Goal: Task Accomplishment & Management: Manage account settings

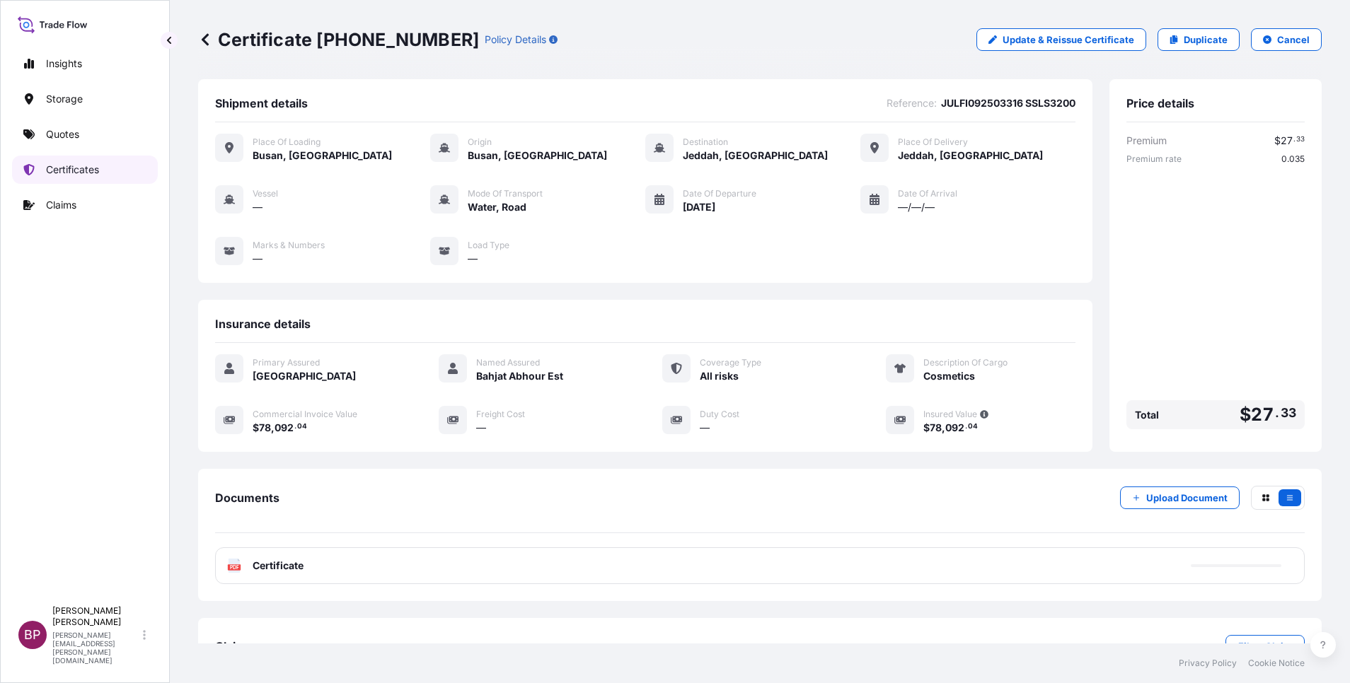
scroll to position [60, 0]
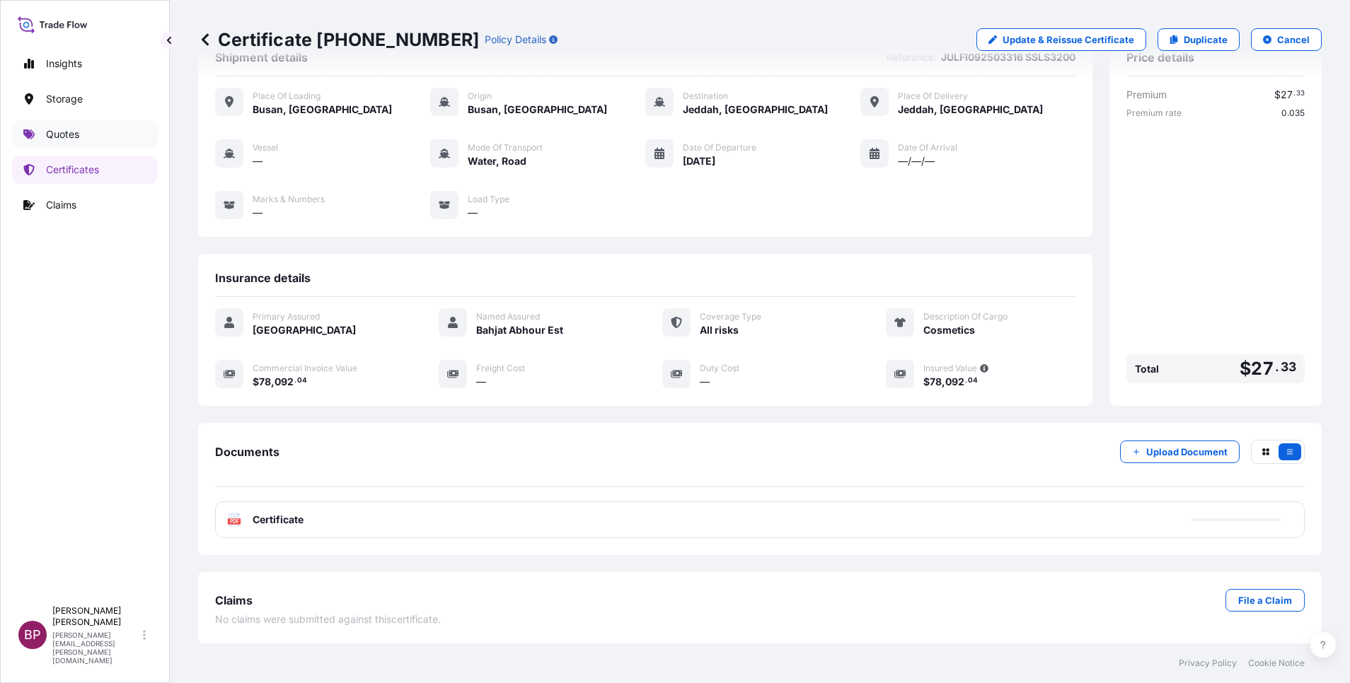
click at [76, 135] on p "Quotes" at bounding box center [62, 134] width 33 height 14
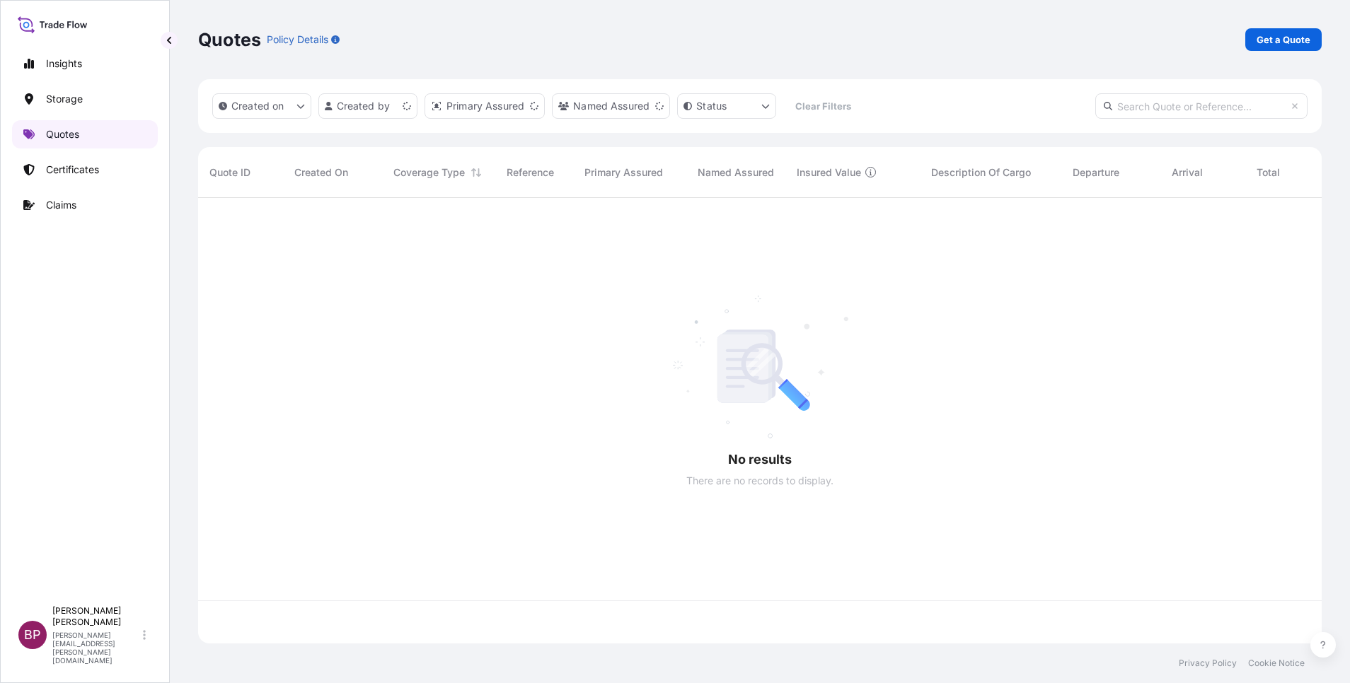
scroll to position [437, 1107]
click at [1286, 43] on p "Get a Quote" at bounding box center [1283, 40] width 54 height 14
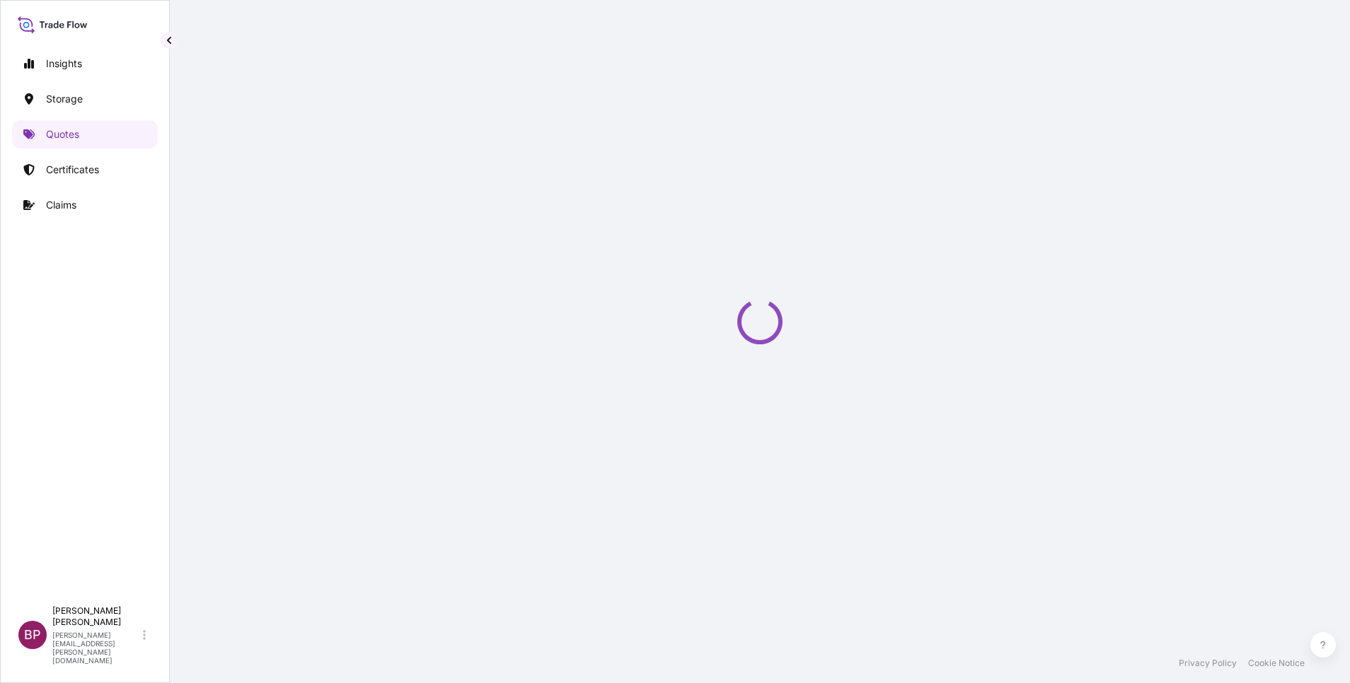
select select "Water"
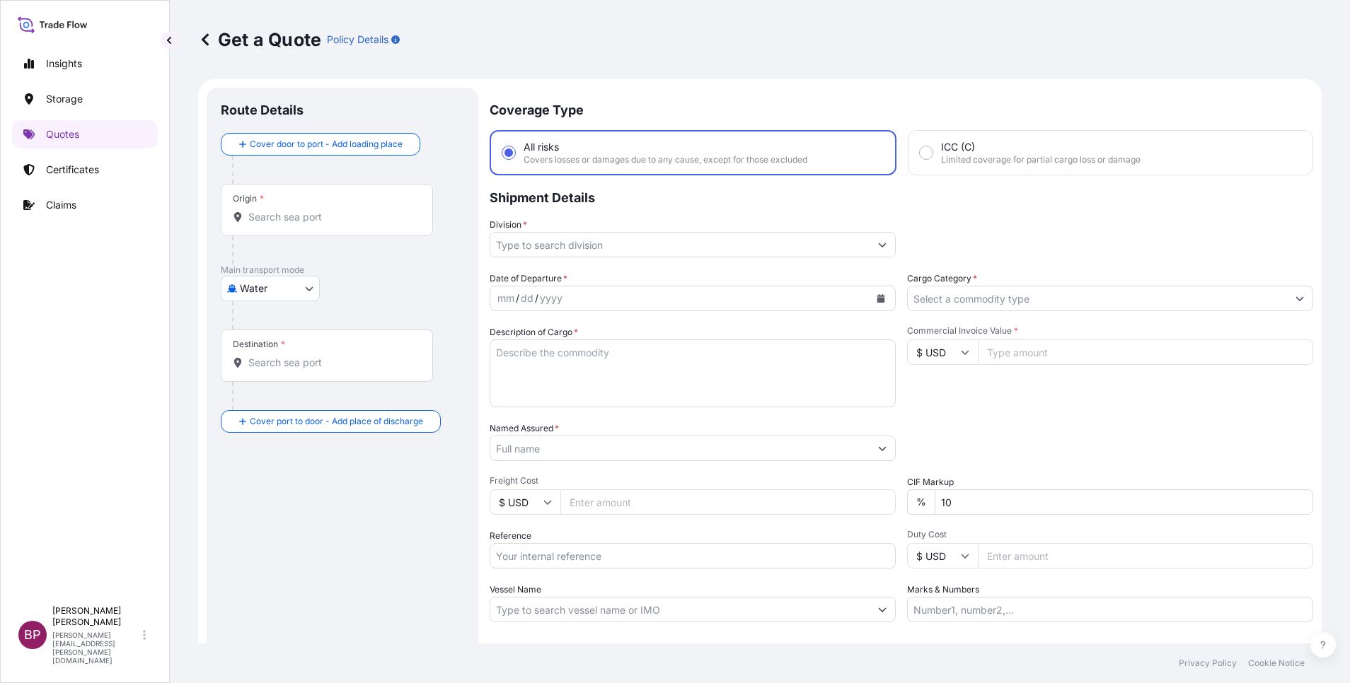
scroll to position [23, 0]
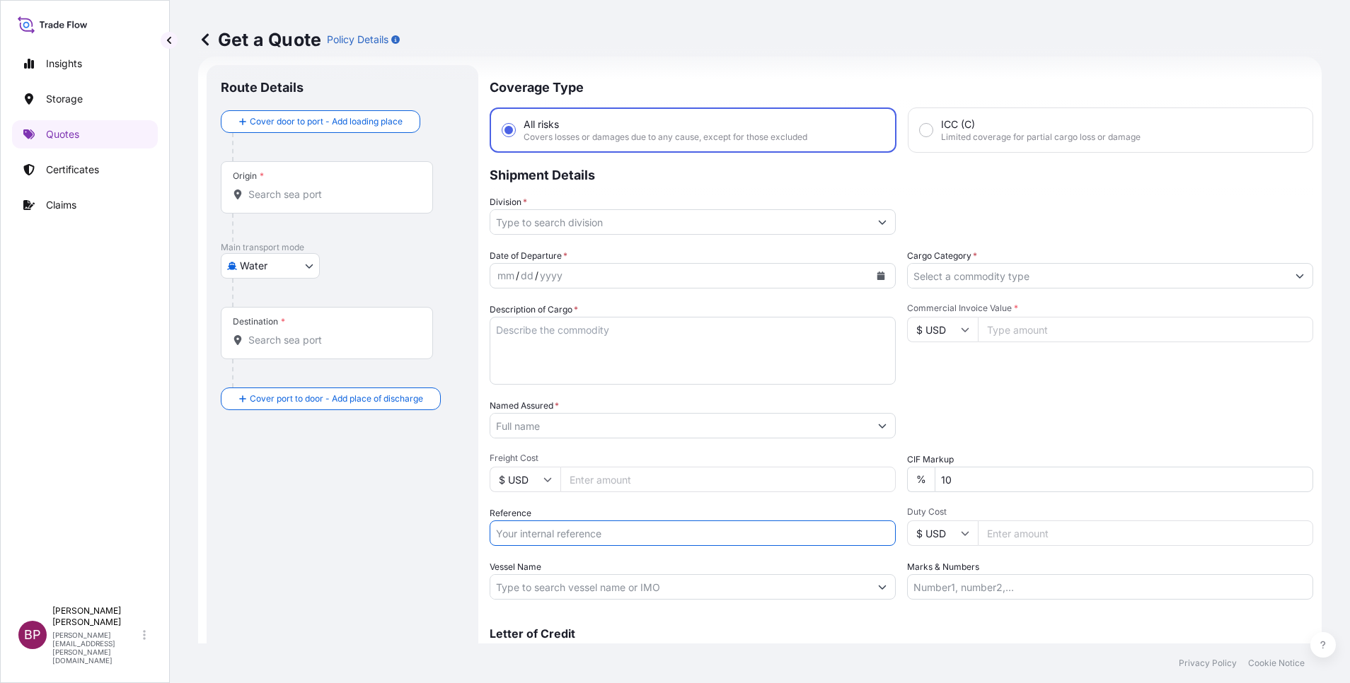
click at [571, 533] on input "Reference" at bounding box center [693, 533] width 406 height 25
paste input "SSLS3250 AWB# 1578722143"
type input "SSLS3250 AWB# 1578722143"
click at [592, 428] on input "Named Assured *" at bounding box center [675, 425] width 371 height 25
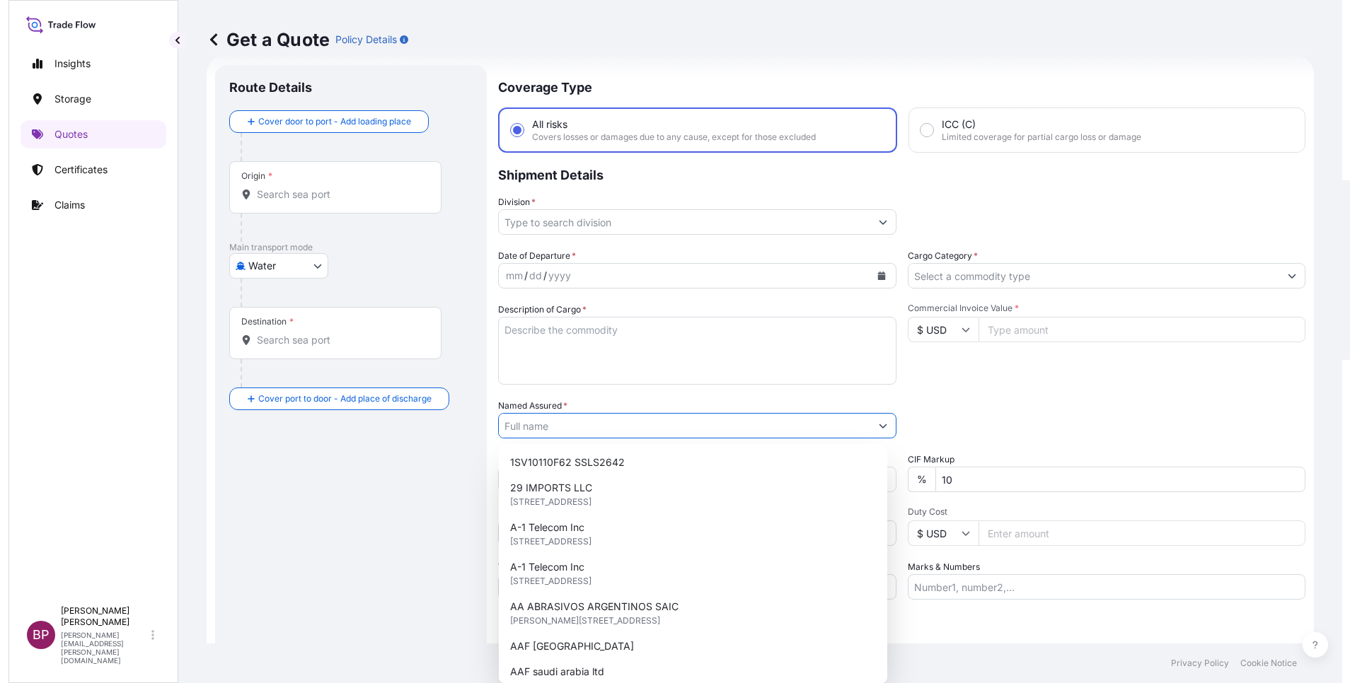
paste input "ASAS AL JOOD TRADING COMPANY"
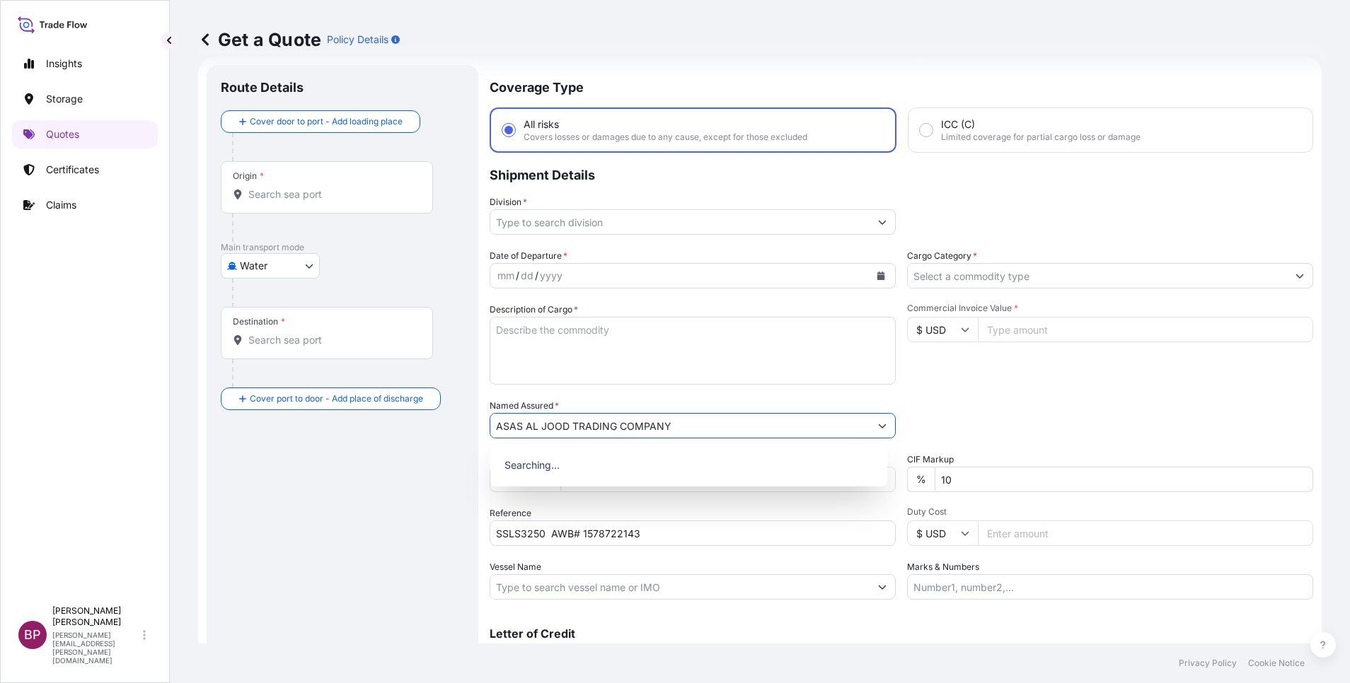
type input "ASAS AL JOOD TRADING COMPANY"
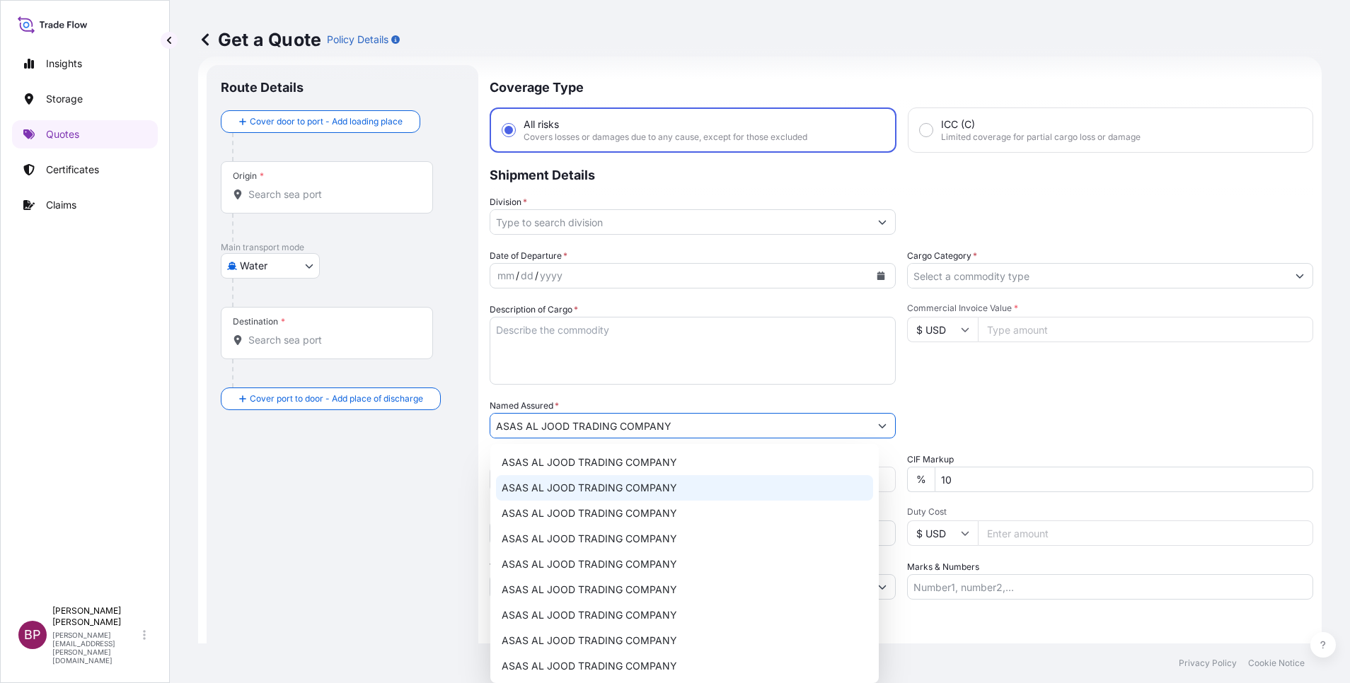
click at [586, 361] on textarea "Description of Cargo *" at bounding box center [693, 351] width 406 height 68
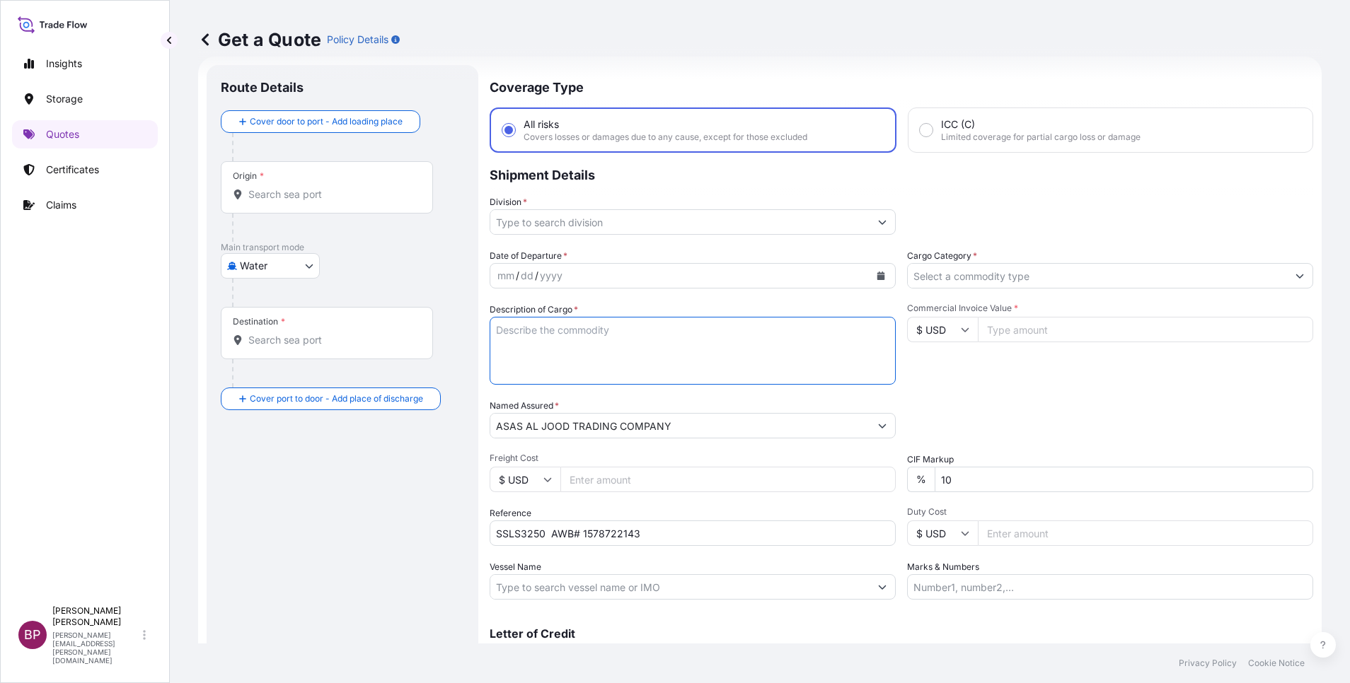
paste textarea "Gasket, Cover, Oil Tank, Spare Parts"
type textarea "Gasket, Cover, Oil Tank, Spare Parts"
click at [1019, 335] on input "Commercial Invoice Value *" at bounding box center [1145, 329] width 335 height 25
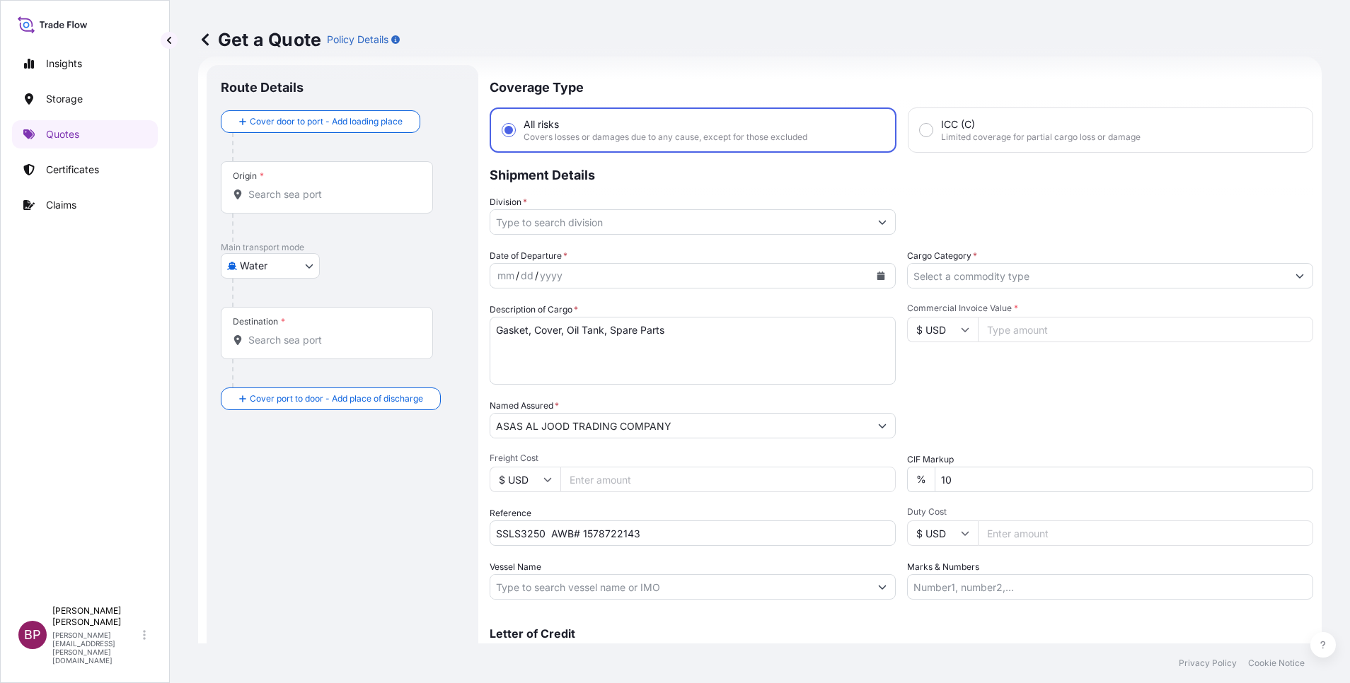
paste input "12687.04"
type input "12687.04"
click at [877, 278] on icon "Calendar" at bounding box center [881, 276] width 8 height 8
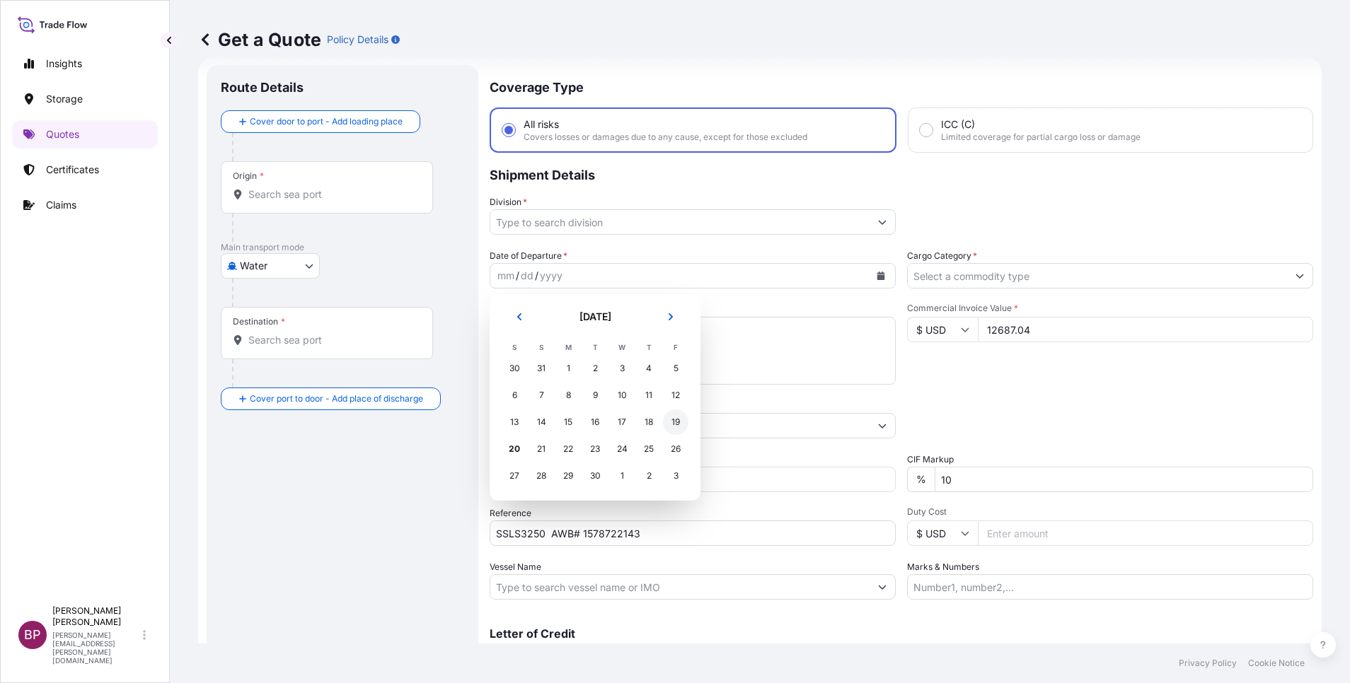
click at [674, 422] on div "19" at bounding box center [675, 422] width 25 height 25
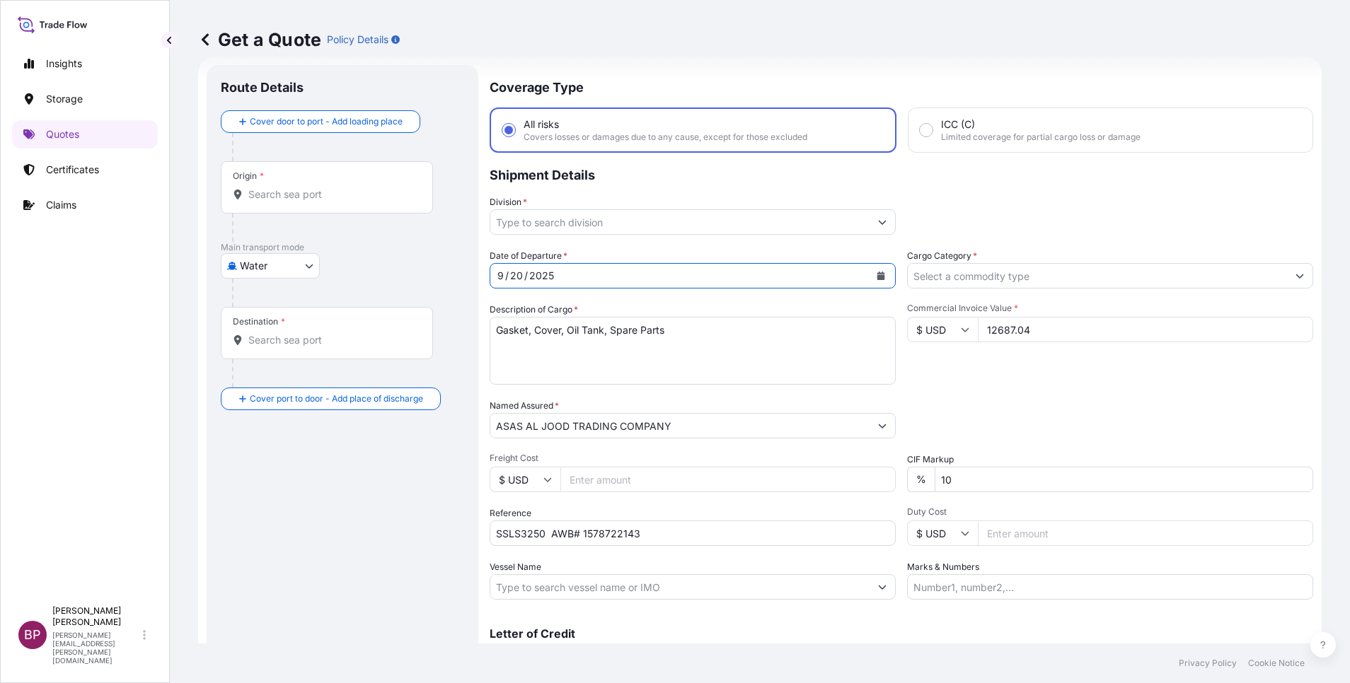
click at [1052, 274] on input "Cargo Category *" at bounding box center [1097, 275] width 379 height 25
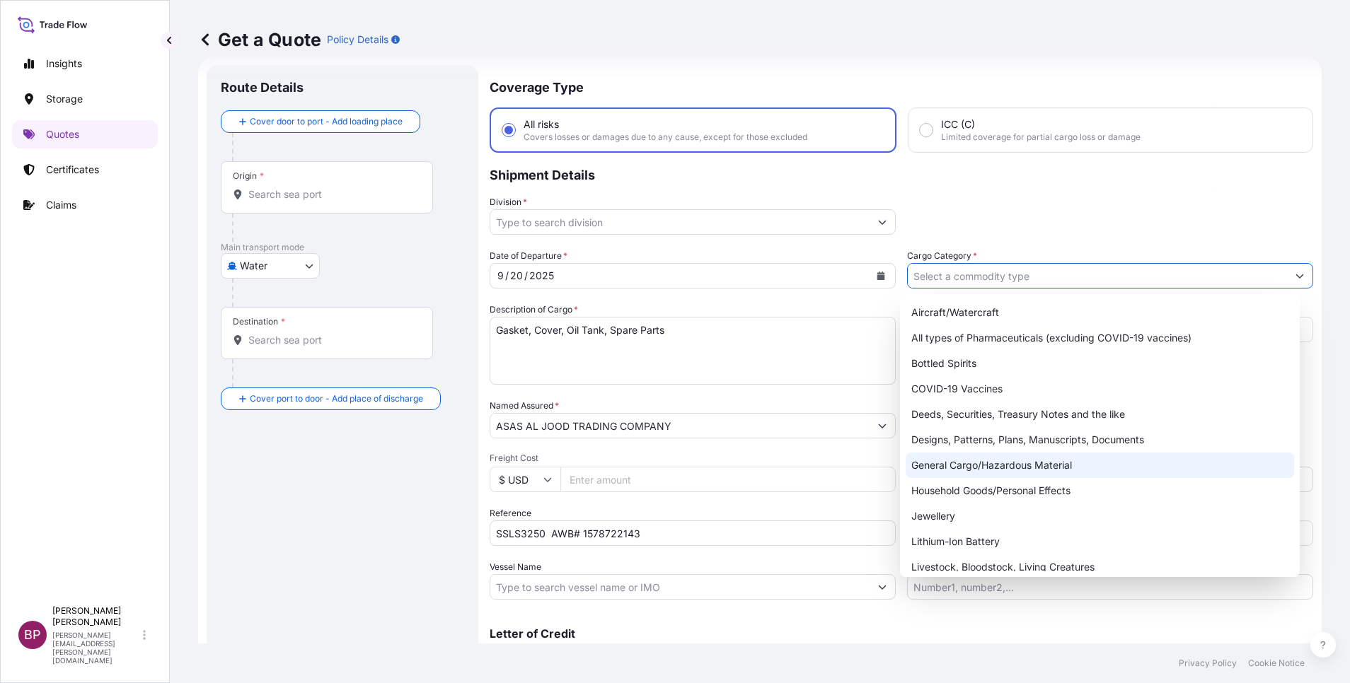
click at [999, 463] on div "General Cargo/Hazardous Material" at bounding box center [1100, 465] width 388 height 25
type input "General Cargo/Hazardous Material"
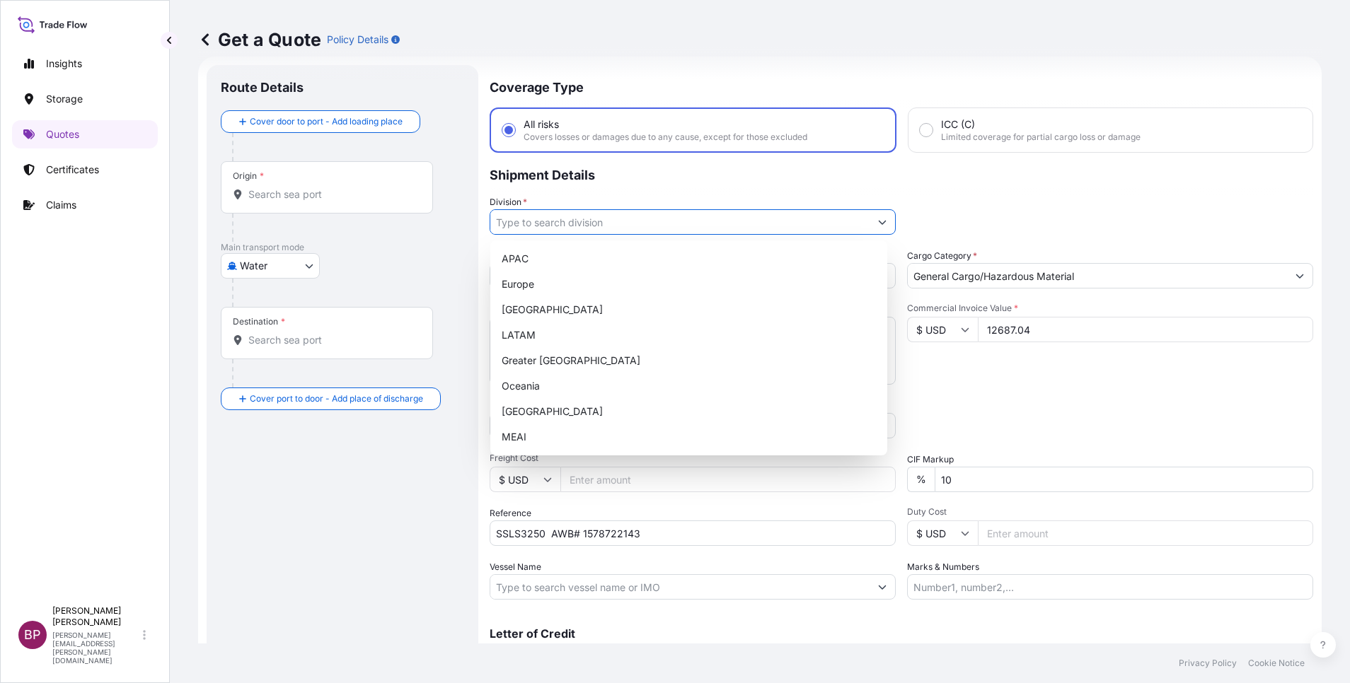
click at [878, 219] on icon "Show suggestions" at bounding box center [882, 222] width 8 height 8
click at [596, 439] on div "MEAI" at bounding box center [689, 436] width 386 height 25
type input "MEAI"
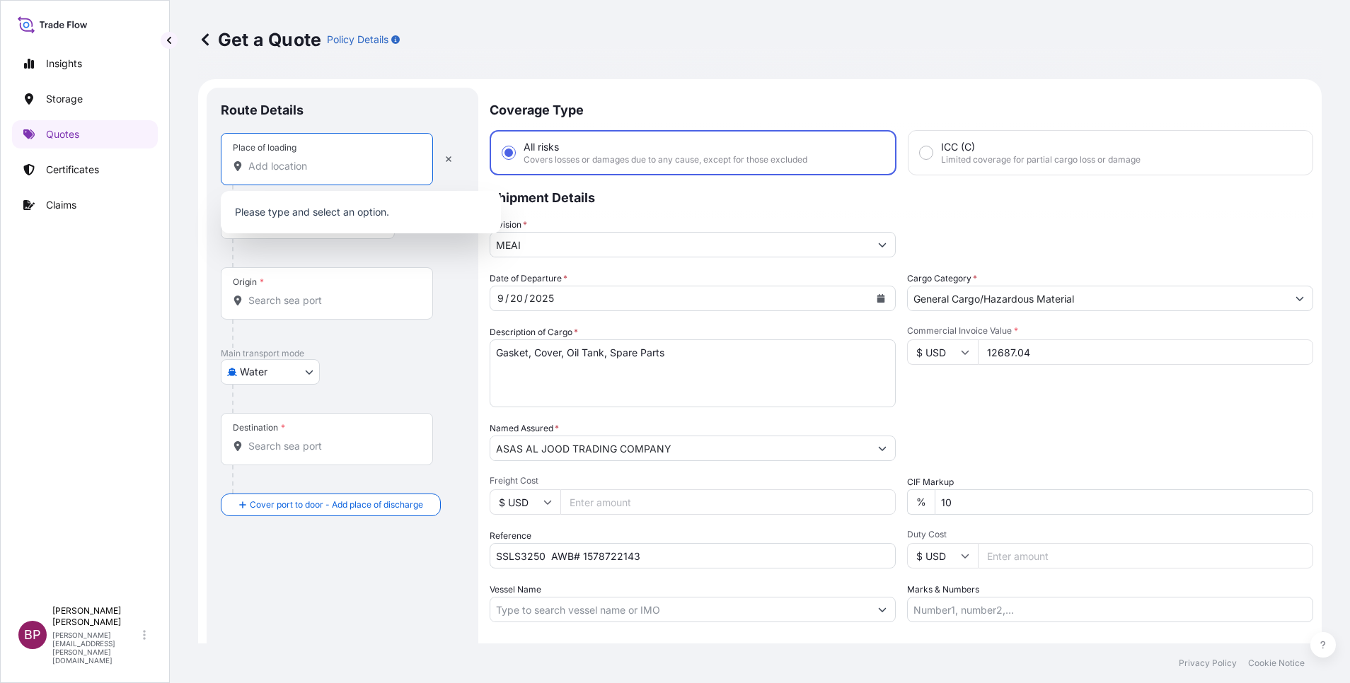
click at [313, 168] on input "Place of loading" at bounding box center [331, 166] width 167 height 14
paste input "Tongeren,"
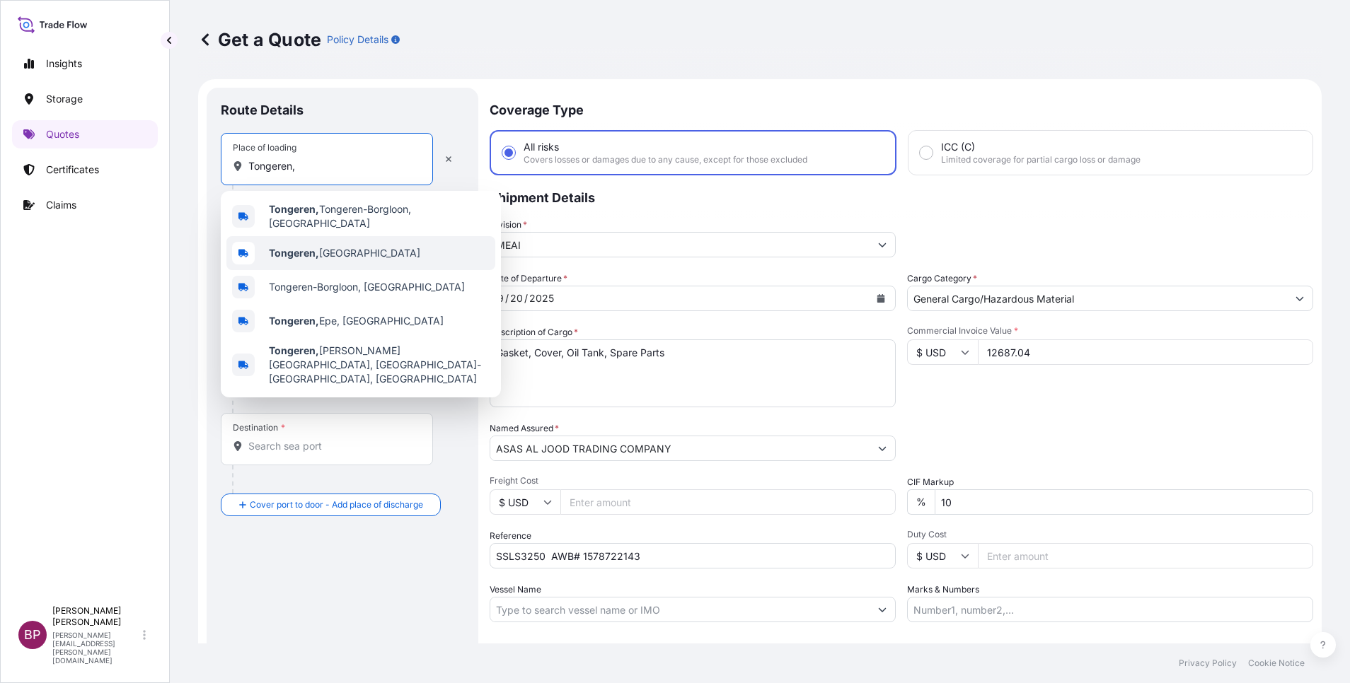
click at [335, 250] on span "Tongeren, Belgium" at bounding box center [344, 253] width 151 height 14
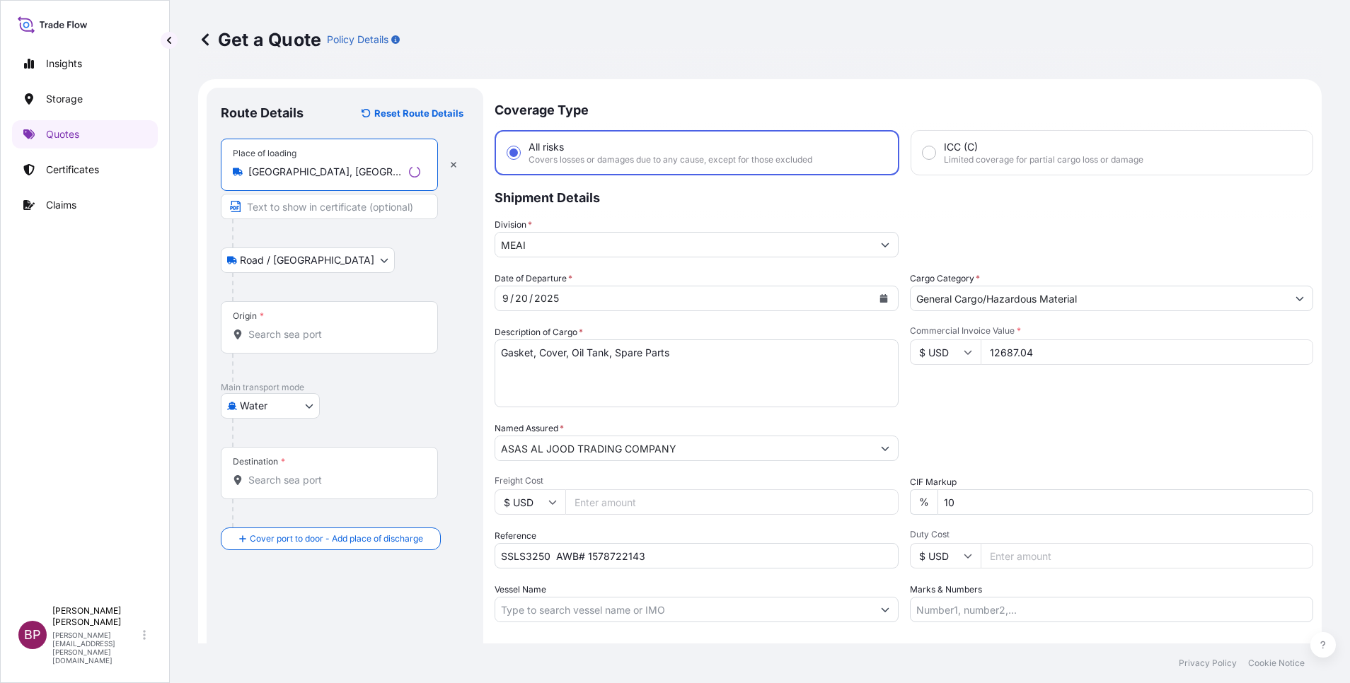
type input "[GEOGRAPHIC_DATA], [GEOGRAPHIC_DATA]"
click at [302, 328] on input "Origin *" at bounding box center [334, 335] width 172 height 14
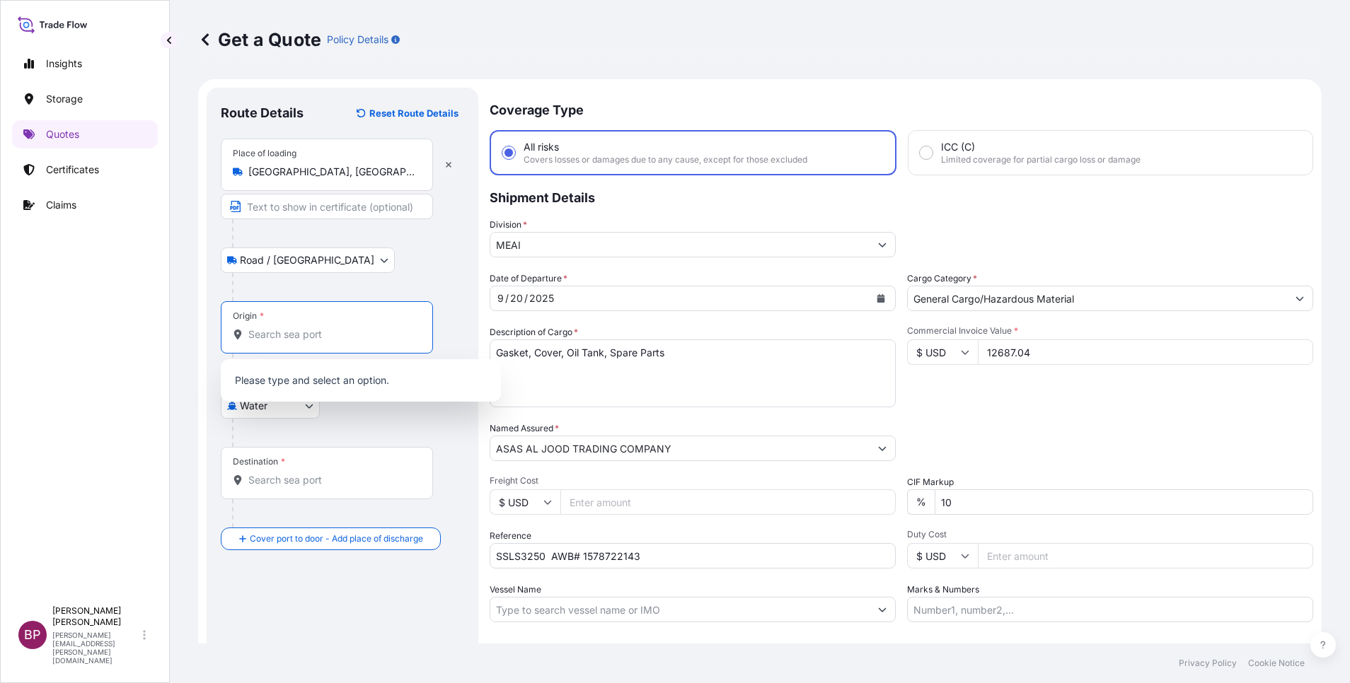
paste input "Tongeren,"
click at [352, 381] on span "Tongeren-Borgloon, [GEOGRAPHIC_DATA]" at bounding box center [367, 378] width 196 height 14
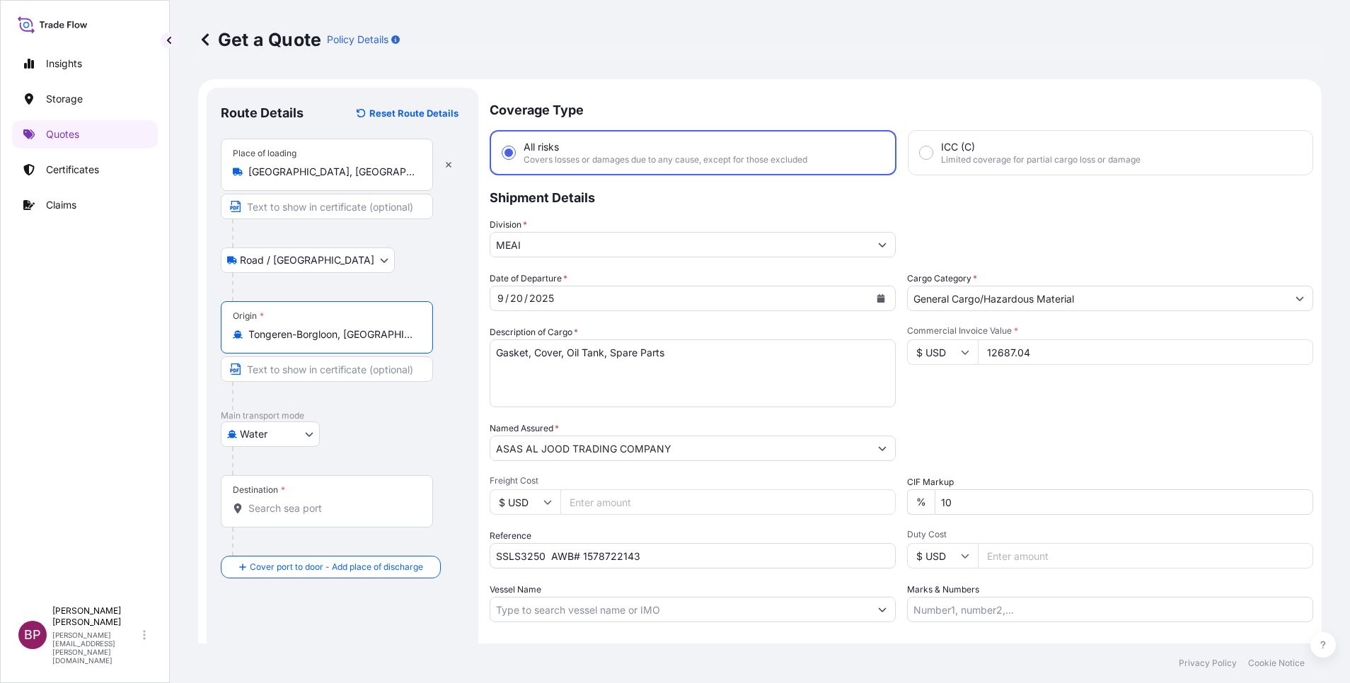
type input "Tongeren-Borgloon, [GEOGRAPHIC_DATA]"
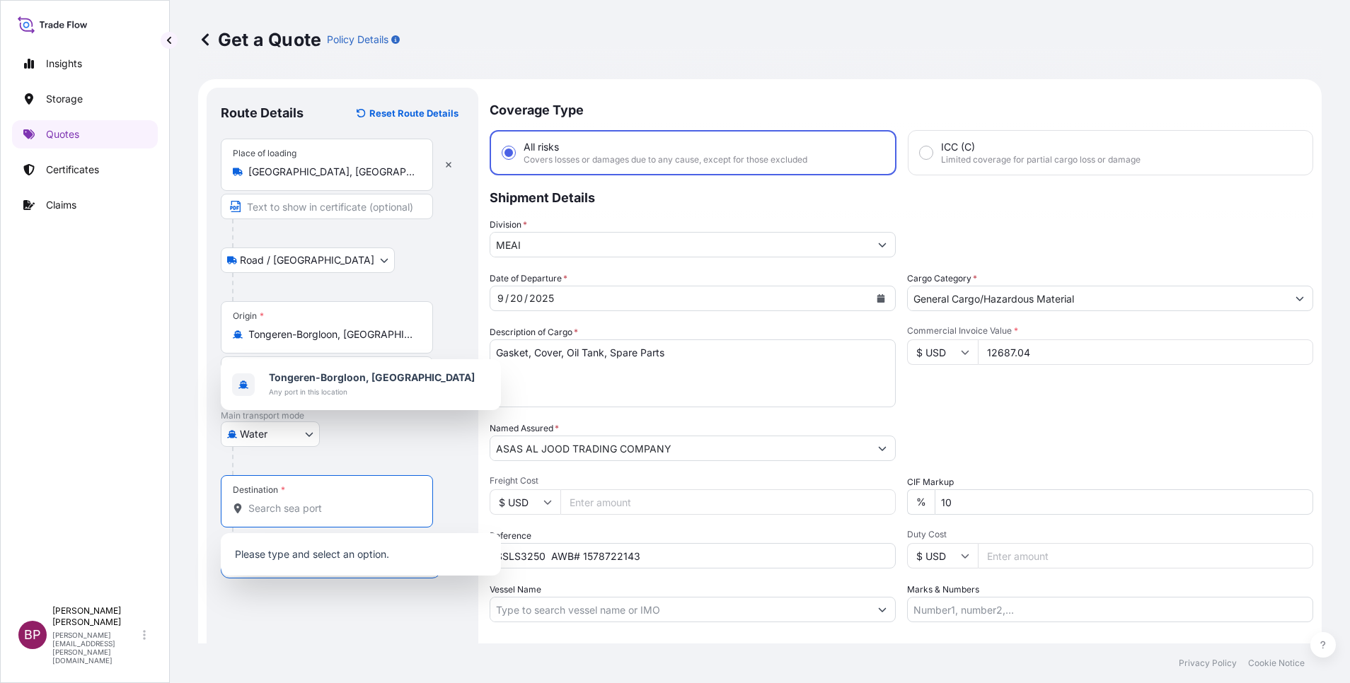
click at [294, 507] on input "Destination *" at bounding box center [331, 509] width 167 height 14
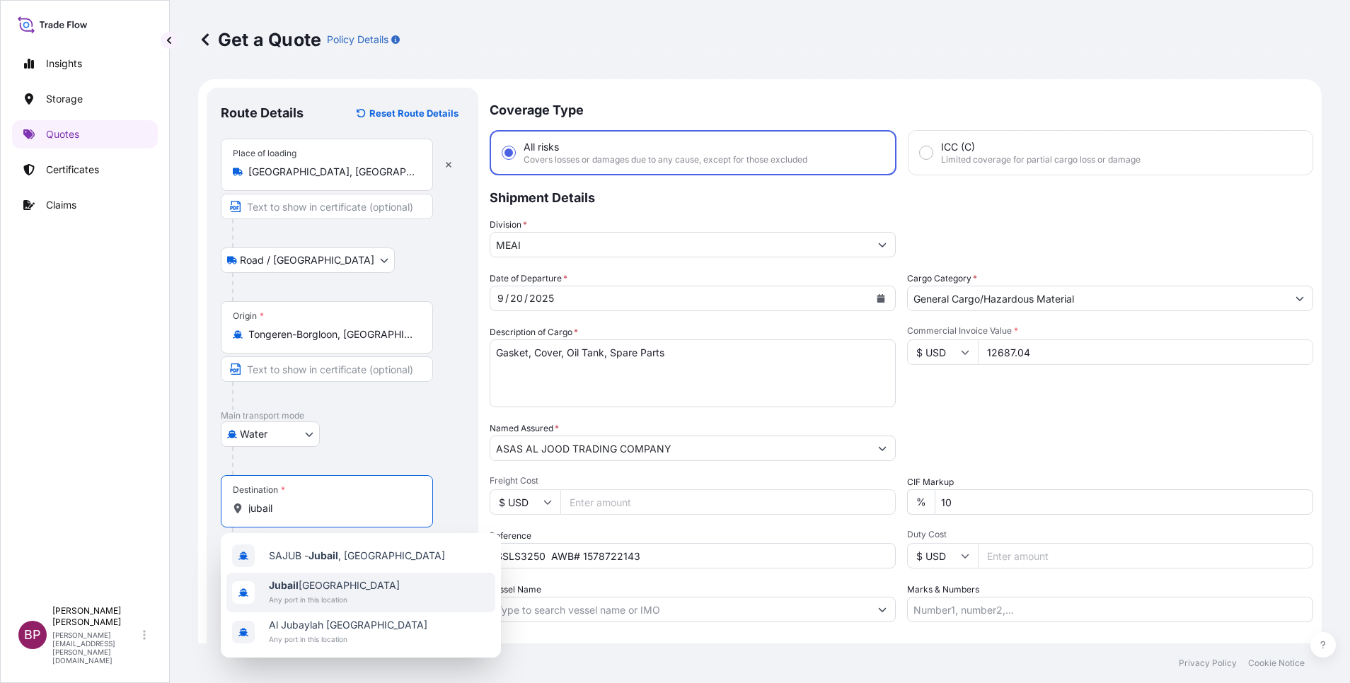
click at [317, 588] on span "Jubail Saudi Arabia" at bounding box center [334, 586] width 131 height 14
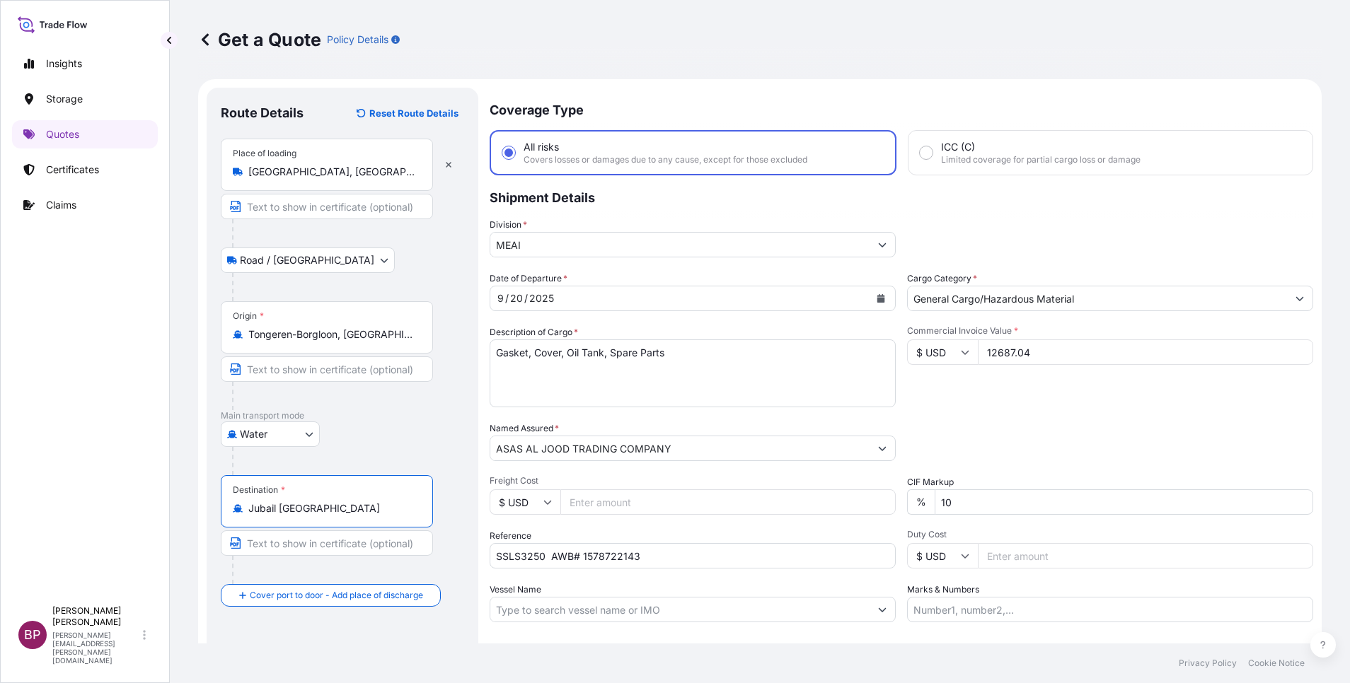
scroll to position [93, 0]
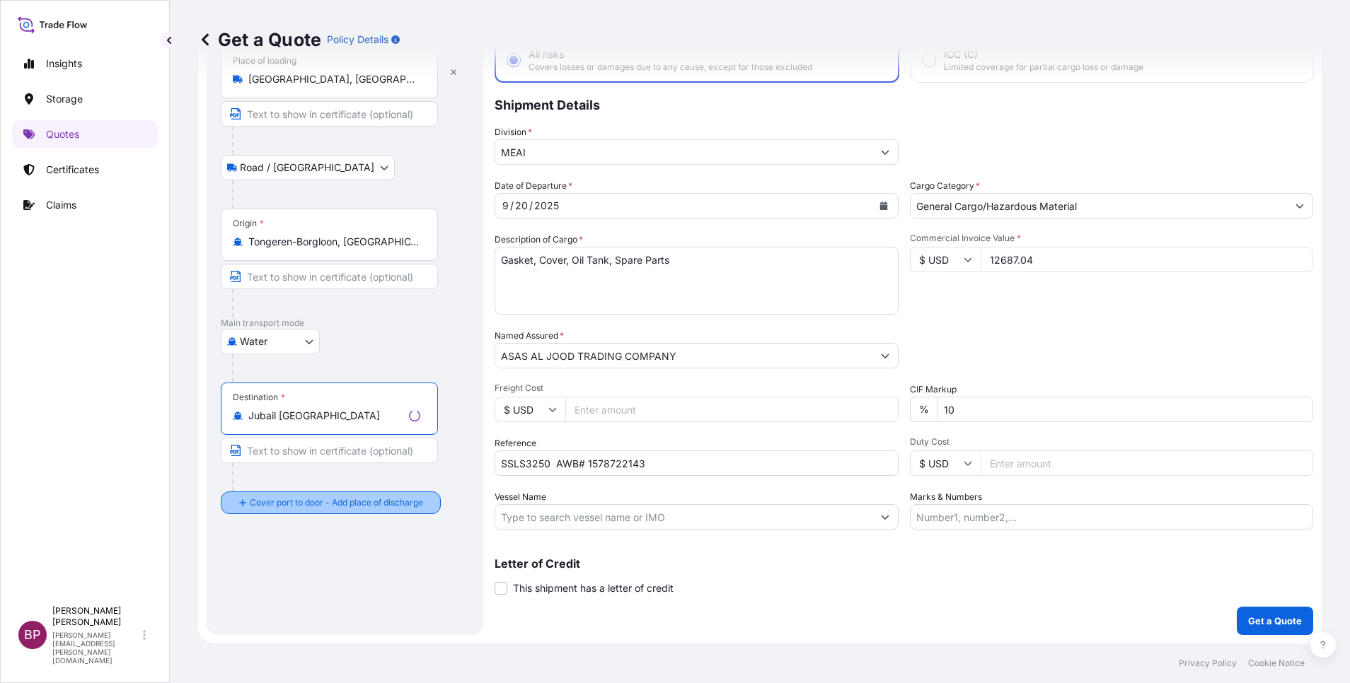
type input "Jubail Saudi Arabia"
click at [307, 515] on div "Cover port to door - Add place of discharge" at bounding box center [331, 502] width 196 height 25
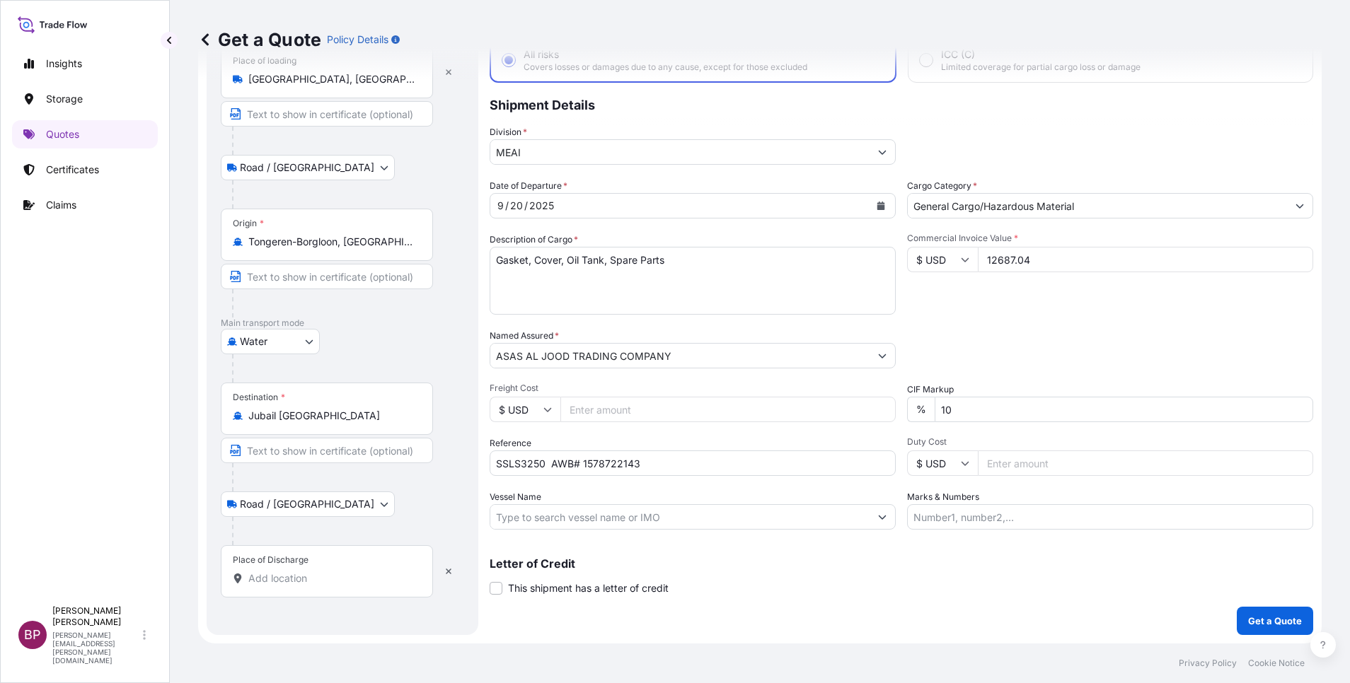
click at [301, 577] on input "Place of Discharge" at bounding box center [331, 579] width 167 height 14
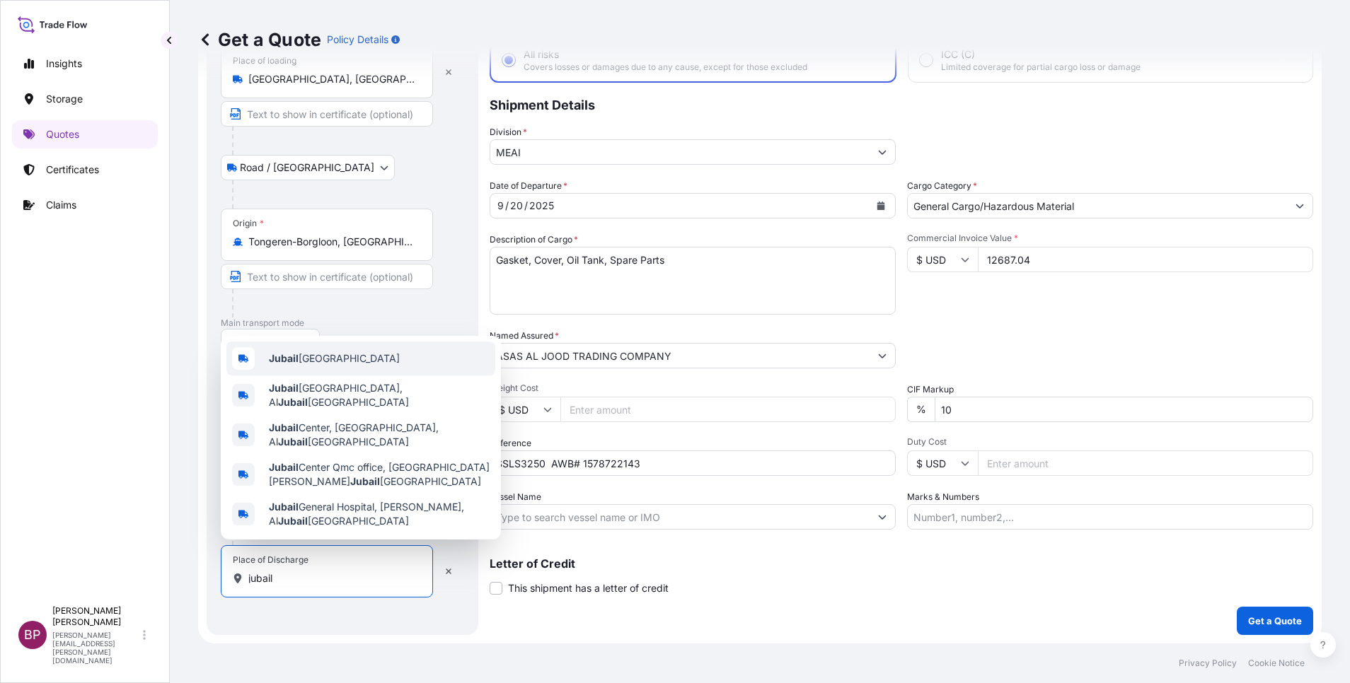
click at [366, 364] on div "Jubail Saudi Arabia" at bounding box center [360, 359] width 269 height 34
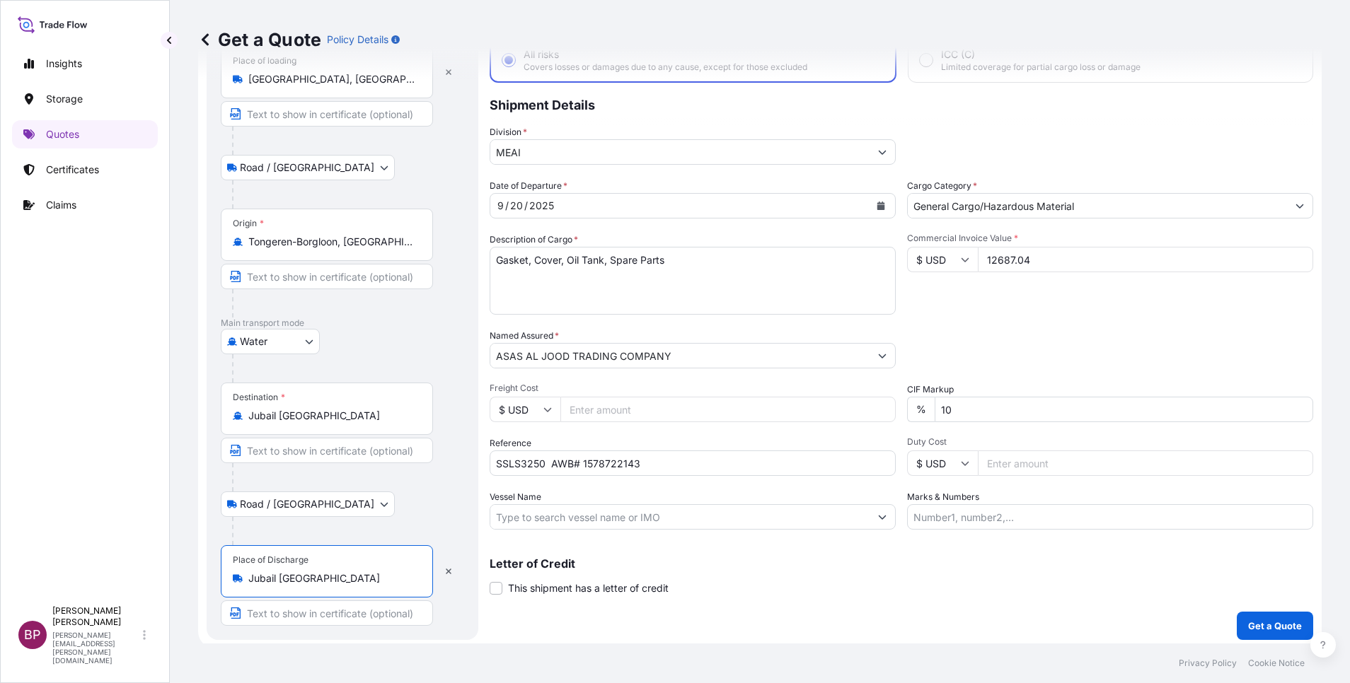
type input "Jubail Saudi Arabia"
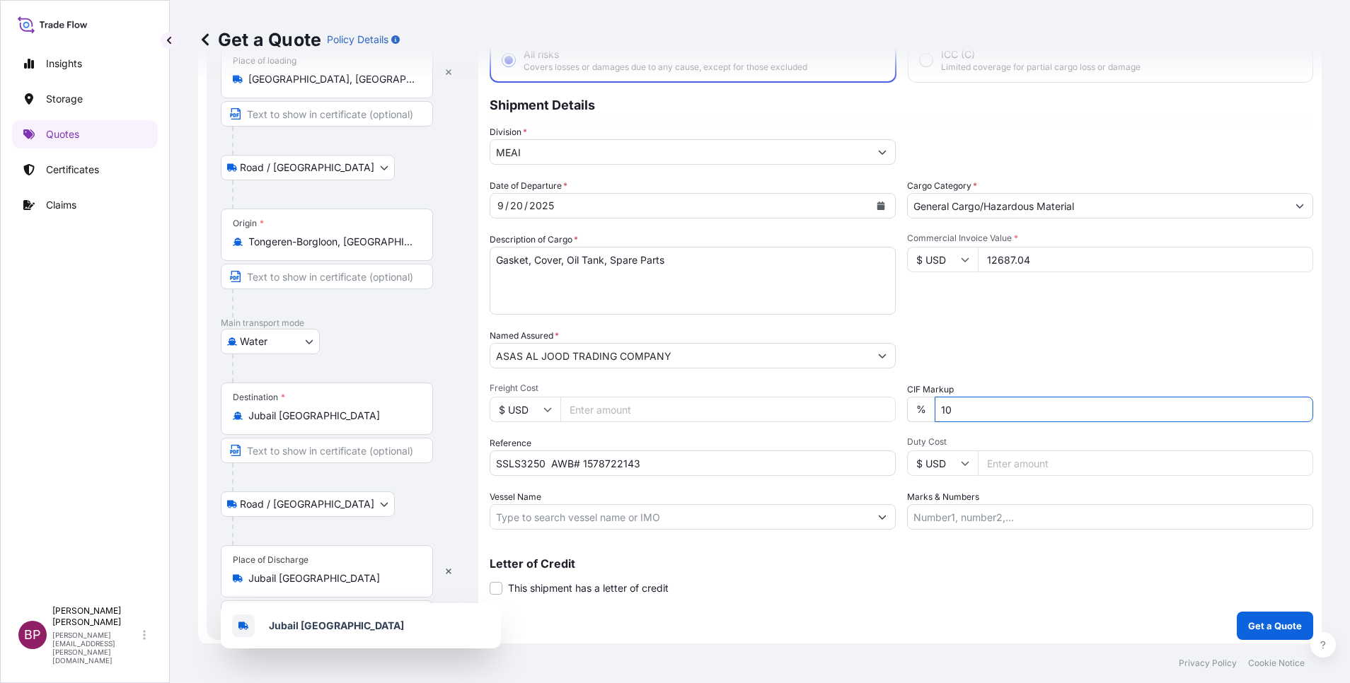
drag, startPoint x: 952, startPoint y: 404, endPoint x: 870, endPoint y: 395, distance: 82.6
click at [797, 389] on div "Date of Departure * 9 / 20 / 2025 Cargo Category * General Cargo/Hazardous Mate…" at bounding box center [901, 354] width 823 height 351
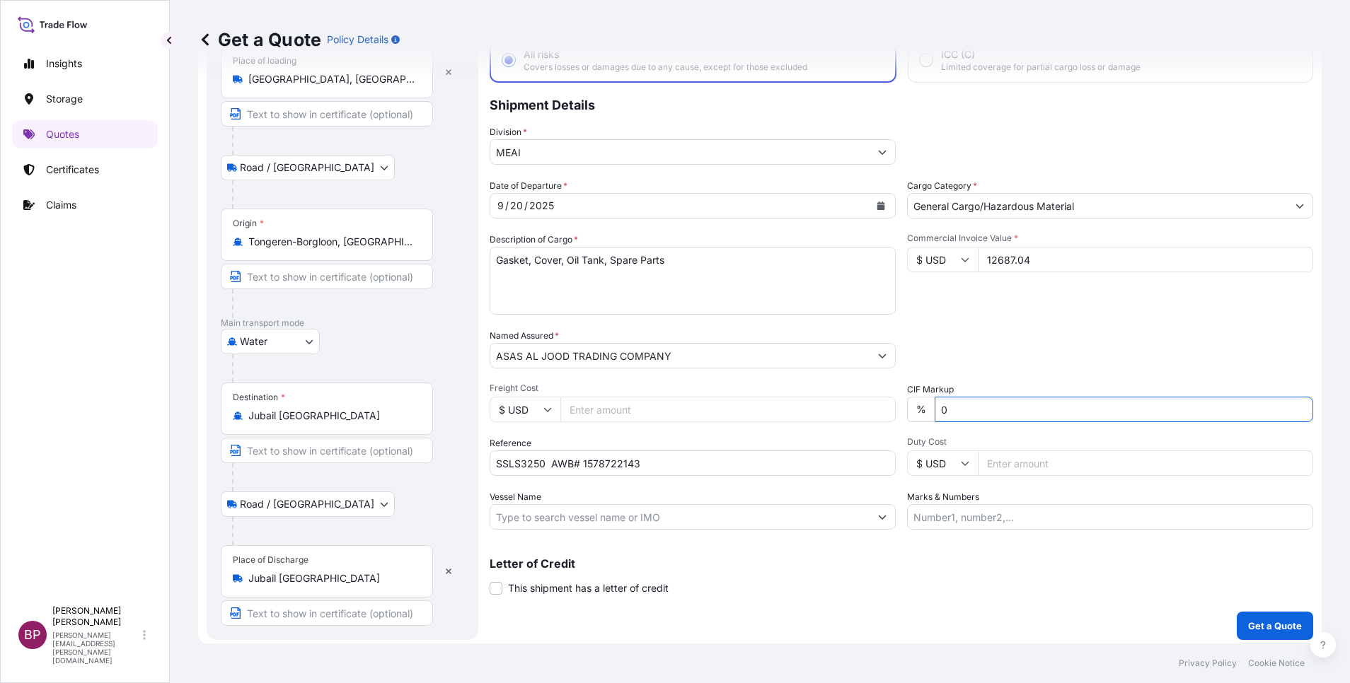
type input "0"
click at [1022, 612] on div "Coverage Type All risks Covers losses or damages due to any cause, except for t…" at bounding box center [901, 317] width 823 height 645
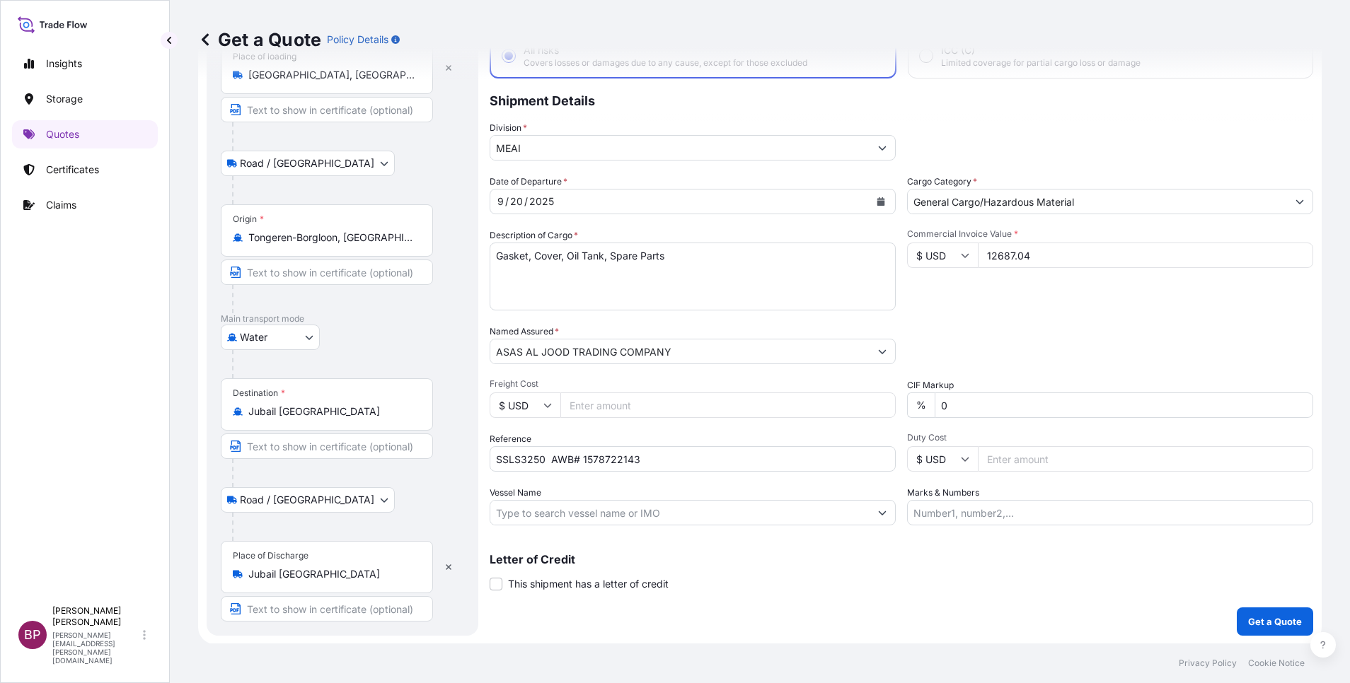
scroll to position [98, 0]
click at [1263, 623] on p "Get a Quote" at bounding box center [1275, 621] width 54 height 14
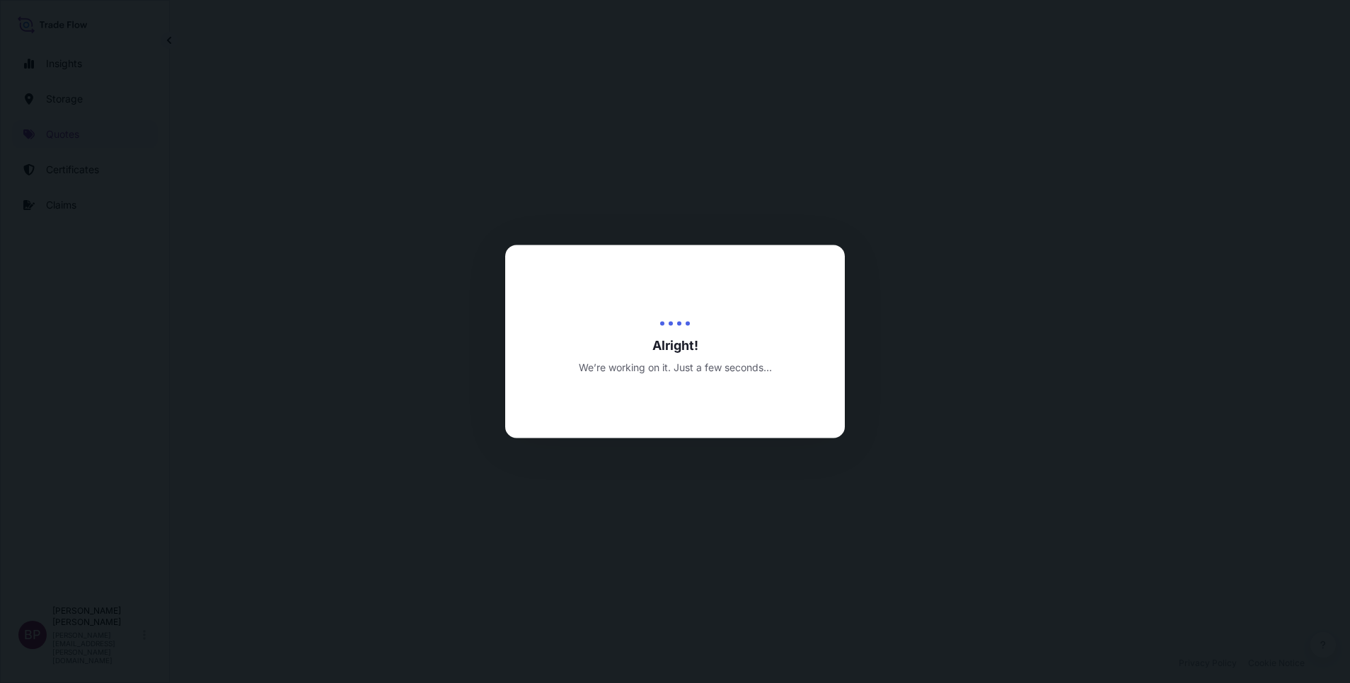
select select "Road / [GEOGRAPHIC_DATA]"
select select "Water"
select select "Road / [GEOGRAPHIC_DATA]"
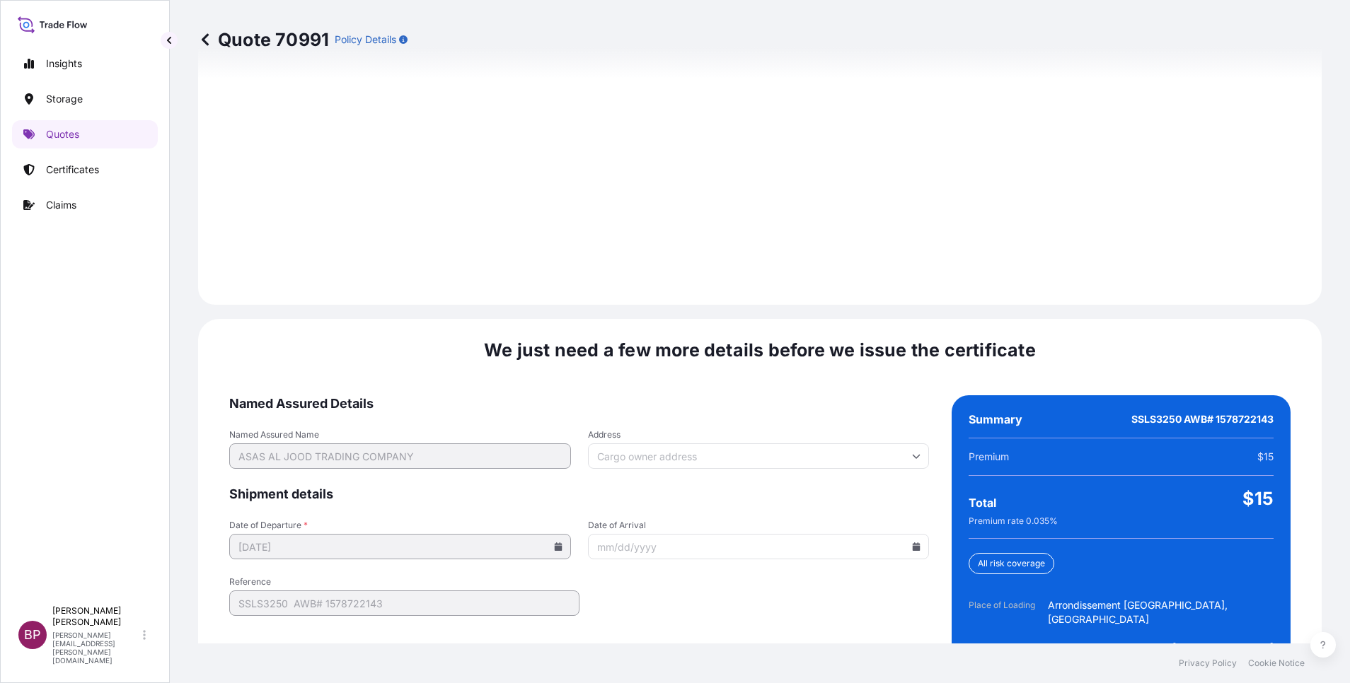
scroll to position [2097, 0]
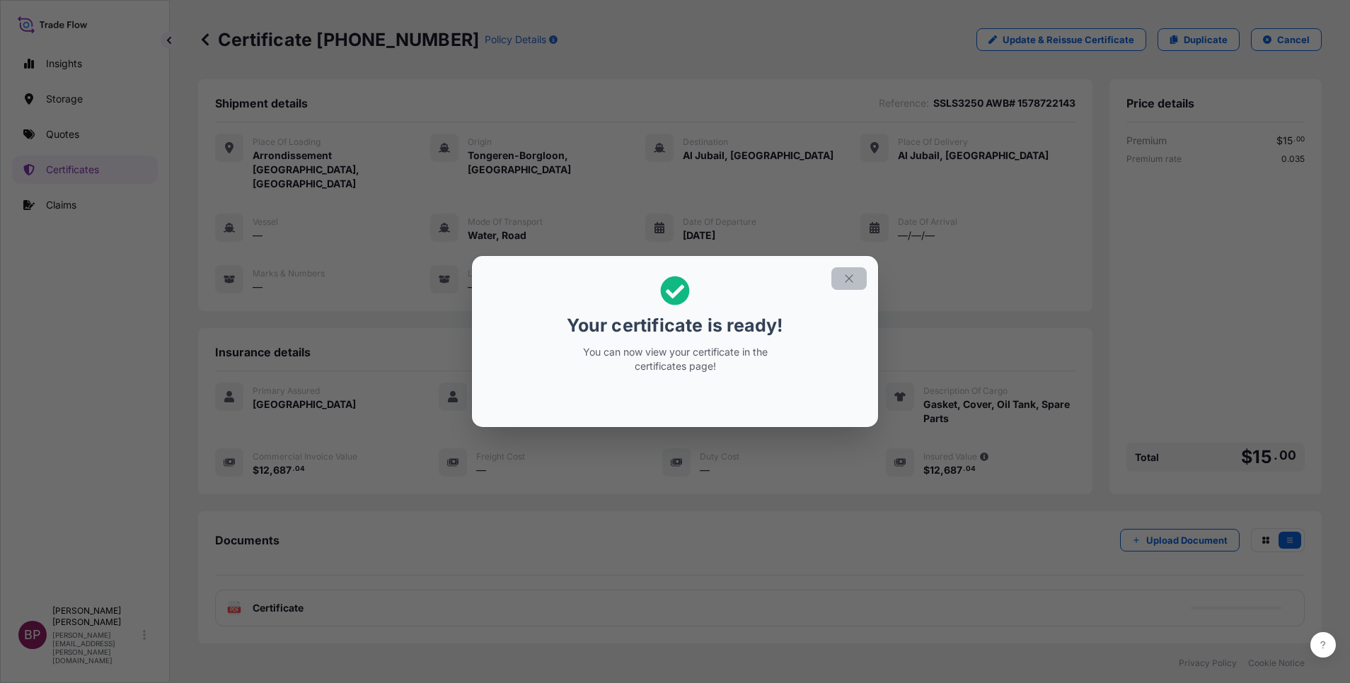
click at [852, 277] on icon "button" at bounding box center [849, 278] width 13 height 13
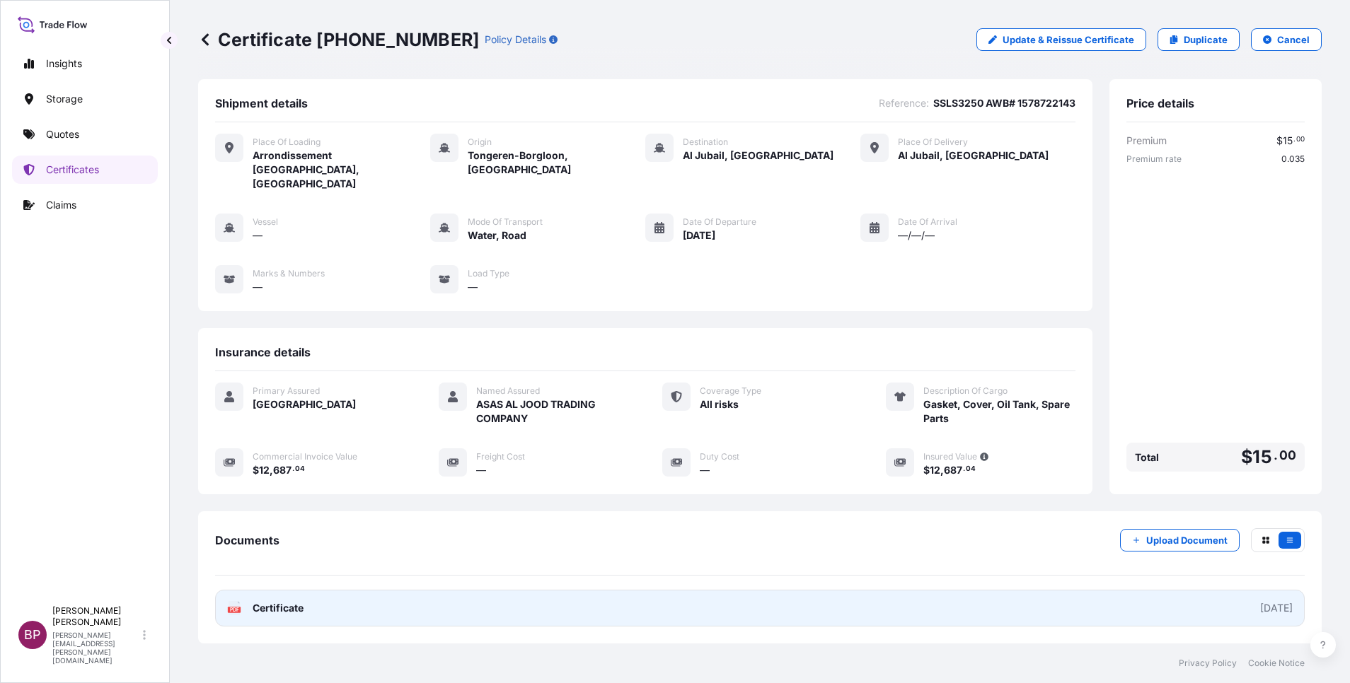
click at [284, 601] on span "Certificate" at bounding box center [278, 608] width 51 height 14
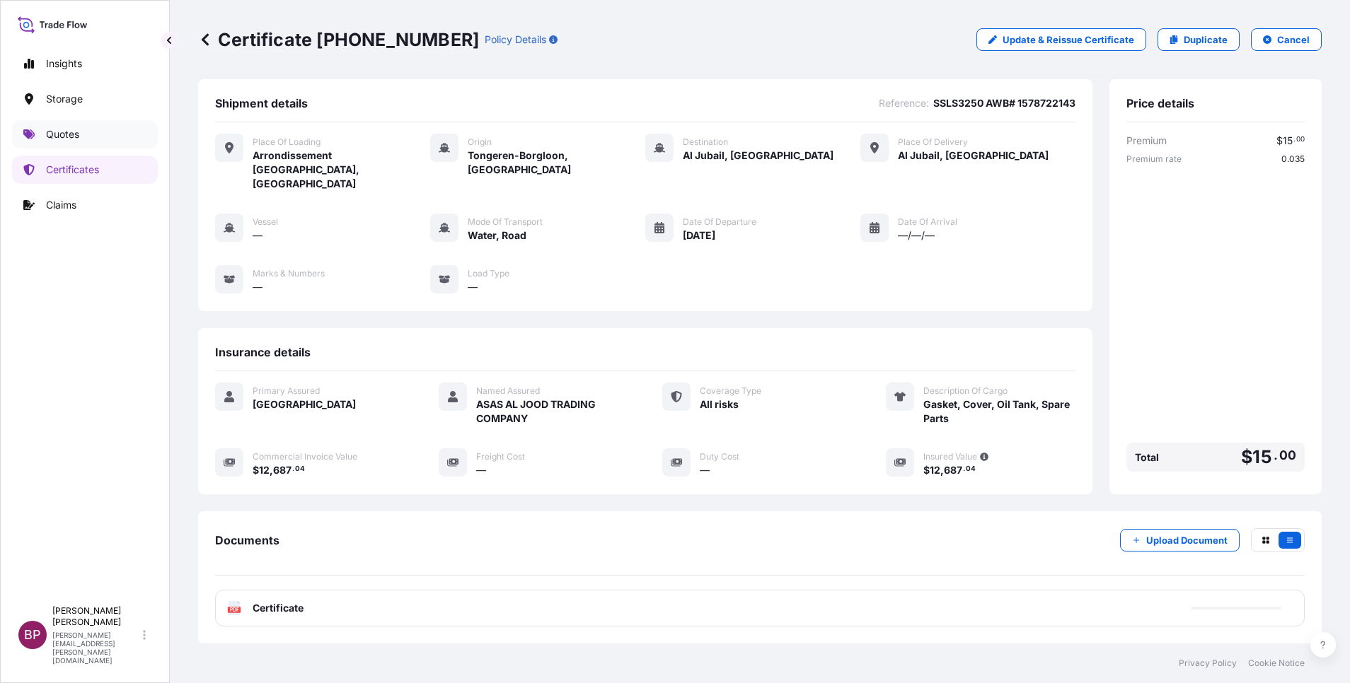
click at [61, 127] on p "Quotes" at bounding box center [62, 134] width 33 height 14
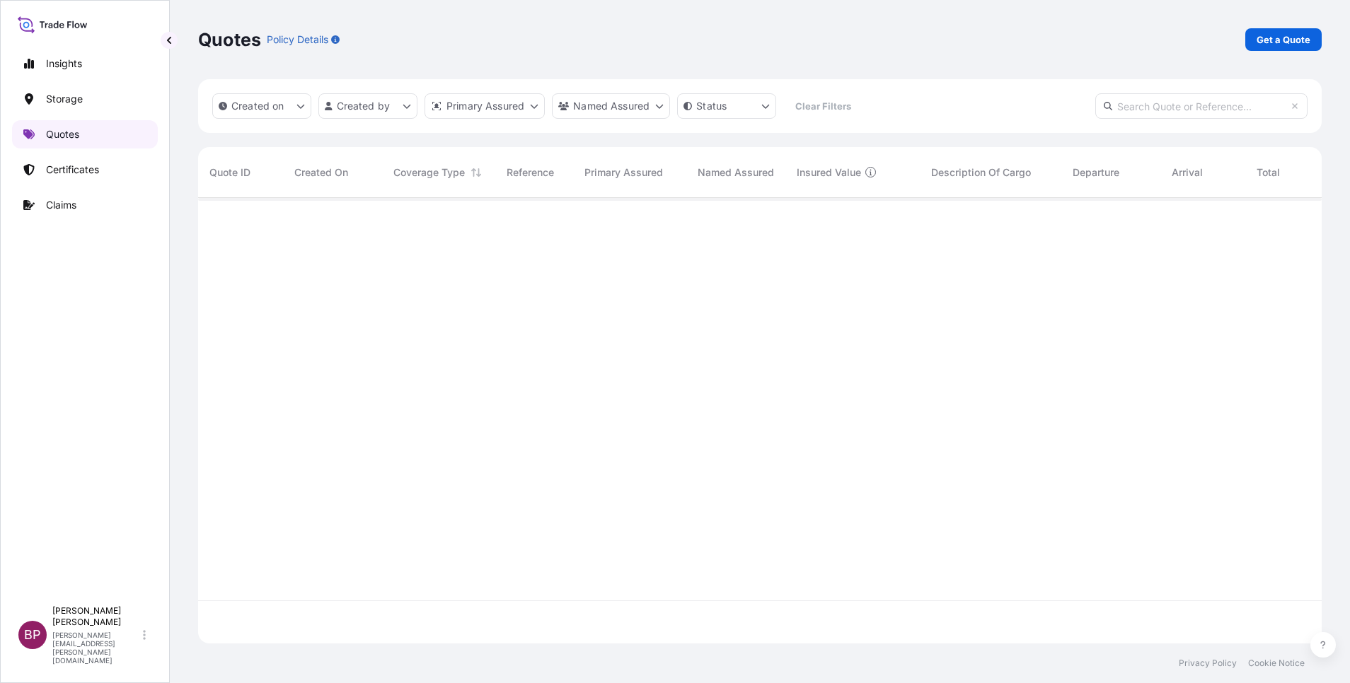
scroll to position [437, 1107]
click at [1295, 46] on p "Get a Quote" at bounding box center [1283, 40] width 54 height 14
select select "Water"
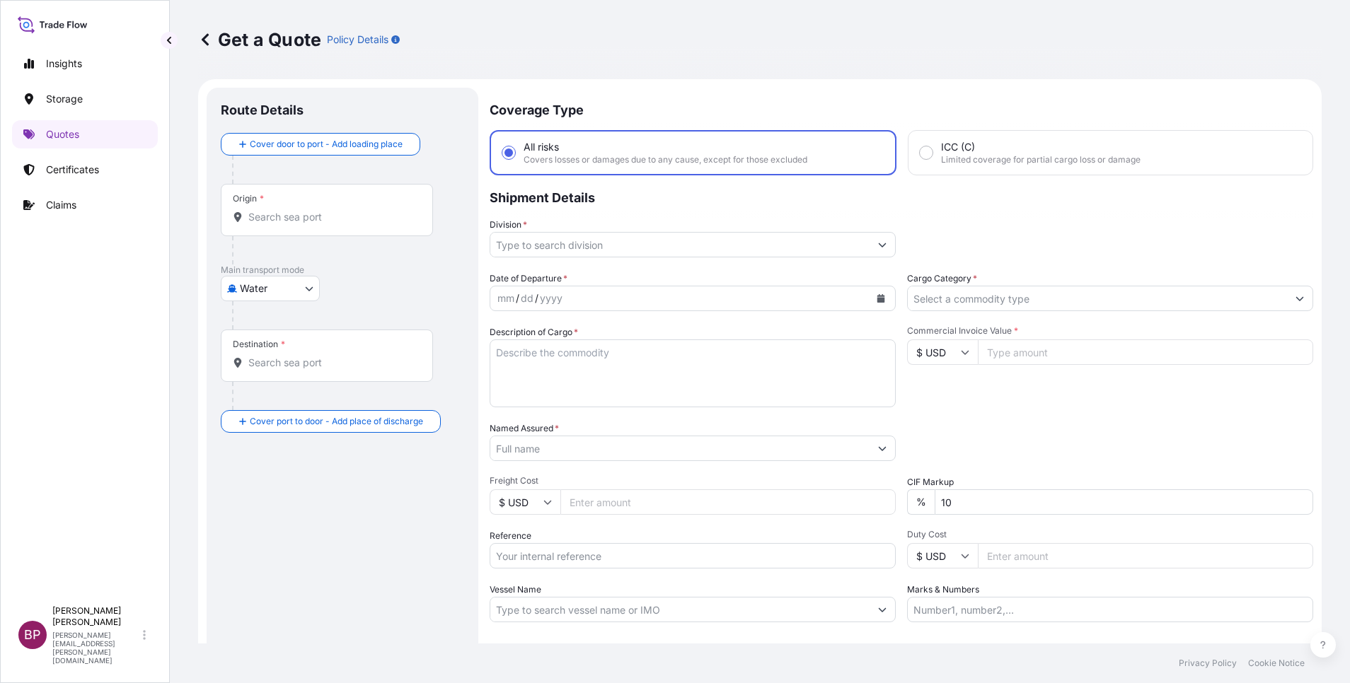
scroll to position [23, 0]
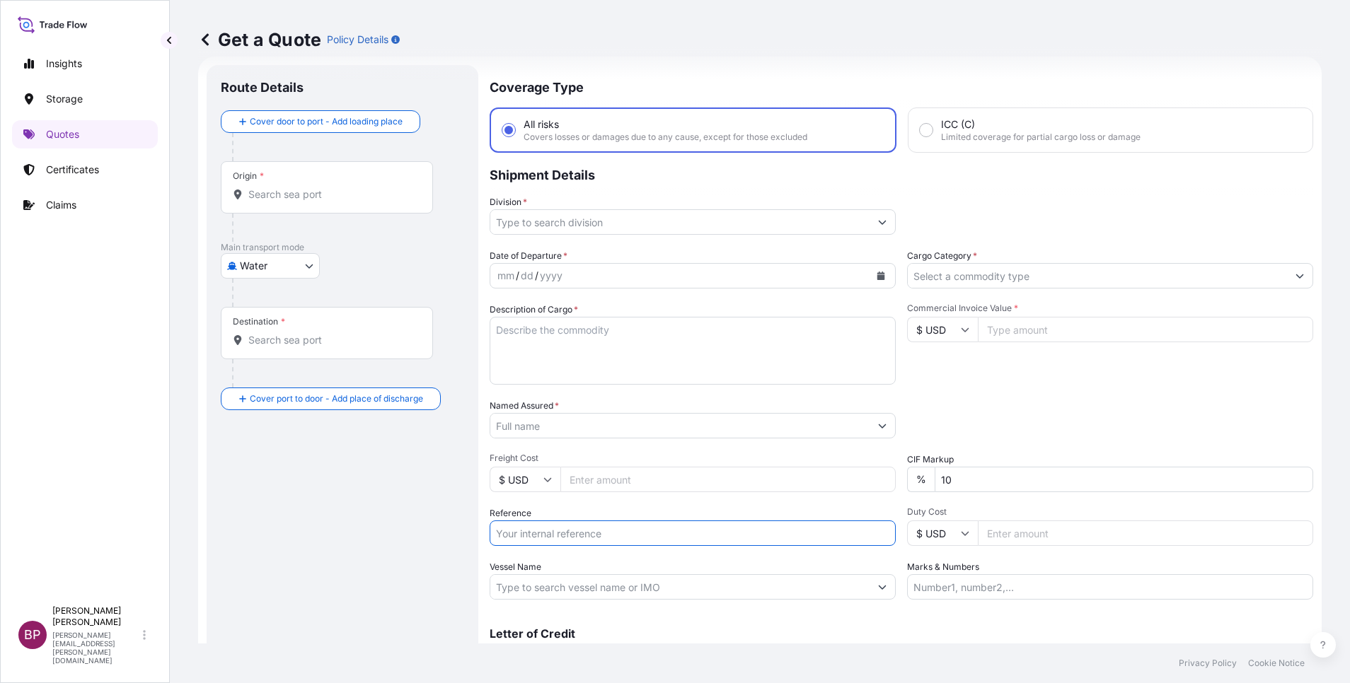
click at [582, 538] on input "Reference" at bounding box center [693, 533] width 406 height 25
paste input "AWB# 2519183612 SSLS3225"
type input "AWB# 2519183612 SSLS3225"
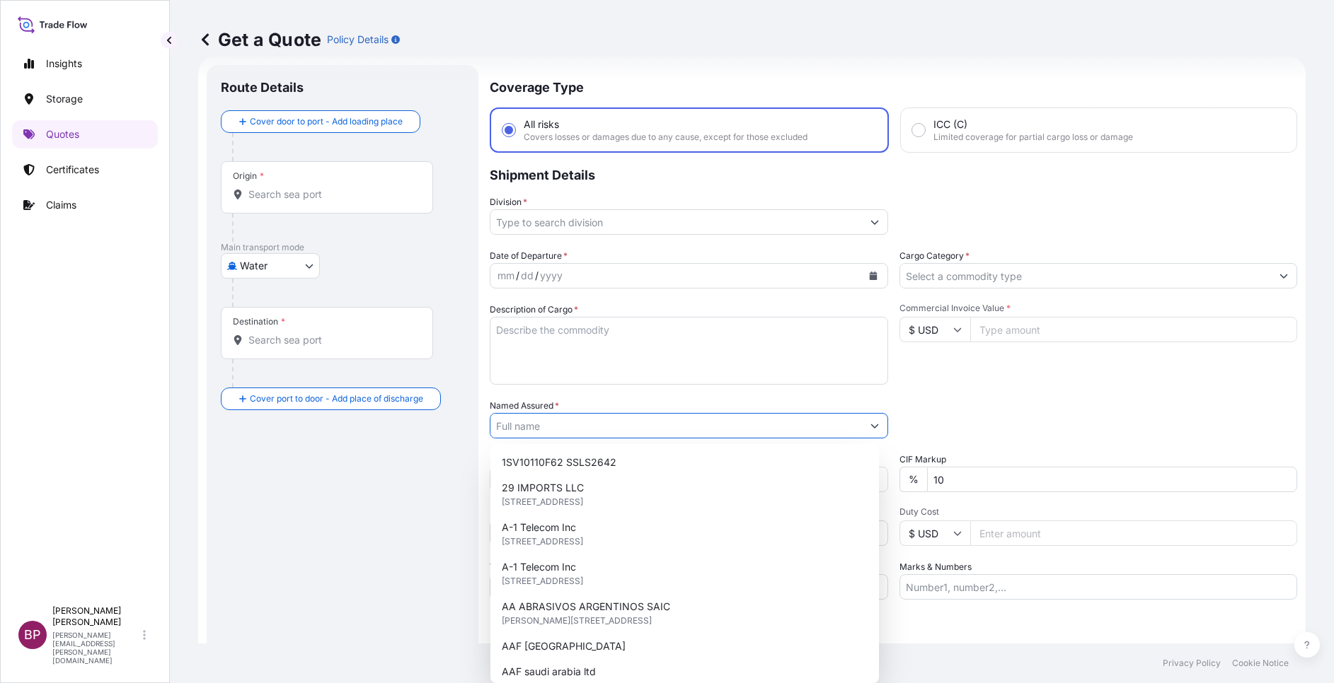
click at [593, 432] on input "Named Assured *" at bounding box center [675, 425] width 371 height 25
paste input "ASAS AL JOOD TRADING COMPANY"
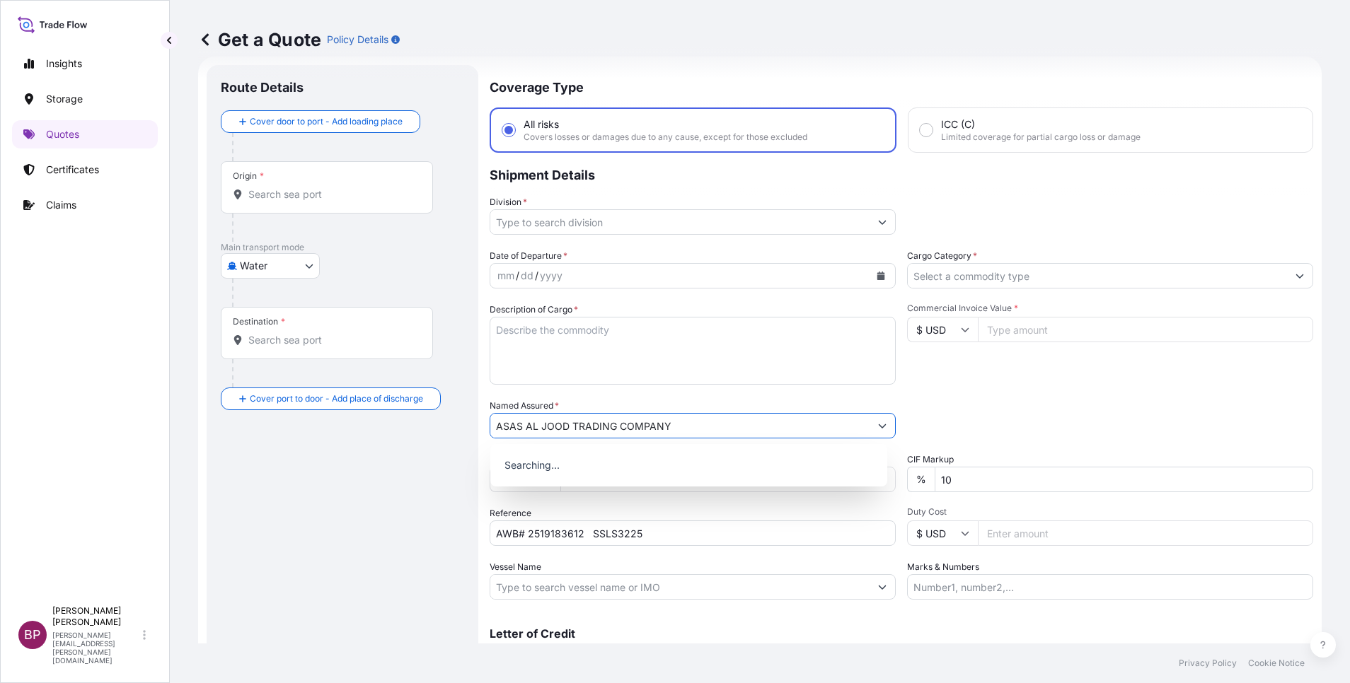
type input "ASAS AL JOOD TRADING COMPANY"
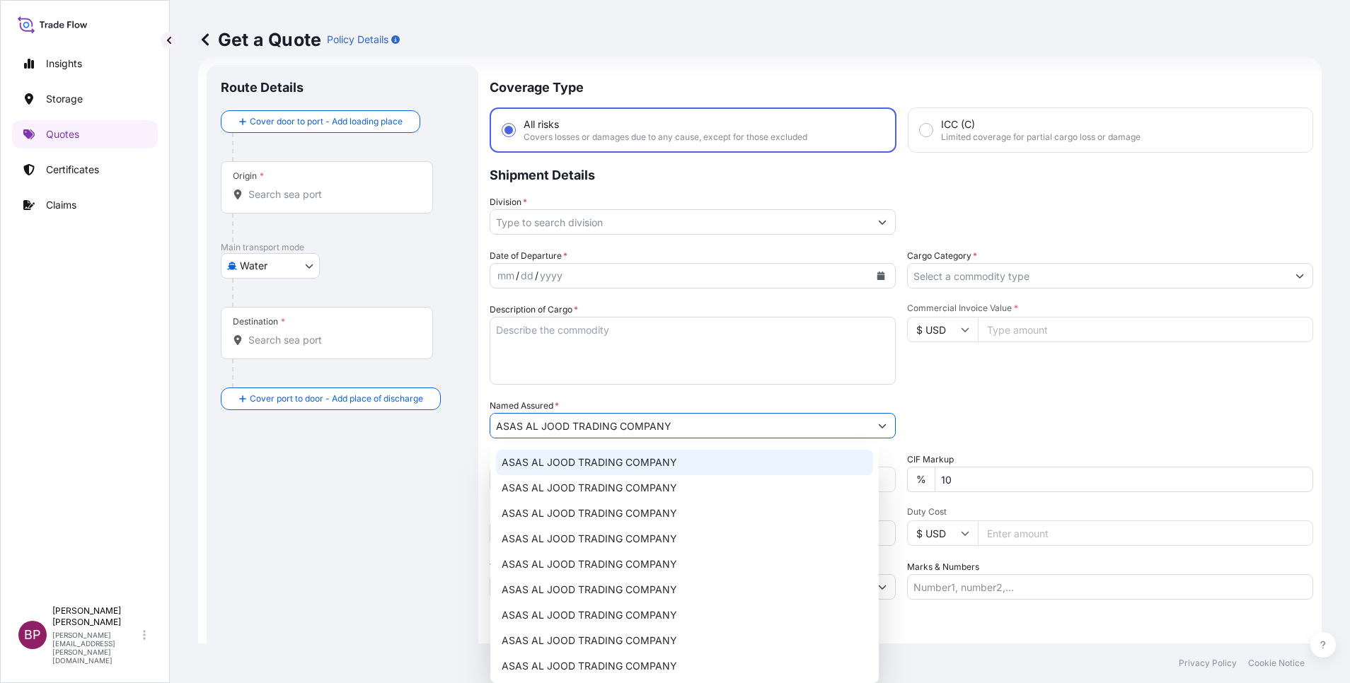
click at [638, 349] on textarea "Description of Cargo *" at bounding box center [693, 351] width 406 height 68
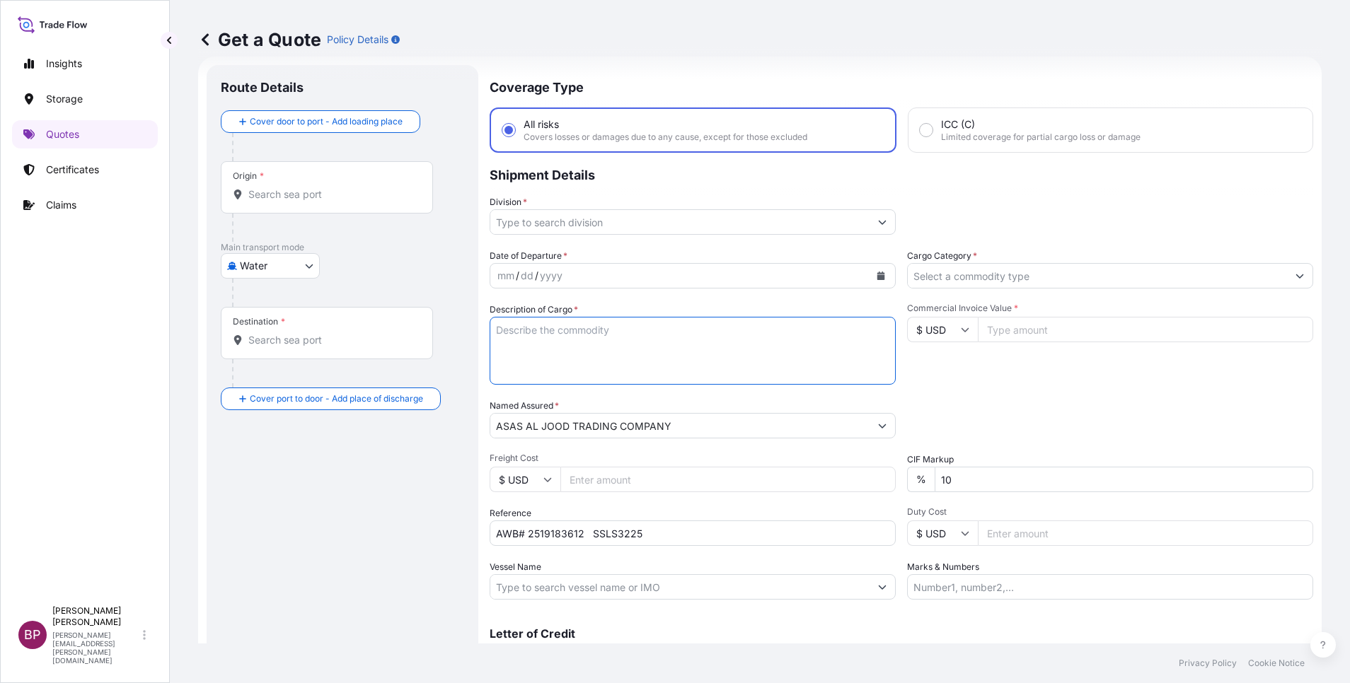
type textarea "V"
paste textarea "SPARE PARTS OF MOTOR"
type textarea "SPARE PARTS OF MOTOR"
click at [959, 335] on input "$ USD" at bounding box center [942, 329] width 71 height 25
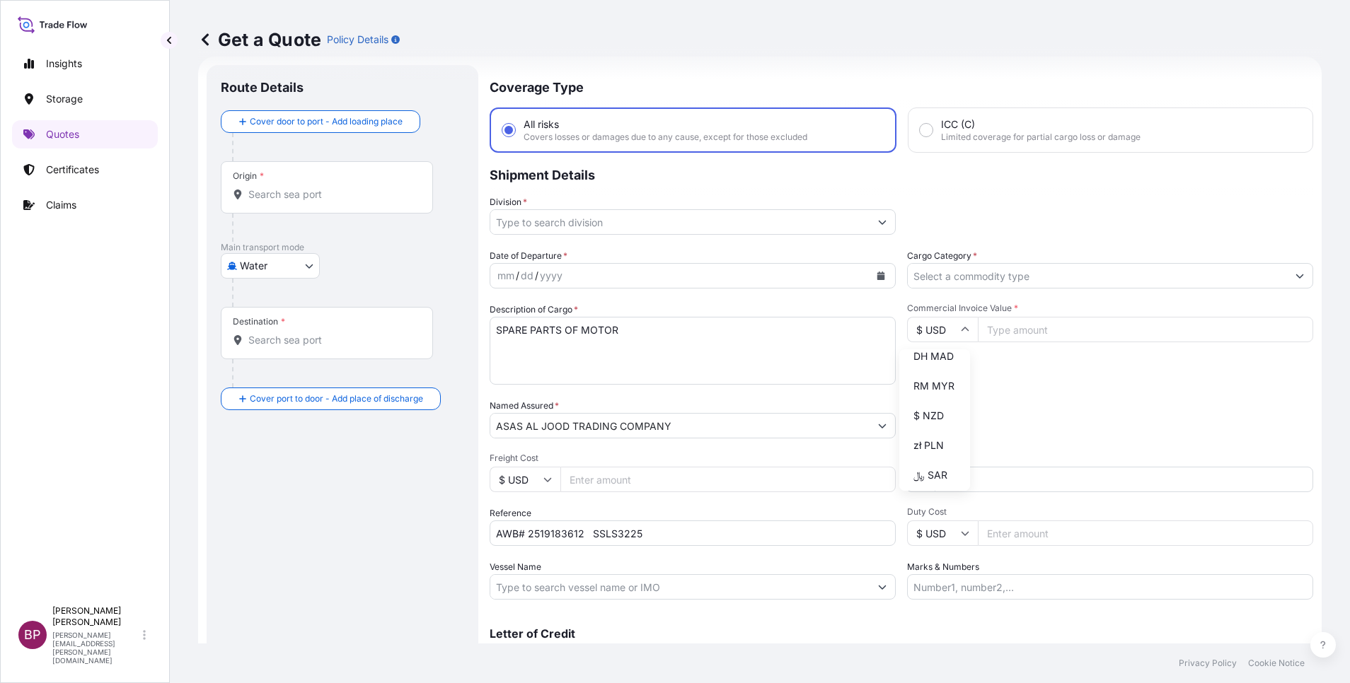
scroll to position [371, 0]
click at [942, 308] on div "¥ JPY" at bounding box center [934, 294] width 59 height 27
type input "¥ JPY"
click at [1030, 340] on input "Commercial Invoice Value *" at bounding box center [1145, 329] width 335 height 25
paste input "1300000.00"
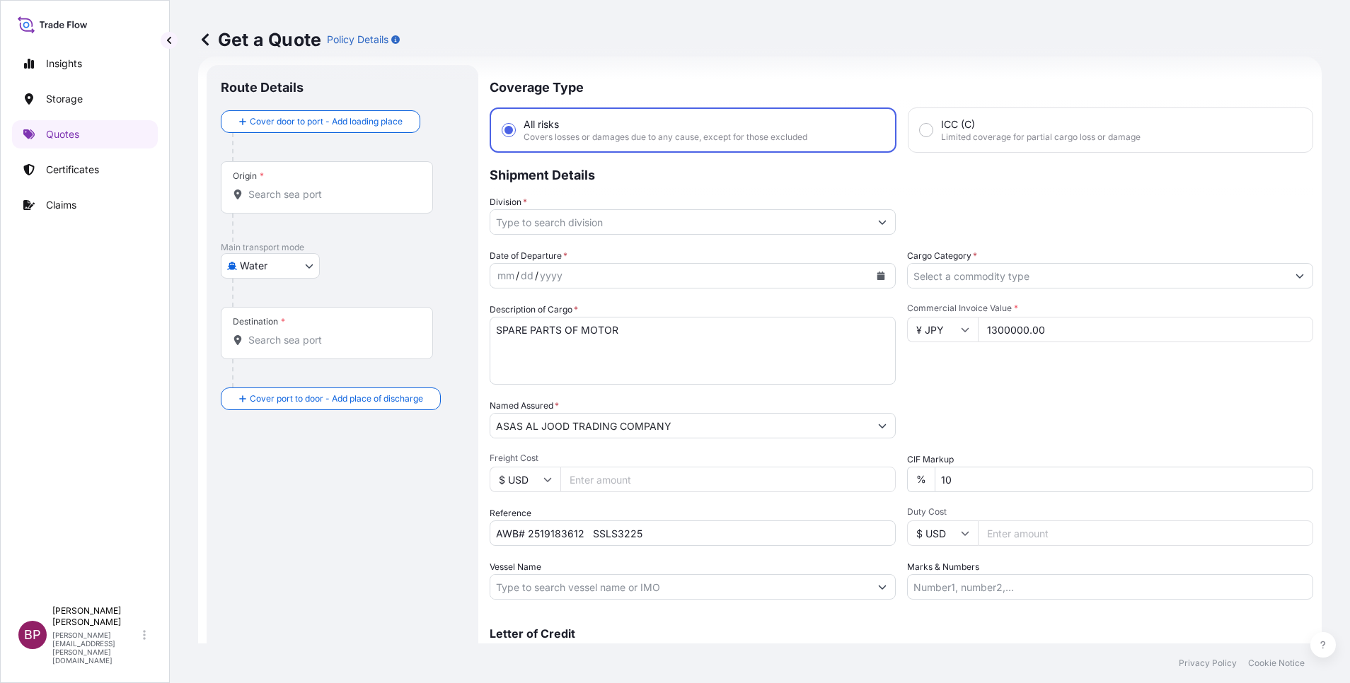
type input "1300000.00"
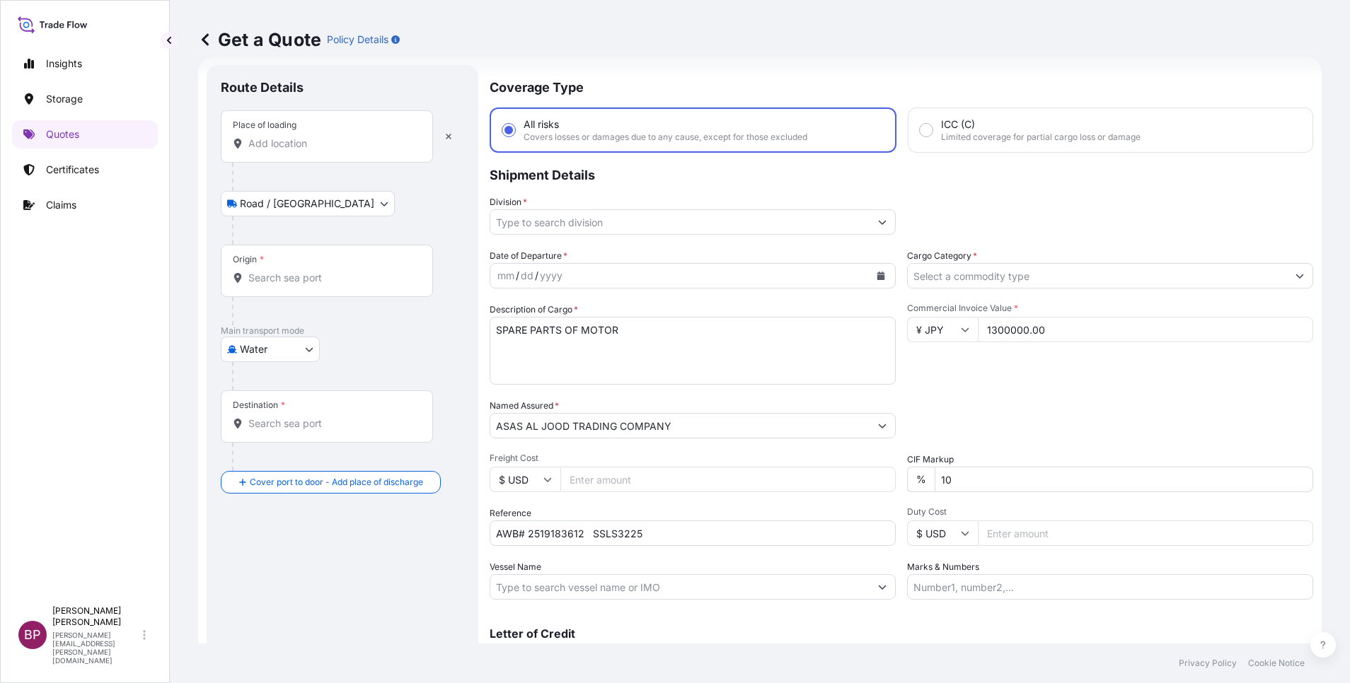
click at [333, 149] on input "Place of loading" at bounding box center [331, 144] width 167 height 14
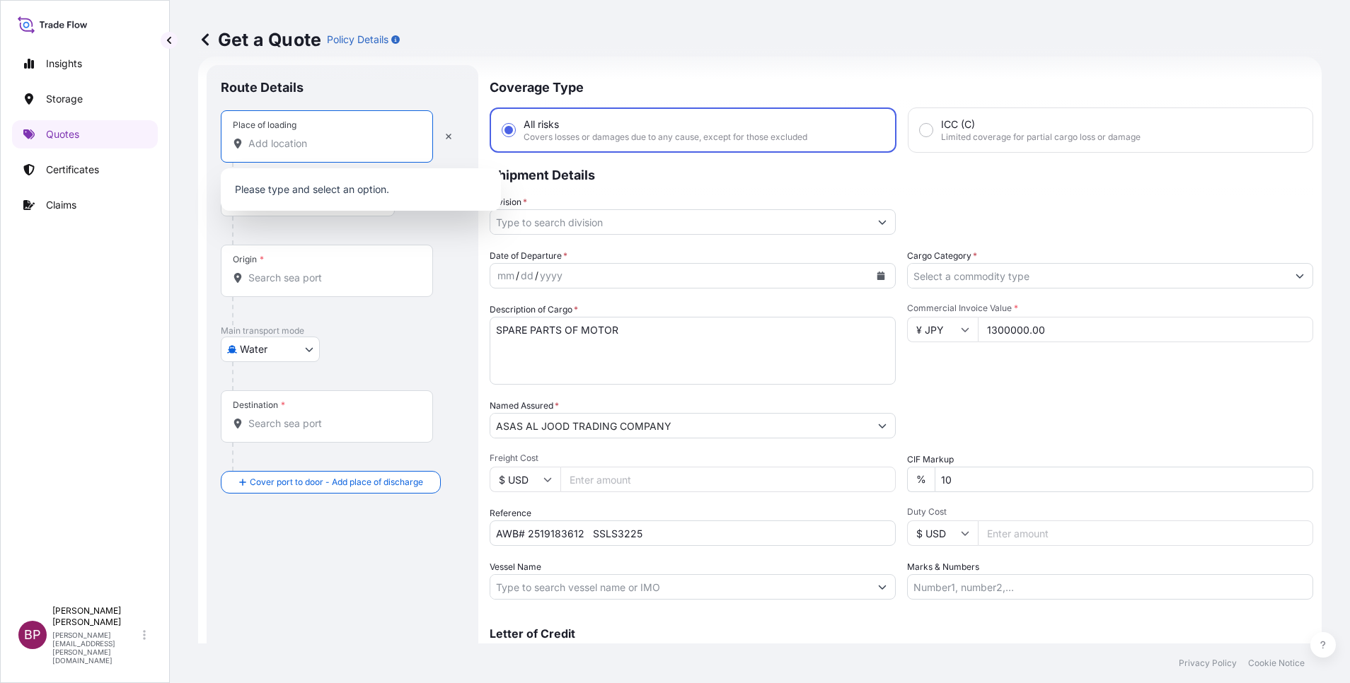
paste input "Shirogane"
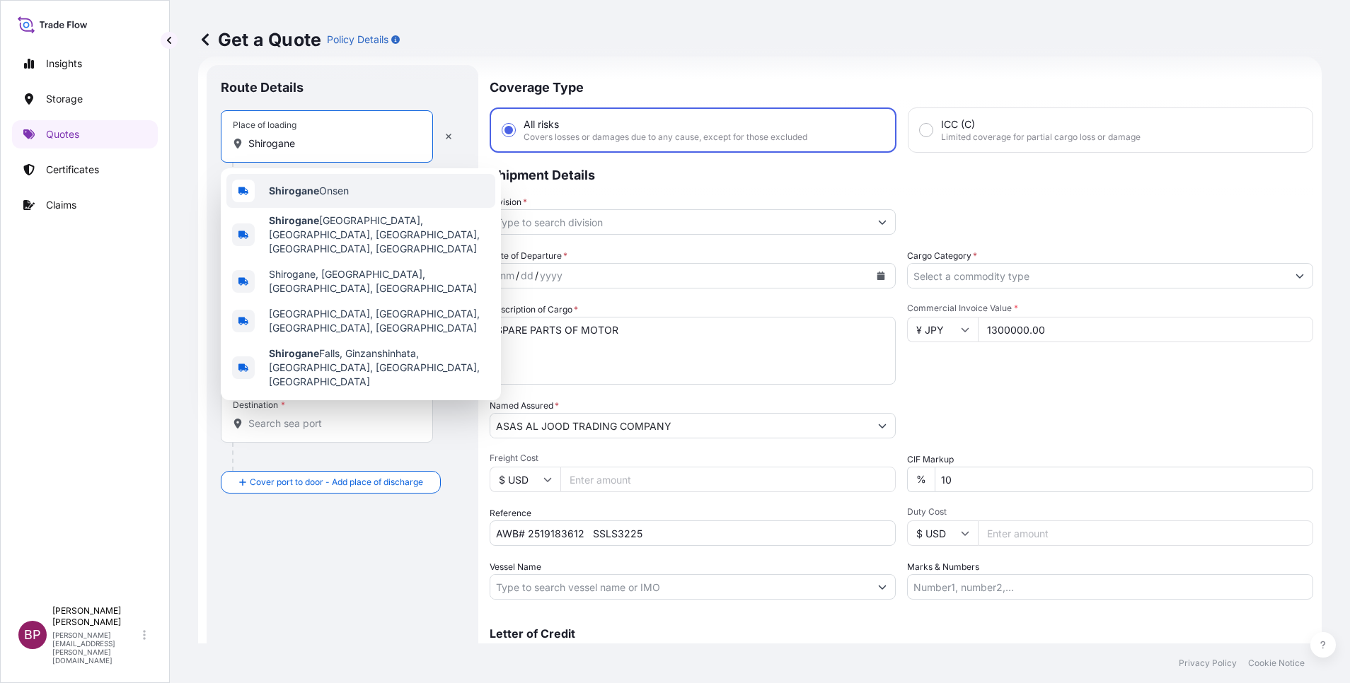
click at [336, 200] on div "Shirogane Onsen" at bounding box center [360, 191] width 269 height 34
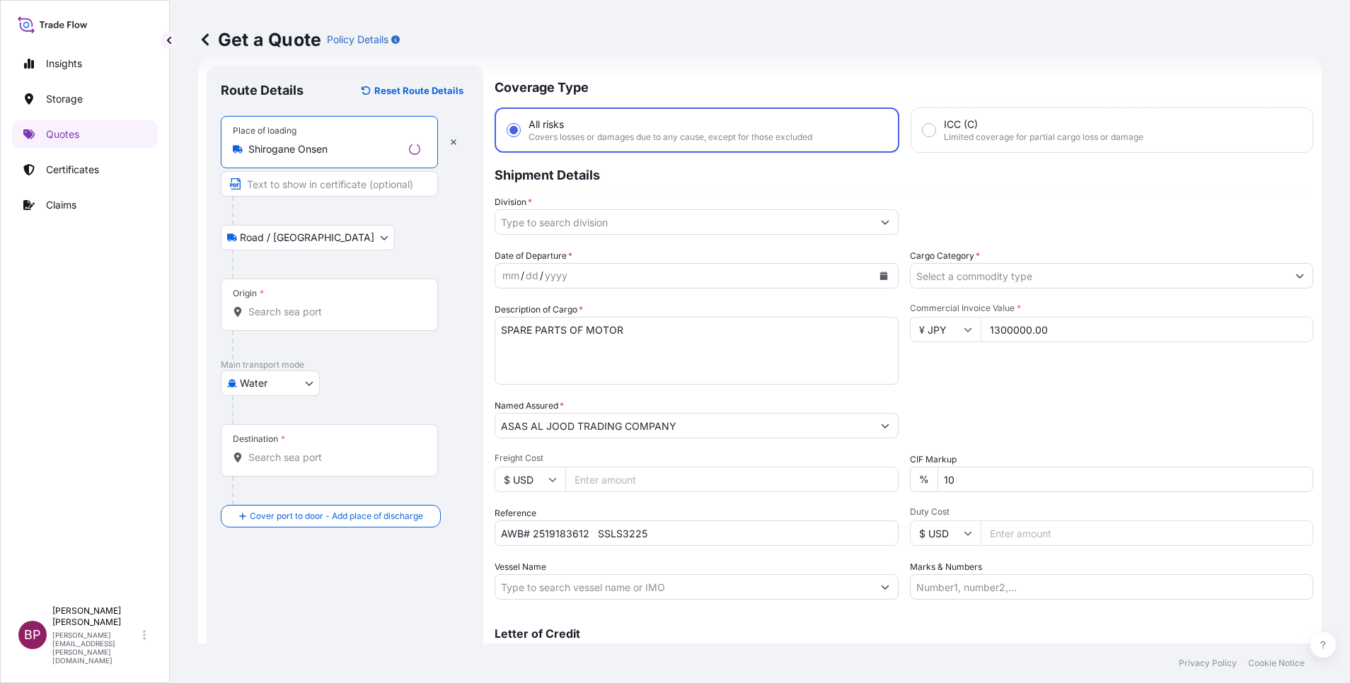
type input "Shirogane Onsen"
click at [357, 303] on div "Origin *" at bounding box center [329, 305] width 217 height 52
click at [357, 305] on input "Origin *" at bounding box center [334, 312] width 172 height 14
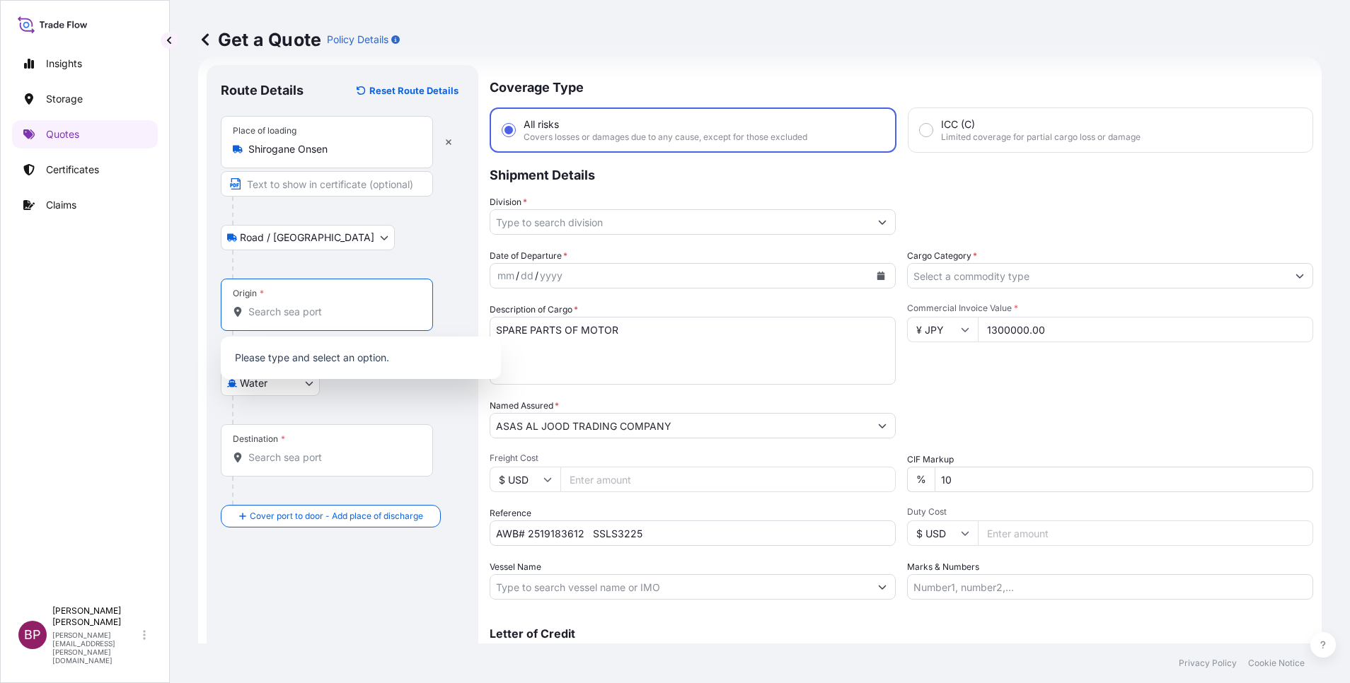
paste input "Shirogane"
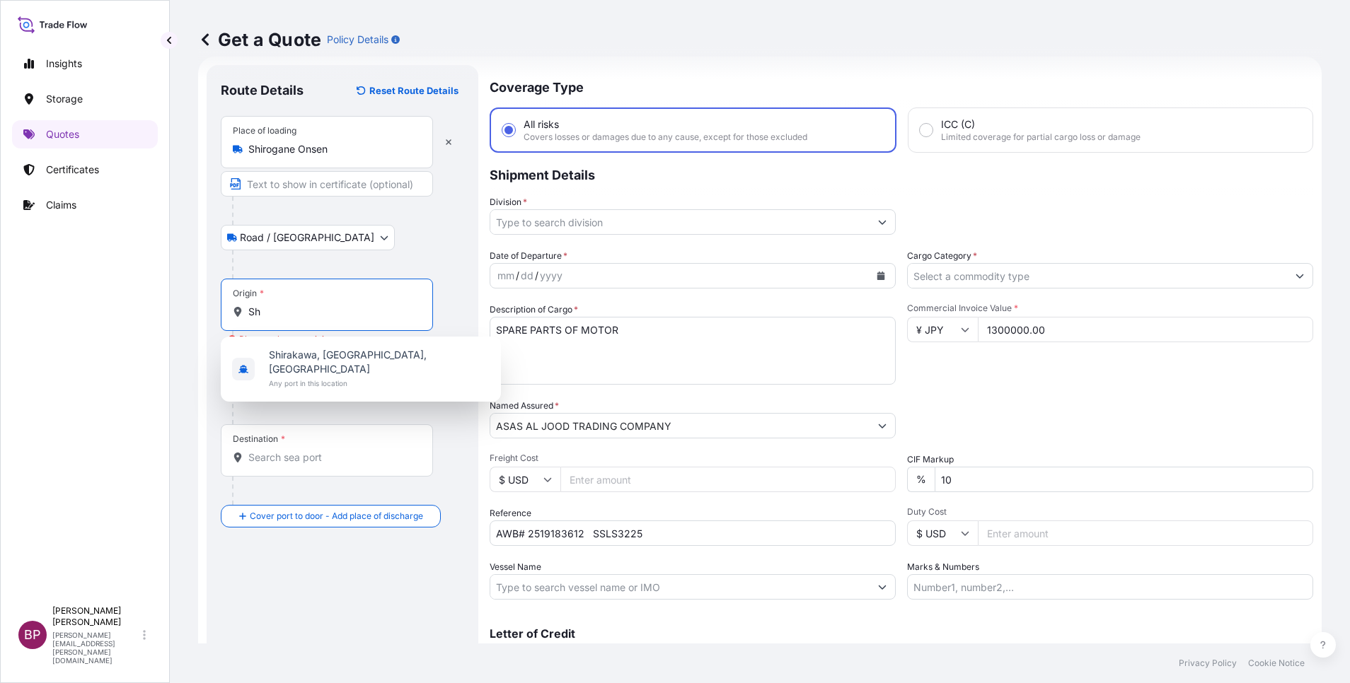
type input "S"
paste input "Hitachi-shi"
click at [362, 376] on span "Any port in this location" at bounding box center [379, 383] width 221 height 14
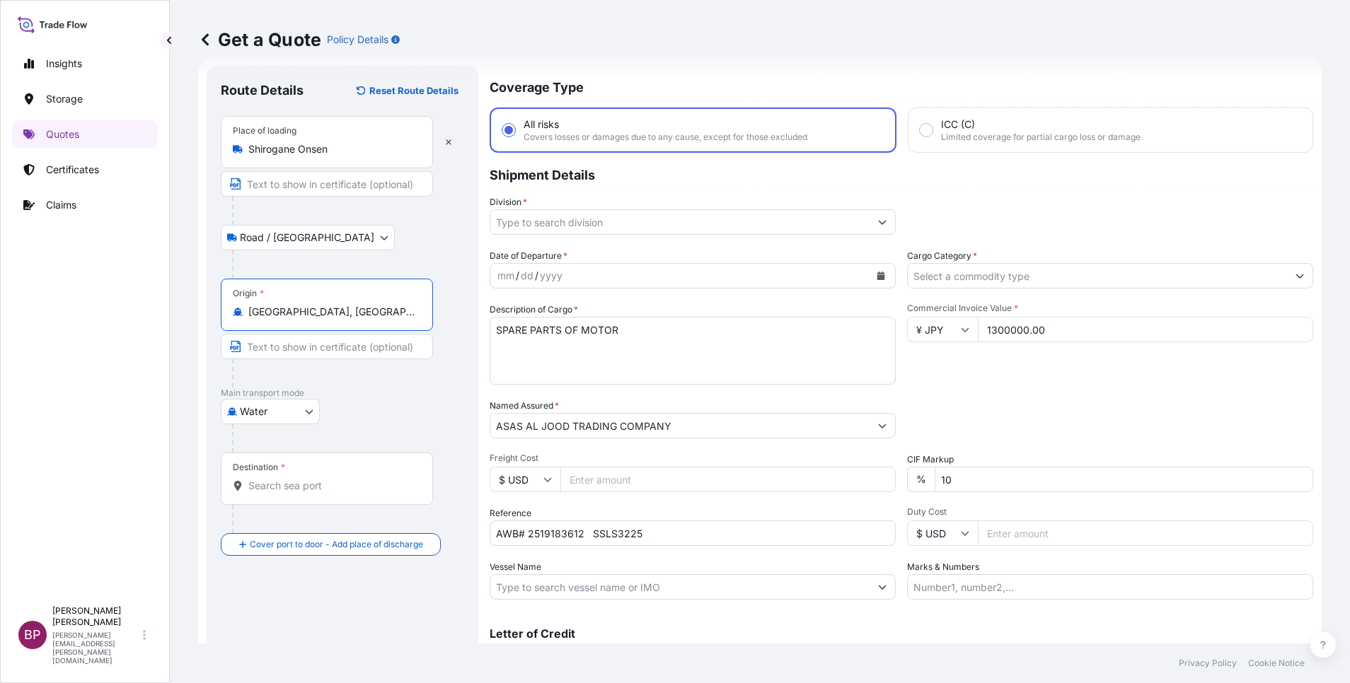
type input "[GEOGRAPHIC_DATA], [GEOGRAPHIC_DATA], [GEOGRAPHIC_DATA]"
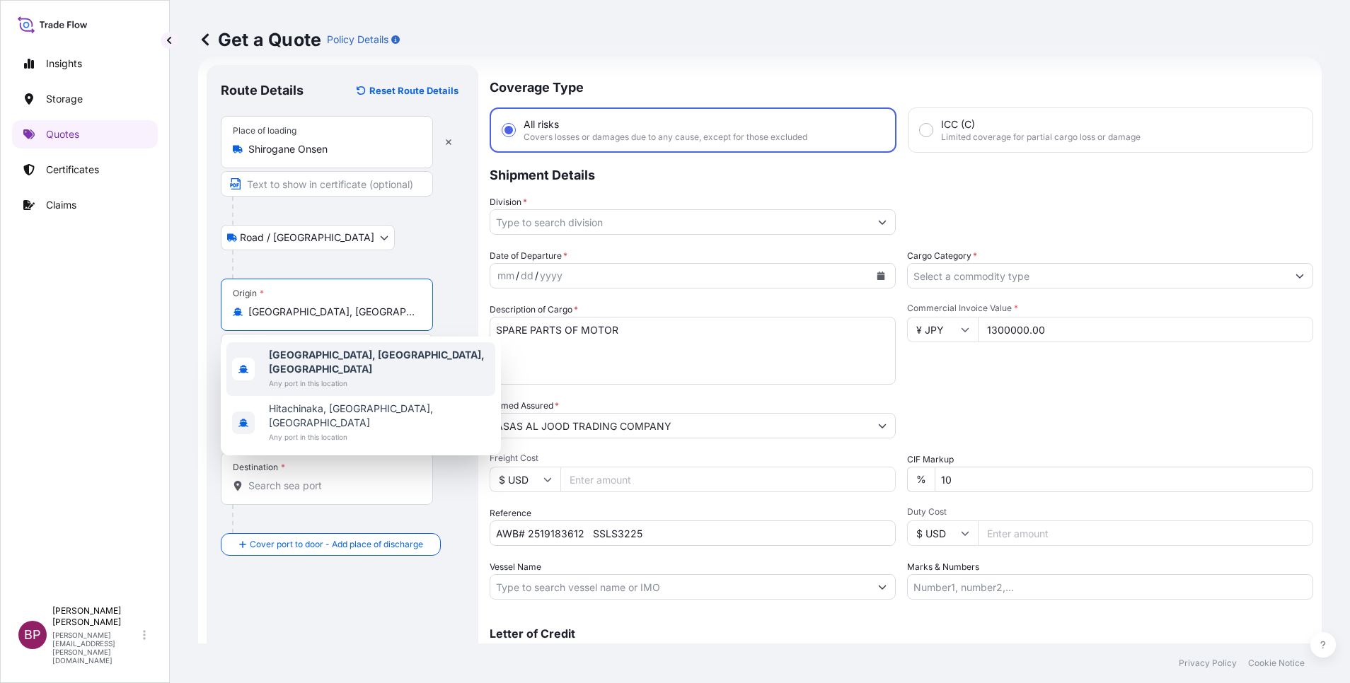
click at [378, 376] on span "Any port in this location" at bounding box center [379, 383] width 221 height 14
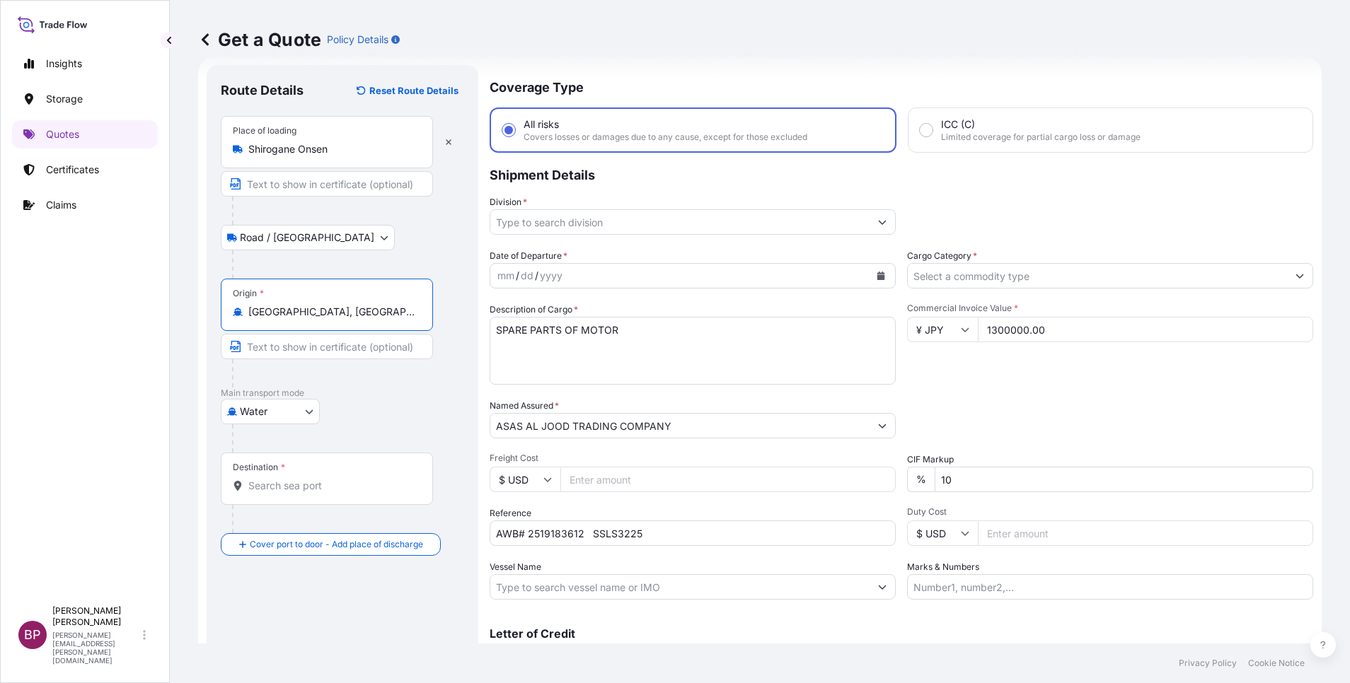
click at [398, 481] on input "Destination *" at bounding box center [331, 486] width 167 height 14
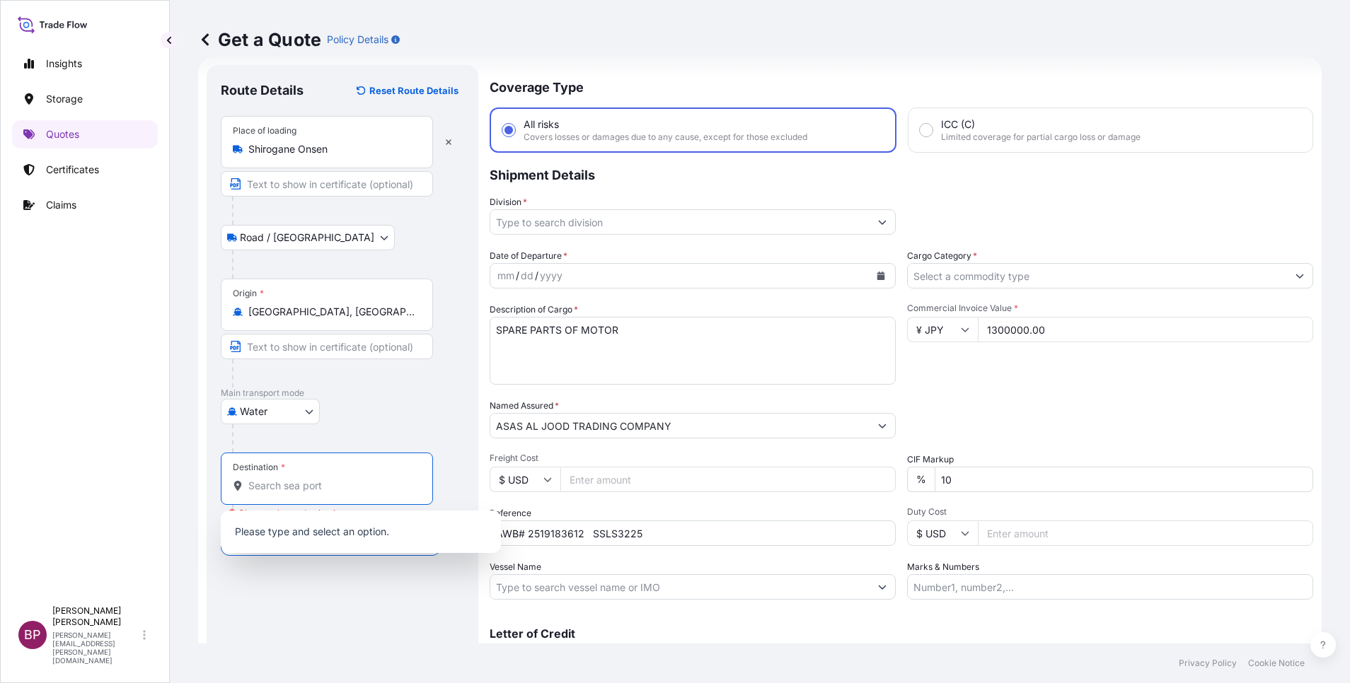
paste input "AL-KHOBAR"
click at [367, 540] on span "Any port in this location" at bounding box center [343, 543] width 149 height 14
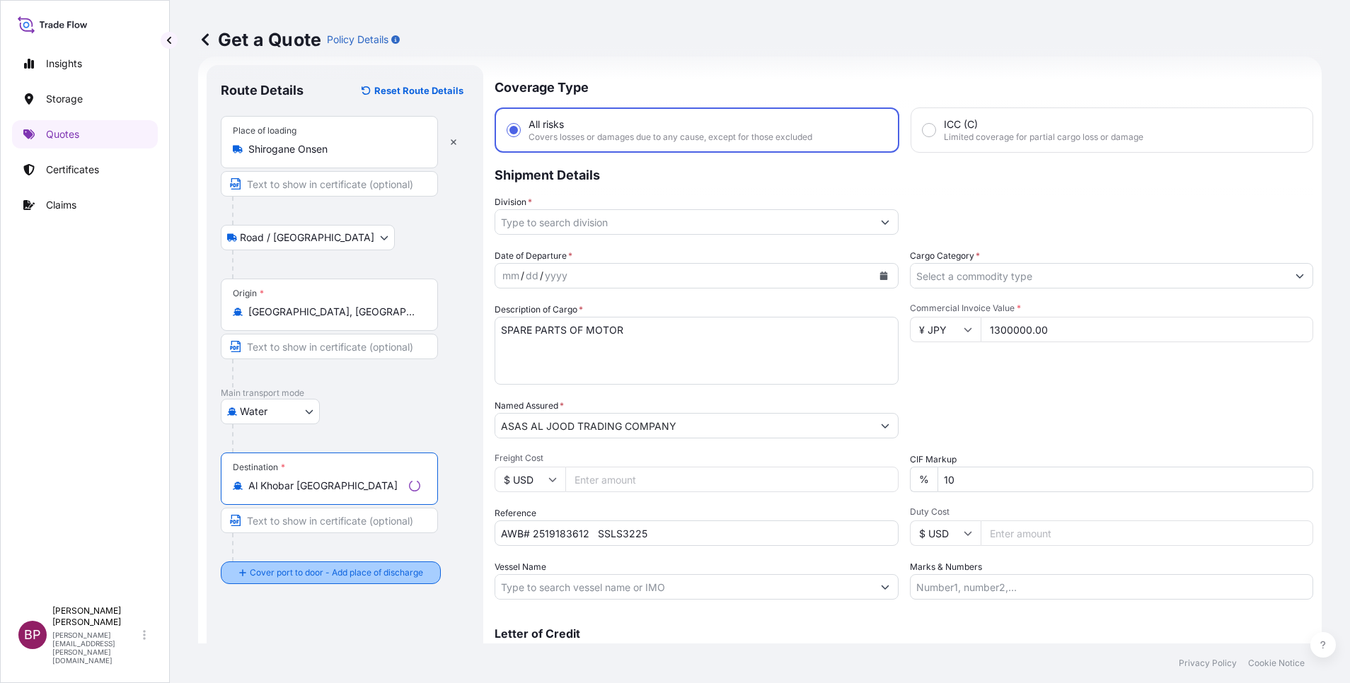
type input "Al Khobar [GEOGRAPHIC_DATA]"
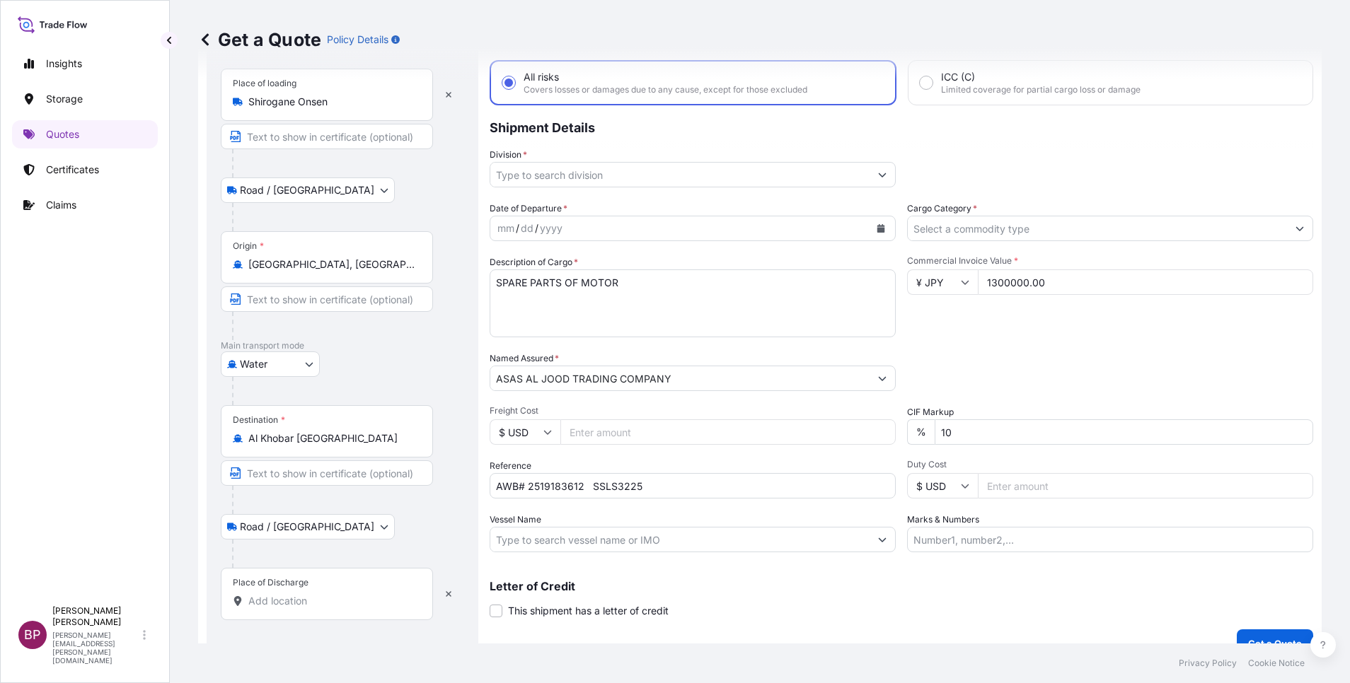
scroll to position [93, 0]
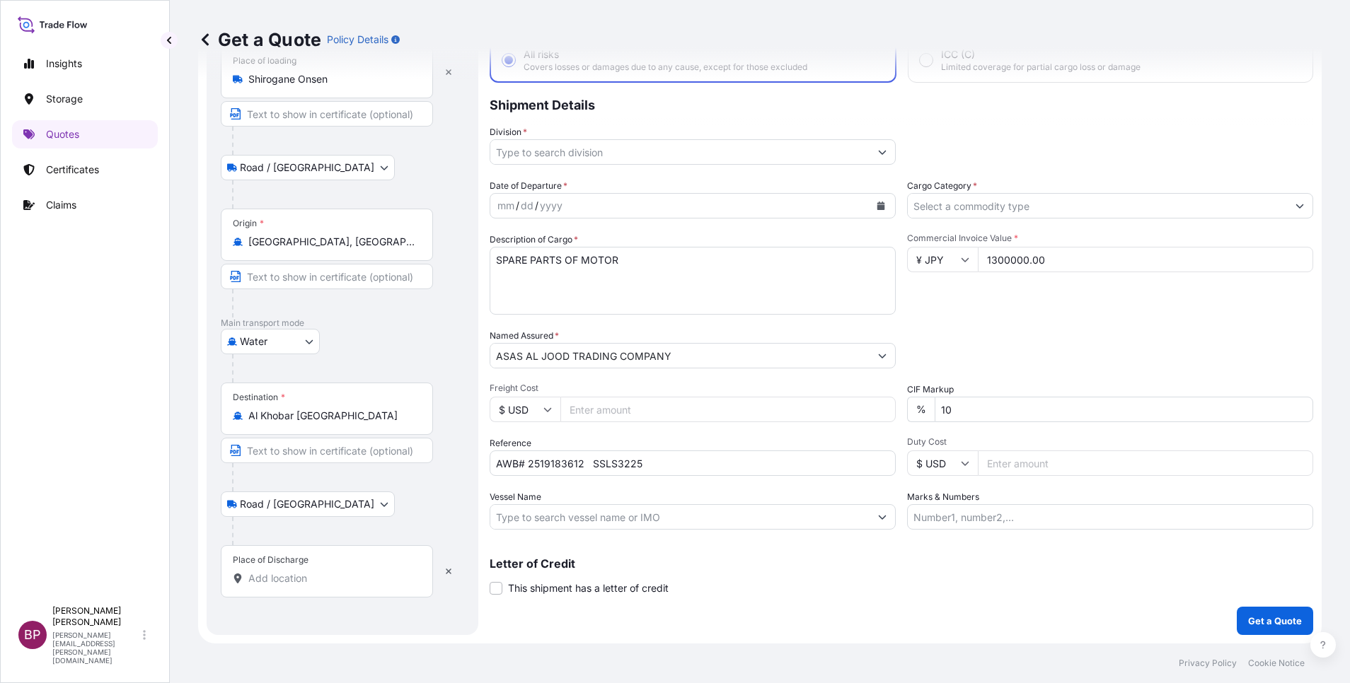
click at [309, 574] on input "Place of Discharge" at bounding box center [331, 579] width 167 height 14
paste input "AL-KHOBAR"
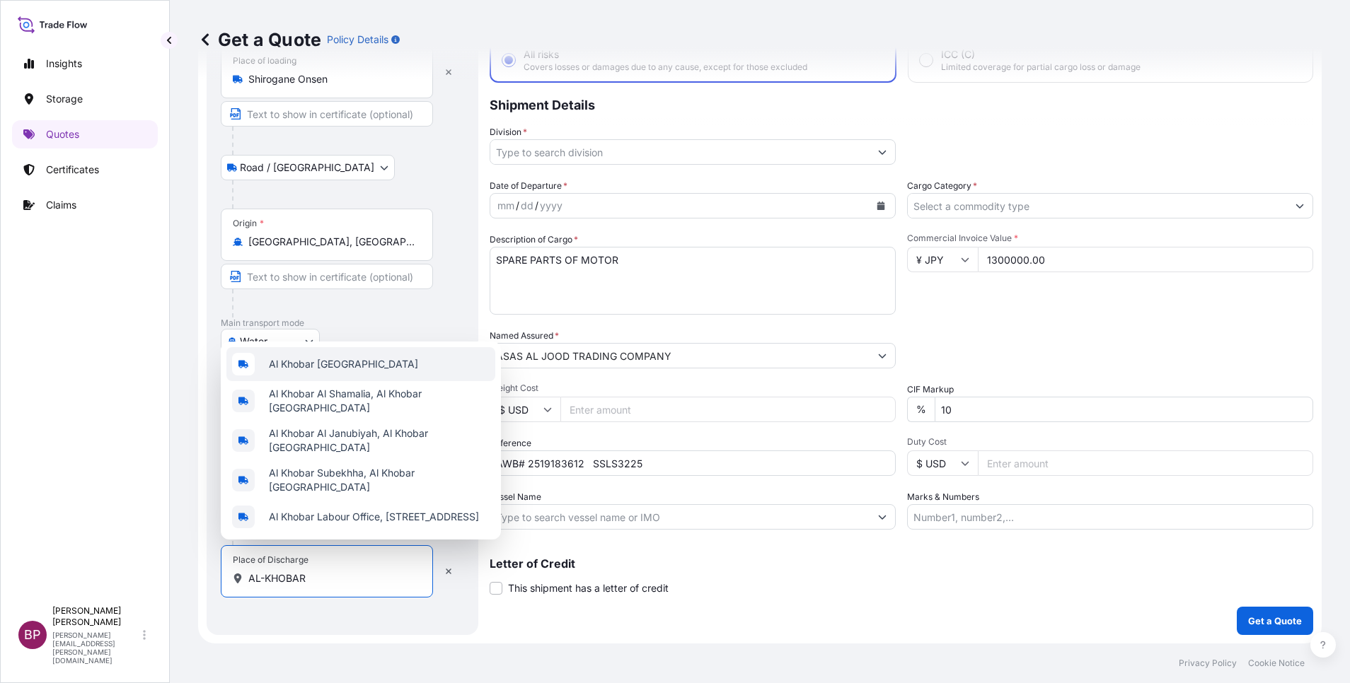
click at [400, 377] on div "Al Khobar [GEOGRAPHIC_DATA]" at bounding box center [360, 364] width 269 height 34
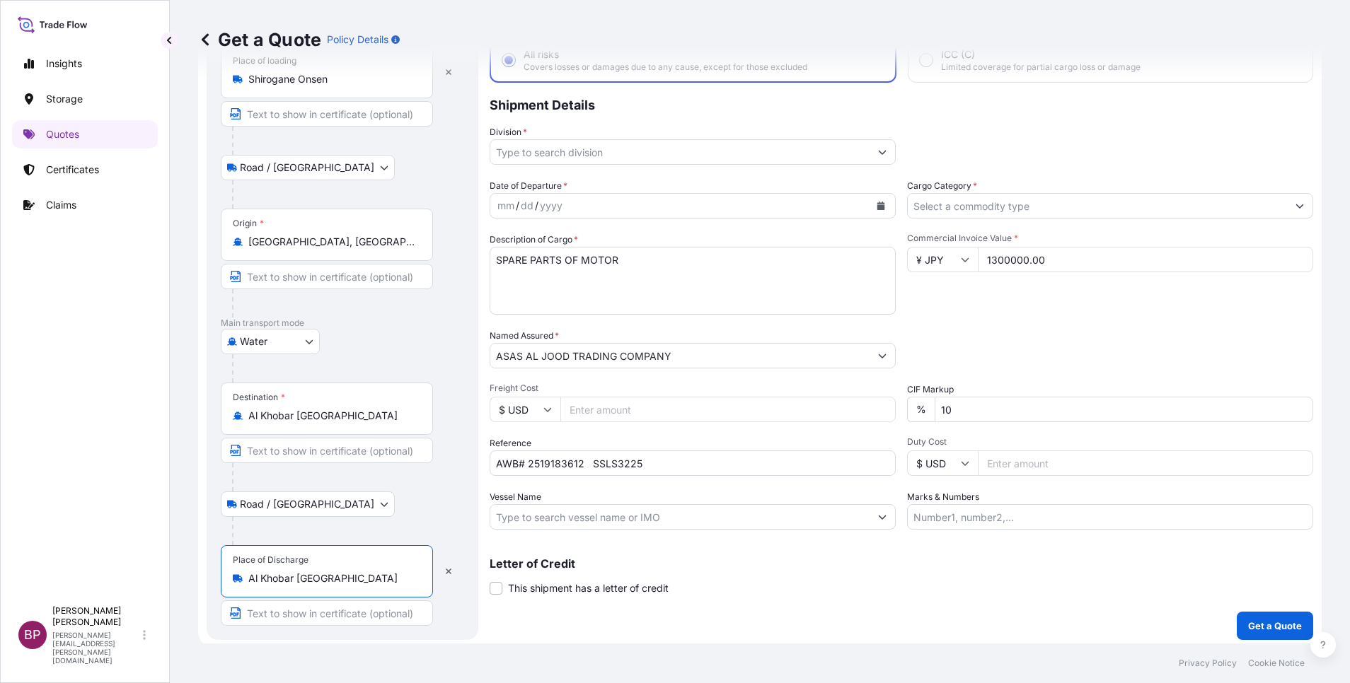
type input "Al Khobar [GEOGRAPHIC_DATA]"
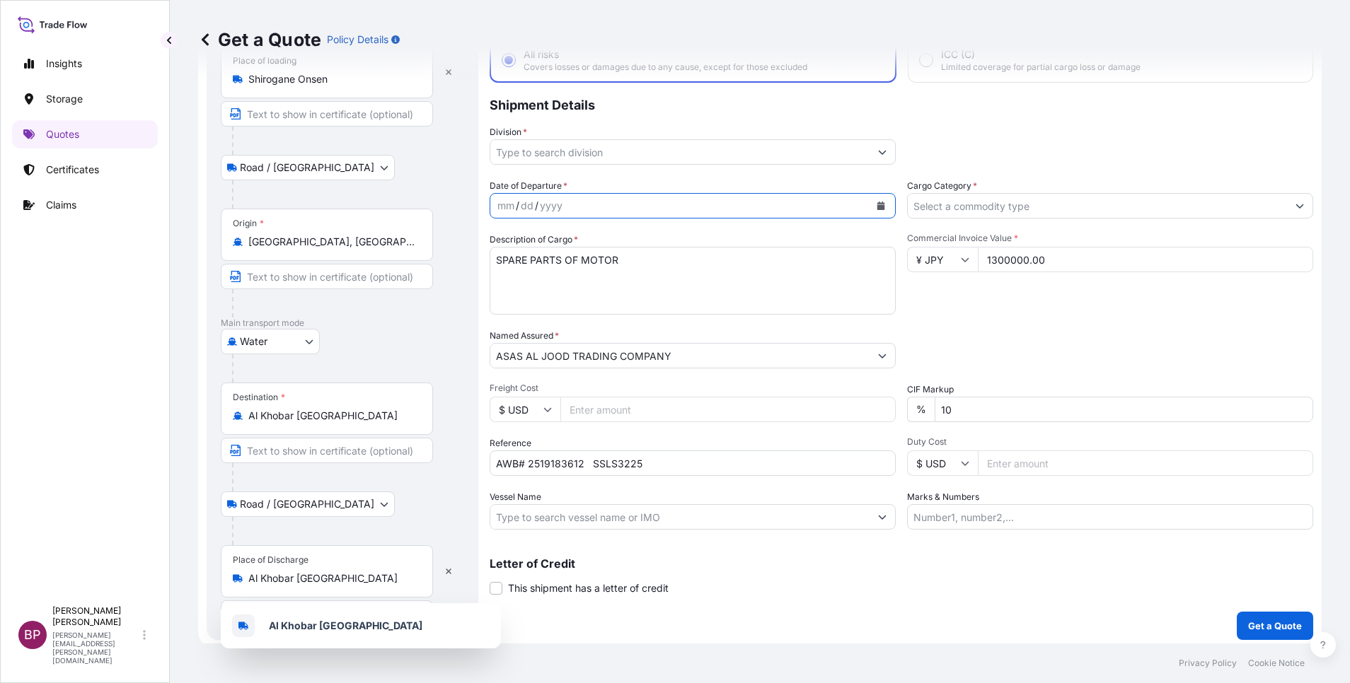
click at [875, 210] on button "Calendar" at bounding box center [880, 206] width 23 height 23
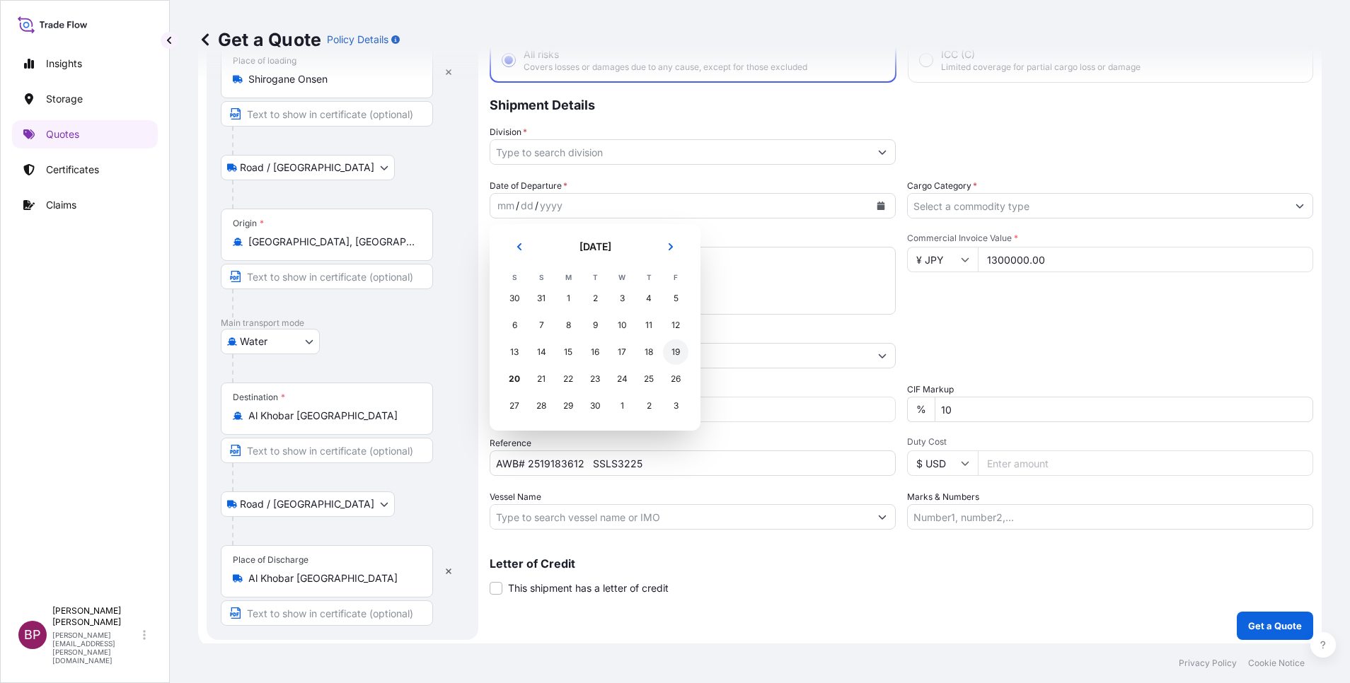
click at [674, 359] on div "19" at bounding box center [675, 352] width 25 height 25
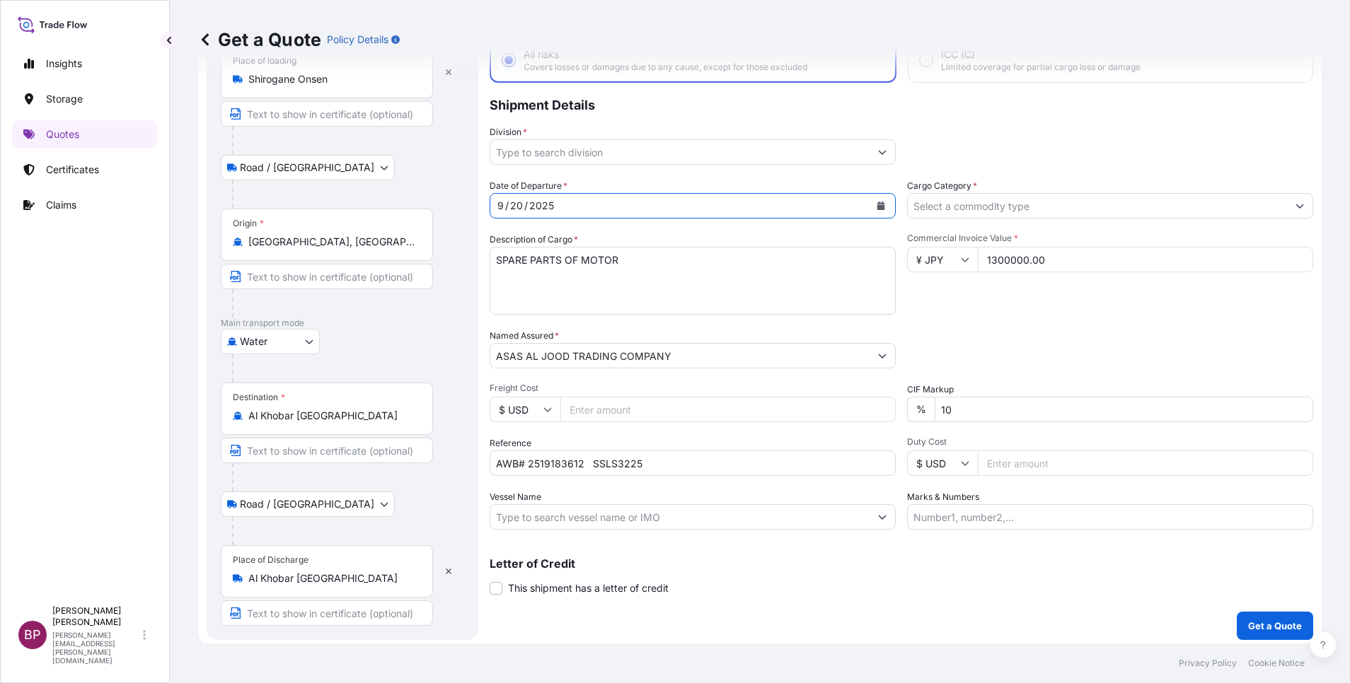
click at [1287, 209] on button "Show suggestions" at bounding box center [1299, 205] width 25 height 25
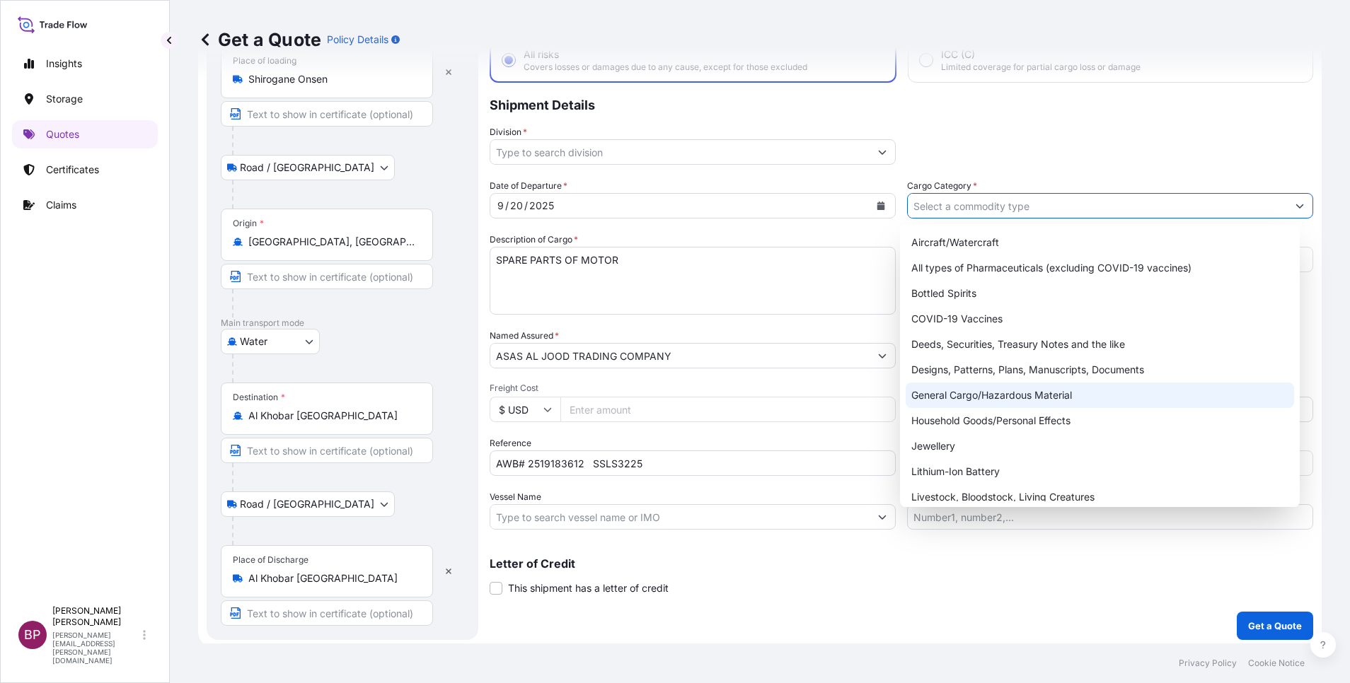
click at [1073, 391] on div "General Cargo/Hazardous Material" at bounding box center [1100, 395] width 388 height 25
type input "General Cargo/Hazardous Material"
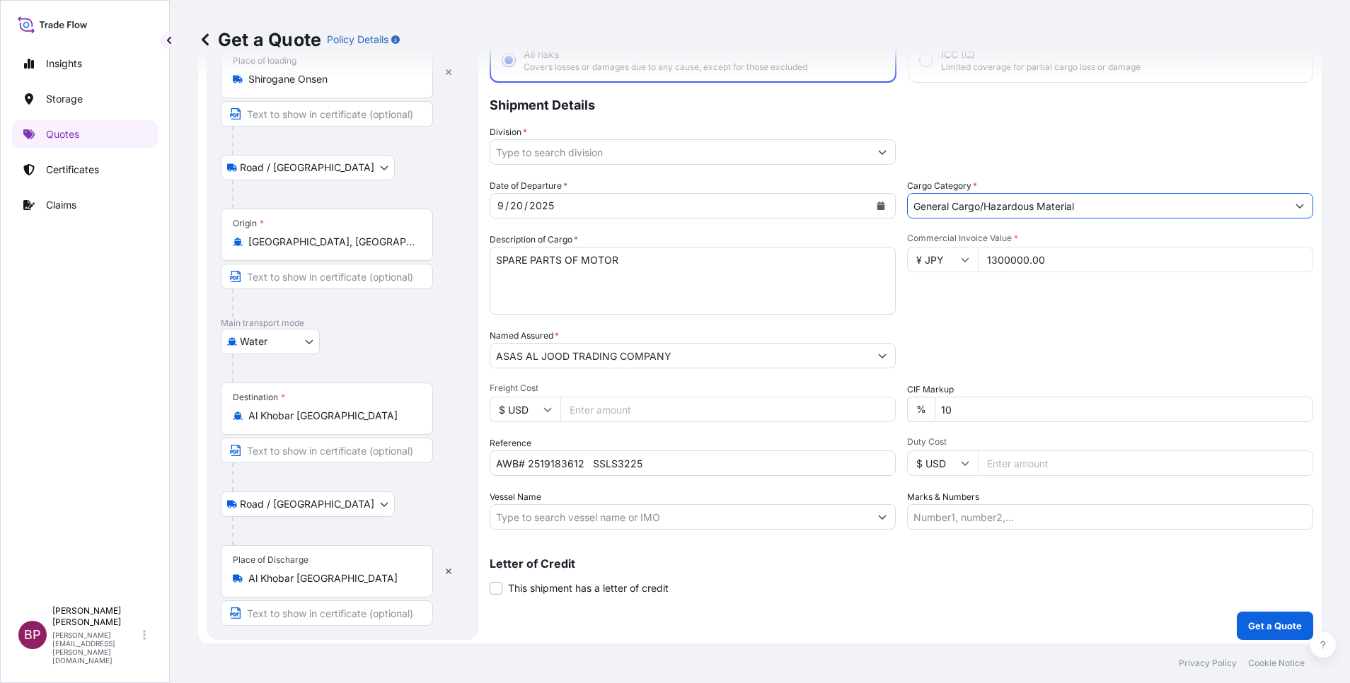
click at [878, 150] on icon "Show suggestions" at bounding box center [882, 152] width 8 height 8
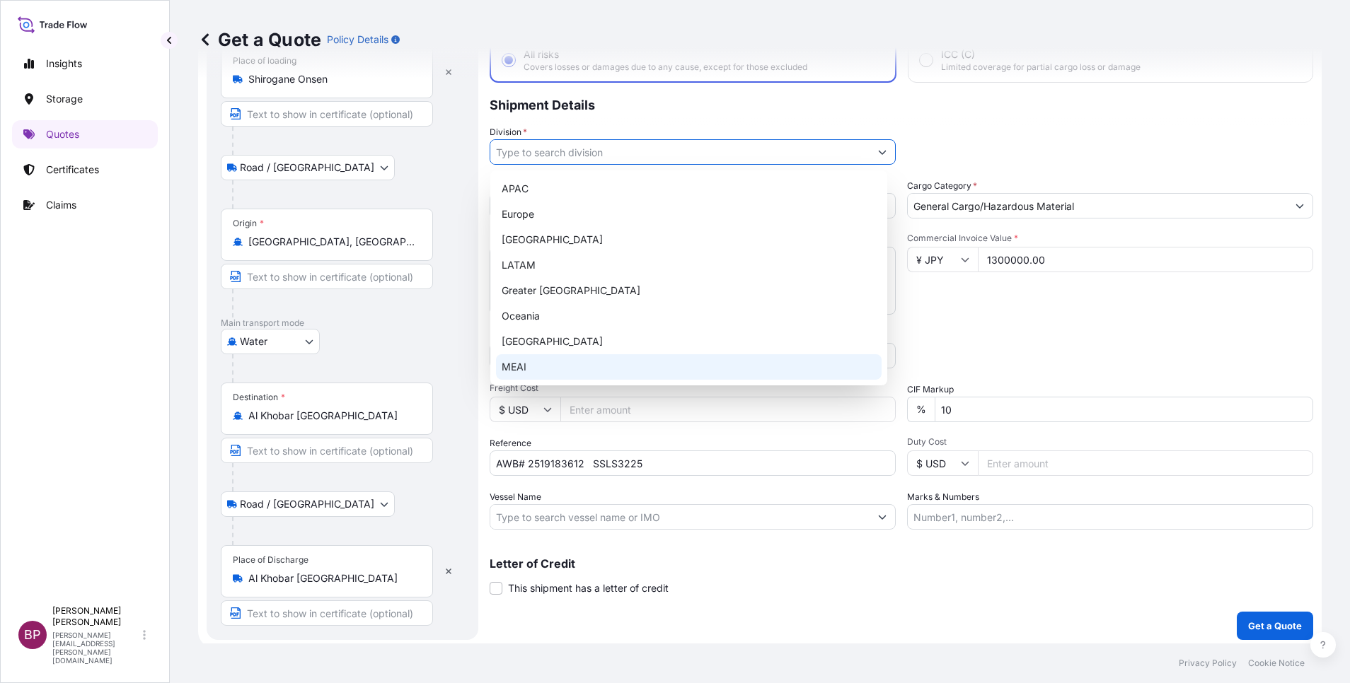
click at [574, 366] on div "MEAI" at bounding box center [689, 366] width 386 height 25
type input "MEAI"
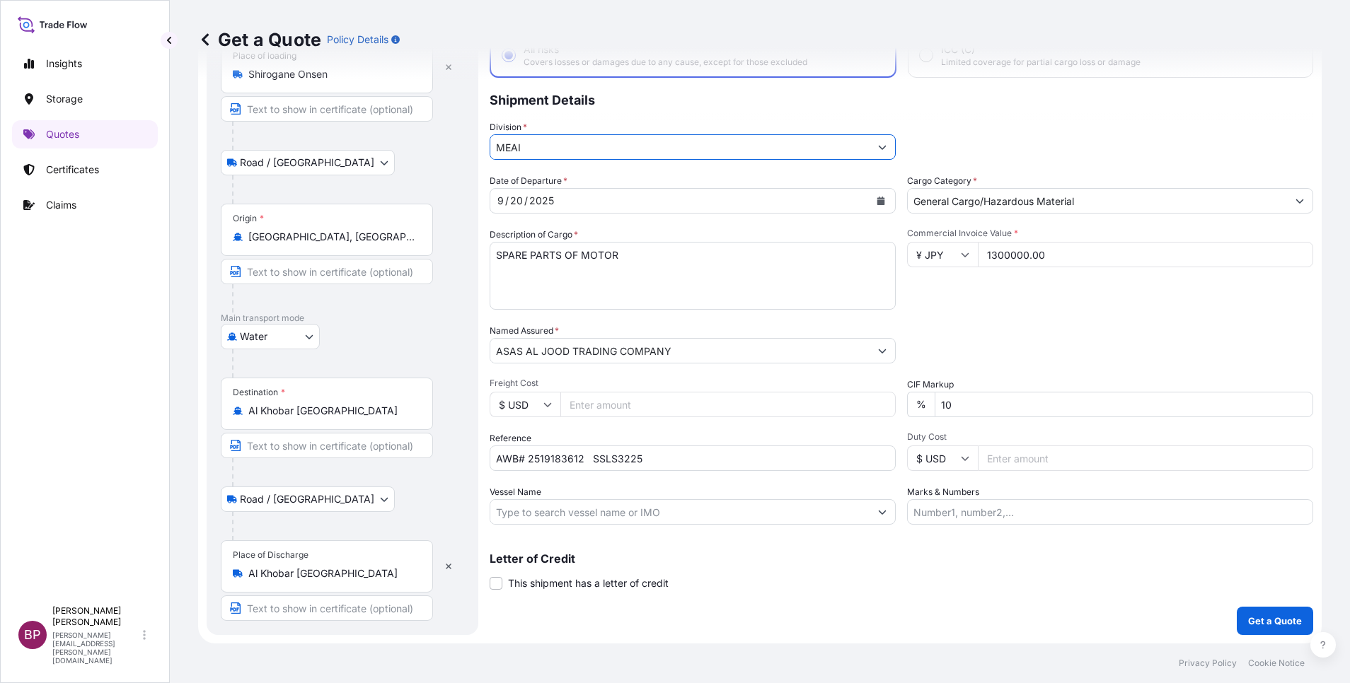
scroll to position [0, 0]
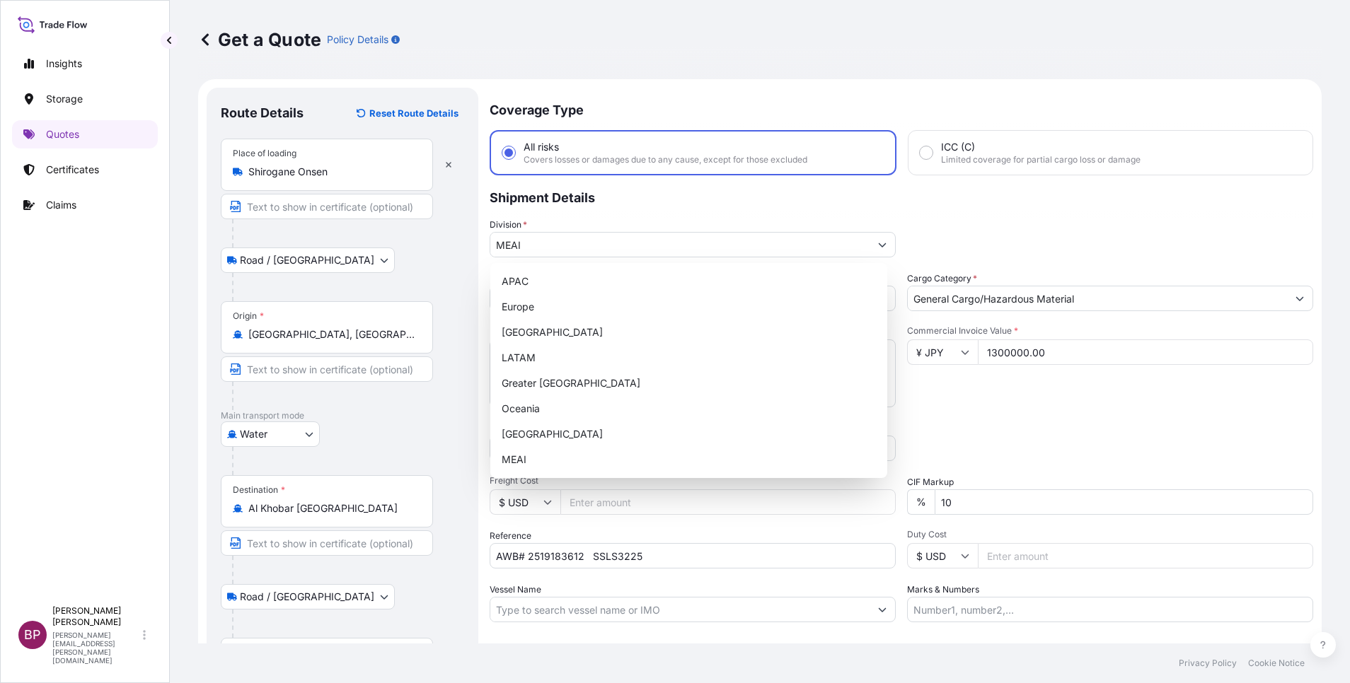
click at [989, 433] on div "Packing Category Type to search a container mode Please select a primary mode o…" at bounding box center [1110, 442] width 406 height 40
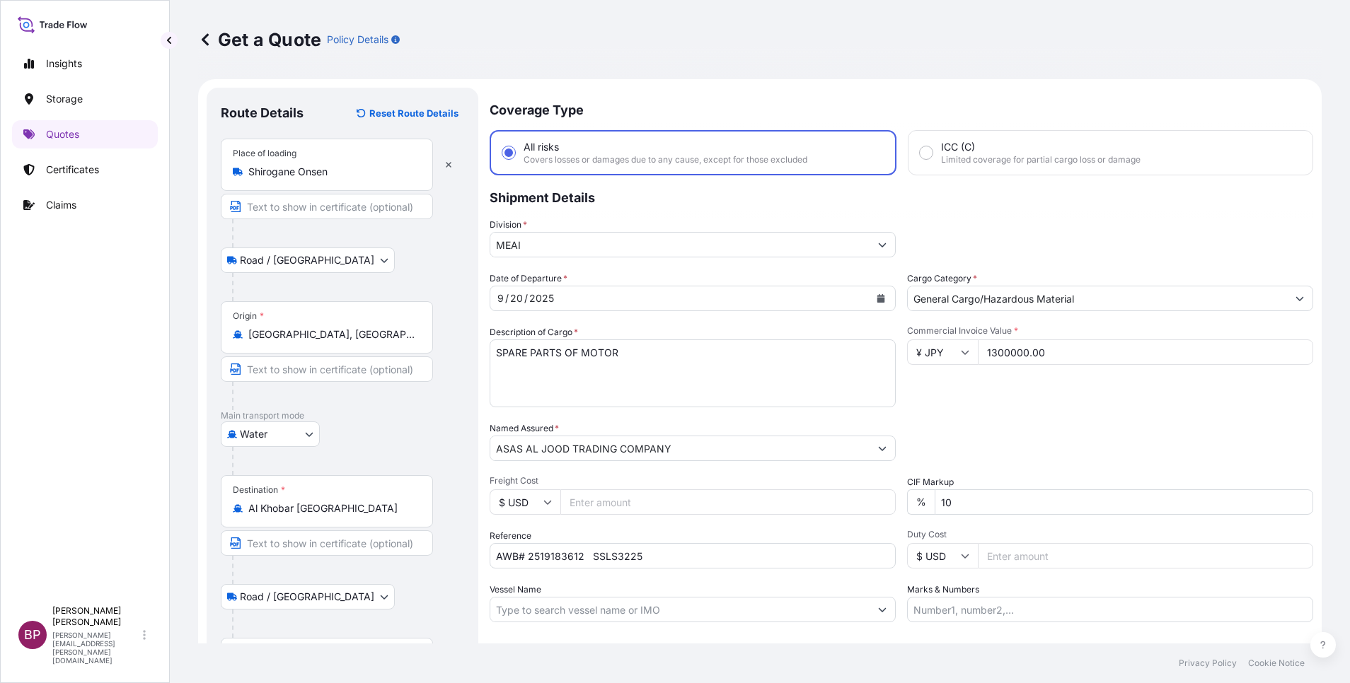
scroll to position [98, 0]
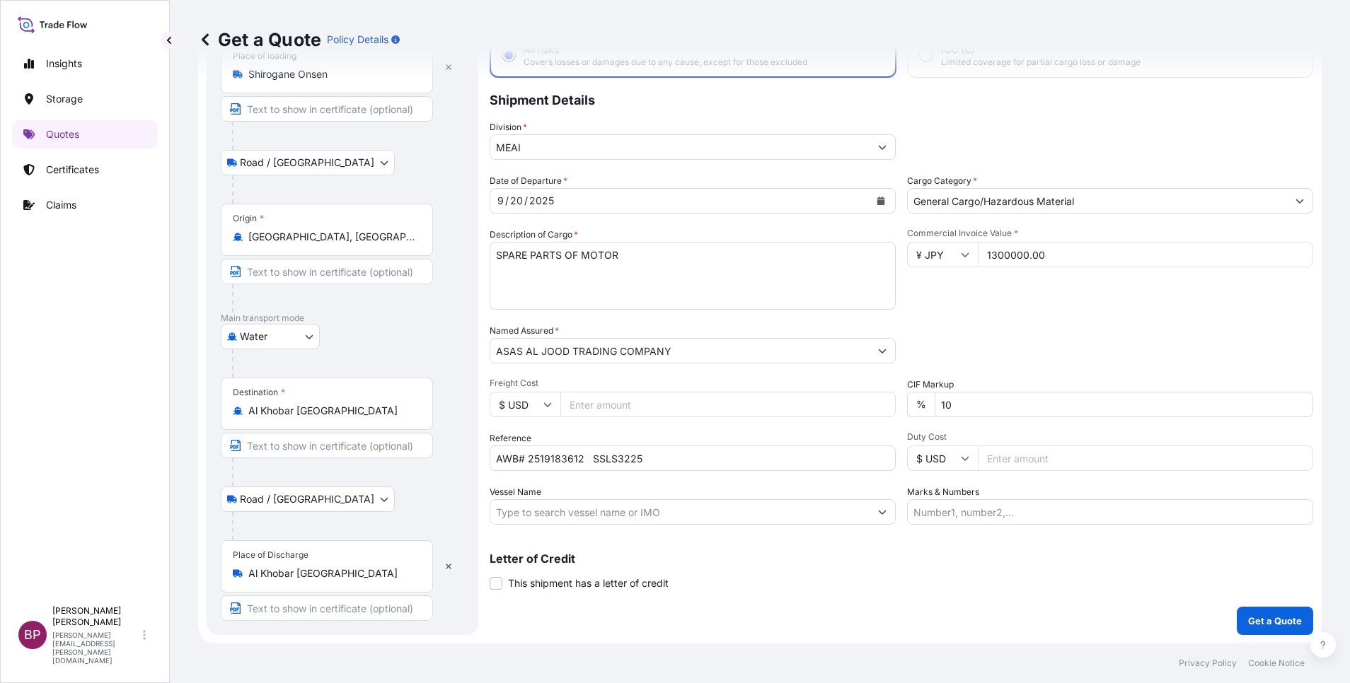
drag, startPoint x: 651, startPoint y: 406, endPoint x: 162, endPoint y: 377, distance: 489.7
click at [162, 377] on div "Insights Storage Quotes Certificates Claims BP Bobby Paul Kurian bobby.paul@psa…" at bounding box center [675, 341] width 1350 height 683
type input "0"
click at [1249, 629] on button "Get a Quote" at bounding box center [1275, 621] width 76 height 28
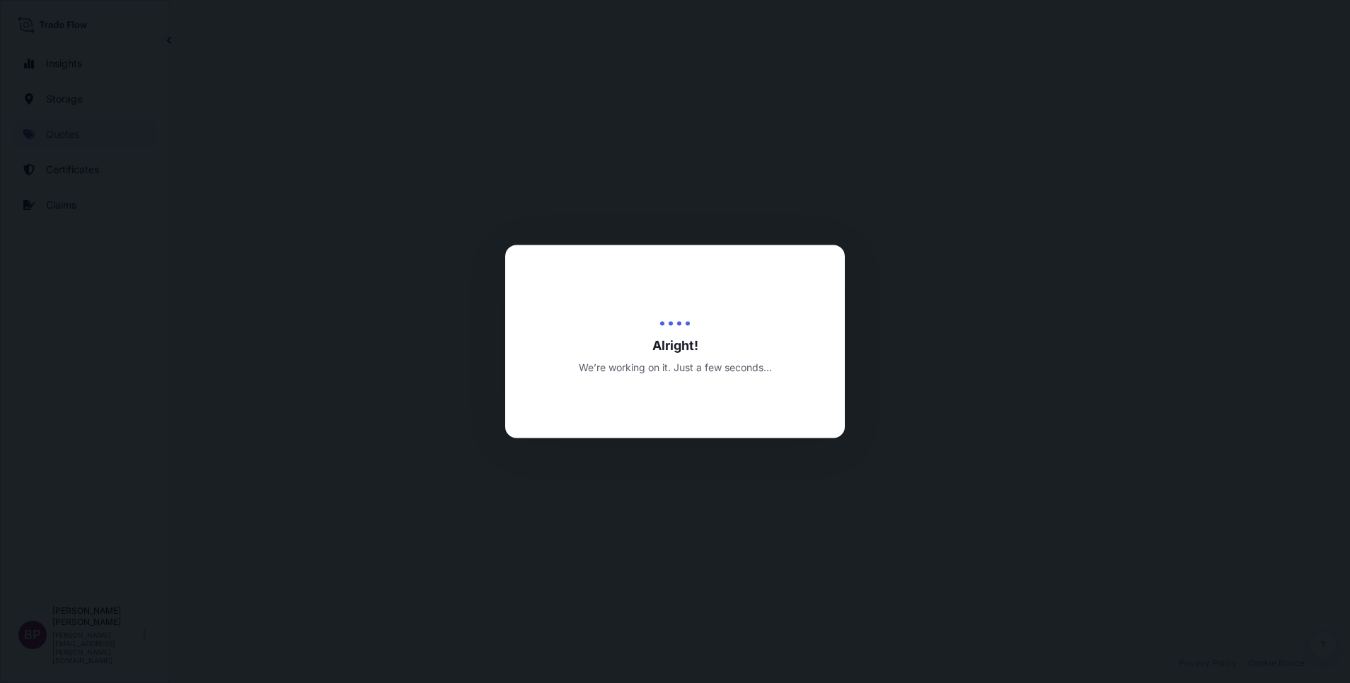
select select "Road / [GEOGRAPHIC_DATA]"
select select "Water"
select select "Road / [GEOGRAPHIC_DATA]"
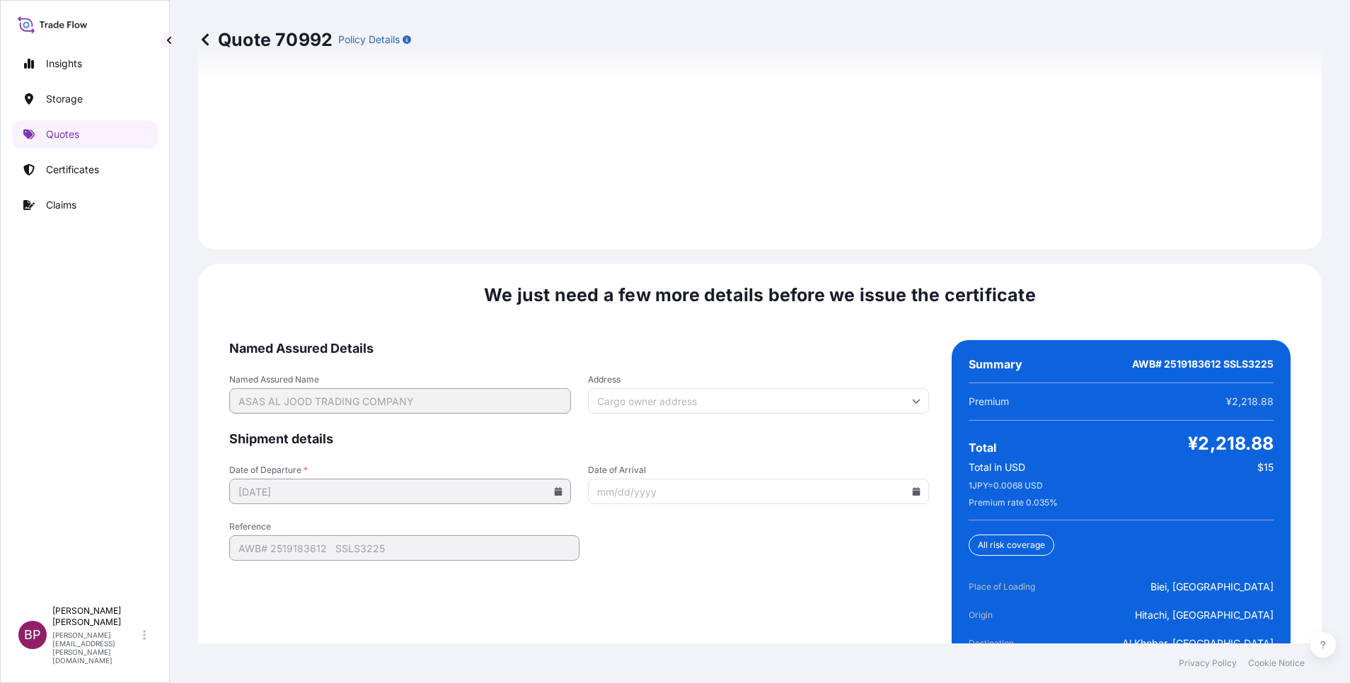
scroll to position [2170, 0]
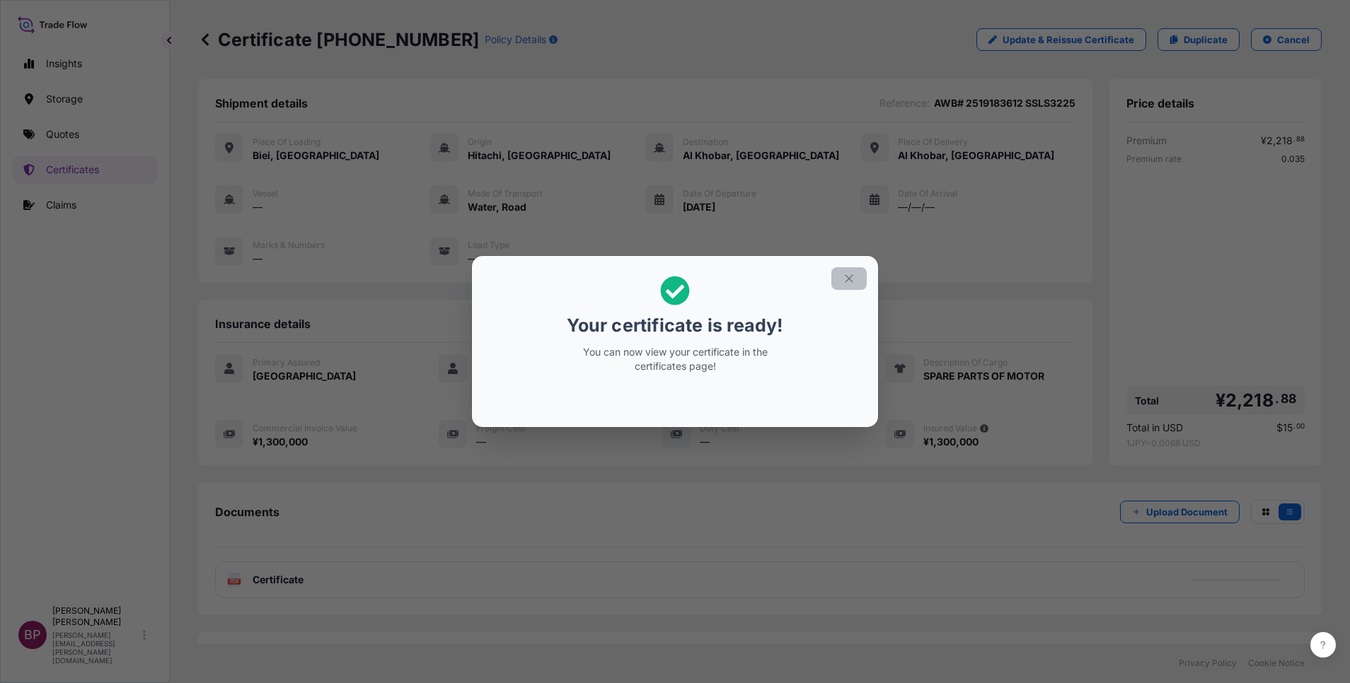
click at [852, 276] on icon "button" at bounding box center [849, 278] width 13 height 13
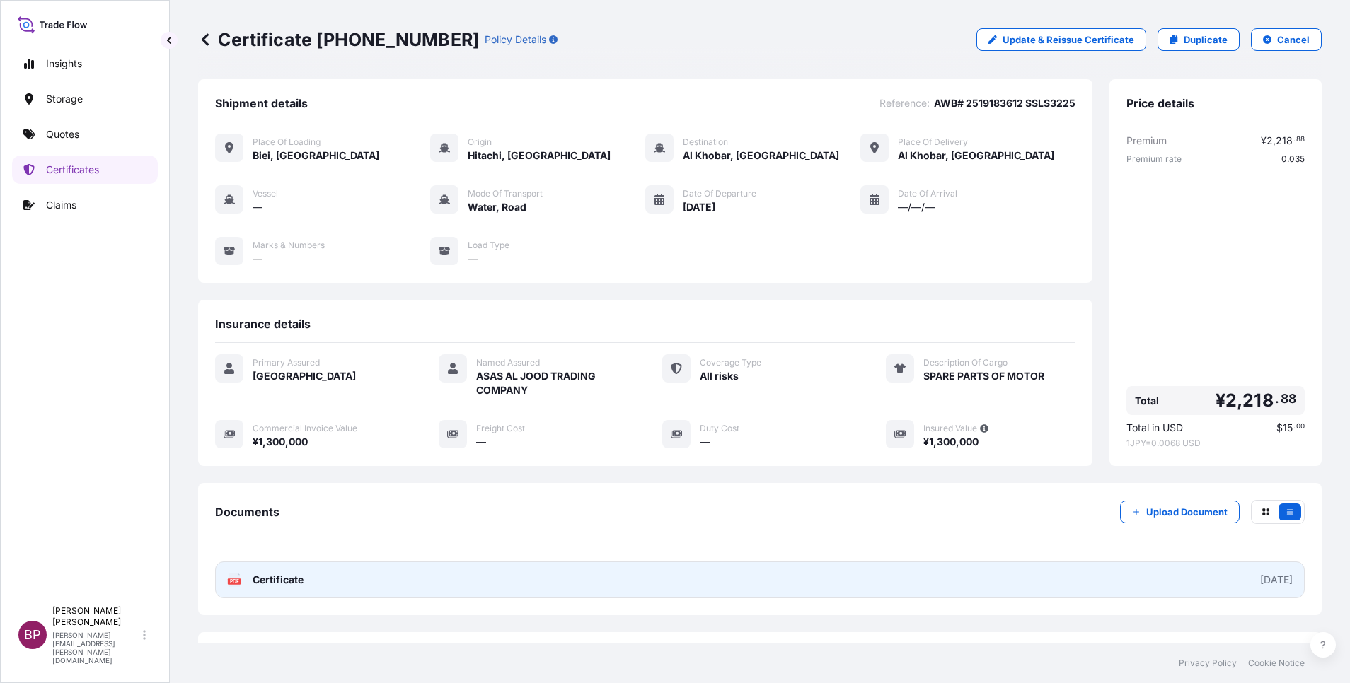
click at [290, 579] on span "Certificate" at bounding box center [278, 580] width 51 height 14
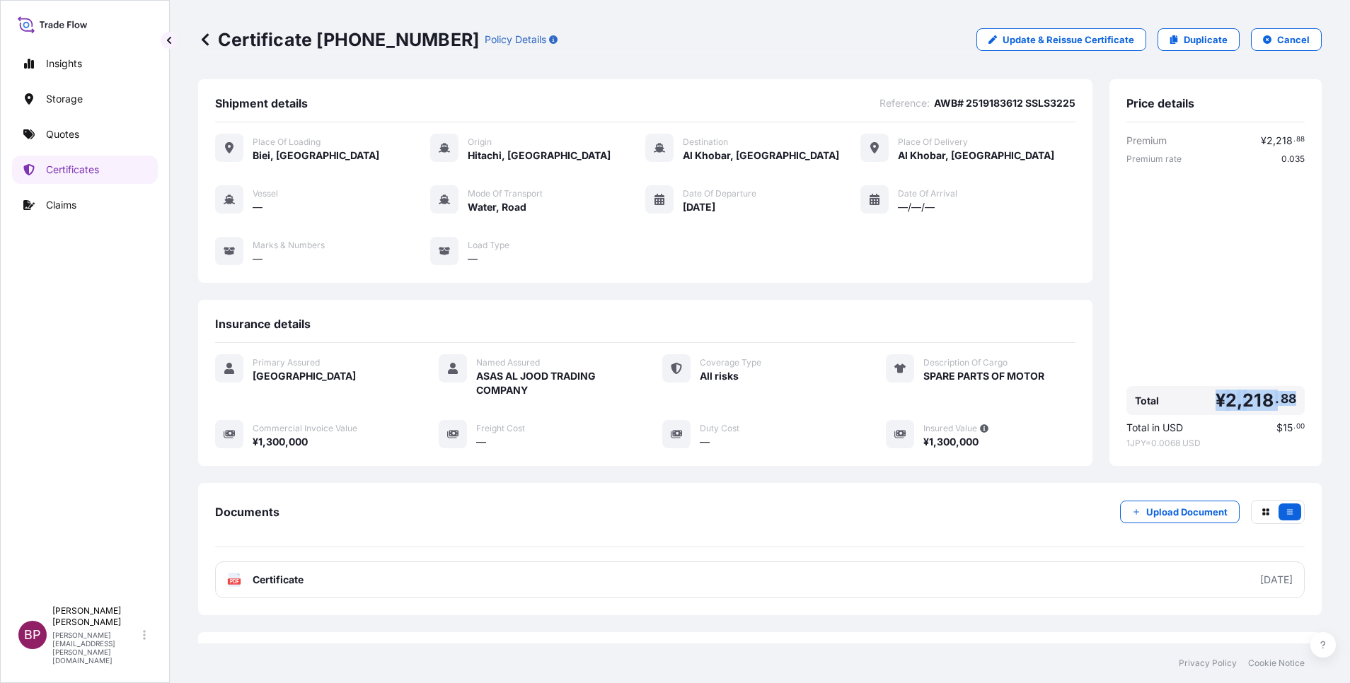
drag, startPoint x: 1200, startPoint y: 400, endPoint x: 1285, endPoint y: 403, distance: 85.6
click at [1285, 403] on div "Total ¥ 2 , 218 . 88" at bounding box center [1215, 400] width 178 height 29
copy span "¥ 2 , 218 . 88"
click at [69, 134] on p "Quotes" at bounding box center [62, 134] width 33 height 14
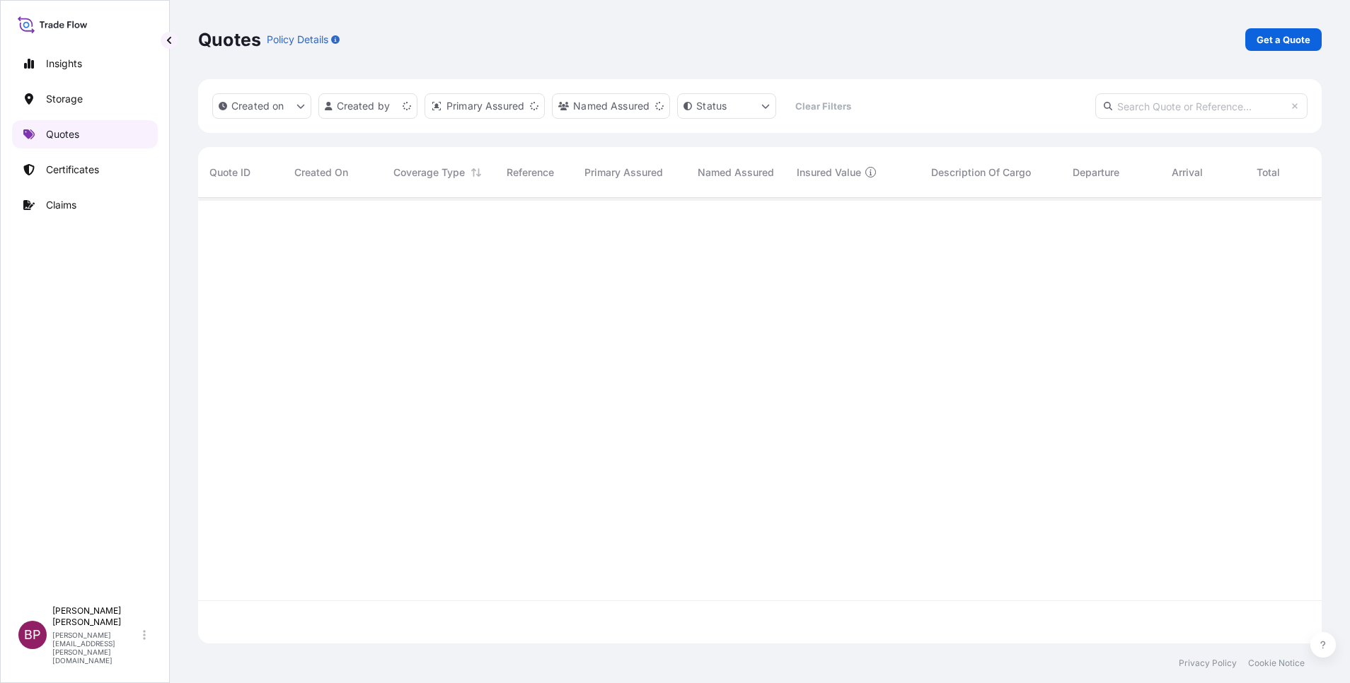
scroll to position [437, 1107]
click at [1303, 35] on p "Get a Quote" at bounding box center [1283, 40] width 54 height 14
select select "Water"
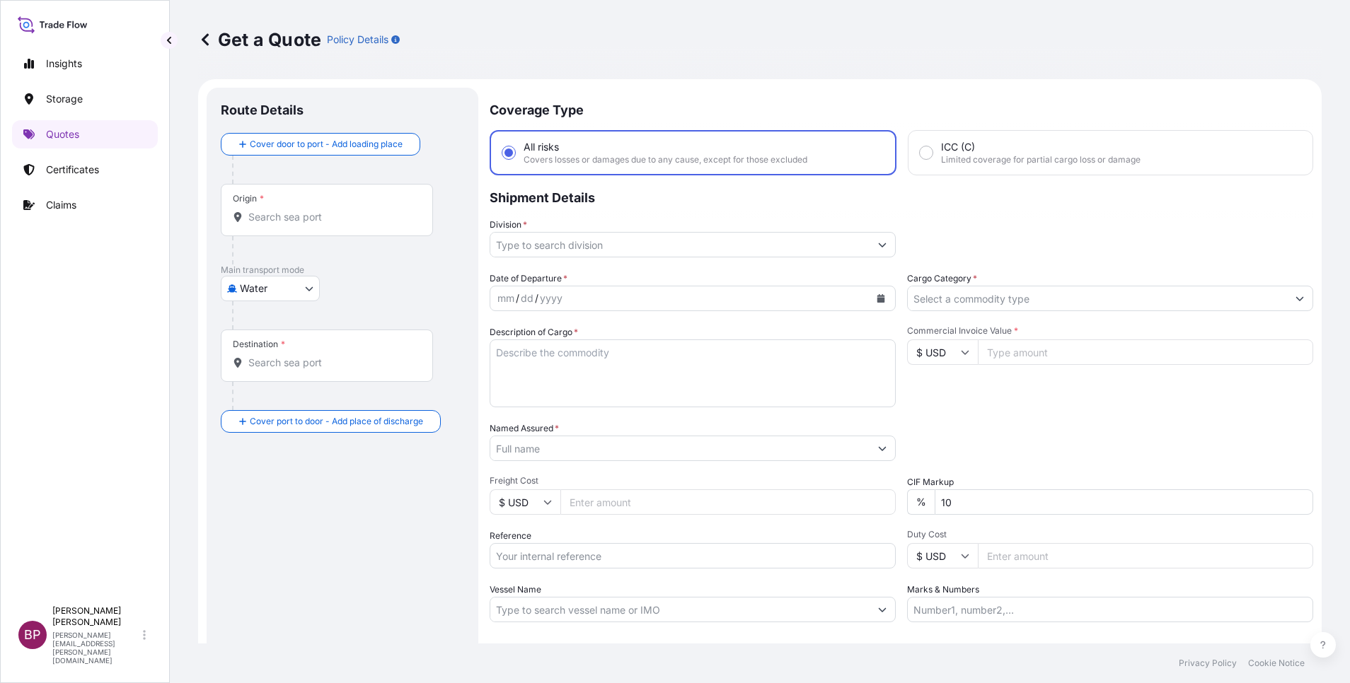
scroll to position [23, 0]
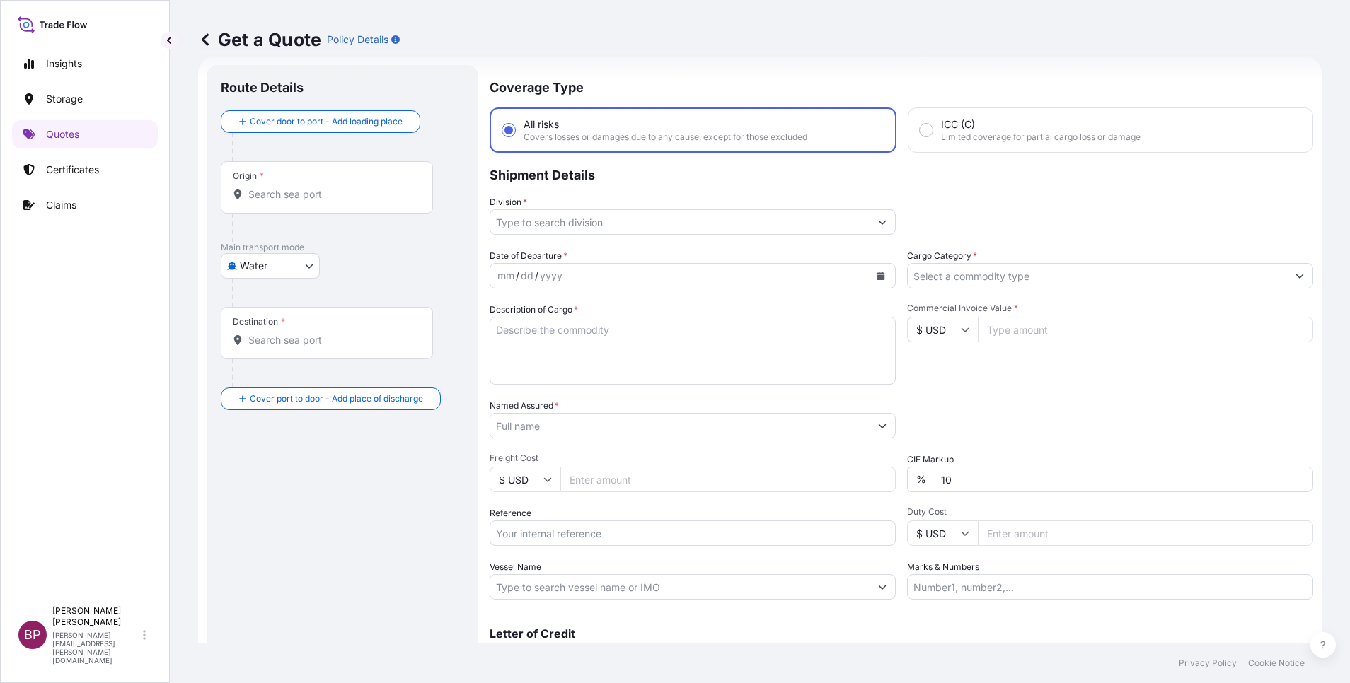
click at [553, 537] on input "Reference" at bounding box center [693, 533] width 406 height 25
paste input "AWB:3029224822 SSLS3220"
type input "AWB:3029224822 SSLS3220"
click at [712, 424] on input "Named Assured *" at bounding box center [679, 425] width 379 height 25
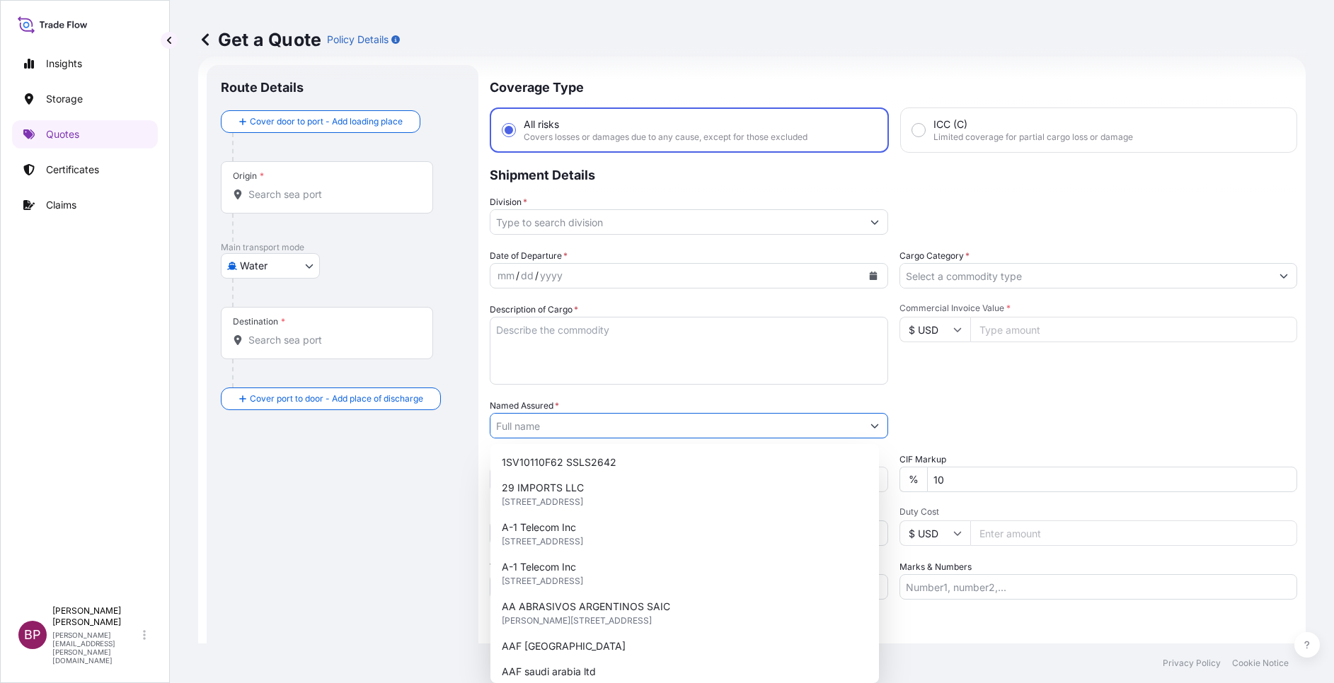
paste input "ASAS AL JOOD TRADING COMPANY"
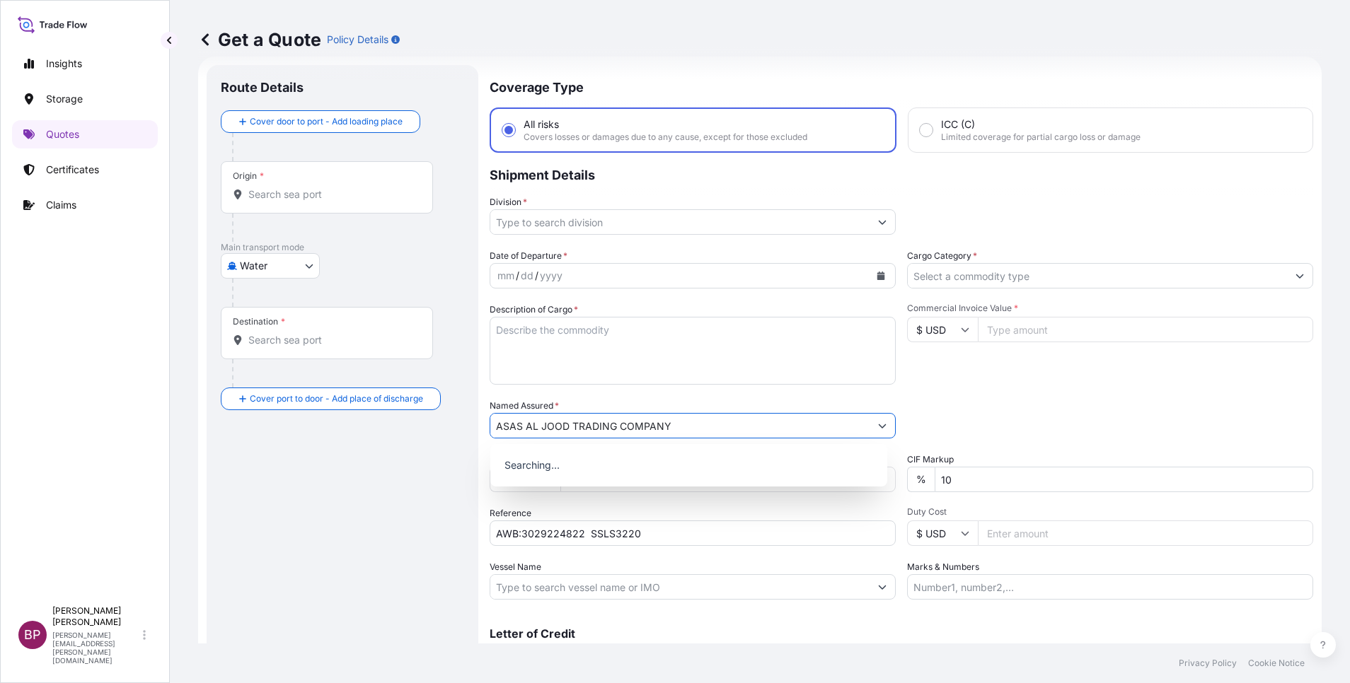
type input "ASAS AL JOOD TRADING COMPANY"
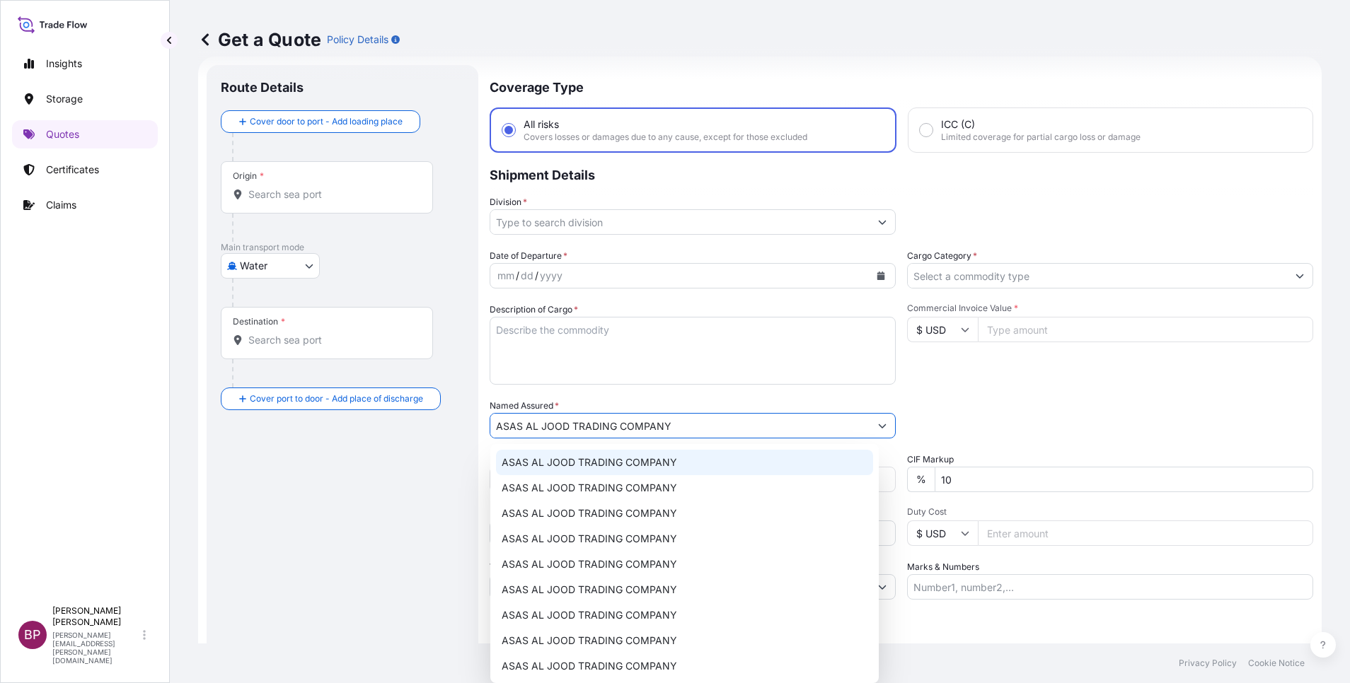
click at [662, 365] on textarea "Description of Cargo *" at bounding box center [693, 351] width 406 height 68
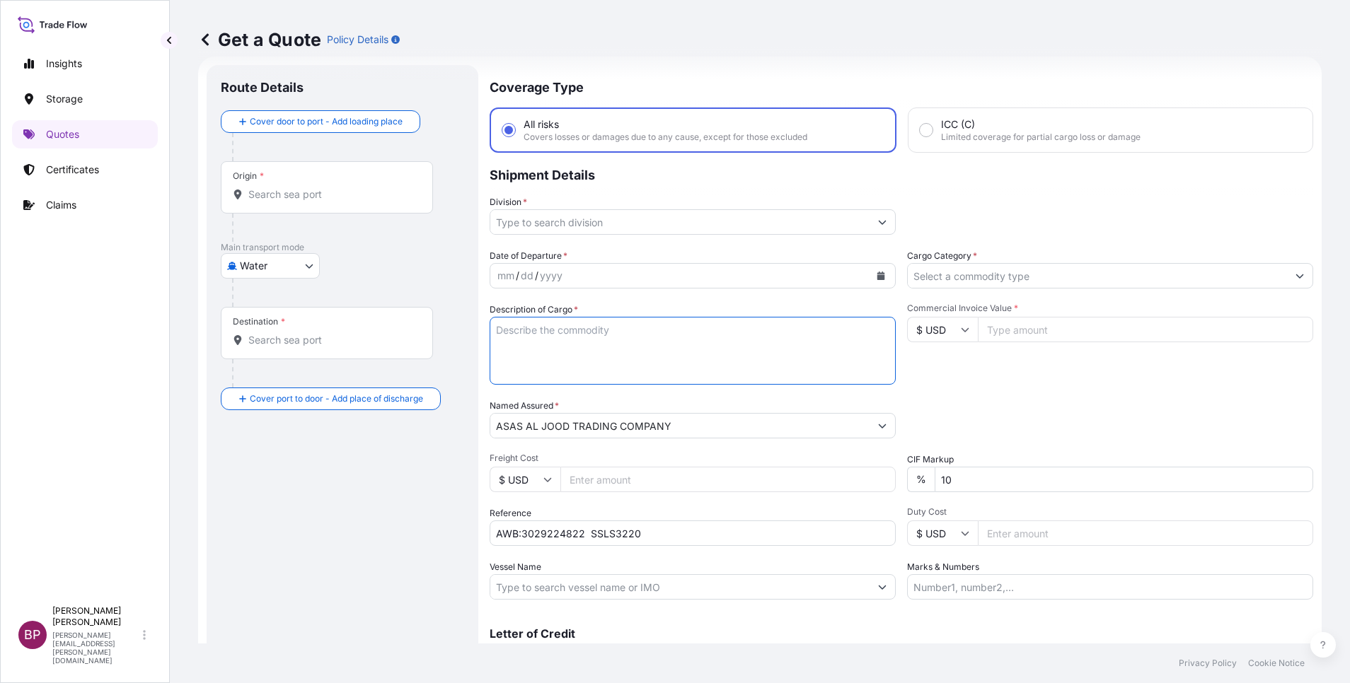
paste textarea "DE SPARE LINER MOTOR, ODE SPARELINERMOTOR"
type textarea "DE SPARE LINER MOTOR, ODE SPARELINERMOTOR"
click at [961, 329] on icon at bounding box center [965, 330] width 8 height 4
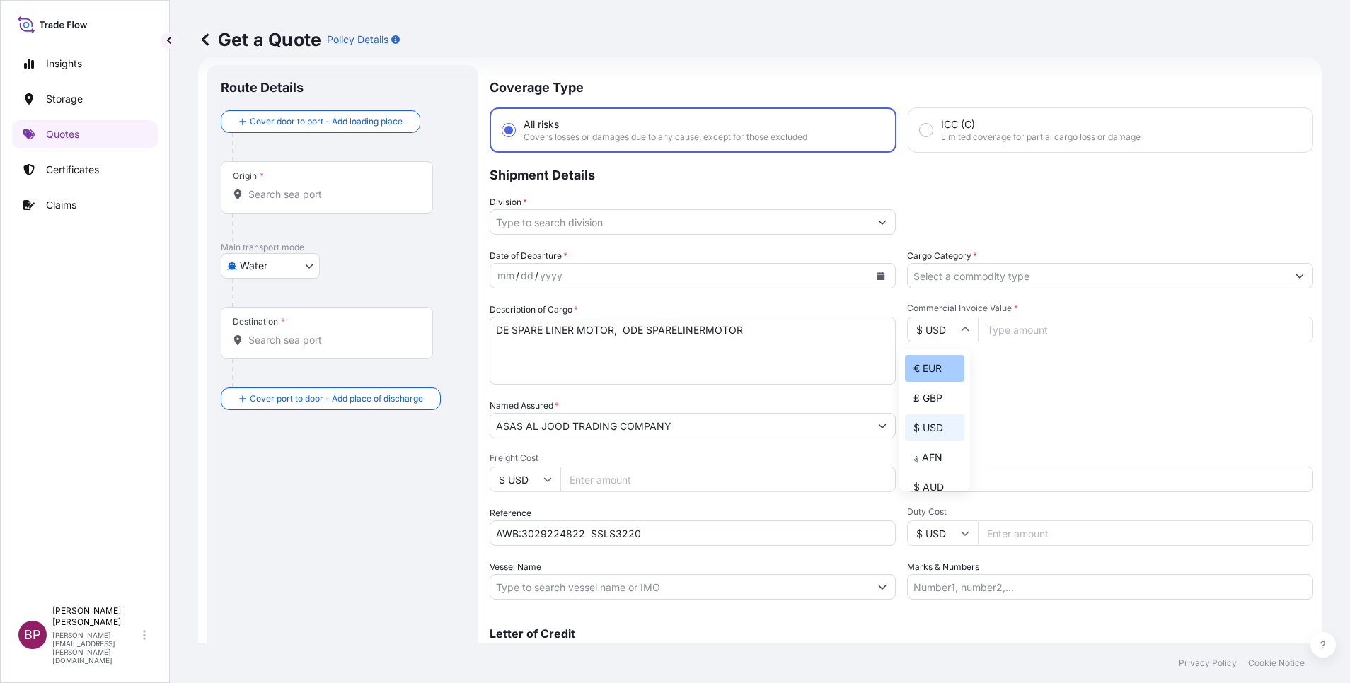
click at [944, 382] on div "€ EUR" at bounding box center [934, 368] width 59 height 27
type input "€ EUR"
click at [1048, 330] on input "Commercial Invoice Value *" at bounding box center [1145, 329] width 335 height 25
paste input "18900"
type input "18900"
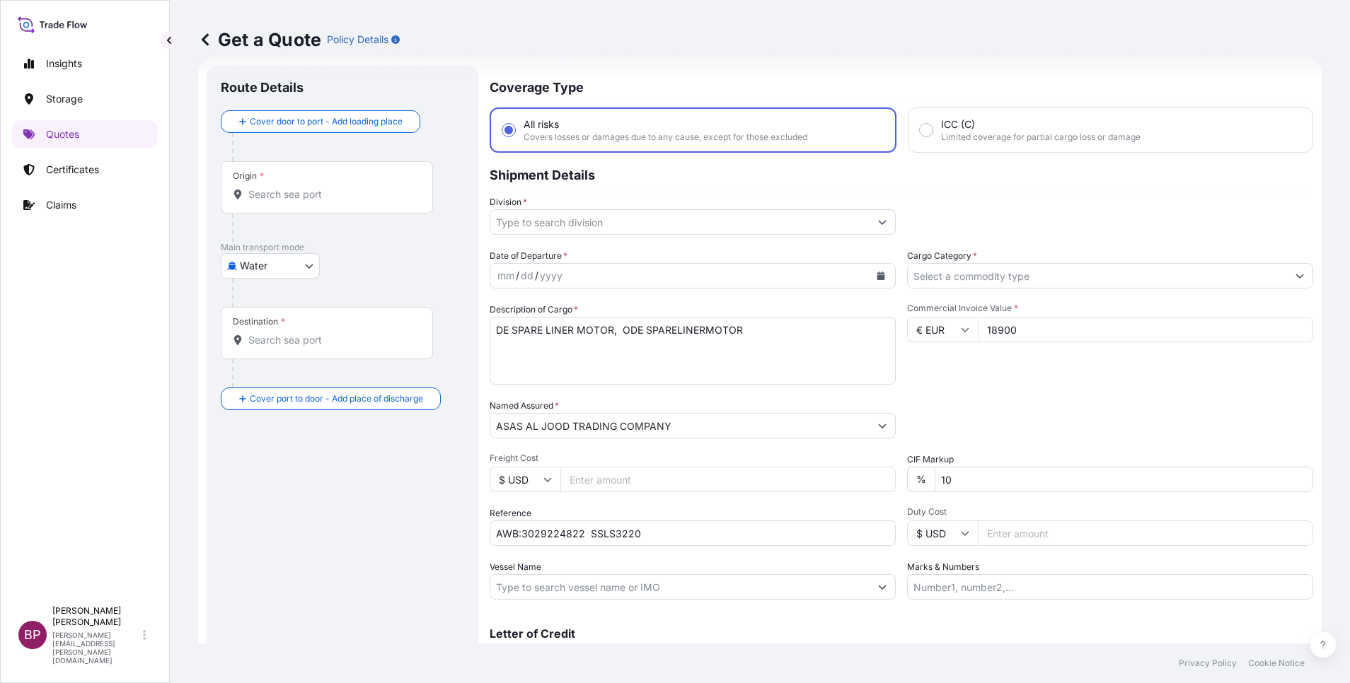
click at [1119, 274] on input "Cargo Category *" at bounding box center [1097, 275] width 379 height 25
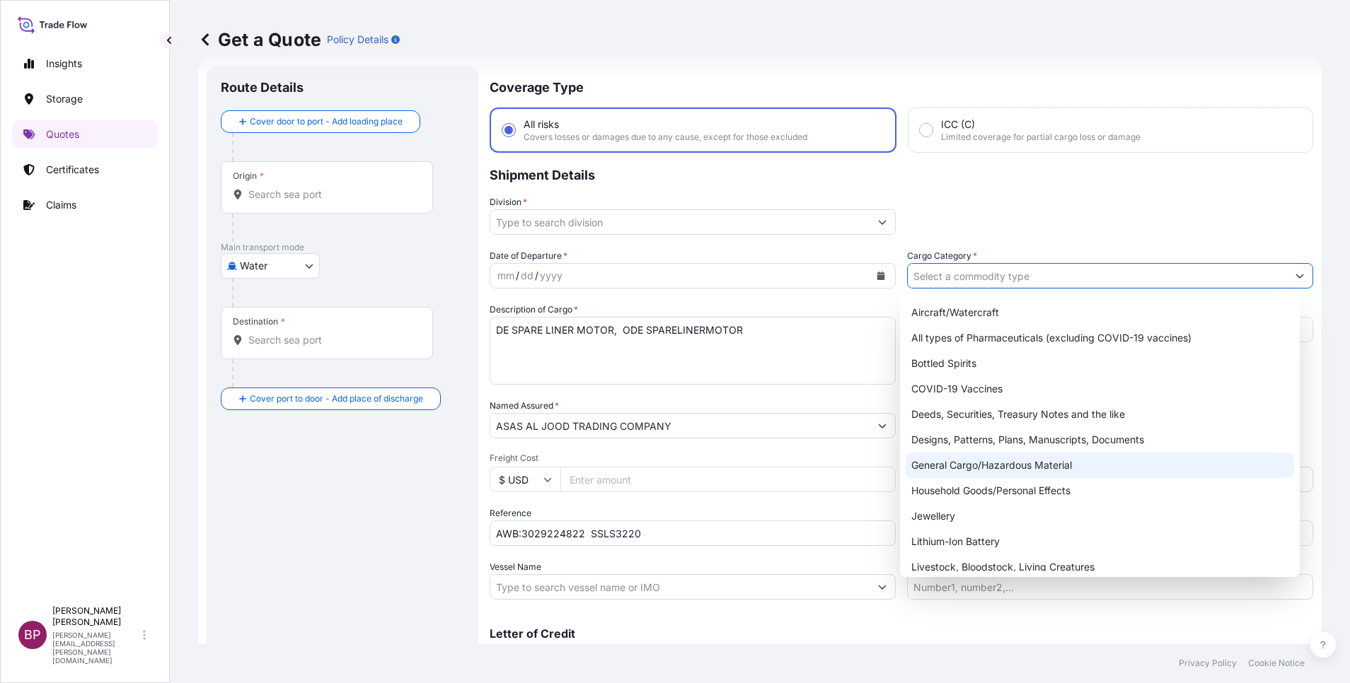
click at [1000, 466] on div "General Cargo/Hazardous Material" at bounding box center [1100, 465] width 388 height 25
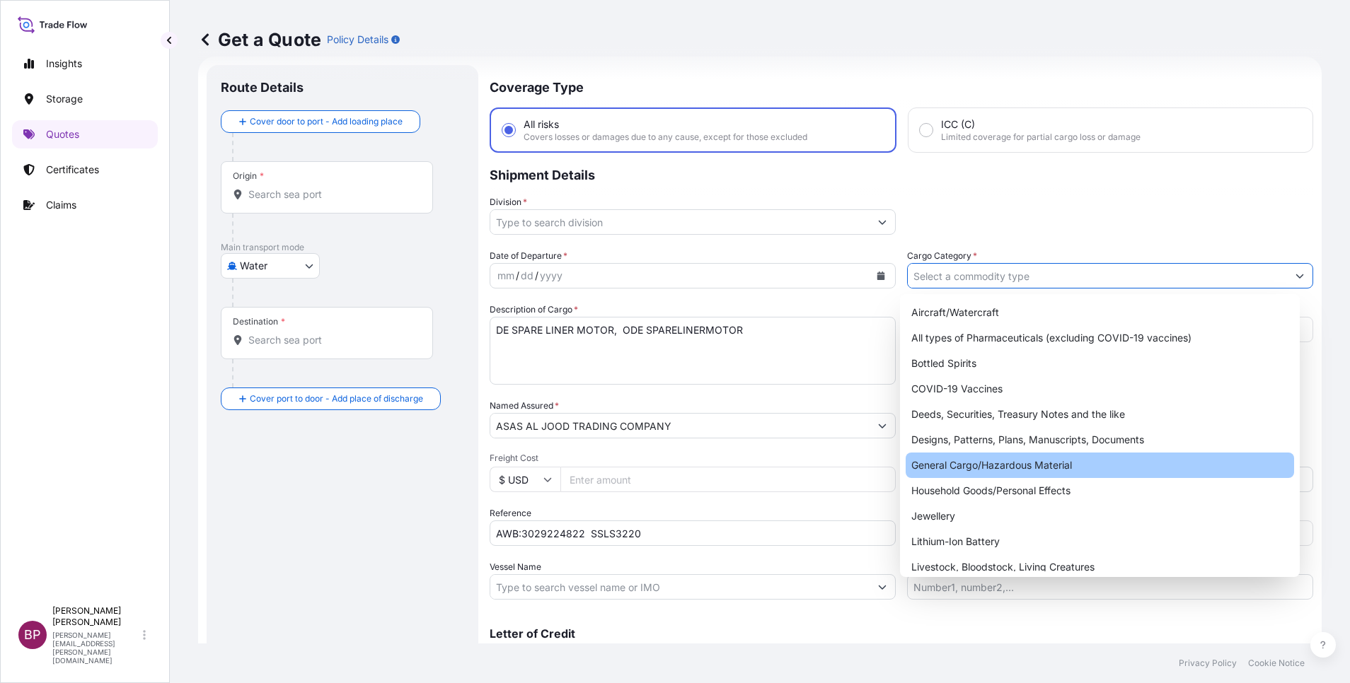
type input "General Cargo/Hazardous Material"
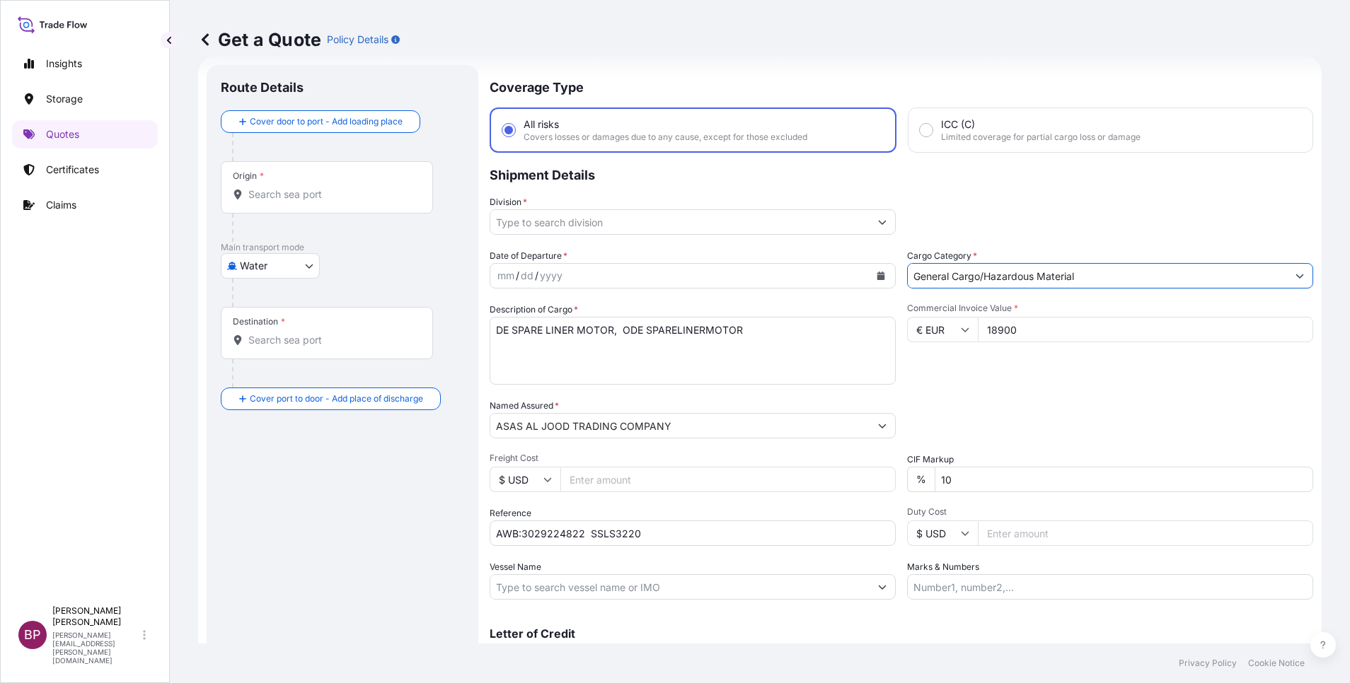
click at [878, 218] on icon "Show suggestions" at bounding box center [882, 222] width 8 height 8
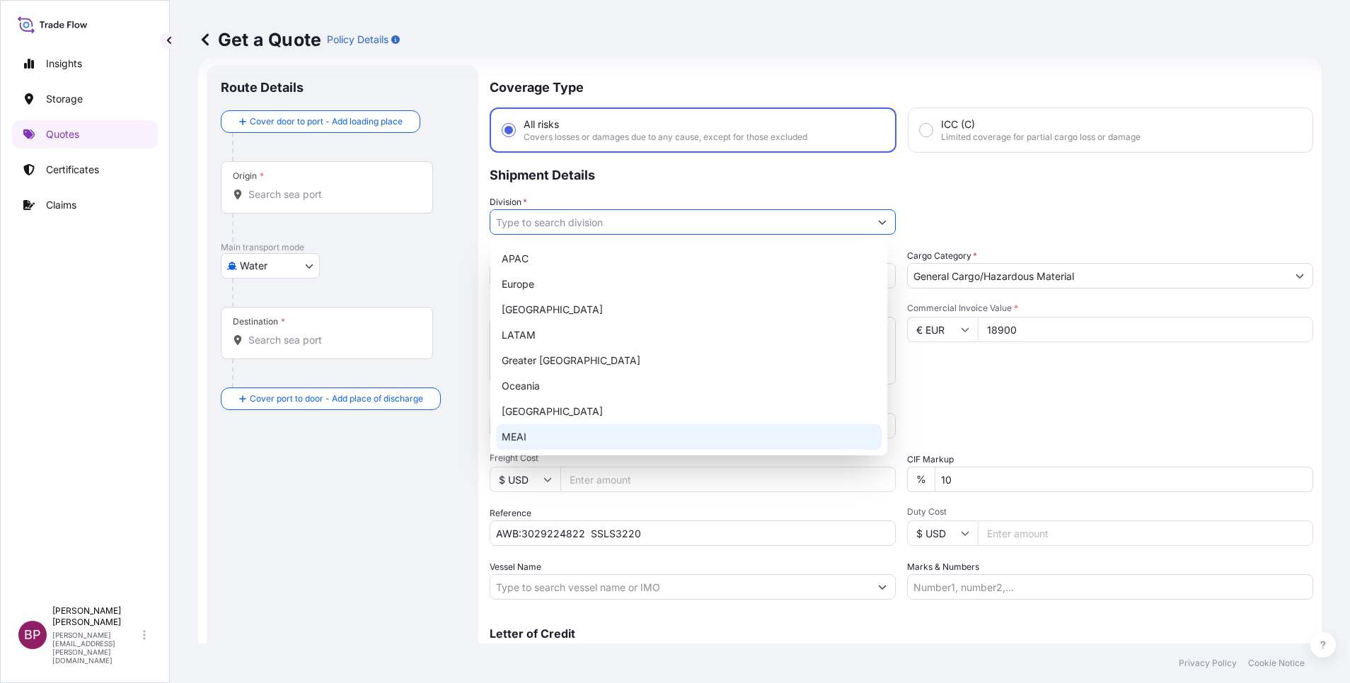
click at [630, 434] on div "MEAI" at bounding box center [689, 436] width 386 height 25
type input "MEAI"
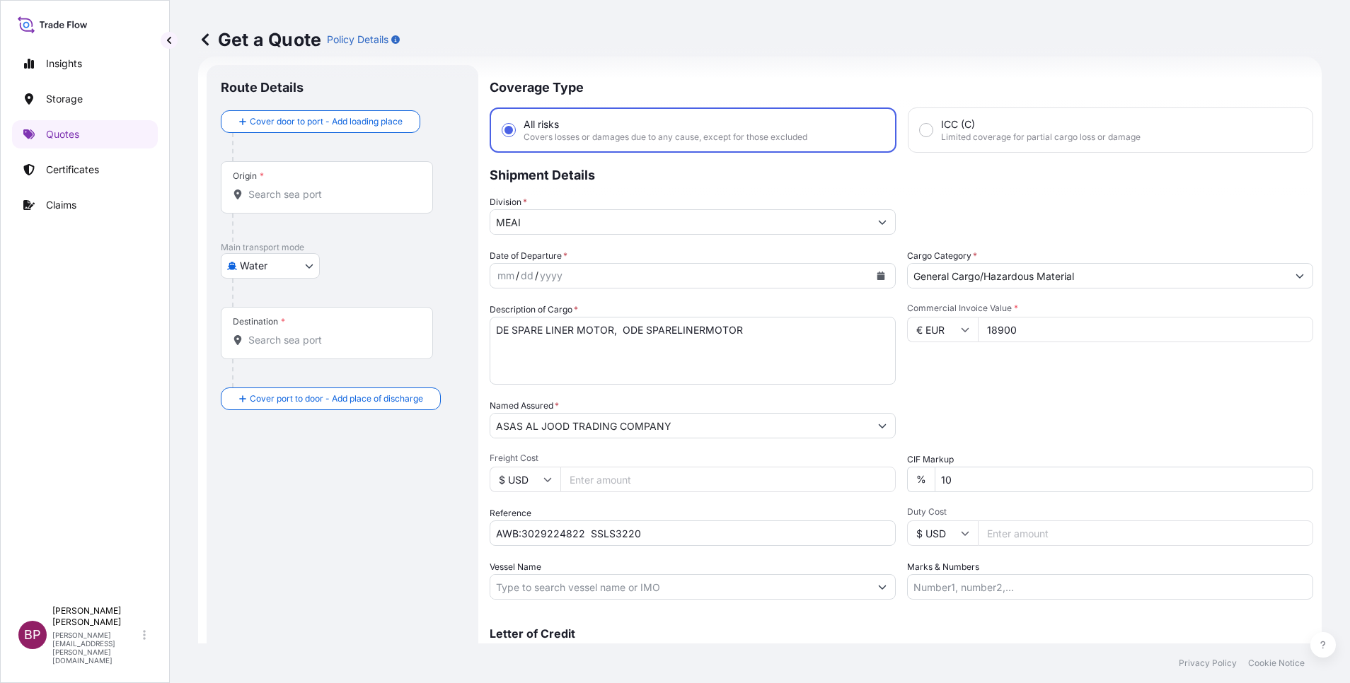
click at [1116, 403] on div "Packing Category Type to search a container mode Please select a primary mode o…" at bounding box center [1110, 419] width 406 height 40
click at [877, 279] on icon "Calendar" at bounding box center [881, 276] width 8 height 8
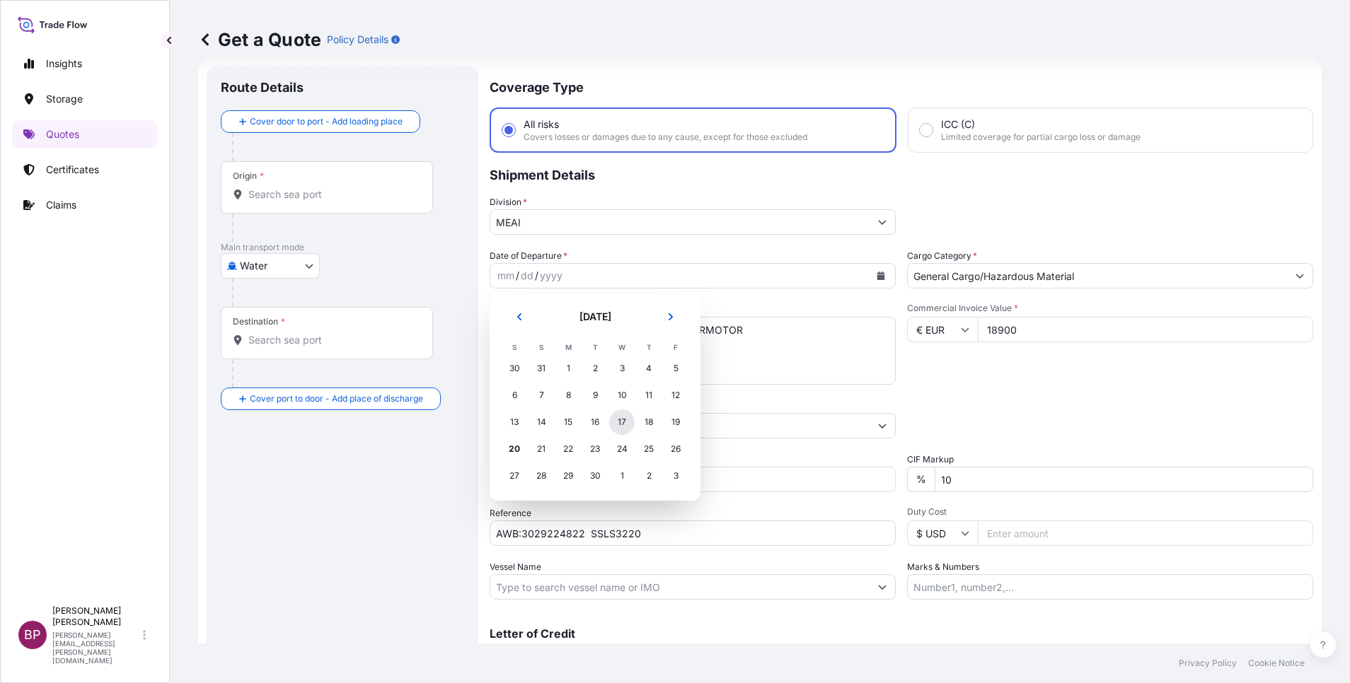
click at [623, 424] on div "17" at bounding box center [621, 422] width 25 height 25
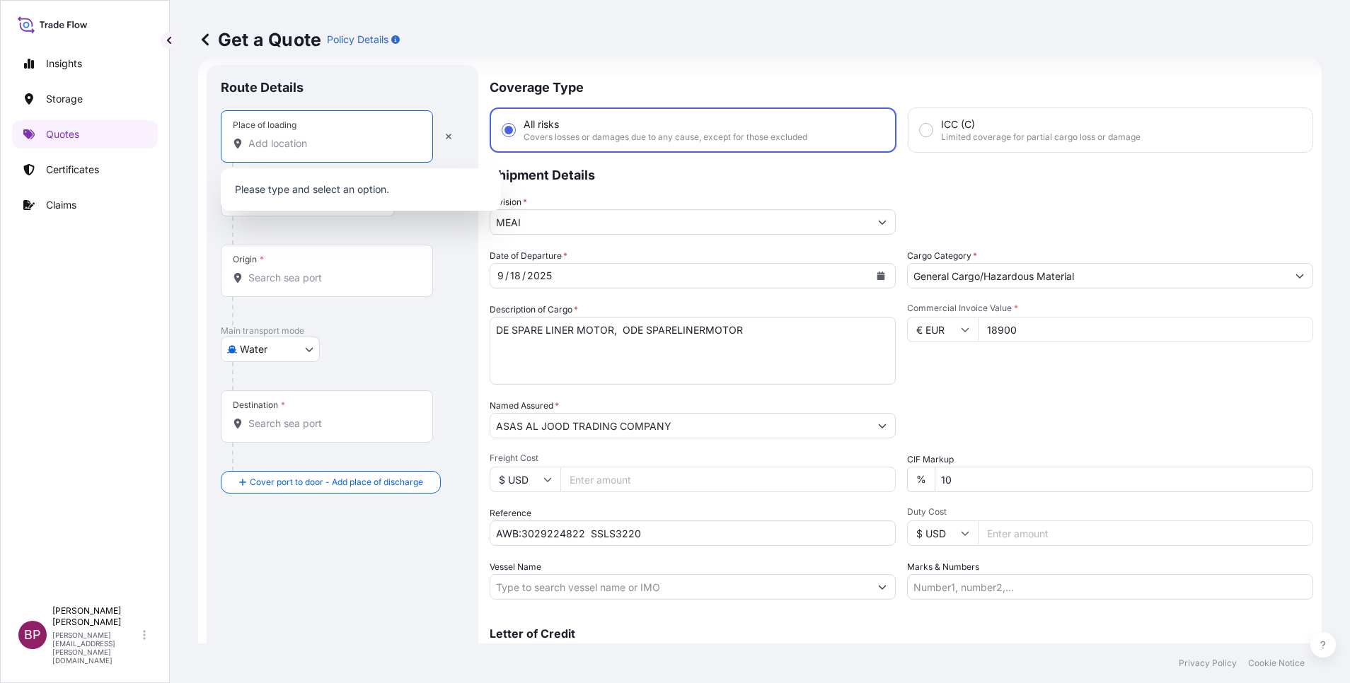
click at [309, 139] on input "Place of loading" at bounding box center [331, 144] width 167 height 14
paste input "20052 Vignate"
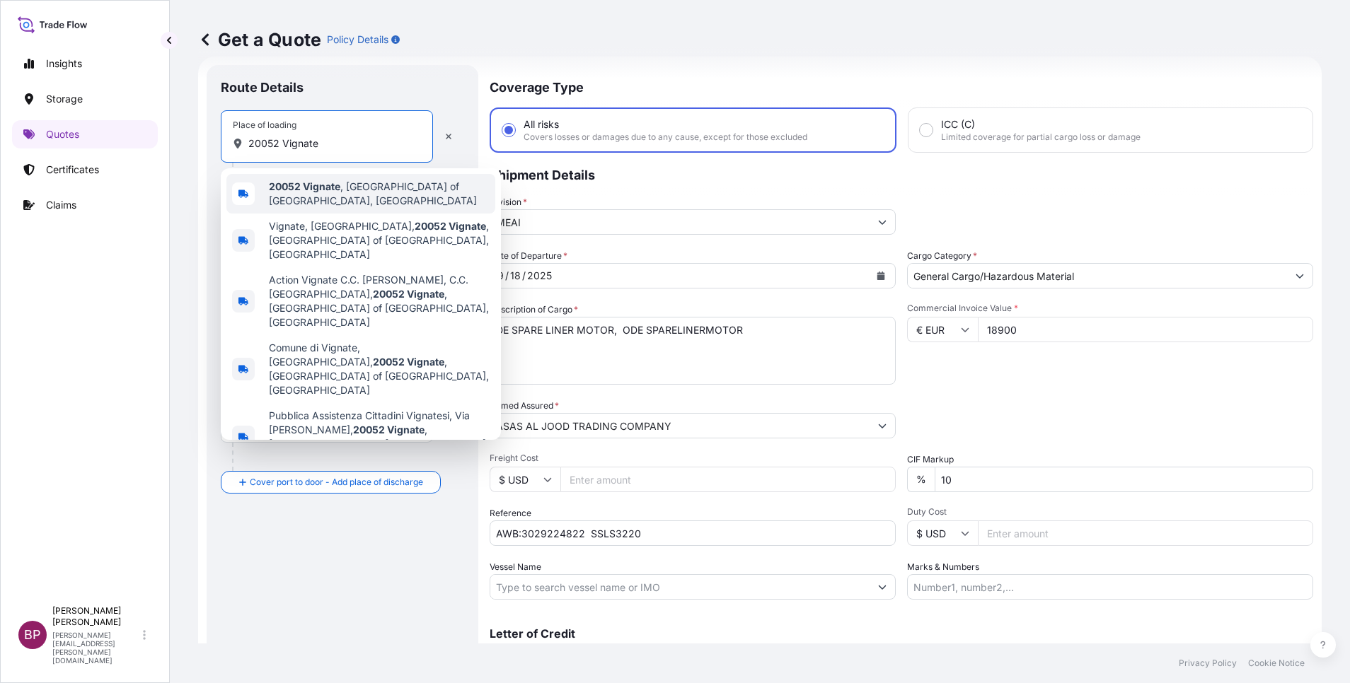
click at [360, 204] on span "20052 [GEOGRAPHIC_DATA] , [GEOGRAPHIC_DATA], [GEOGRAPHIC_DATA]" at bounding box center [379, 194] width 221 height 28
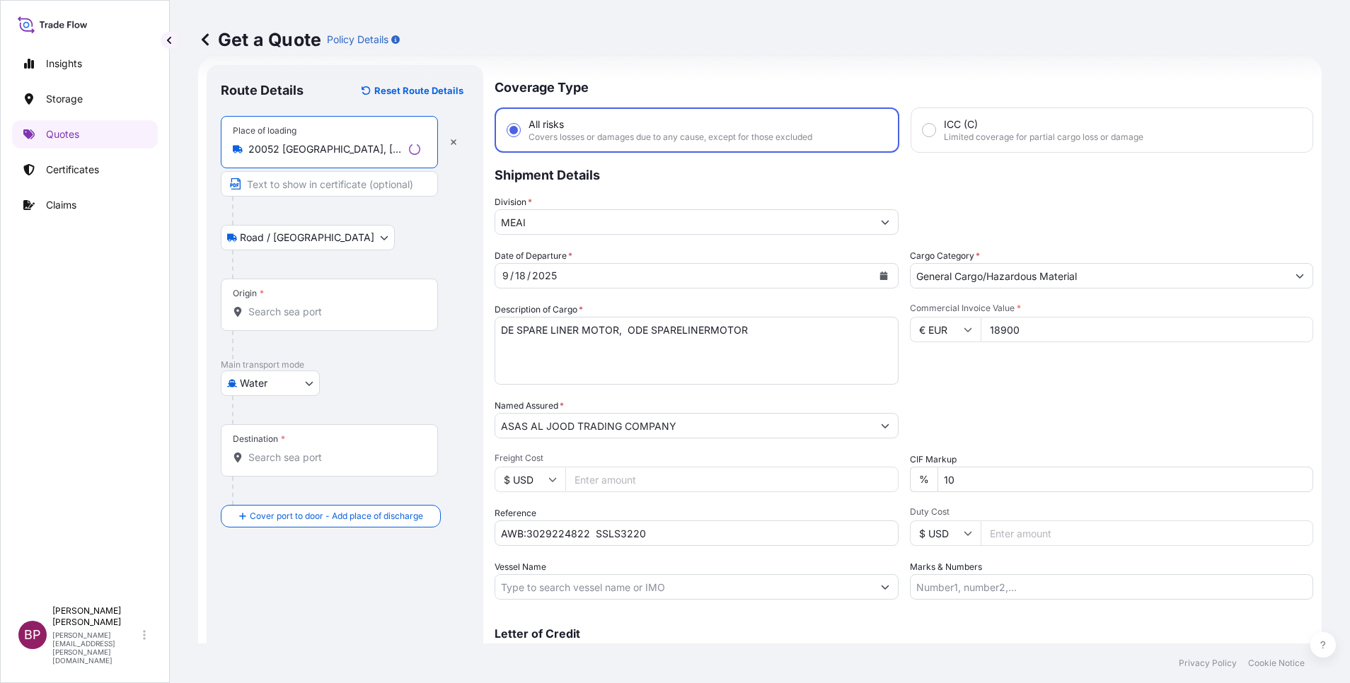
type input "20052 [GEOGRAPHIC_DATA], [GEOGRAPHIC_DATA], [GEOGRAPHIC_DATA]"
click at [310, 314] on input "Origin *" at bounding box center [334, 312] width 172 height 14
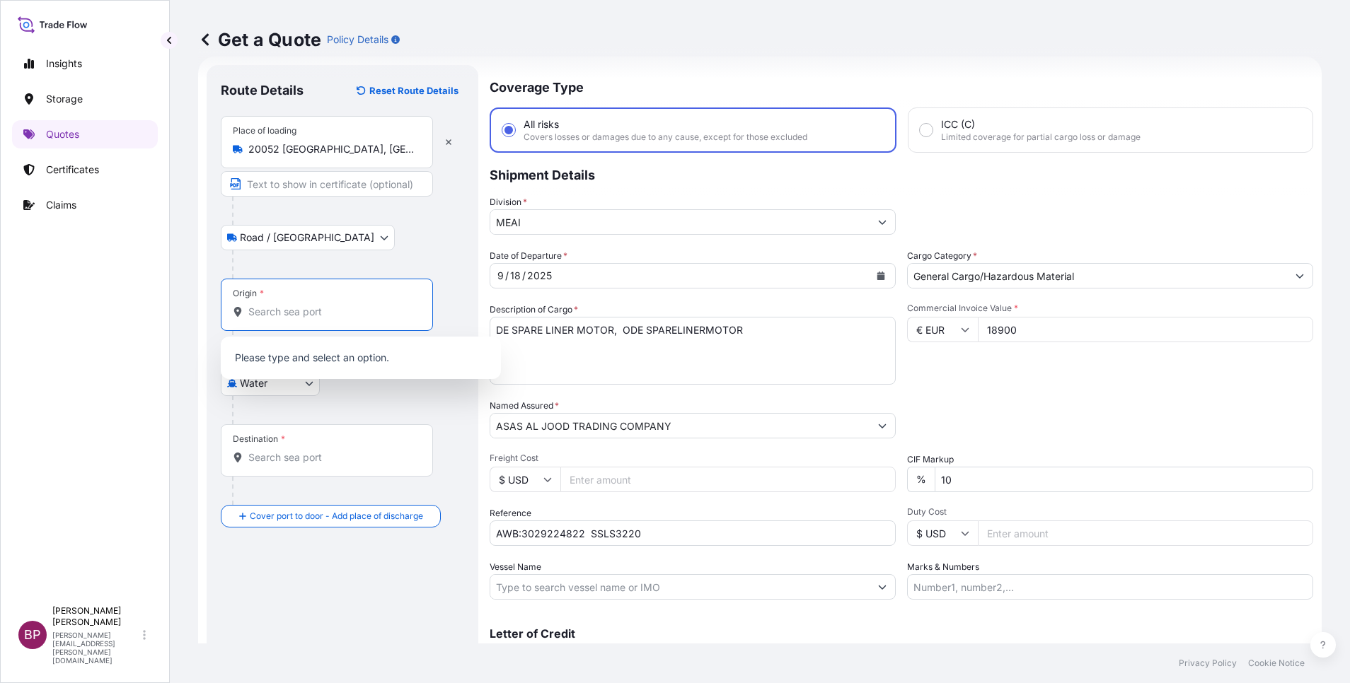
paste input "20052 Vignate"
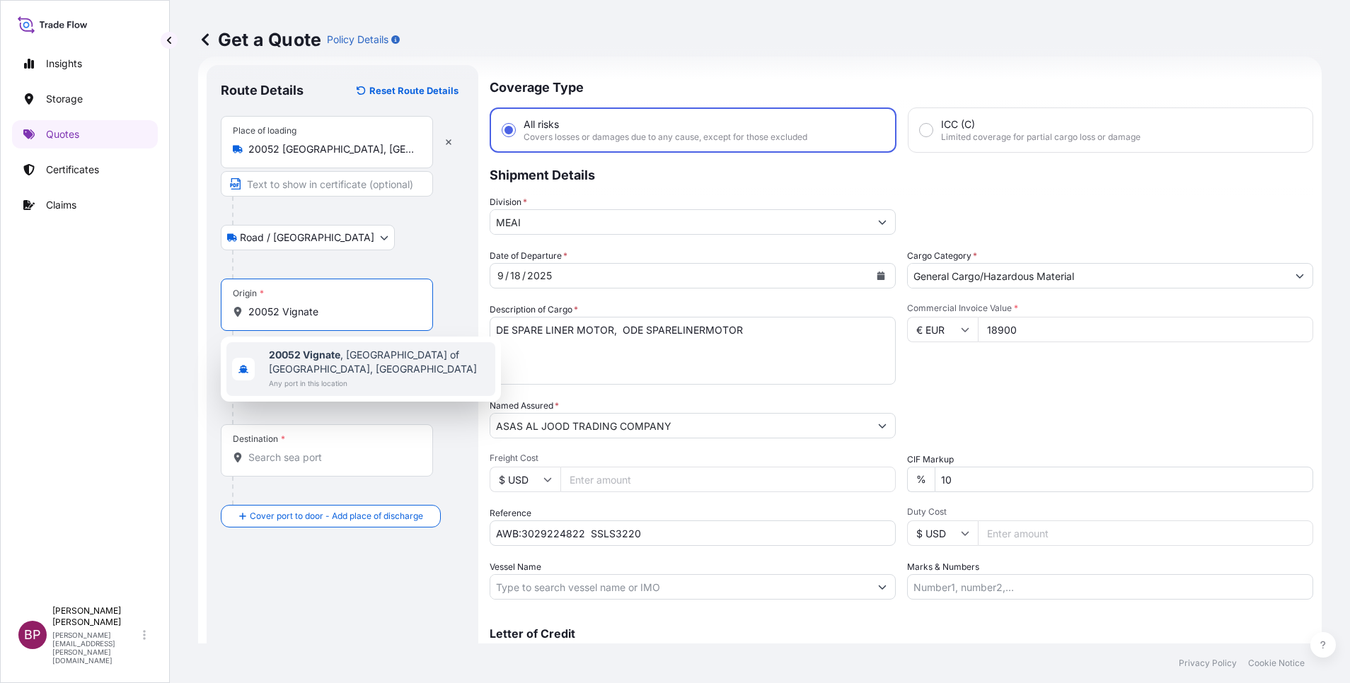
click at [386, 358] on span "20052 [GEOGRAPHIC_DATA] , [GEOGRAPHIC_DATA], [GEOGRAPHIC_DATA]" at bounding box center [379, 362] width 221 height 28
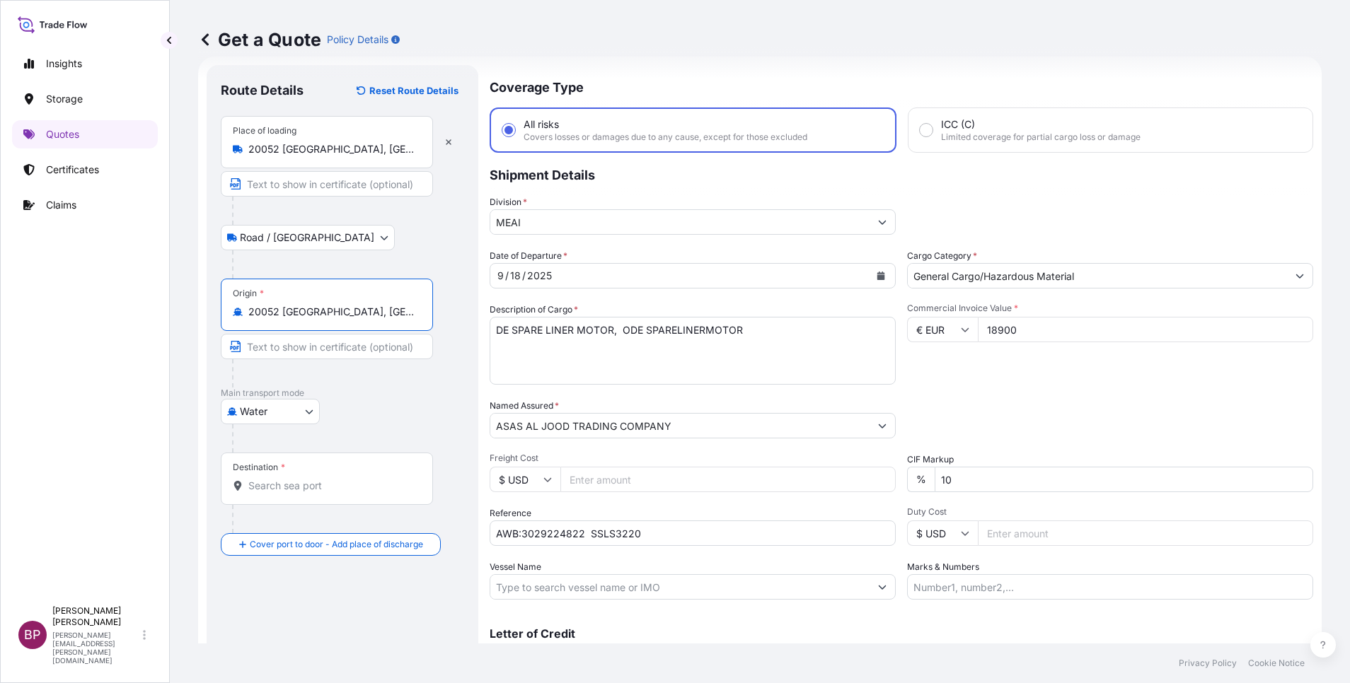
type input "20052 [GEOGRAPHIC_DATA], [GEOGRAPHIC_DATA], [GEOGRAPHIC_DATA]"
click at [318, 490] on input "Destination *" at bounding box center [331, 486] width 167 height 14
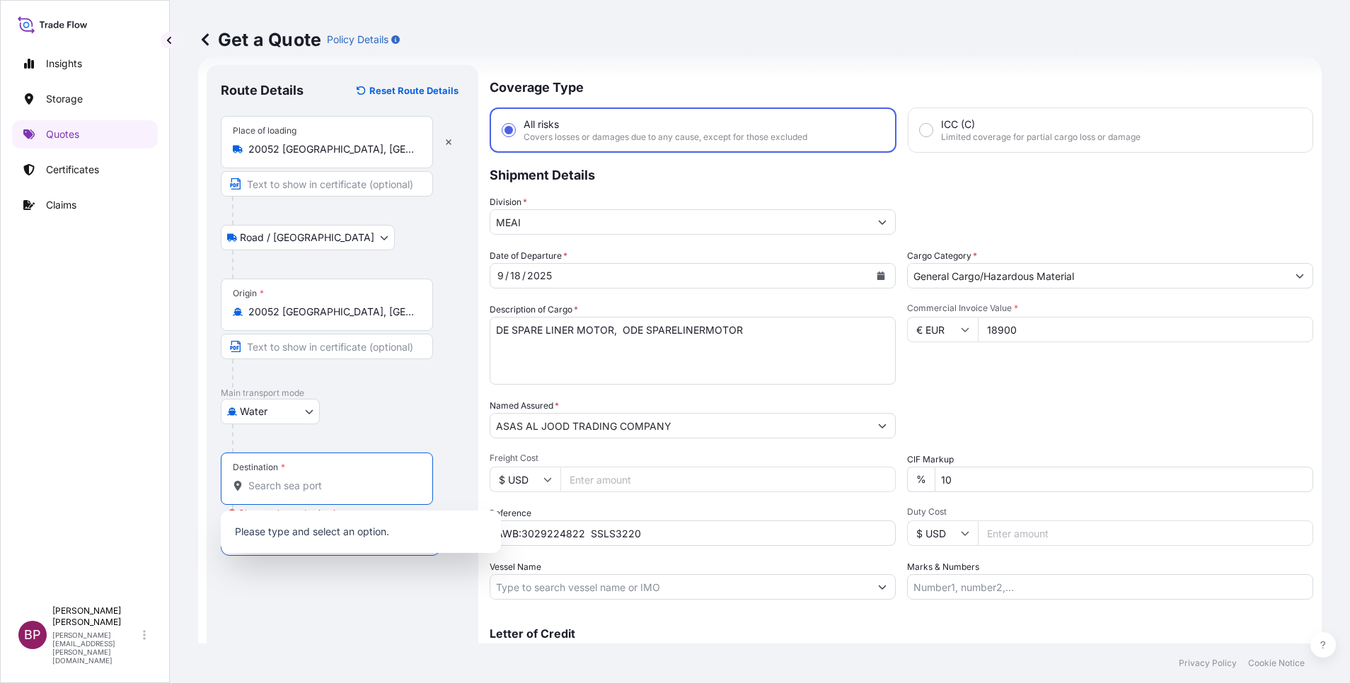
paste input "Al Khobar"
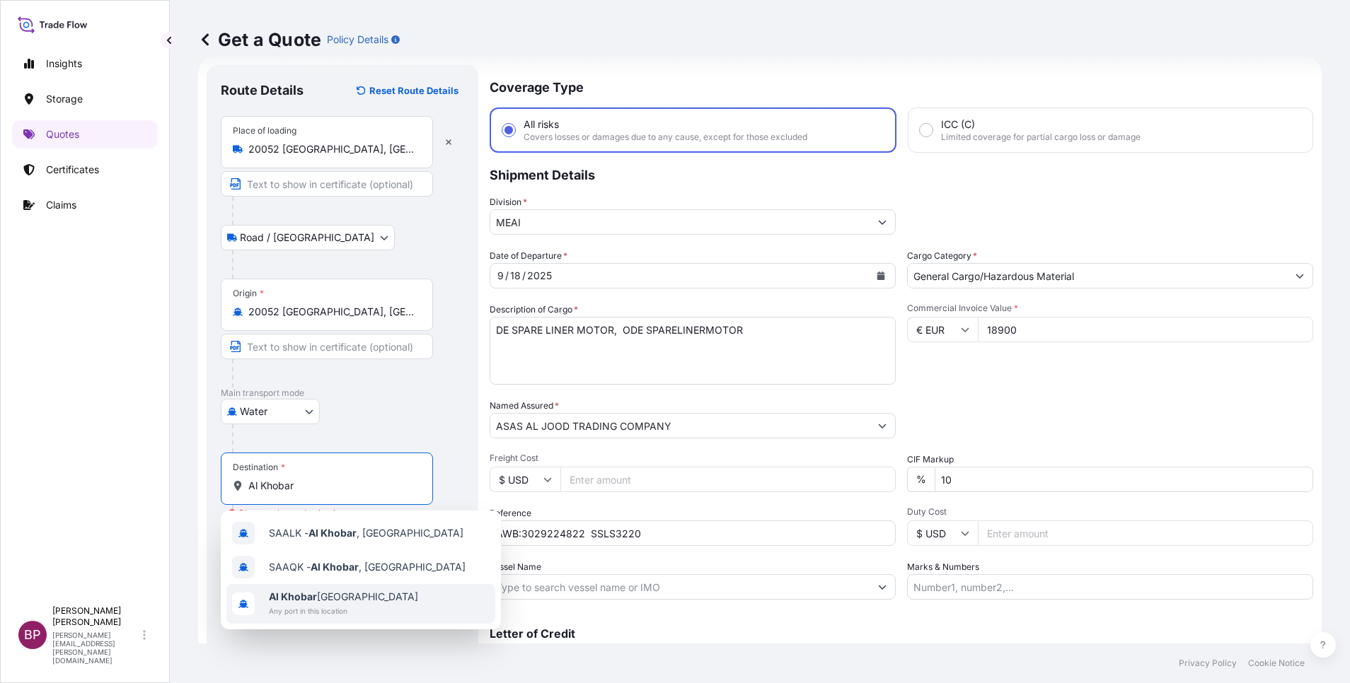
click at [383, 603] on div "Al Khobar Saudi Arabia Any port in this location" at bounding box center [360, 604] width 269 height 40
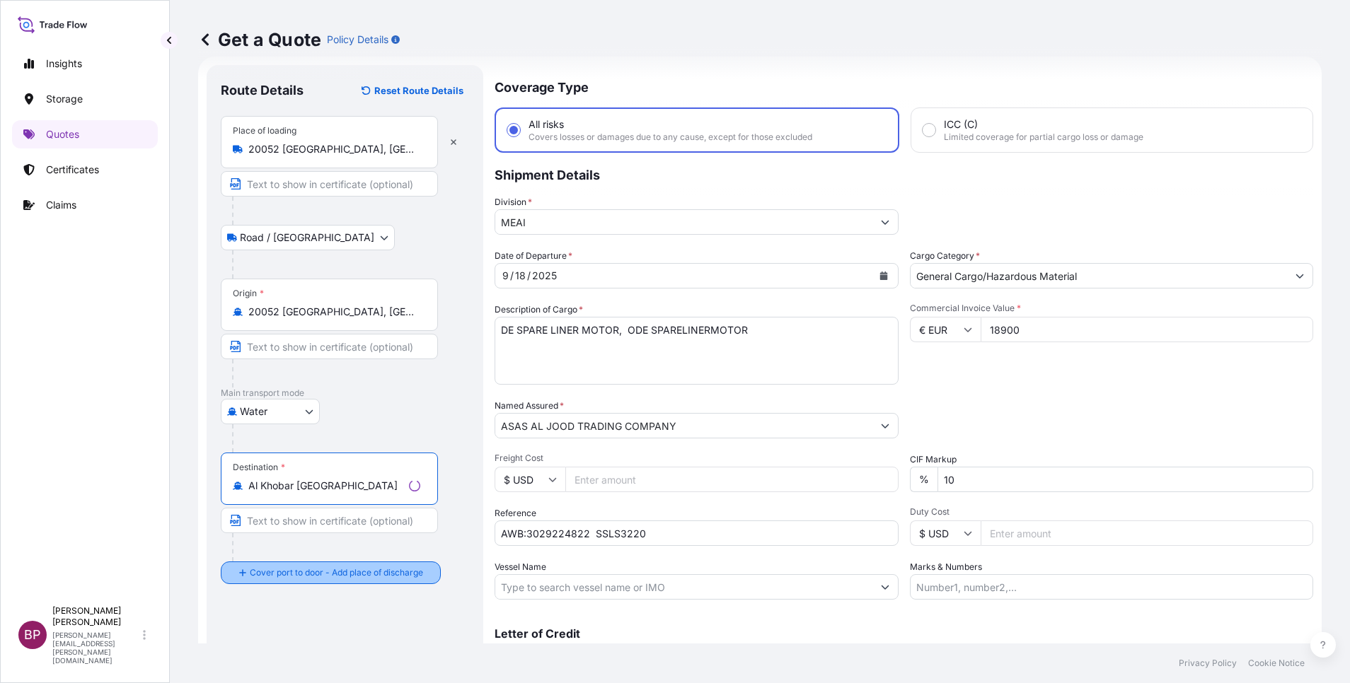
type input "Al Khobar [GEOGRAPHIC_DATA]"
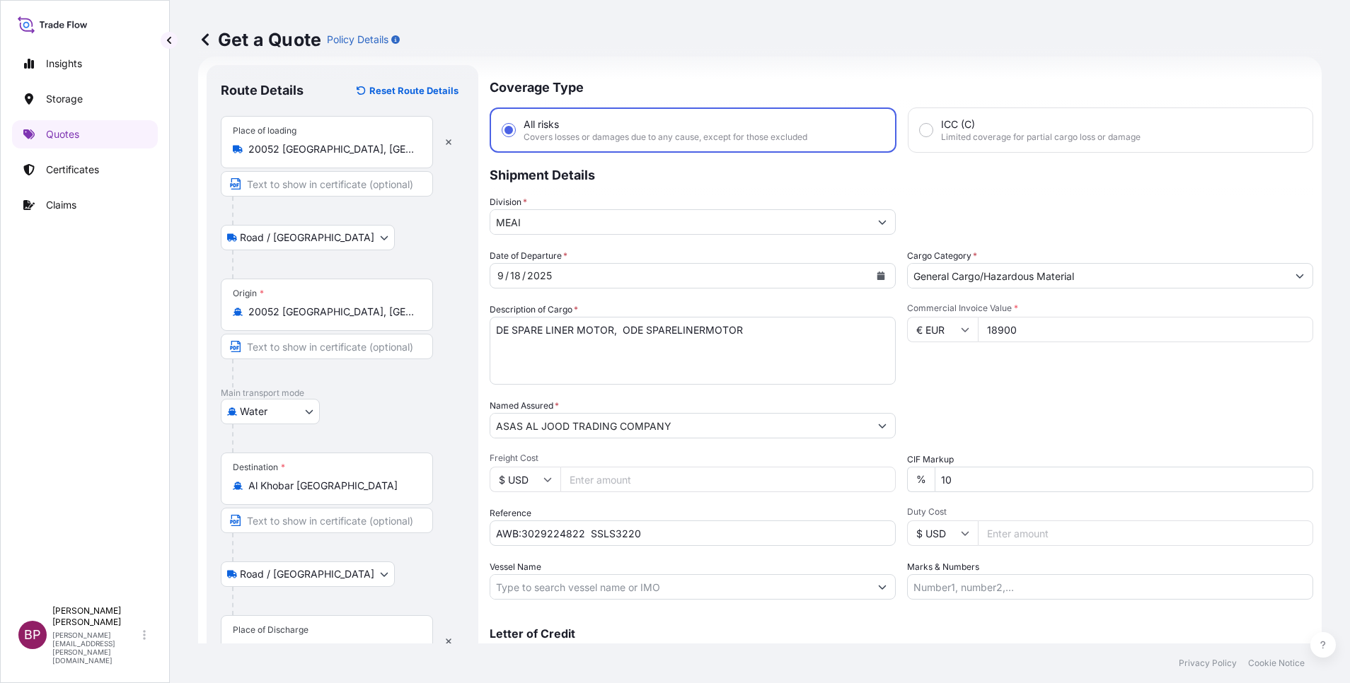
click at [348, 632] on div "Place of Discharge" at bounding box center [327, 641] width 212 height 52
click at [348, 642] on input "Place of Discharge" at bounding box center [331, 649] width 167 height 14
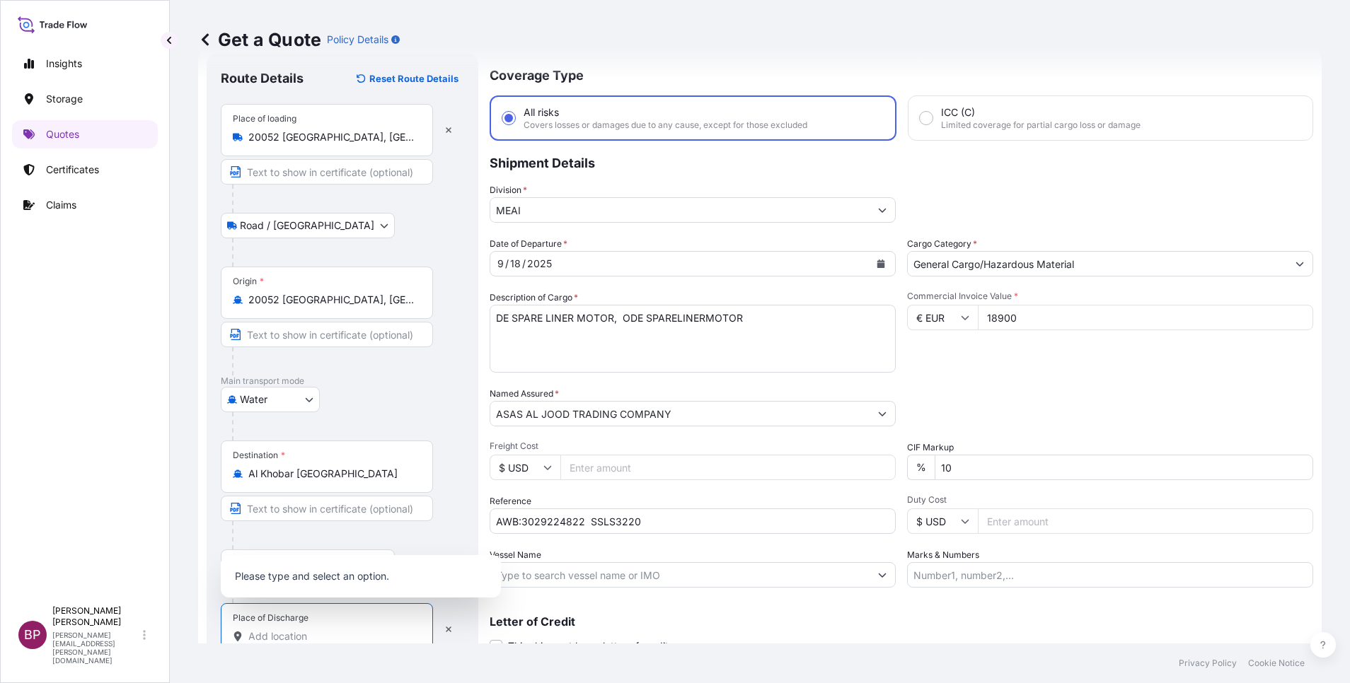
paste input "Al Khobar"
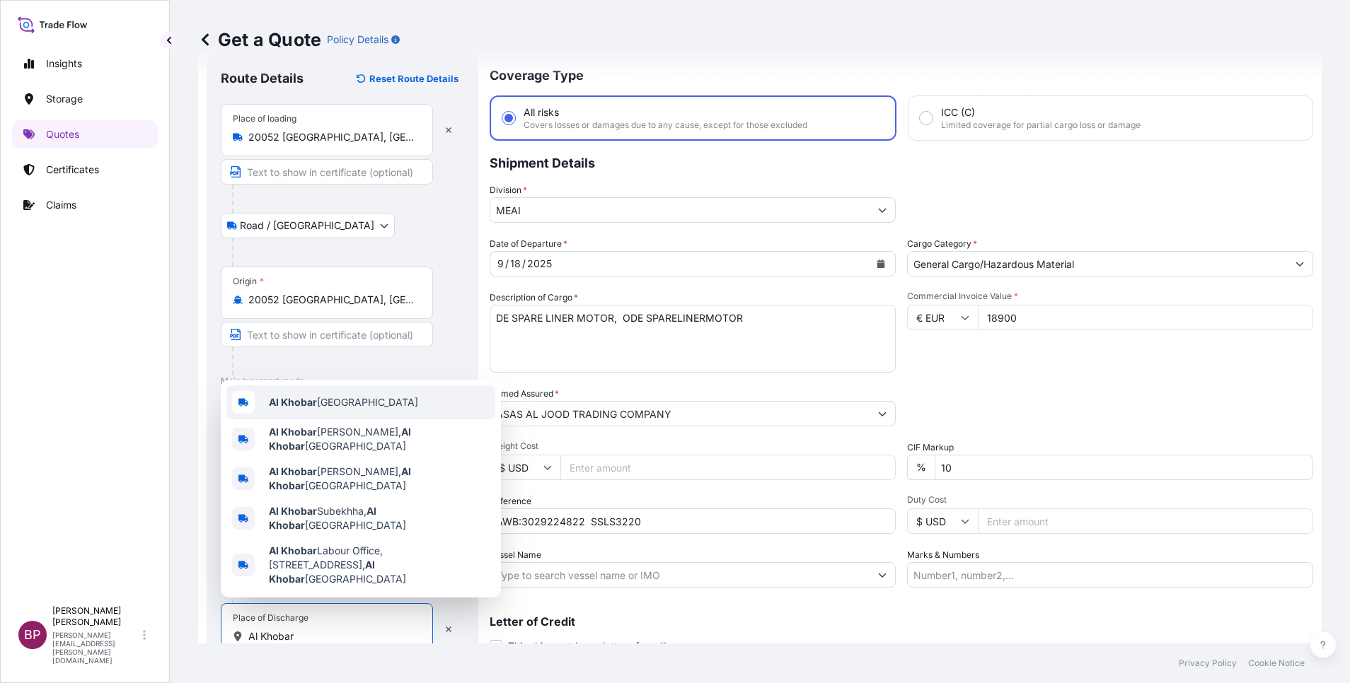
click at [376, 410] on span "Al Khobar [GEOGRAPHIC_DATA]" at bounding box center [343, 402] width 149 height 14
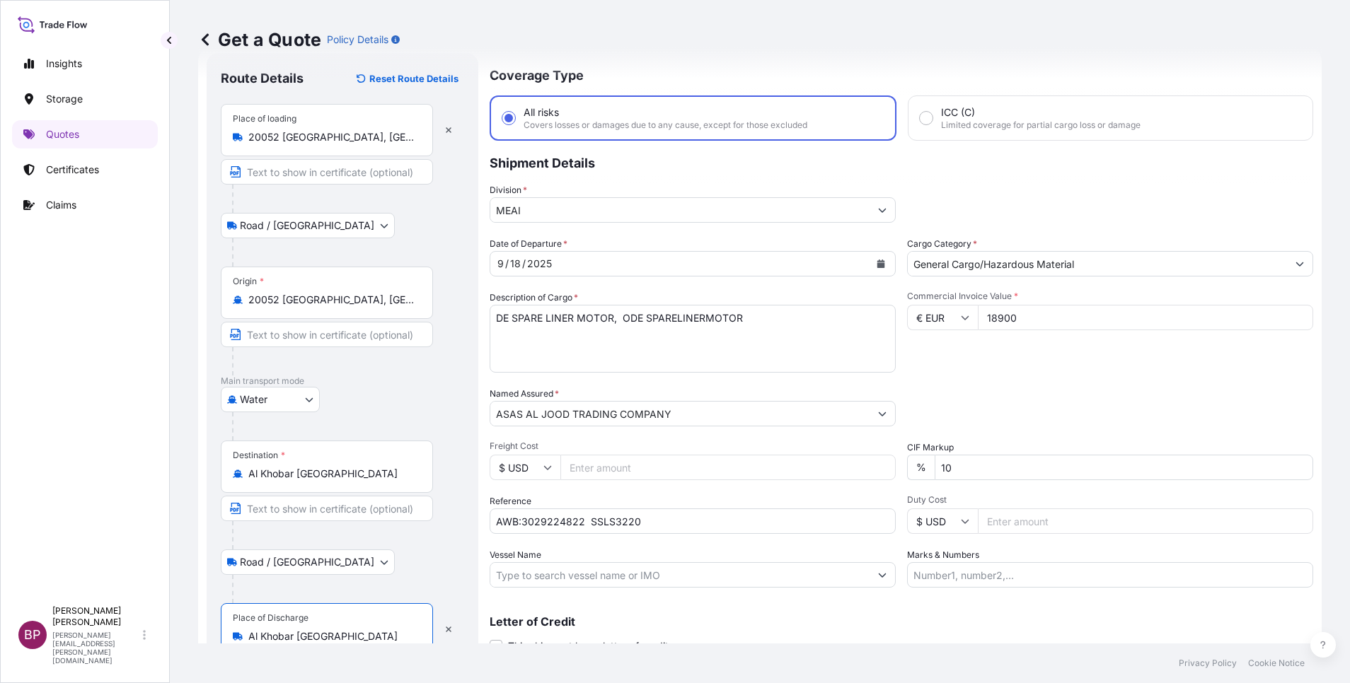
type input "Al Khobar [GEOGRAPHIC_DATA]"
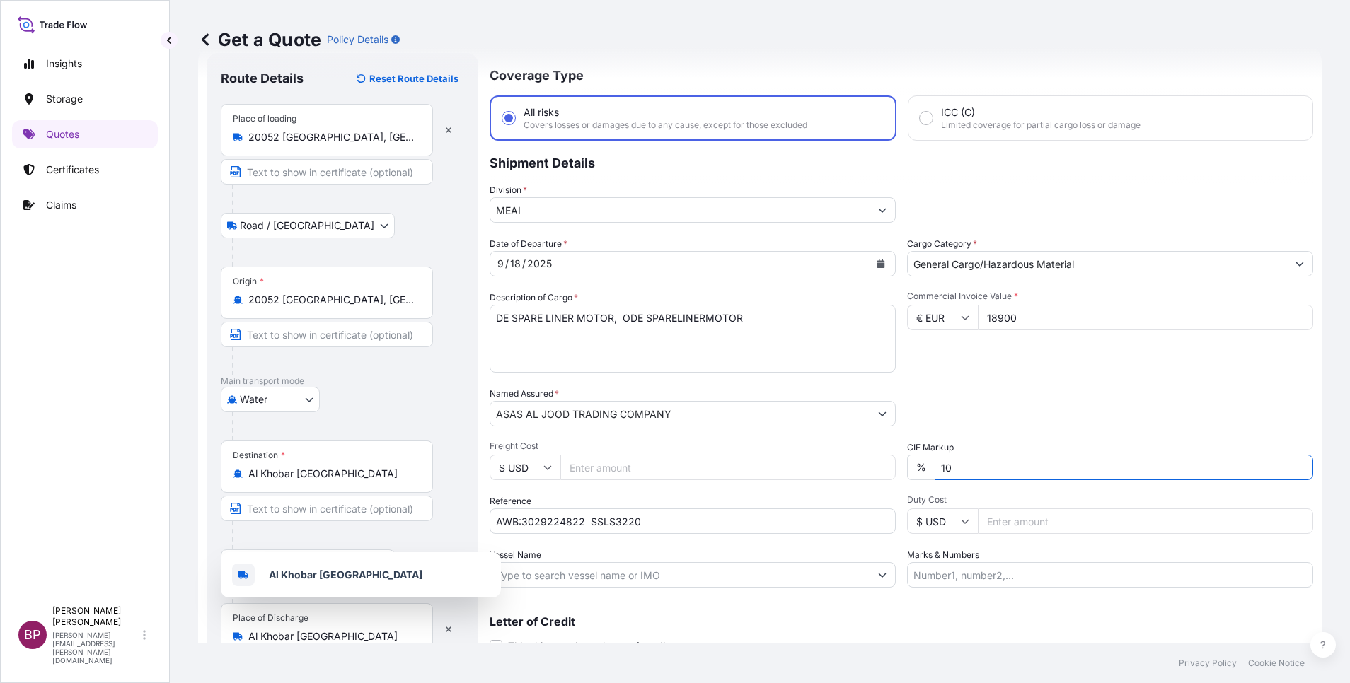
drag, startPoint x: 926, startPoint y: 470, endPoint x: 709, endPoint y: 464, distance: 217.3
click at [689, 461] on div "Date of Departure * 9 / 18 / 2025 Cargo Category * General Cargo/Hazardous Mate…" at bounding box center [901, 412] width 823 height 351
type input "0"
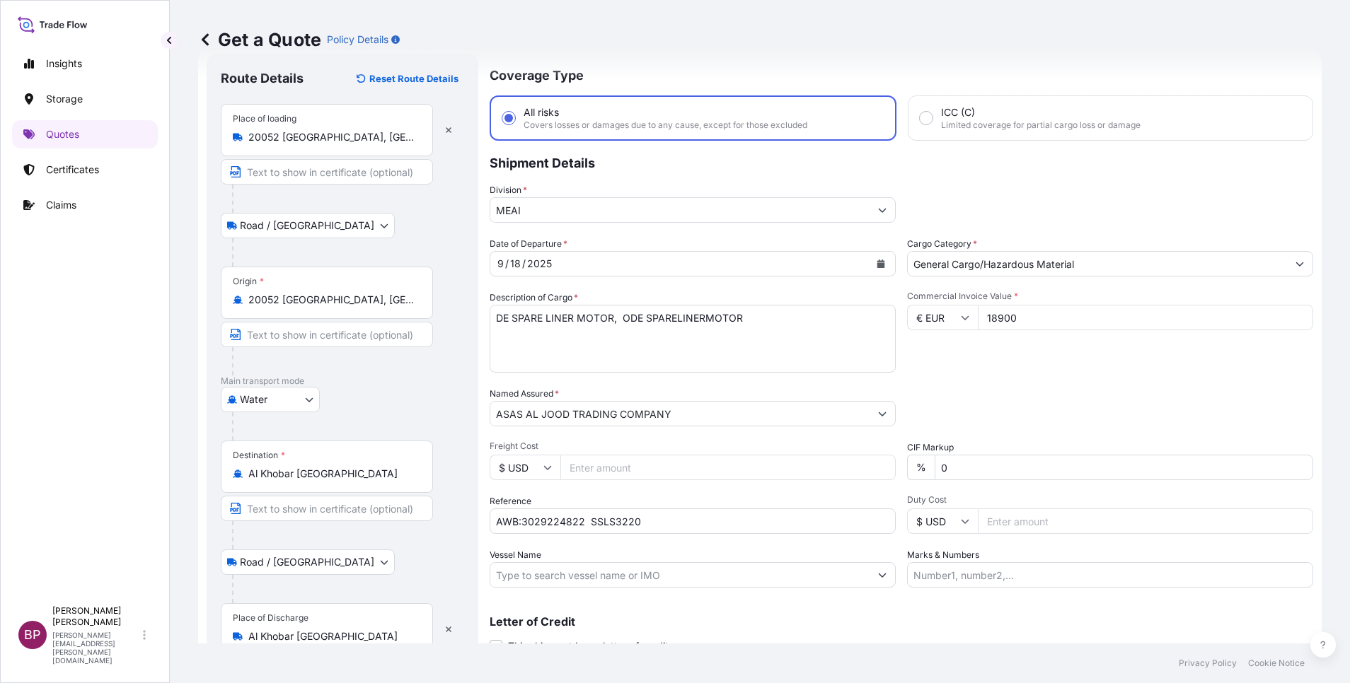
click at [1032, 434] on div "Date of Departure * 9 / 18 / 2025 Cargo Category * General Cargo/Hazardous Mate…" at bounding box center [901, 412] width 823 height 351
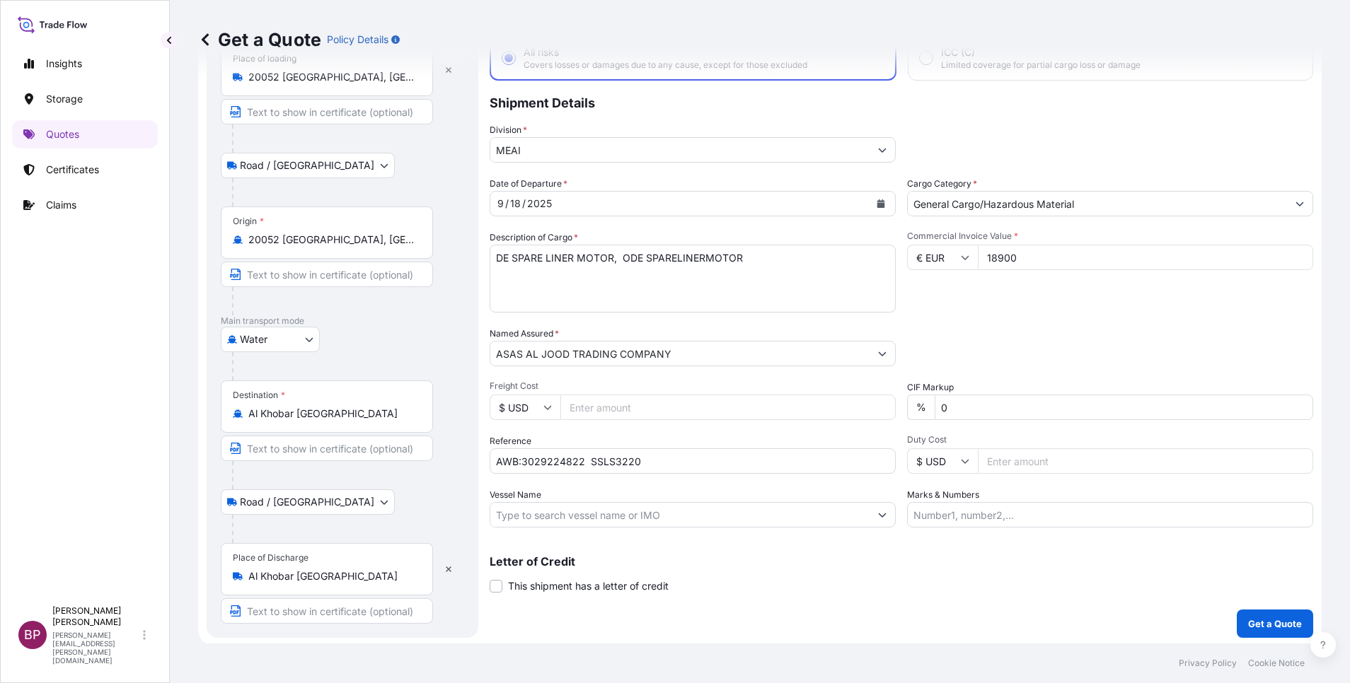
scroll to position [98, 0]
click at [1276, 627] on p "Get a Quote" at bounding box center [1275, 621] width 54 height 14
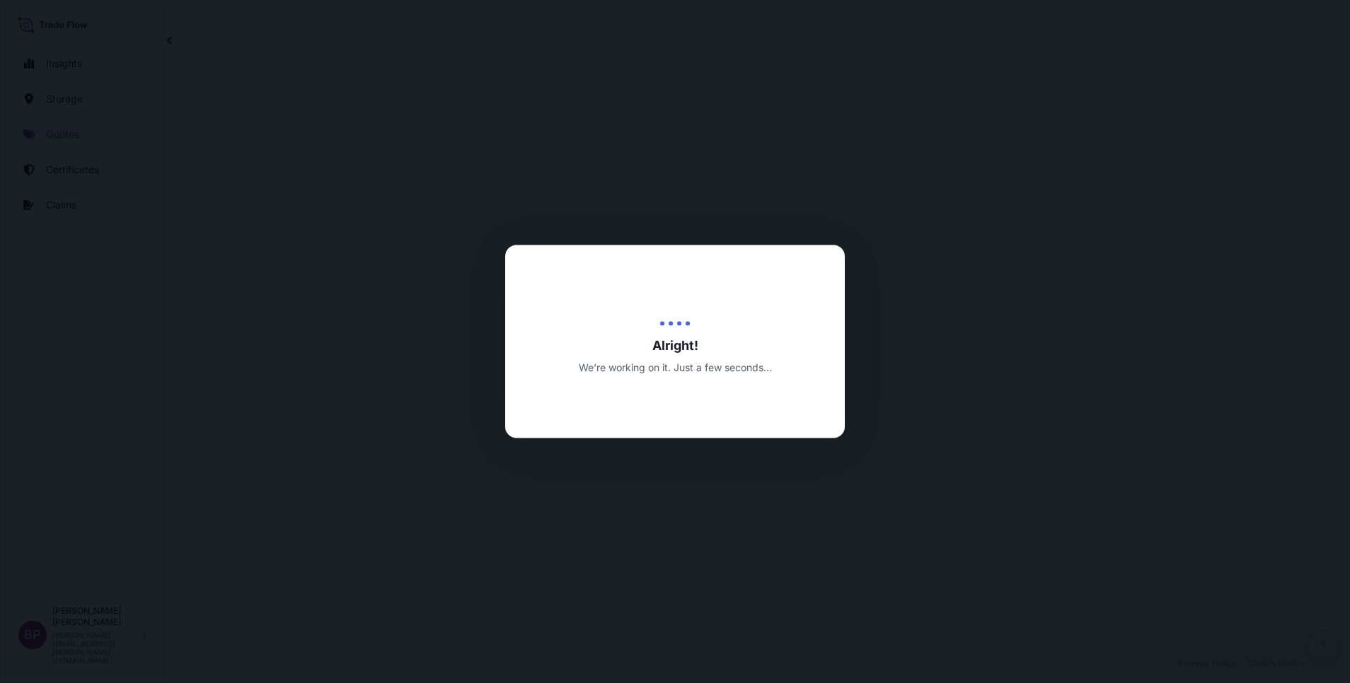
select select "Road / [GEOGRAPHIC_DATA]"
select select "Water"
select select "Road / [GEOGRAPHIC_DATA]"
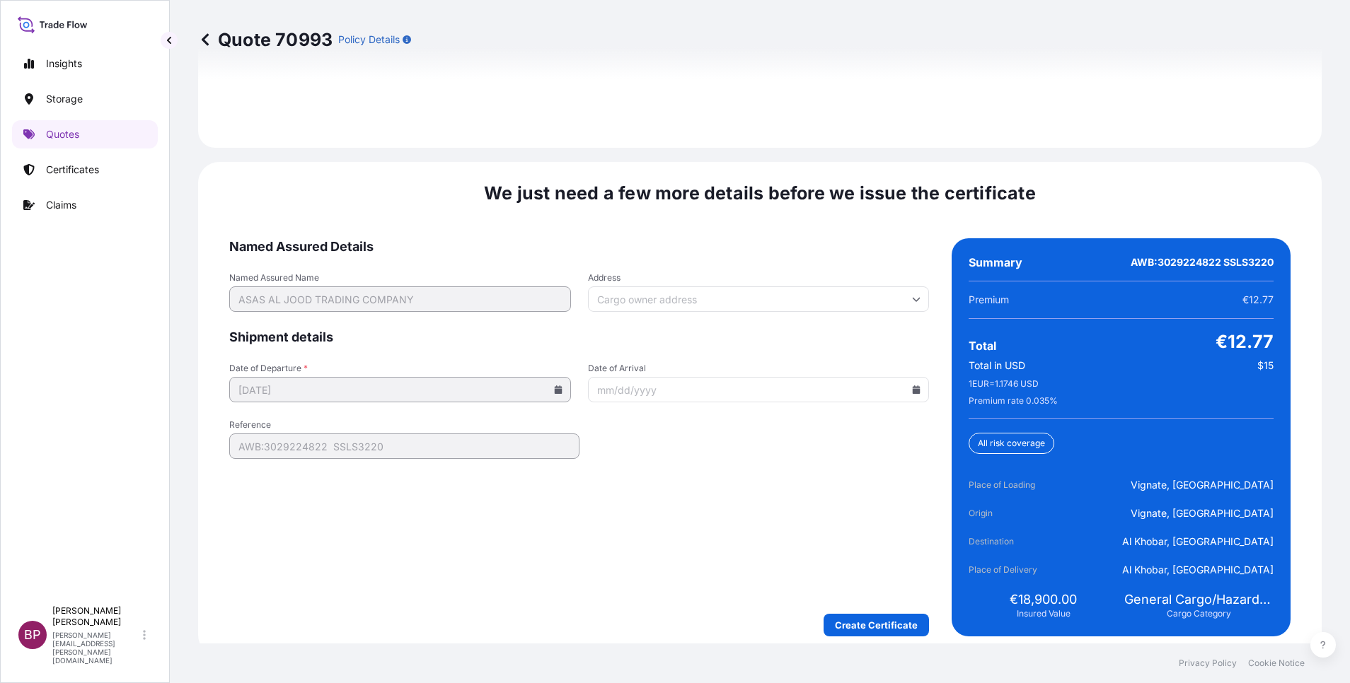
scroll to position [2170, 0]
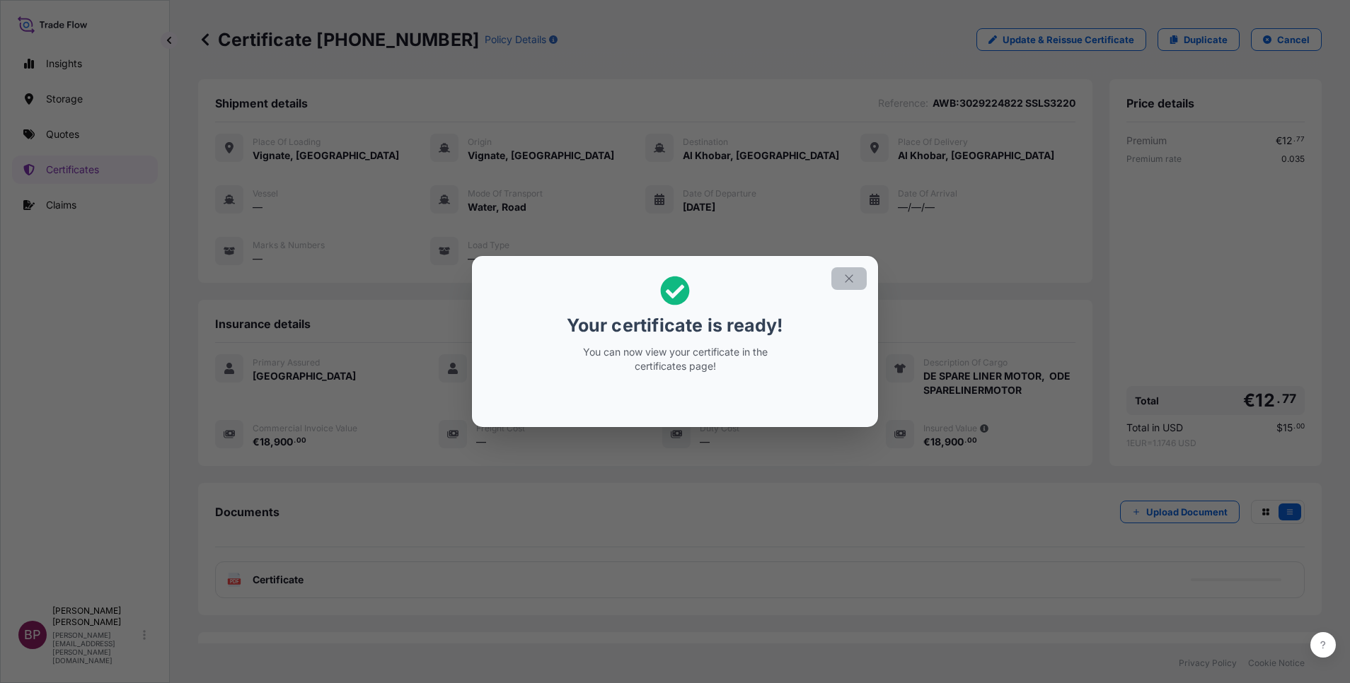
click at [845, 279] on icon "button" at bounding box center [849, 278] width 13 height 13
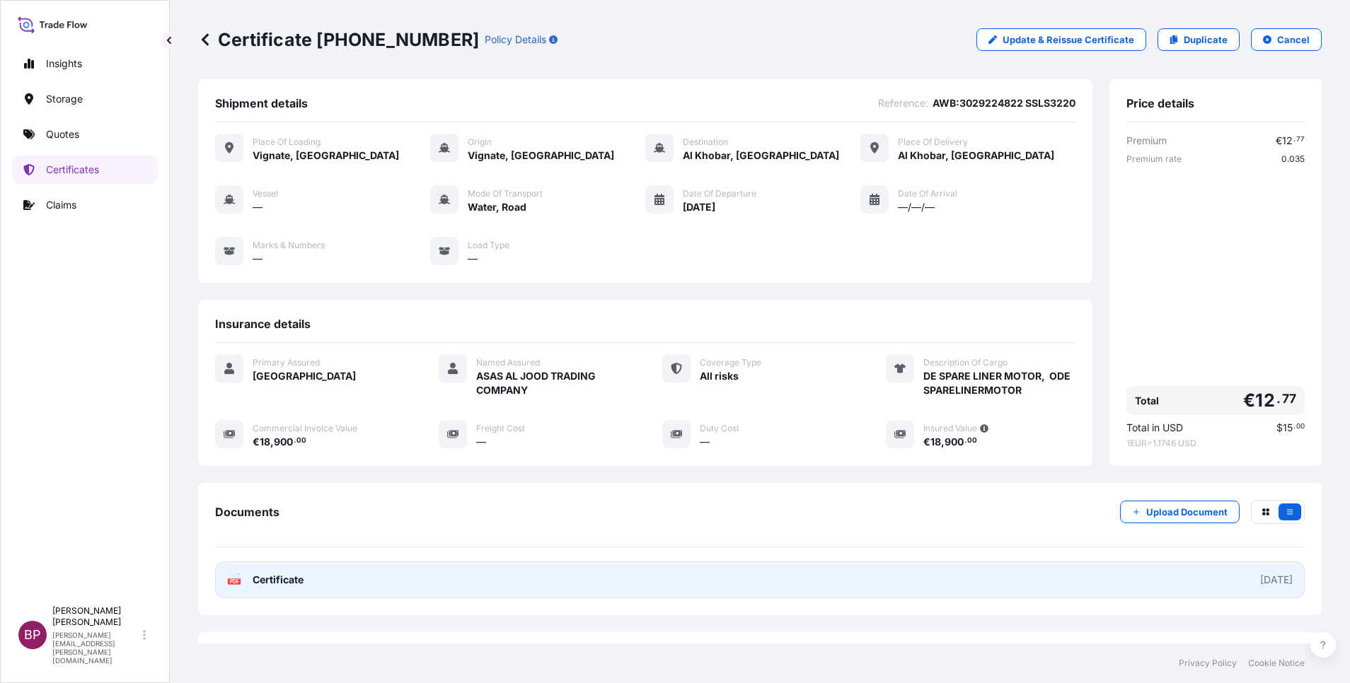
click at [267, 577] on span "Certificate" at bounding box center [278, 580] width 51 height 14
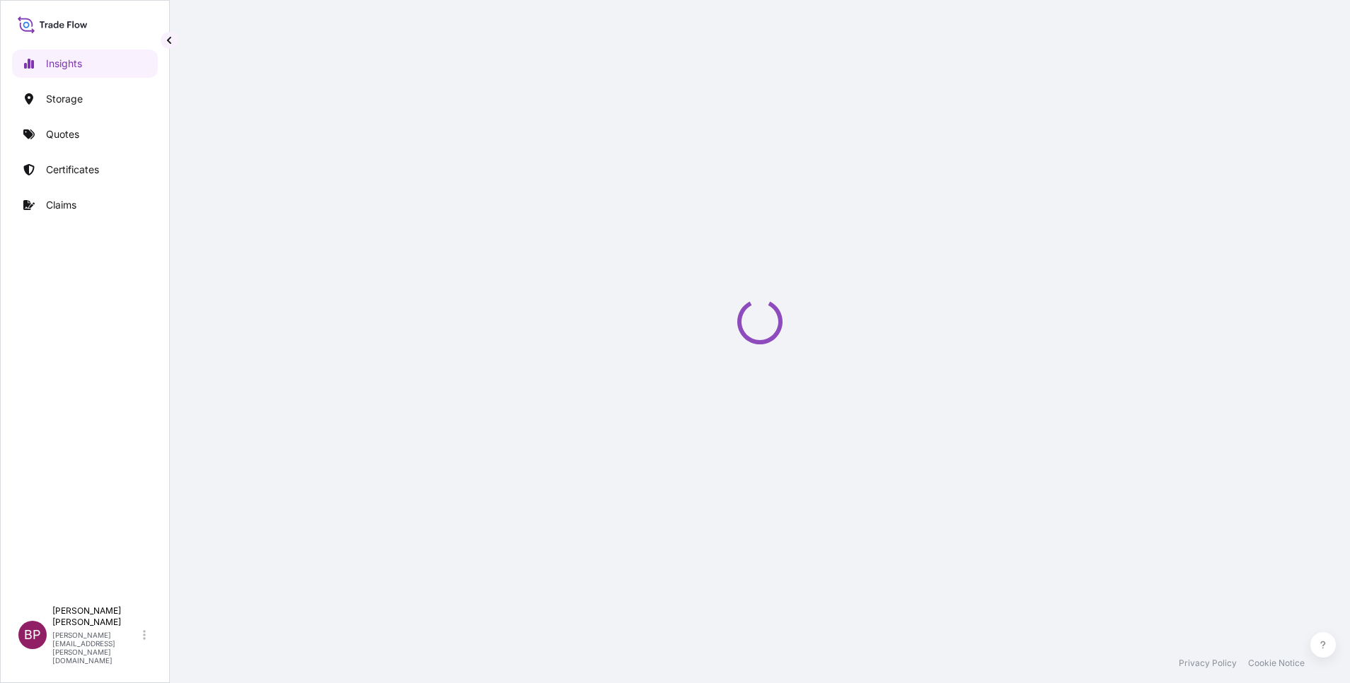
select select "2025"
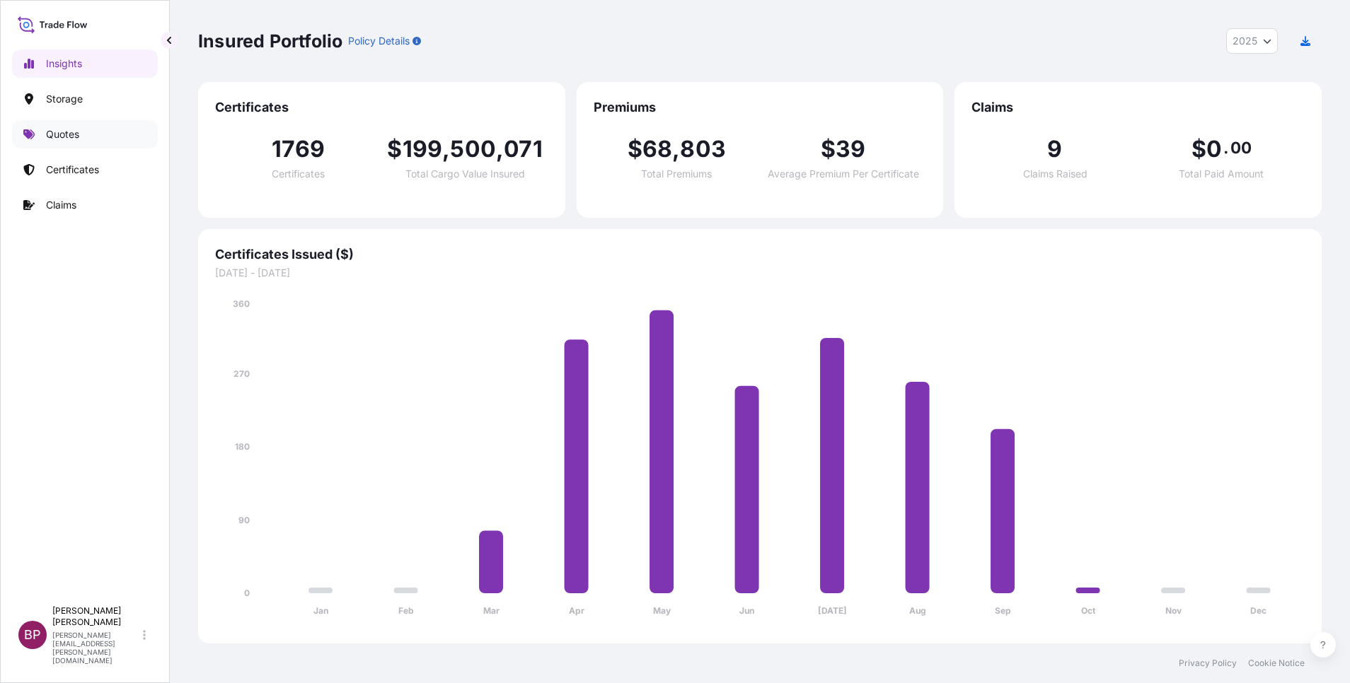
click at [61, 132] on p "Quotes" at bounding box center [62, 134] width 33 height 14
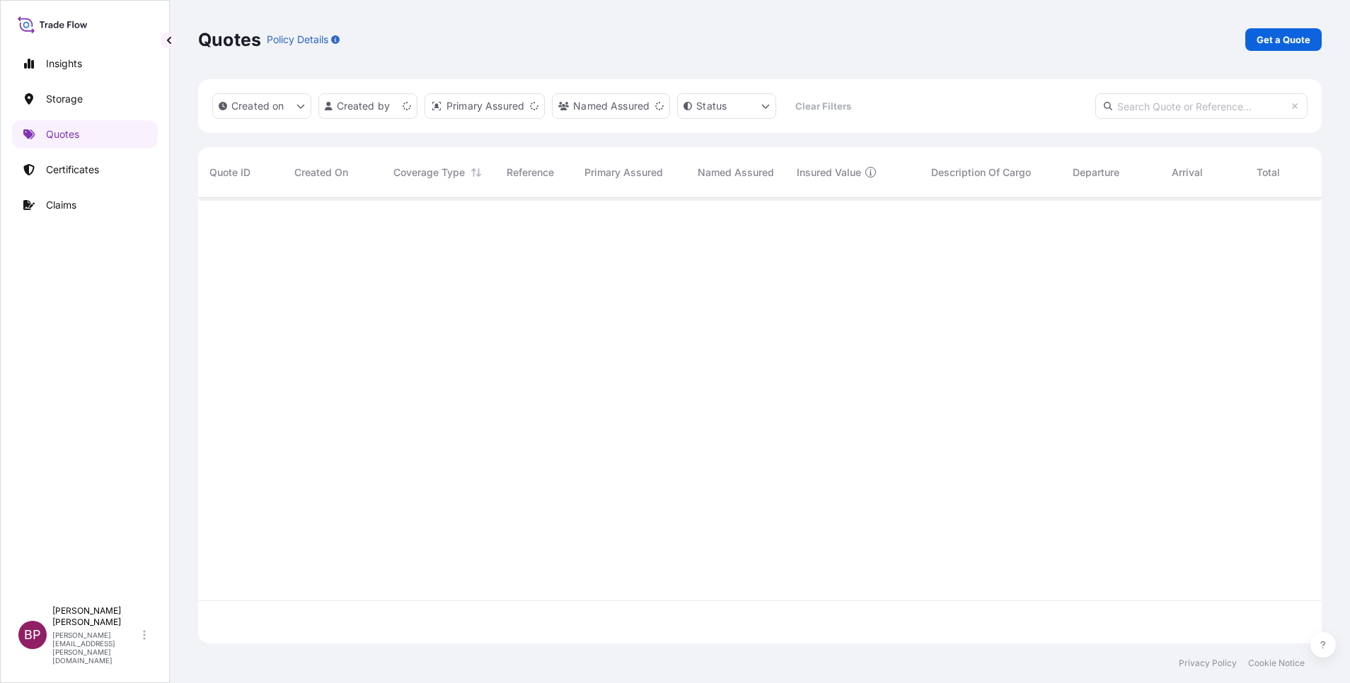
scroll to position [437, 1107]
click at [1290, 40] on p "Get a Quote" at bounding box center [1283, 40] width 54 height 14
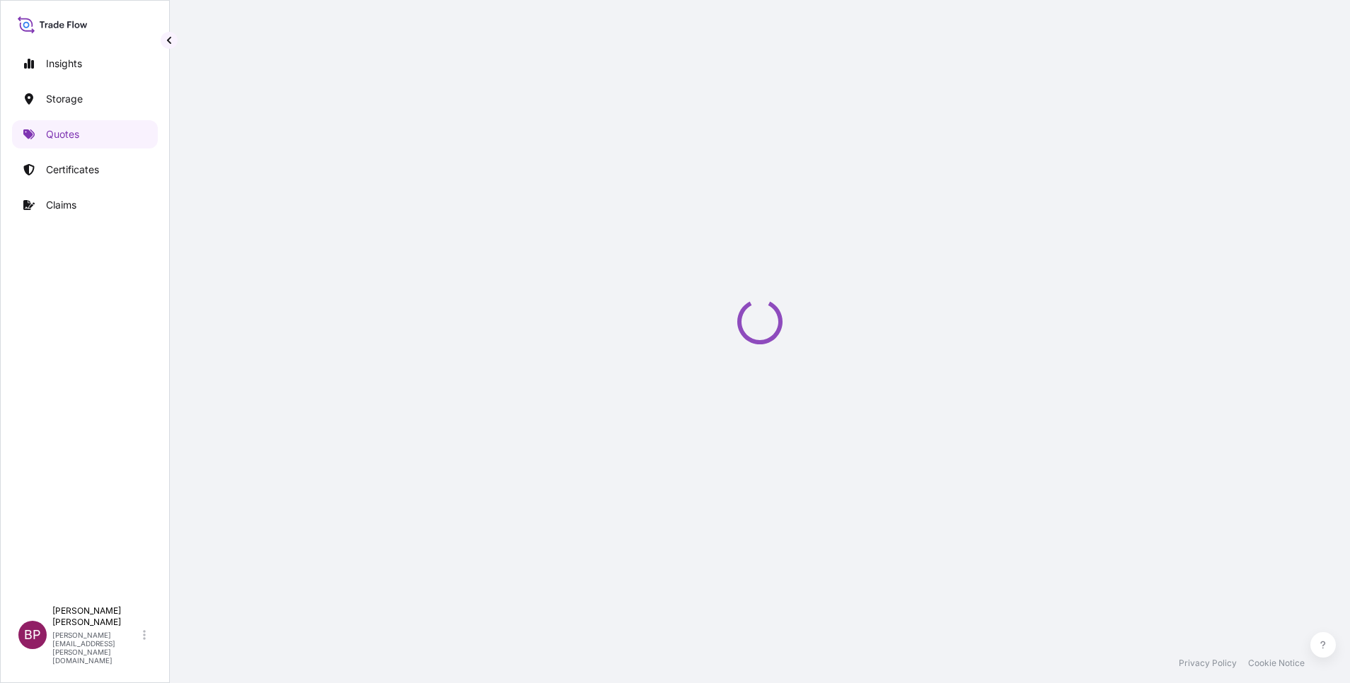
select select "Water"
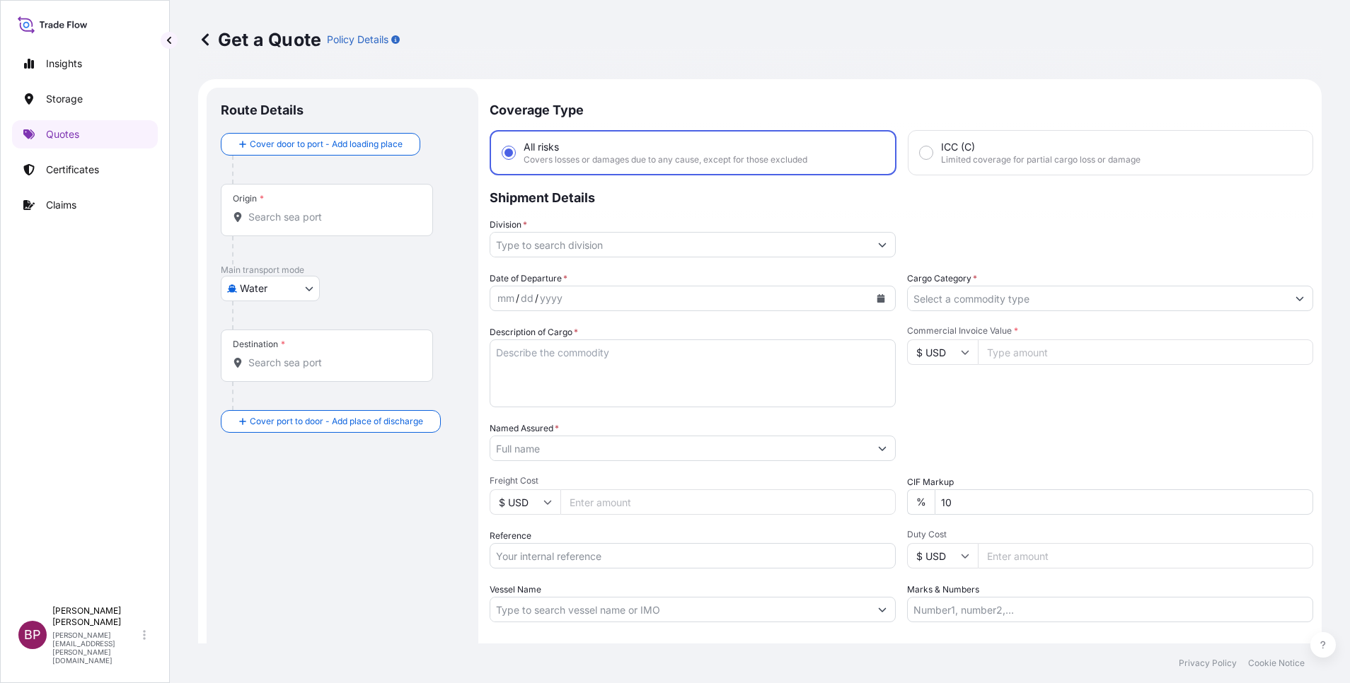
scroll to position [23, 0]
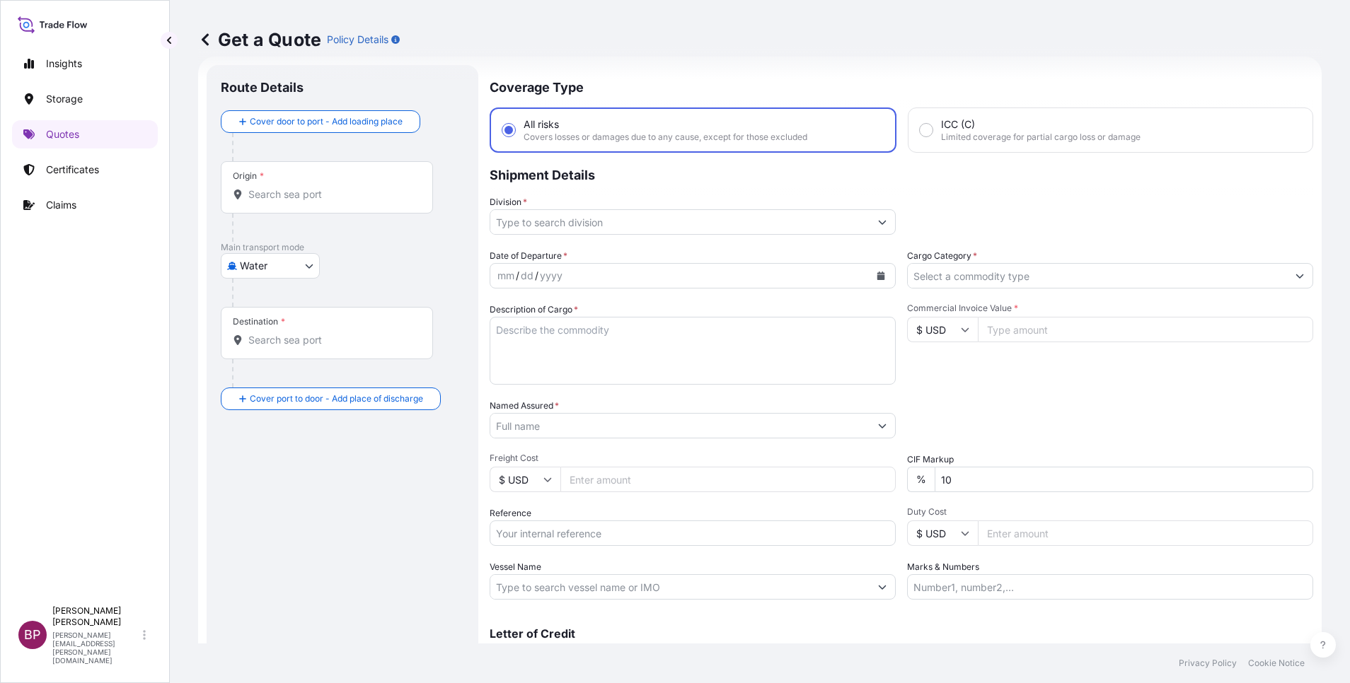
click at [1039, 273] on input "Cargo Category *" at bounding box center [1097, 275] width 379 height 25
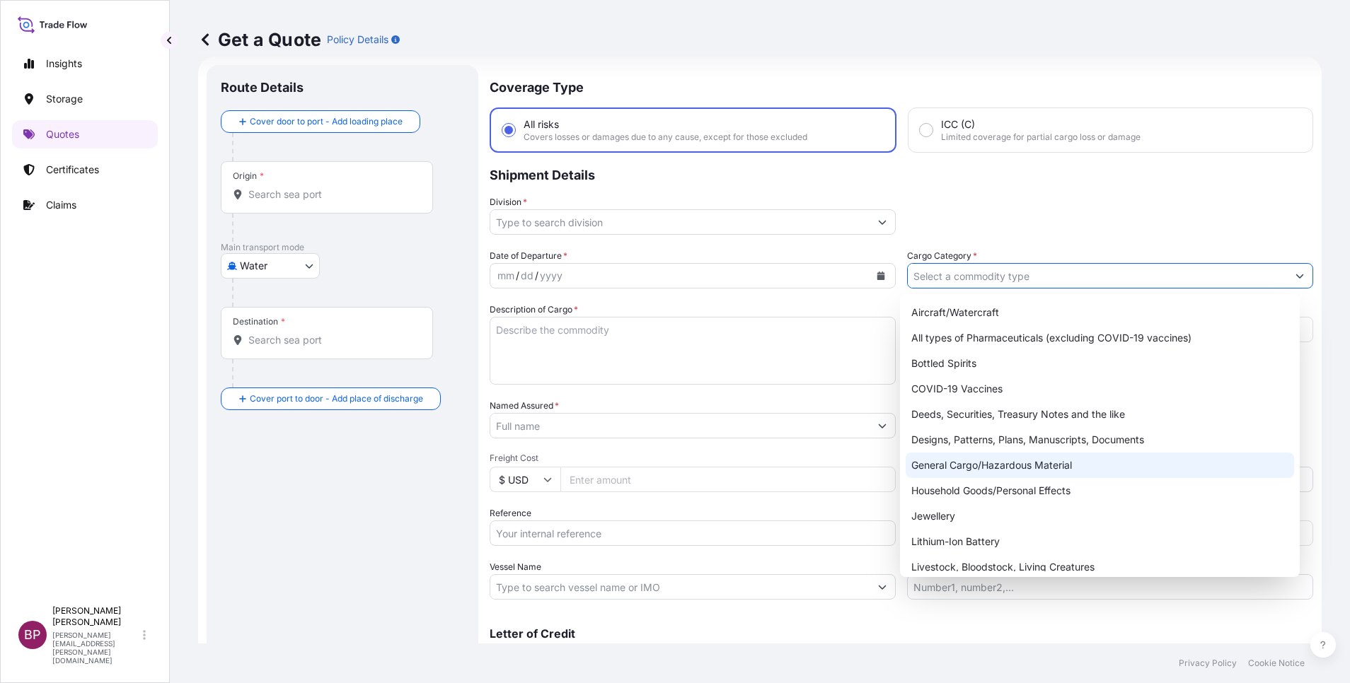
click at [1002, 464] on div "General Cargo/Hazardous Material" at bounding box center [1100, 465] width 388 height 25
type input "General Cargo/Hazardous Material"
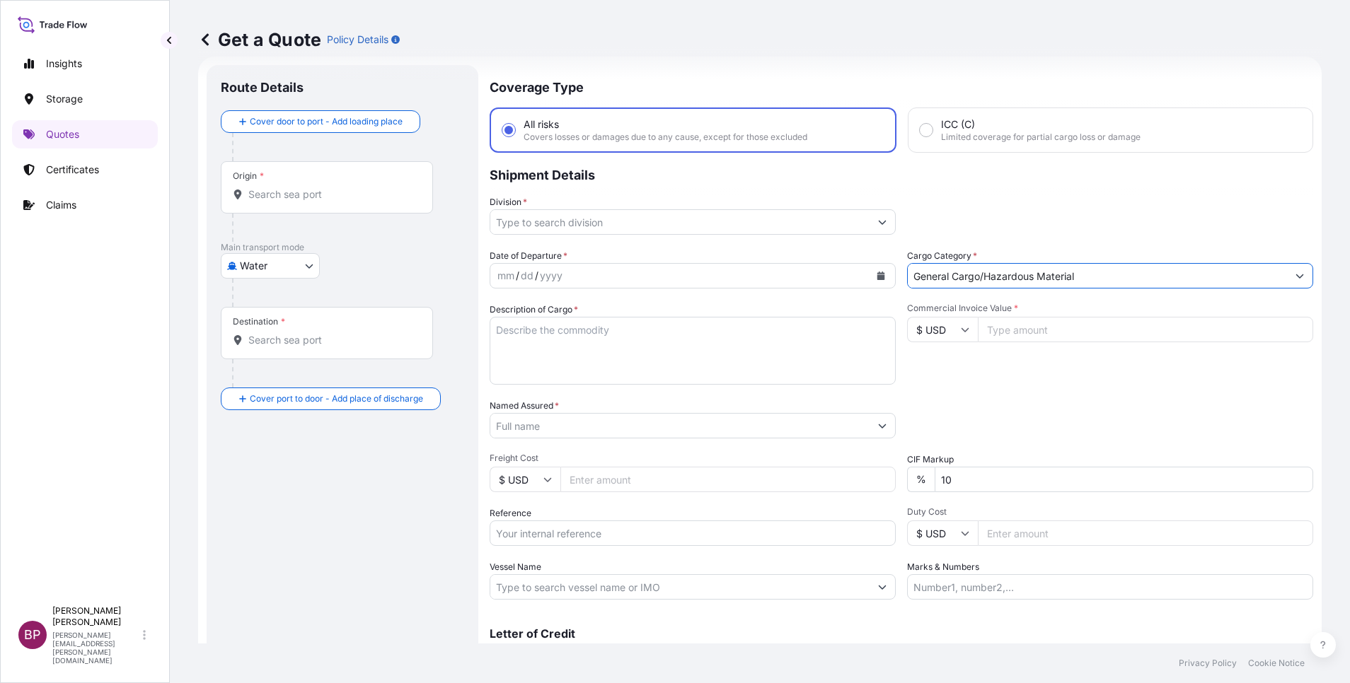
click at [879, 223] on icon "Show suggestions" at bounding box center [883, 223] width 8 height 4
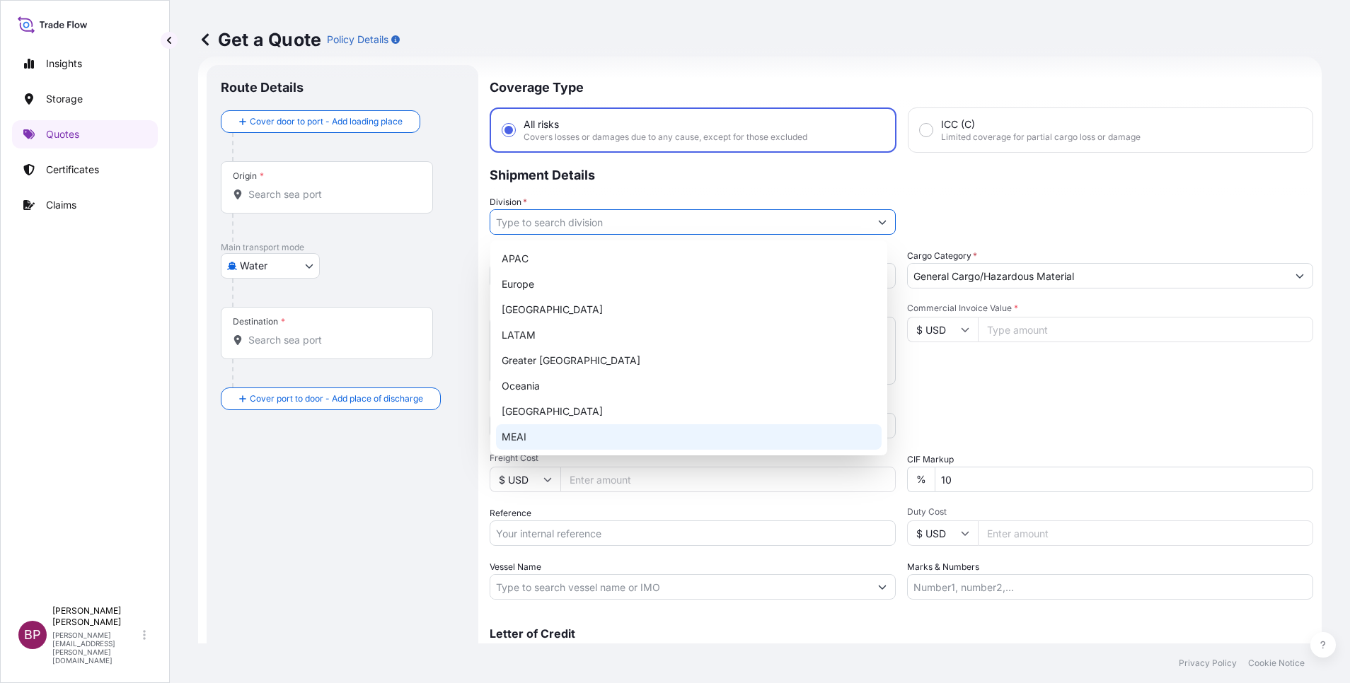
click at [566, 434] on div "MEAI" at bounding box center [689, 436] width 386 height 25
type input "MEAI"
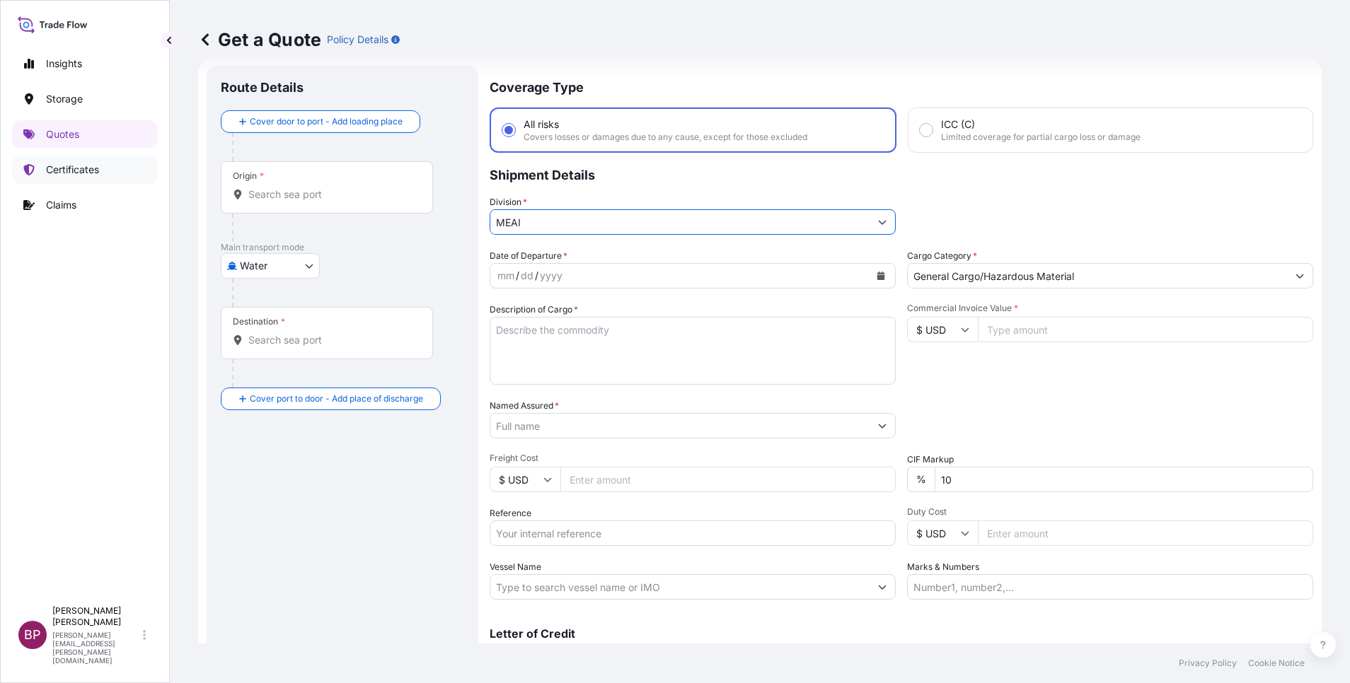
click at [104, 170] on link "Certificates" at bounding box center [85, 170] width 146 height 28
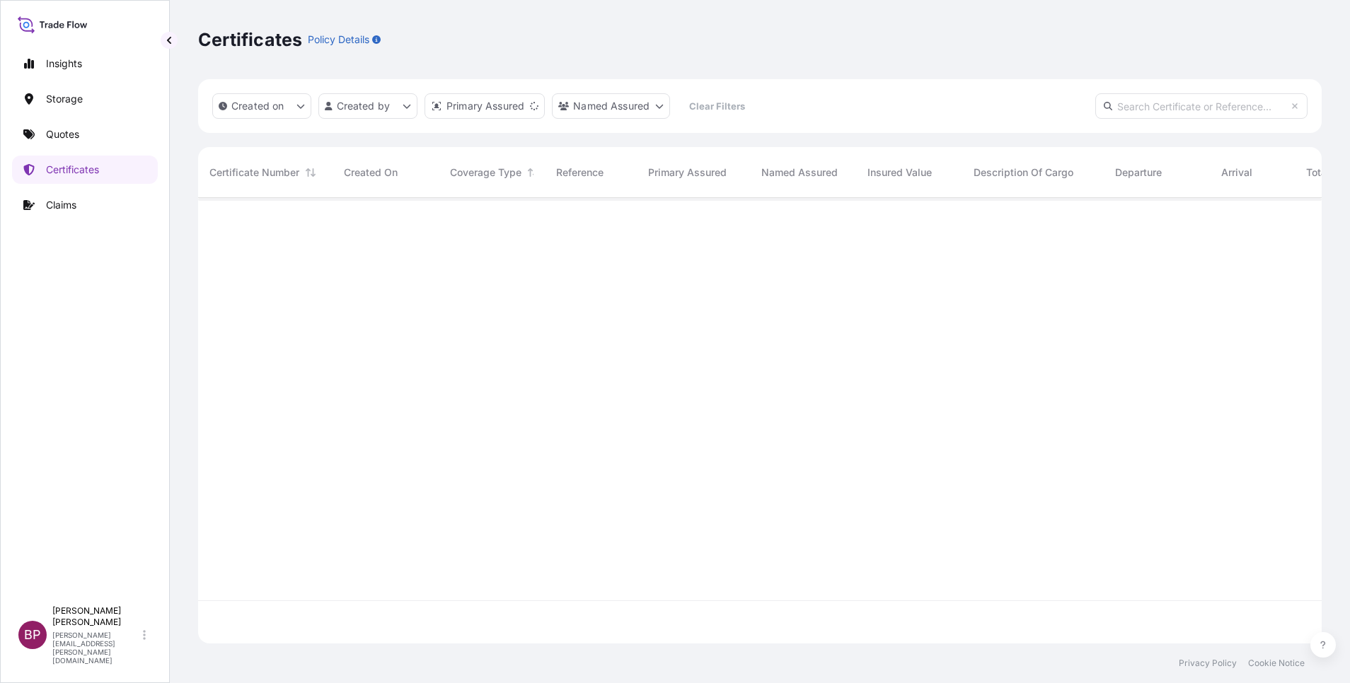
scroll to position [437, 1107]
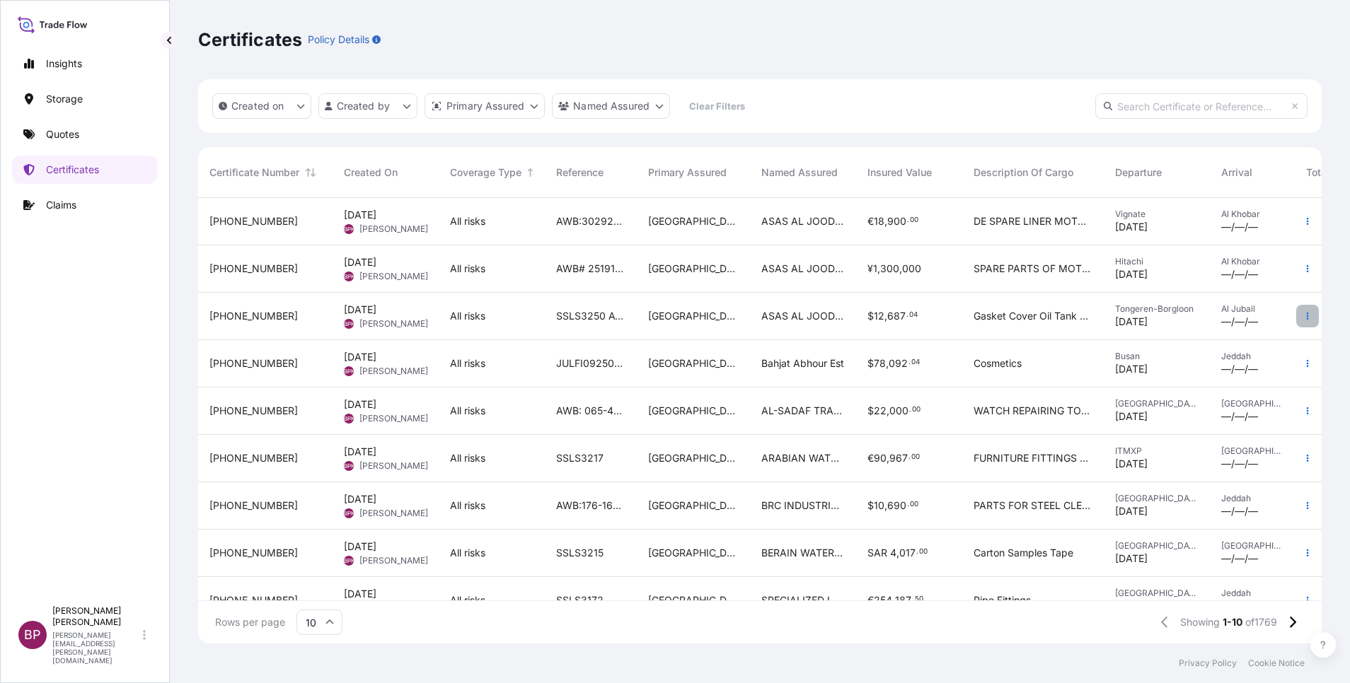
click at [1303, 320] on icon "button" at bounding box center [1307, 316] width 8 height 8
click at [1239, 323] on p "Duplicate quote" at bounding box center [1212, 319] width 74 height 14
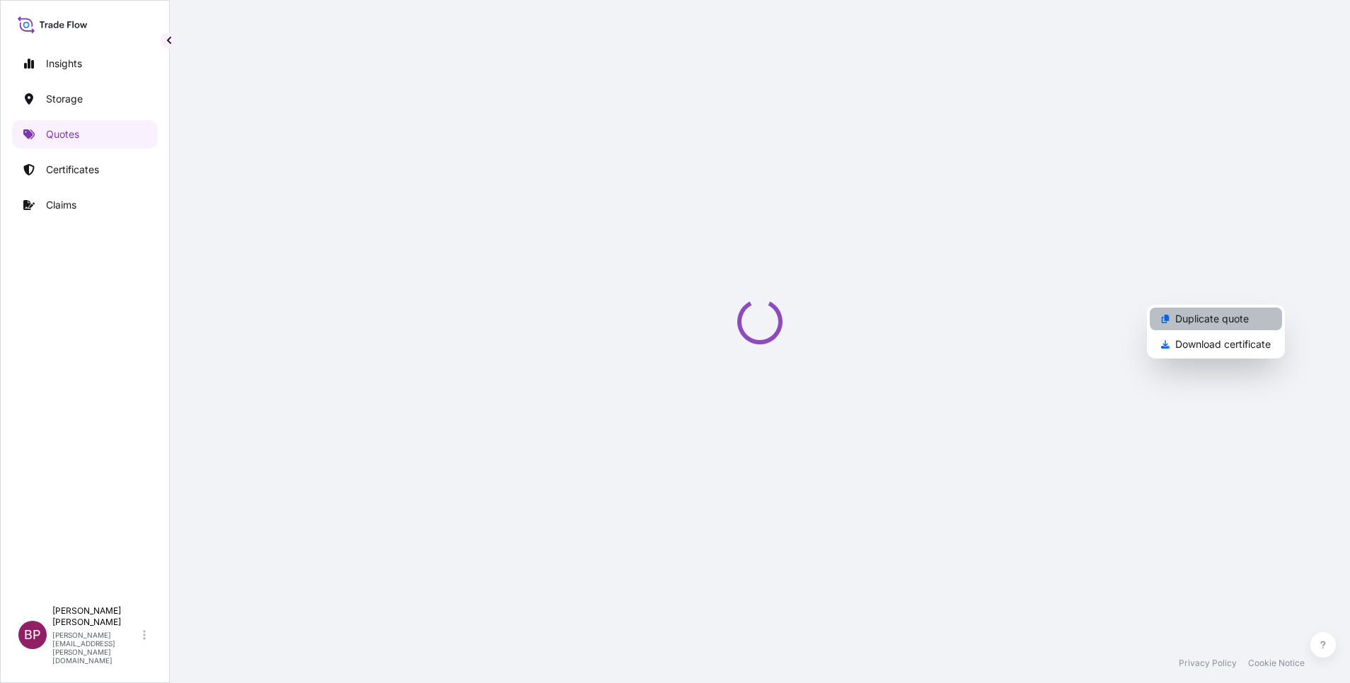
select select "Road / [GEOGRAPHIC_DATA]"
select select "Water"
select select "Road / [GEOGRAPHIC_DATA]"
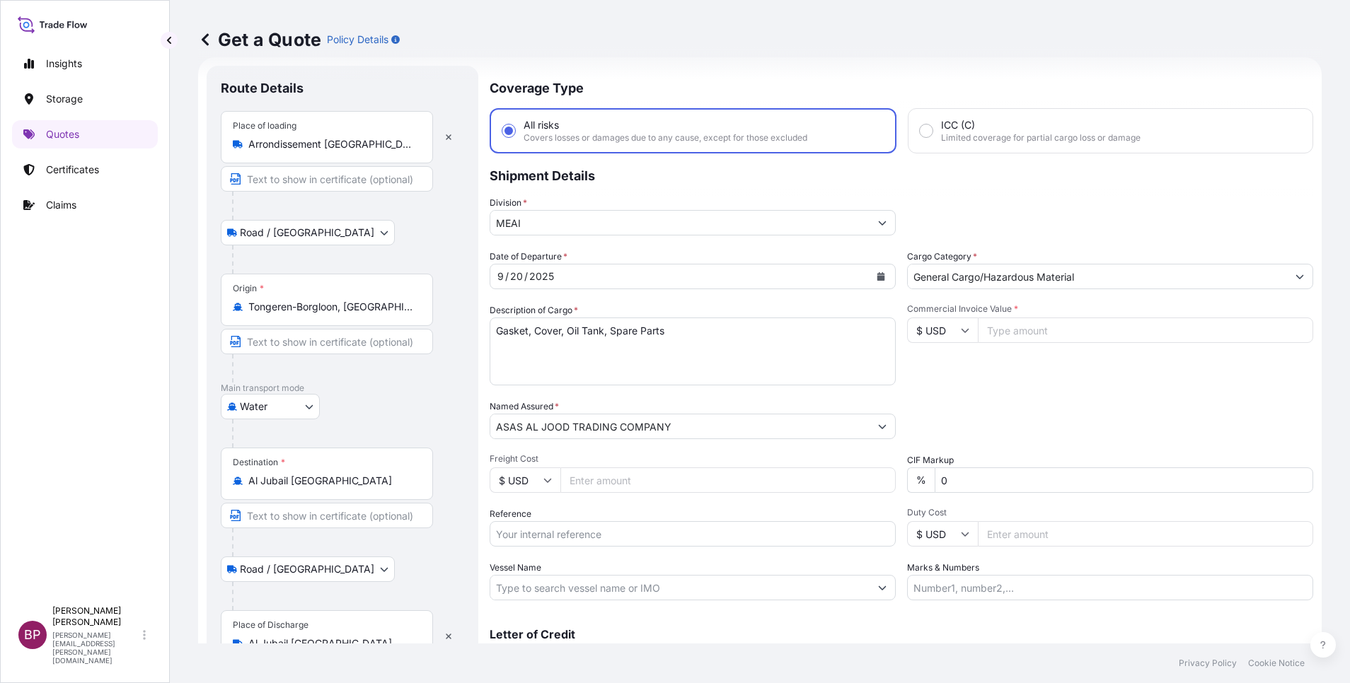
scroll to position [23, 0]
click at [877, 276] on icon "Calendar" at bounding box center [881, 276] width 8 height 8
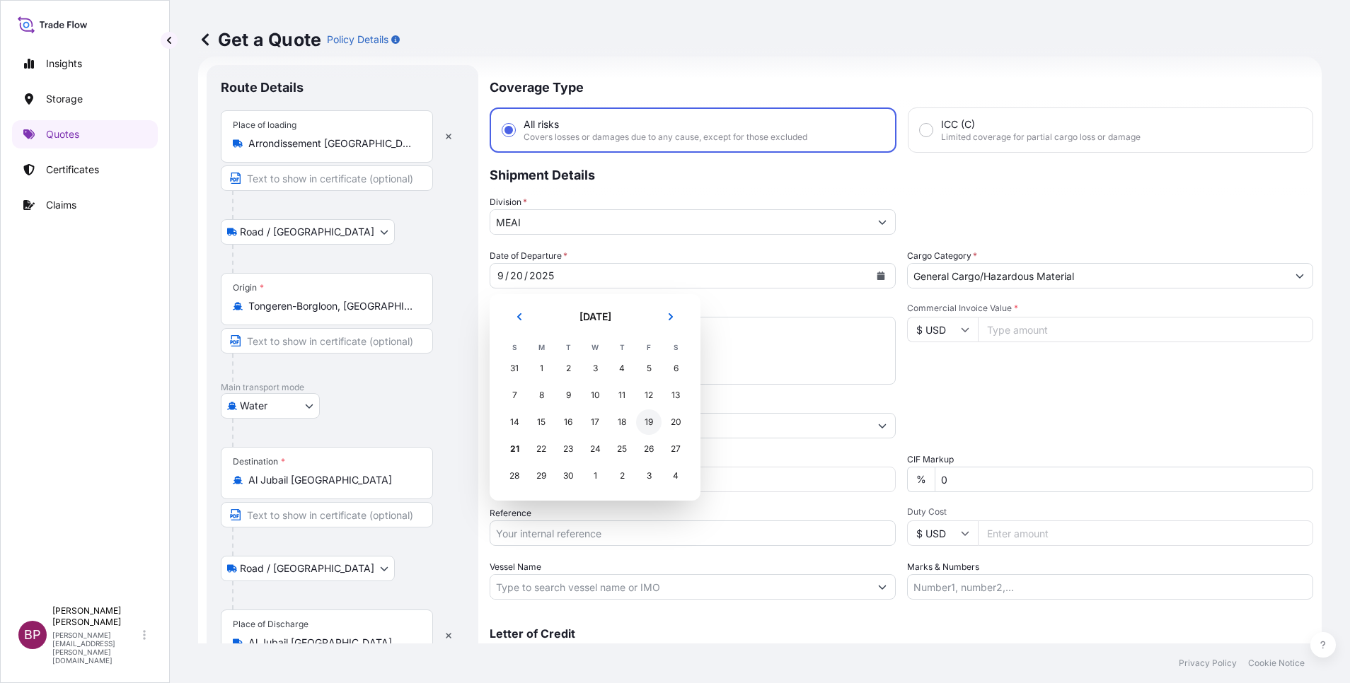
click at [644, 422] on div "19" at bounding box center [648, 422] width 25 height 25
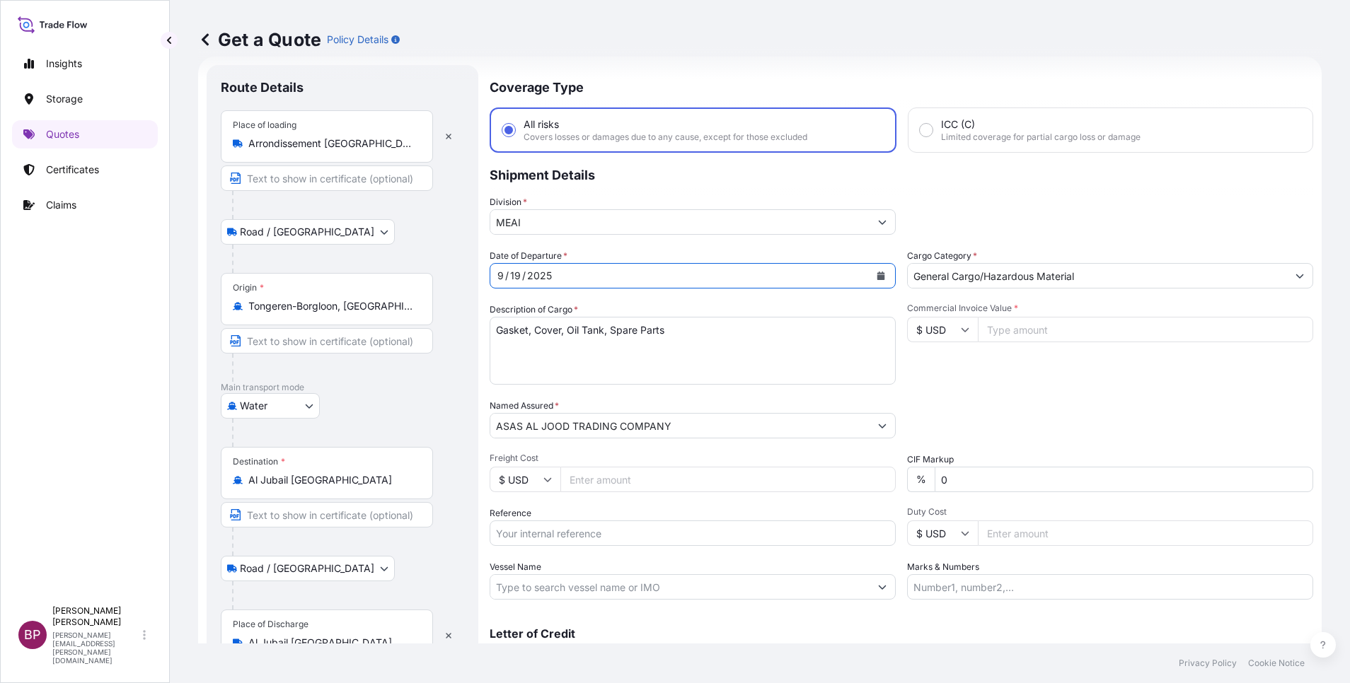
click at [305, 407] on body "Insights Storage Quotes Certificates Claims BP [PERSON_NAME] Kurian [EMAIL_ADDR…" at bounding box center [675, 341] width 1350 height 683
click at [265, 439] on div "Air" at bounding box center [270, 442] width 88 height 25
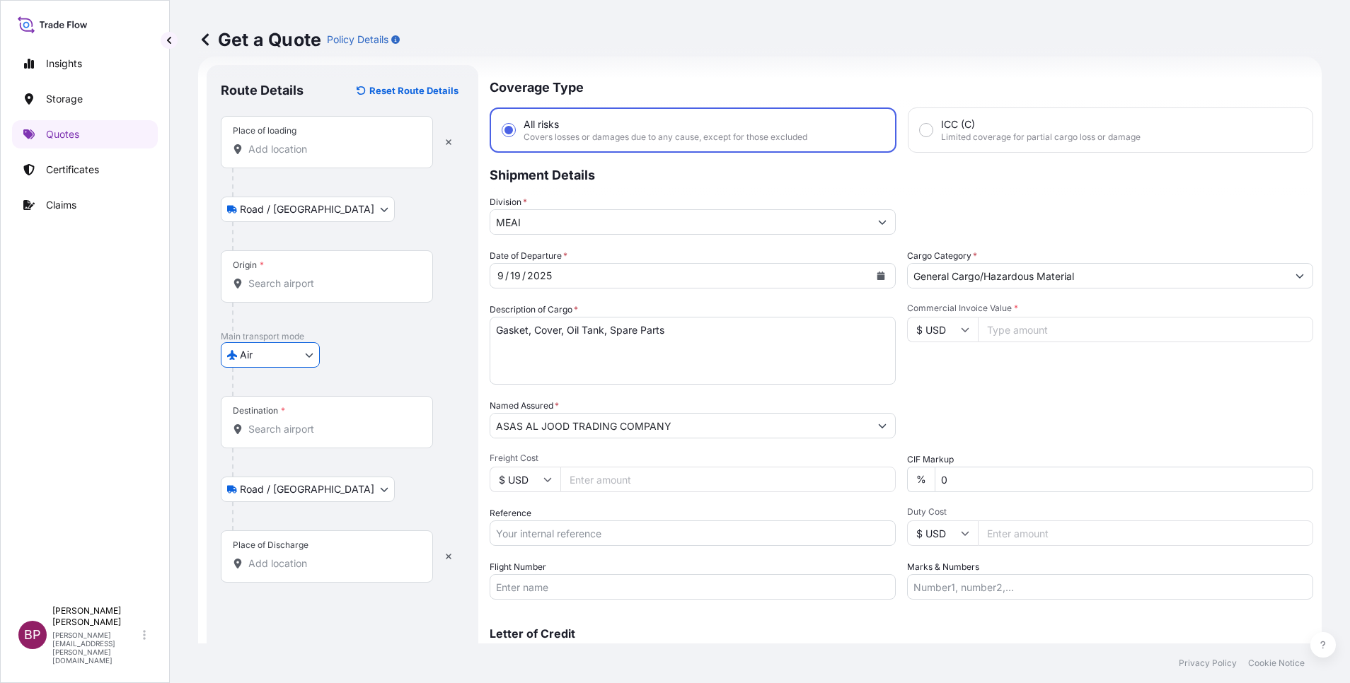
click at [311, 146] on input "Place of loading" at bounding box center [331, 149] width 167 height 14
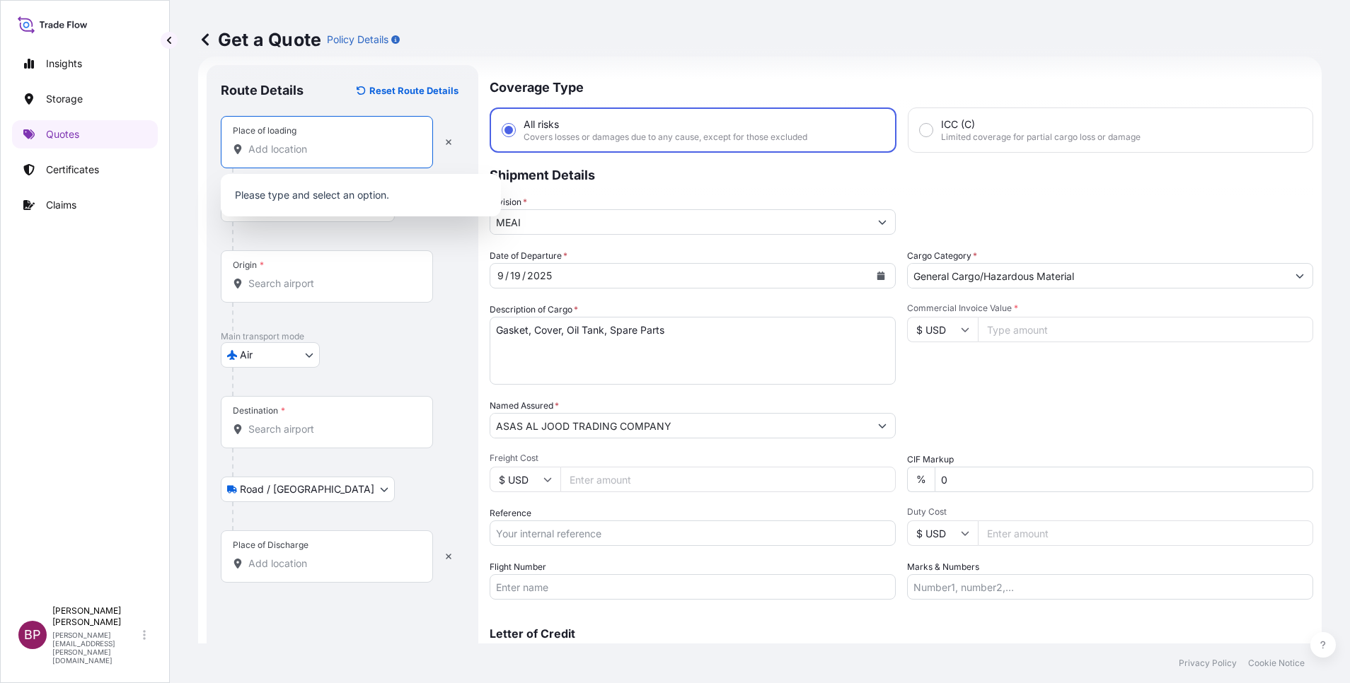
paste input "Tongeren"
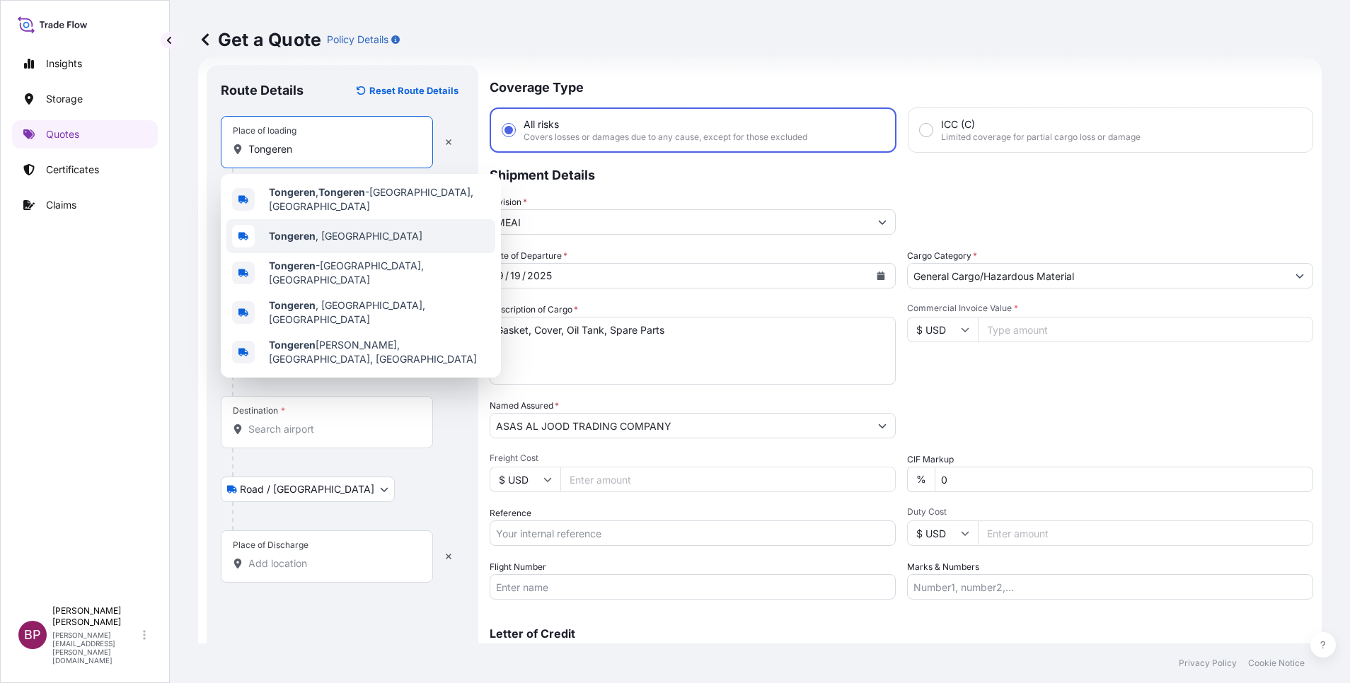
click at [372, 232] on div "[GEOGRAPHIC_DATA] , [GEOGRAPHIC_DATA]" at bounding box center [360, 236] width 269 height 34
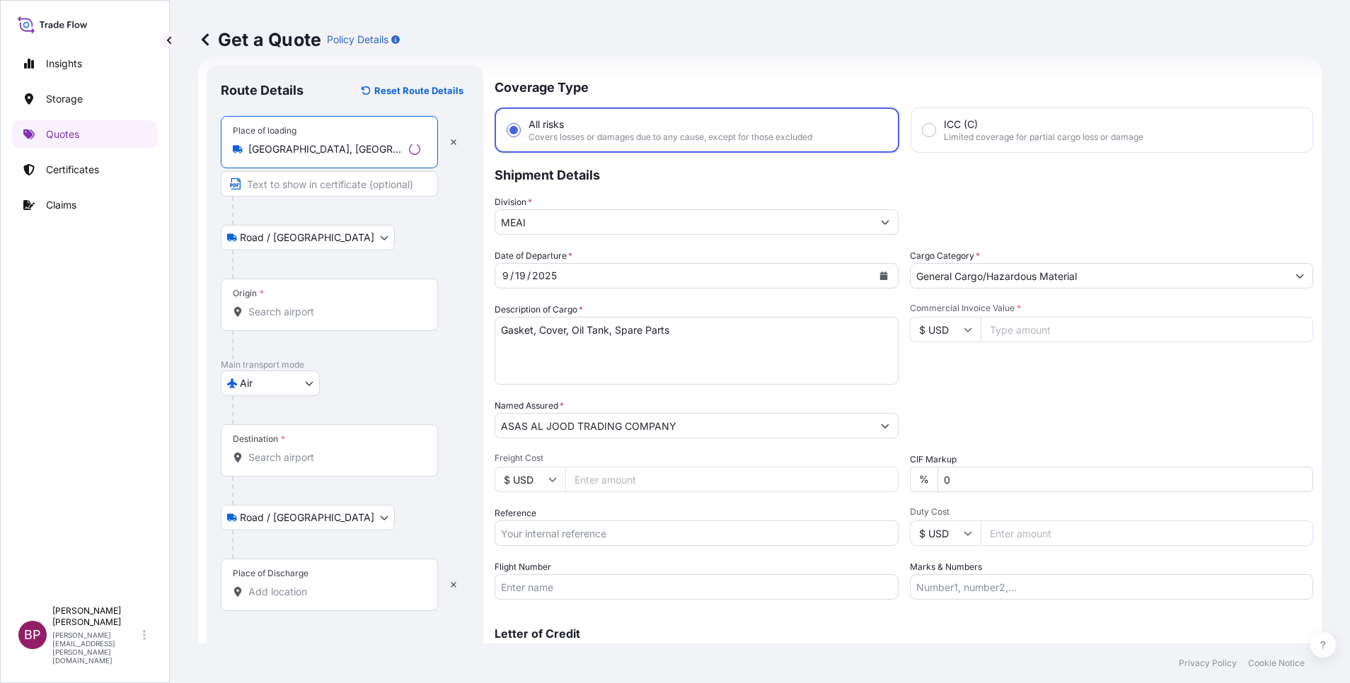
type input "[GEOGRAPHIC_DATA], [GEOGRAPHIC_DATA]"
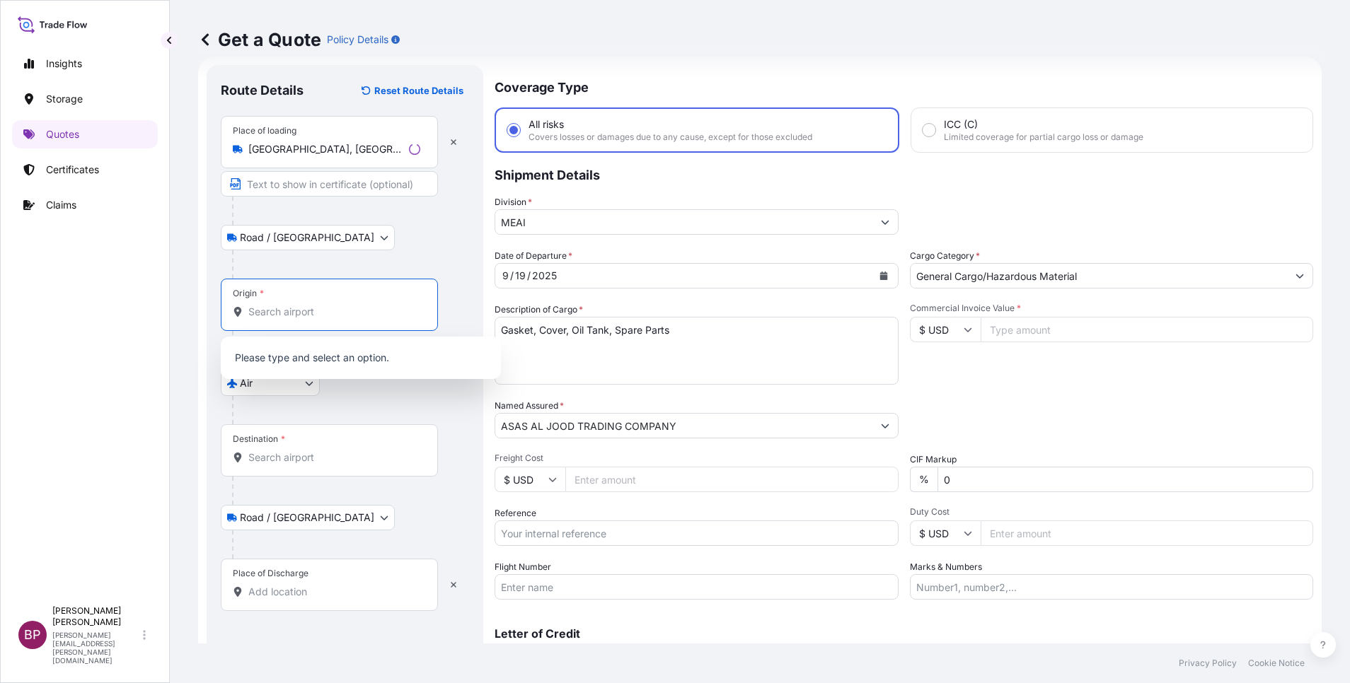
click at [322, 313] on input "Origin *" at bounding box center [334, 312] width 172 height 14
paste input "Tongeren"
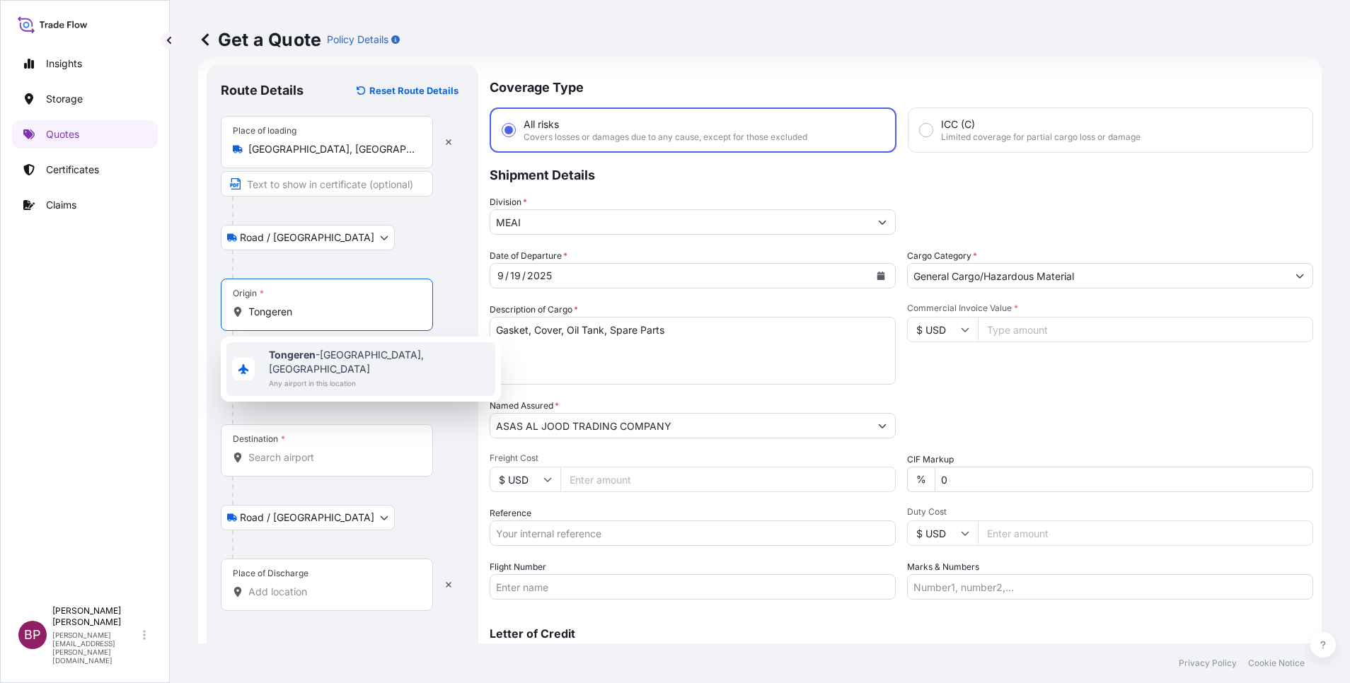
click at [332, 355] on span "Tongeren -Borgloon, [GEOGRAPHIC_DATA]" at bounding box center [379, 362] width 221 height 28
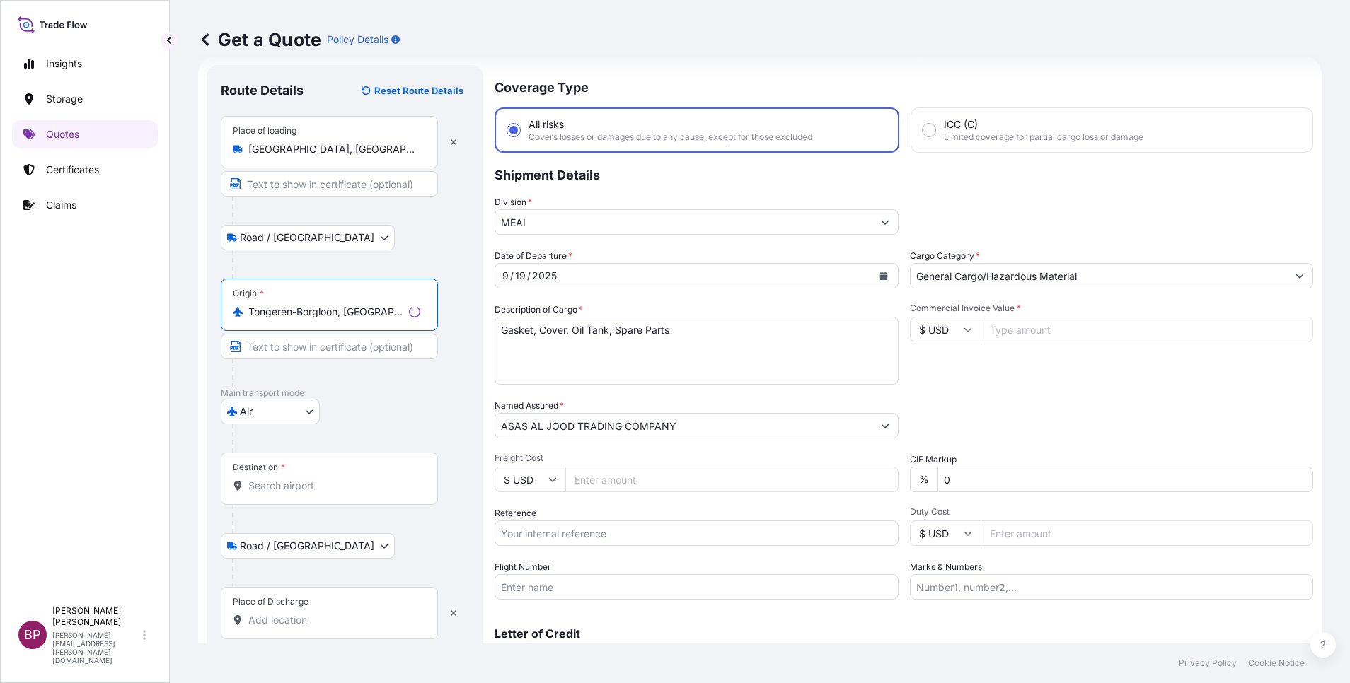
type input "Tongeren-Borgloon, [GEOGRAPHIC_DATA]"
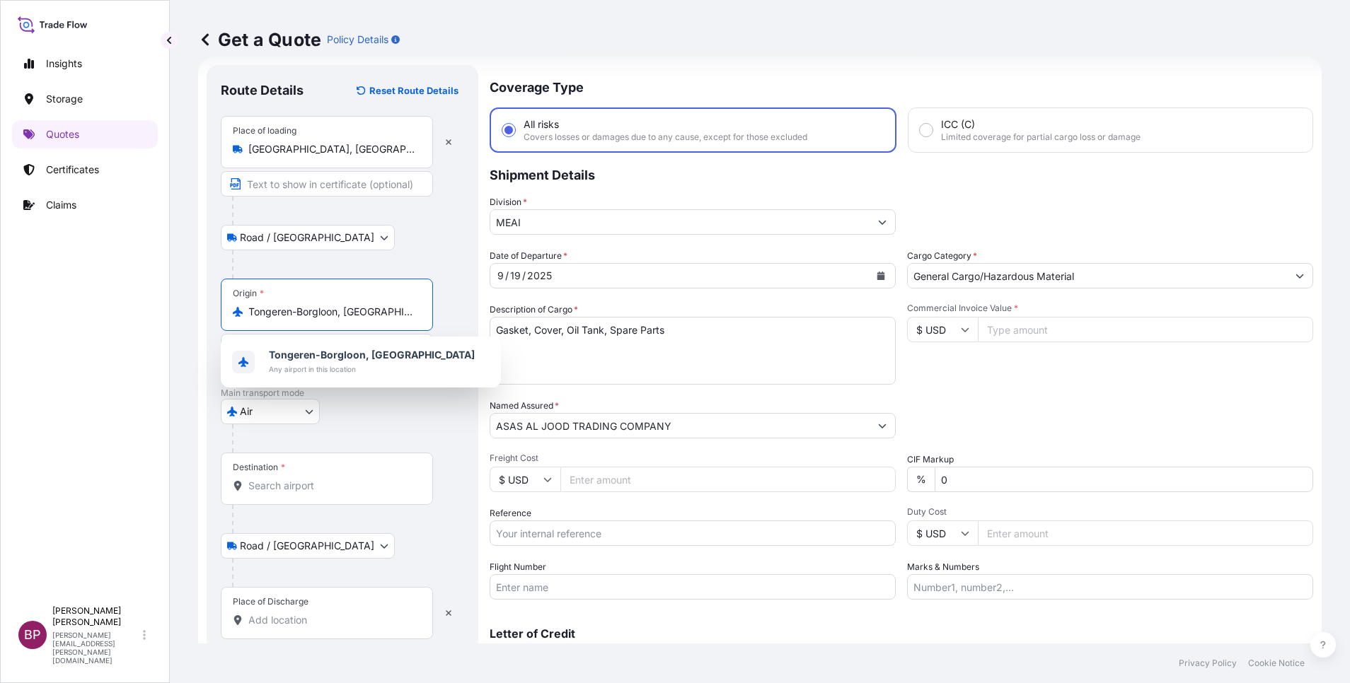
click at [290, 483] on input "Destination *" at bounding box center [331, 486] width 167 height 14
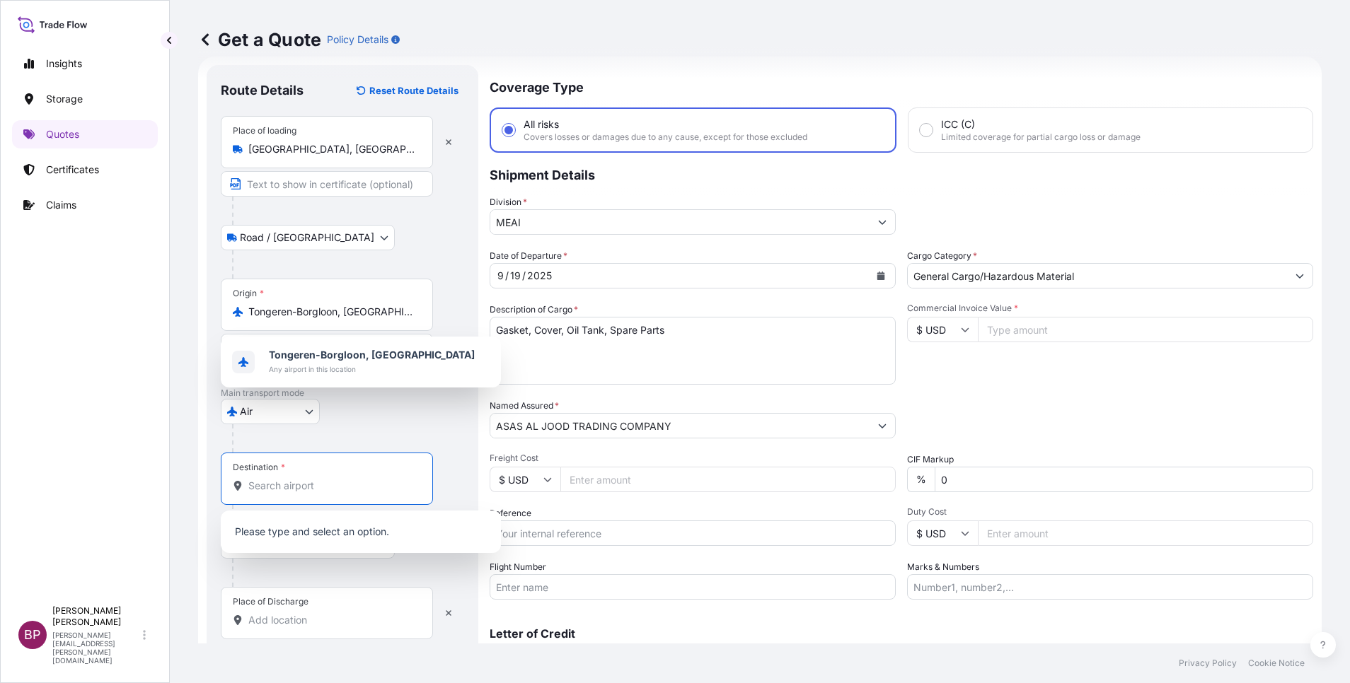
paste input "Al Jubail"
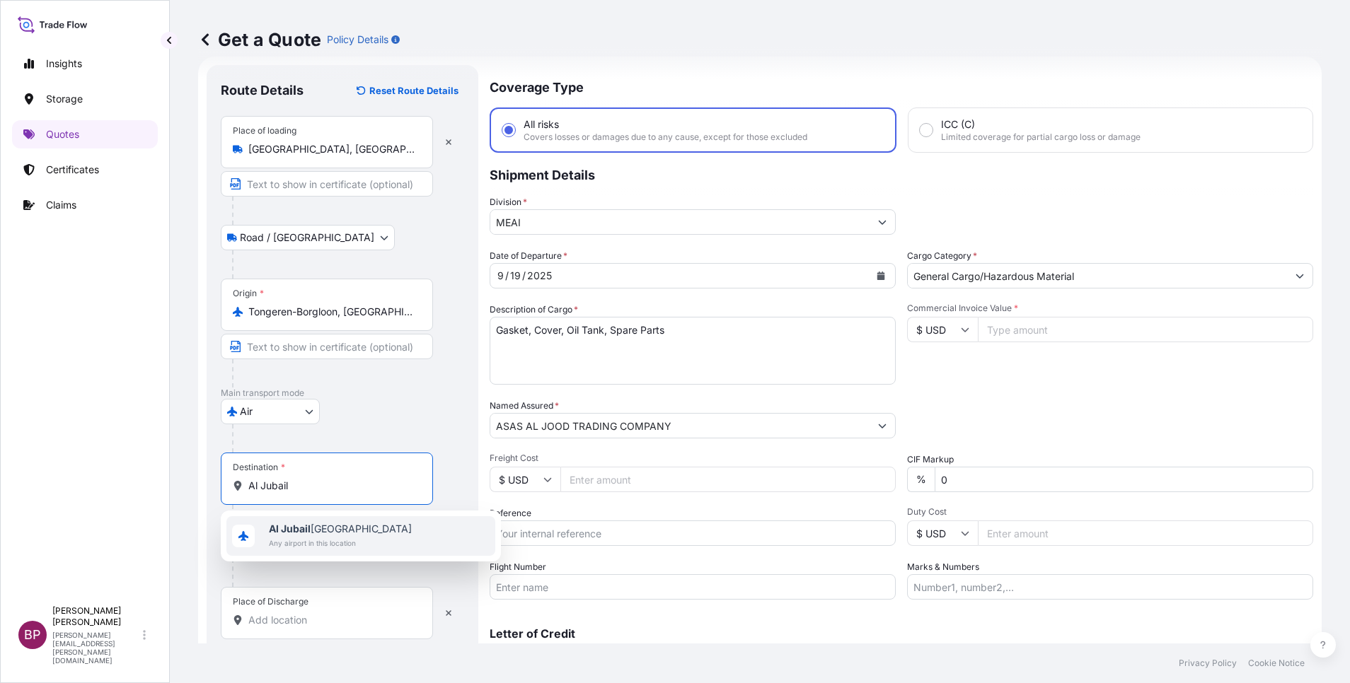
click at [335, 530] on span "Al Jubail [GEOGRAPHIC_DATA]" at bounding box center [340, 529] width 143 height 14
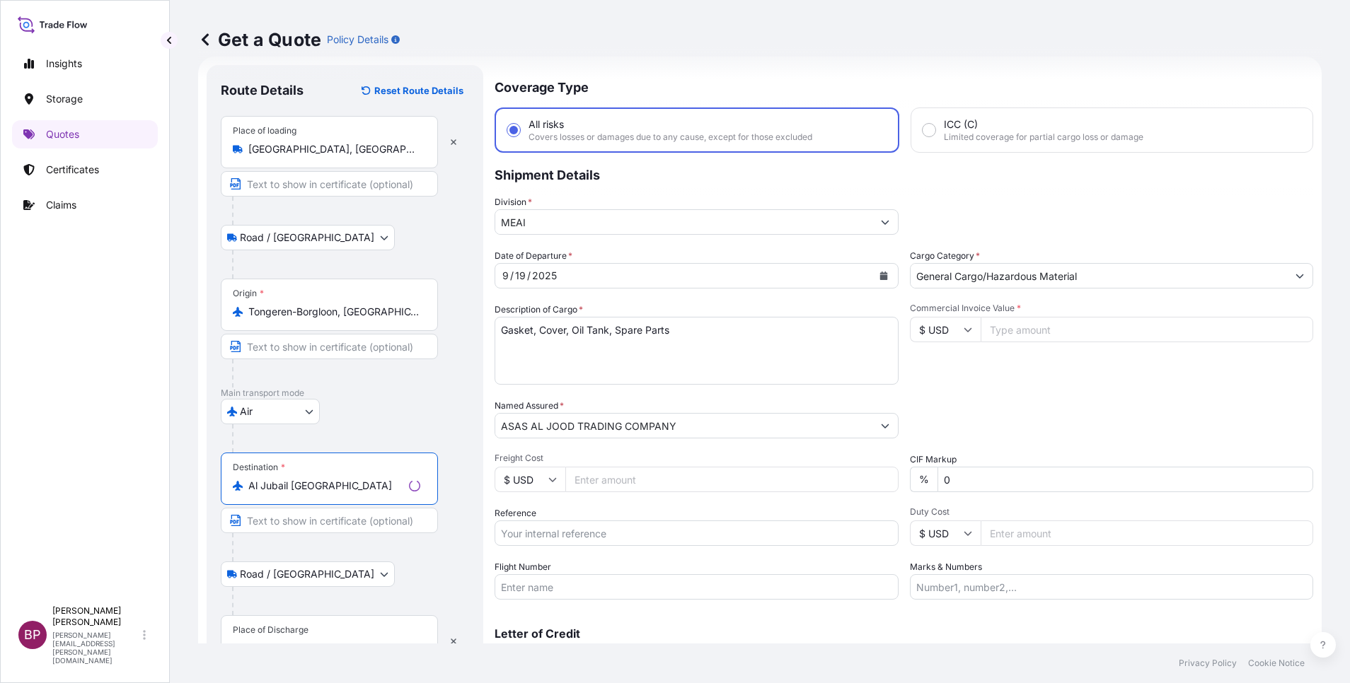
type input "Al Jubail [GEOGRAPHIC_DATA]"
click at [307, 630] on div "Place of Discharge" at bounding box center [271, 630] width 76 height 11
click at [307, 642] on input "Place of Discharge" at bounding box center [334, 649] width 172 height 14
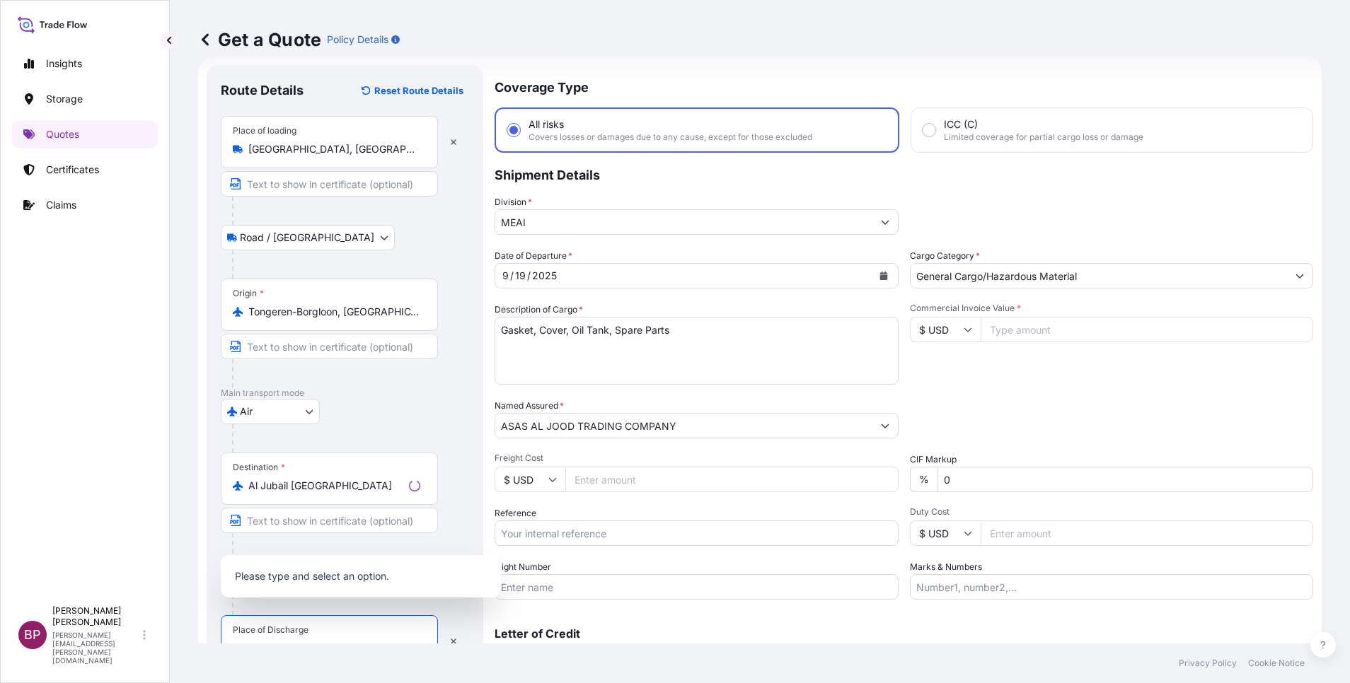
scroll to position [35, 0]
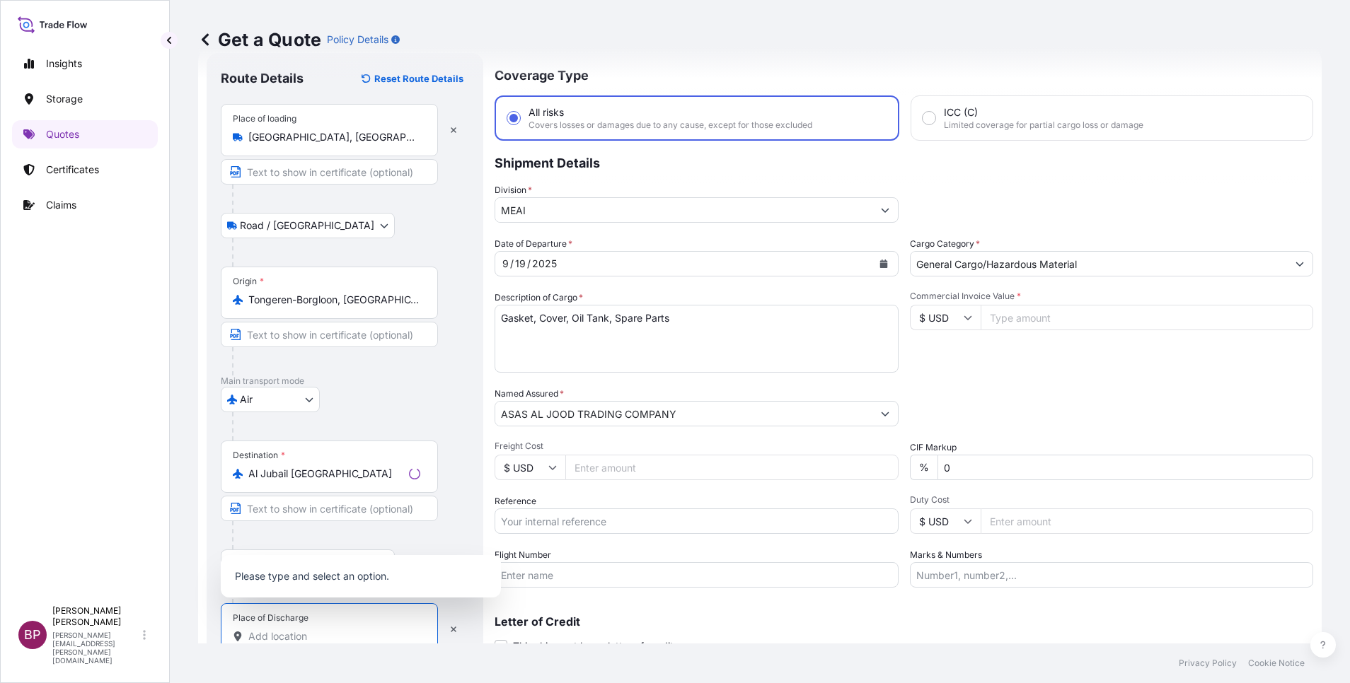
paste input "Al Jubail"
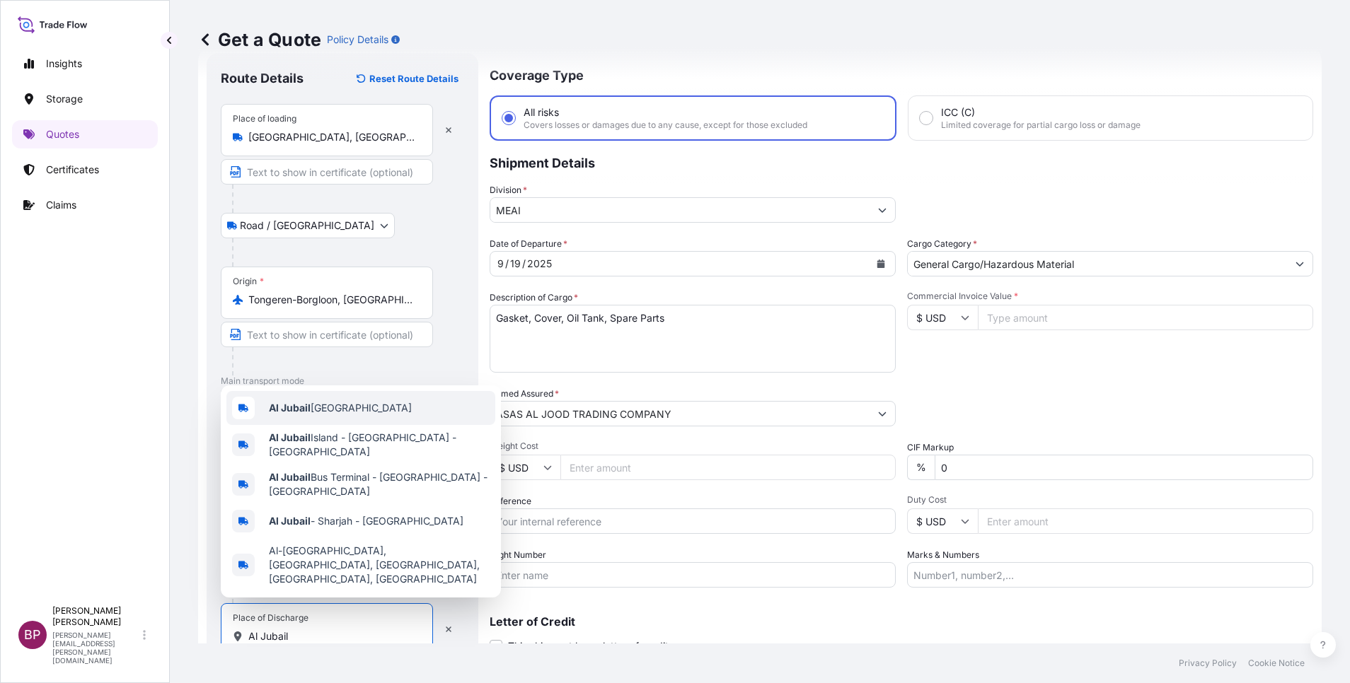
click at [353, 415] on span "Al Jubail [GEOGRAPHIC_DATA]" at bounding box center [340, 408] width 143 height 14
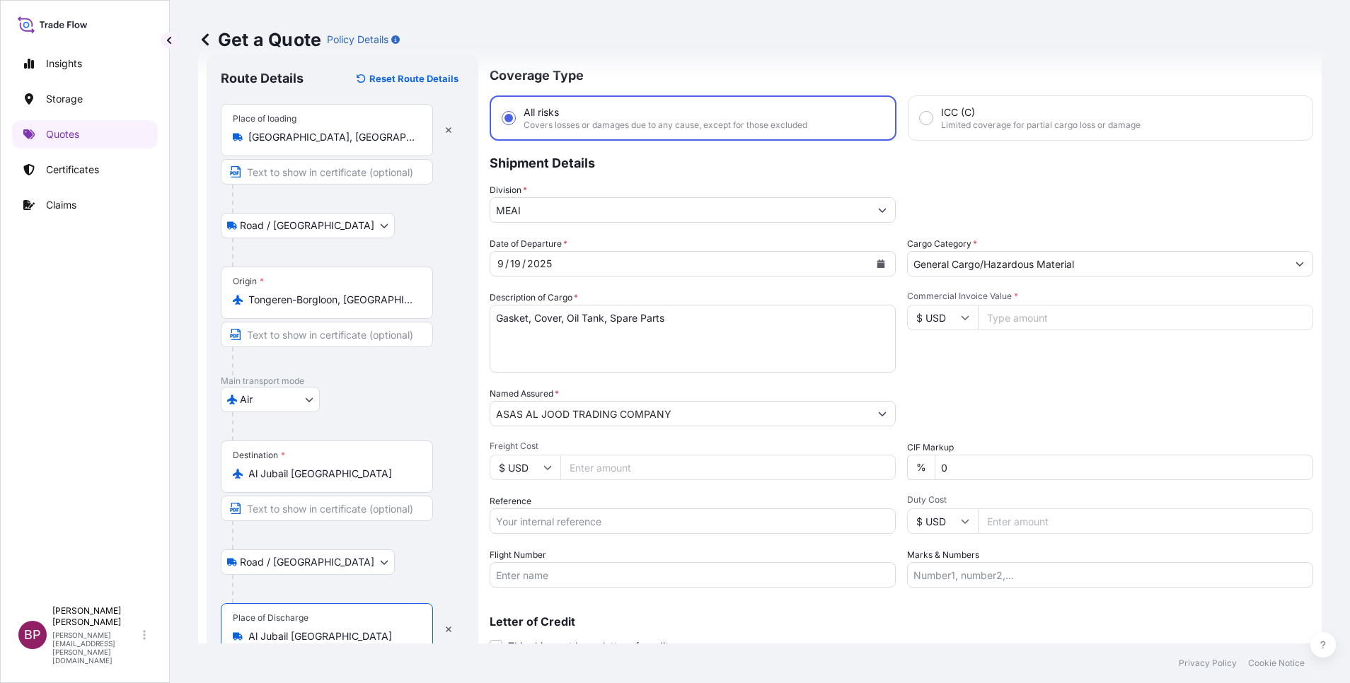
type input "Al Jubail [GEOGRAPHIC_DATA]"
click at [546, 521] on input "Reference" at bounding box center [693, 521] width 406 height 25
paste input "SSLS3250 AWB# 1578722143"
type input "SSLS3250 AWB# 1578722143"
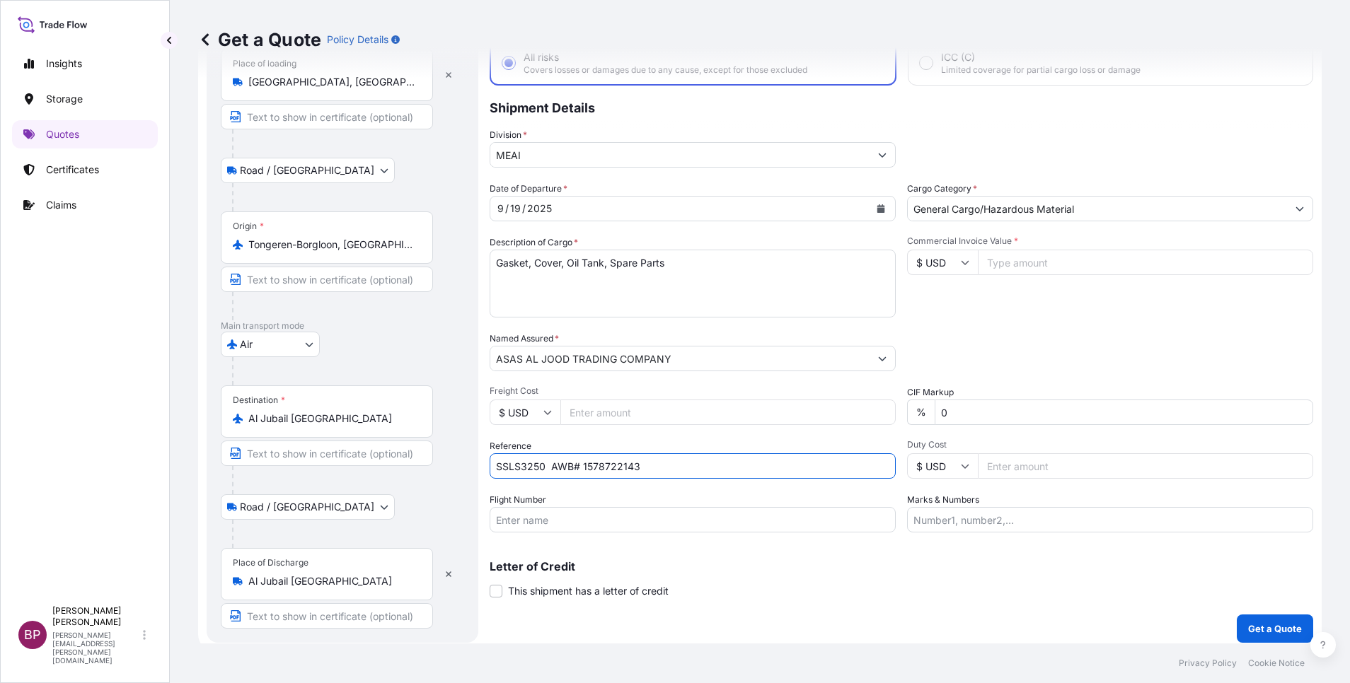
scroll to position [98, 0]
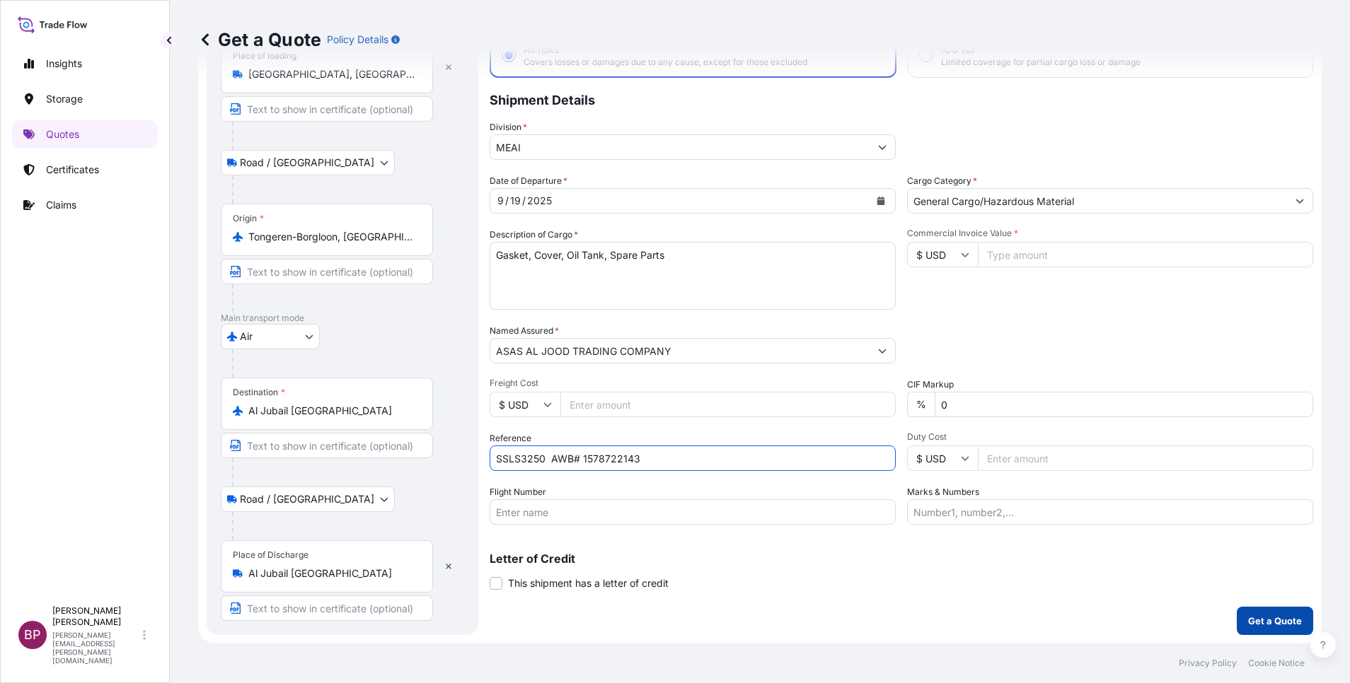
click at [1254, 619] on p "Get a Quote" at bounding box center [1275, 621] width 54 height 14
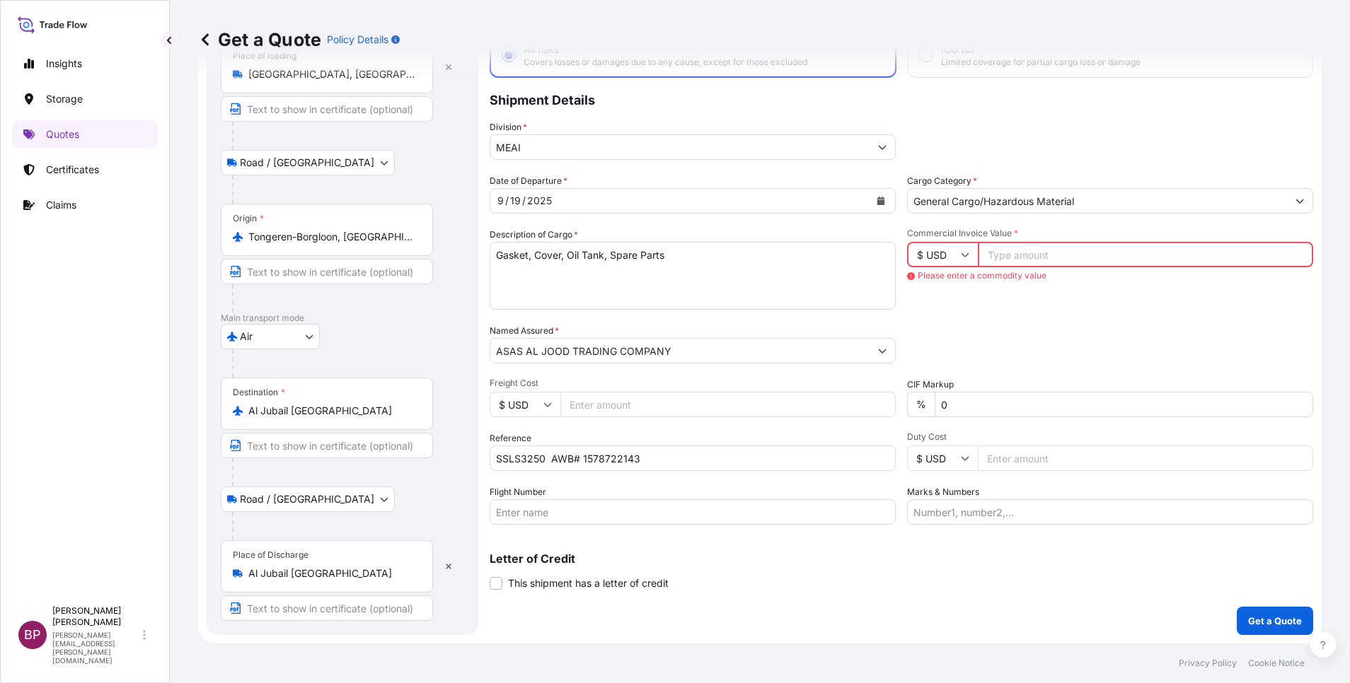
click at [1080, 255] on input "Commercial Invoice Value *" at bounding box center [1145, 254] width 335 height 25
paste input "12687.04"
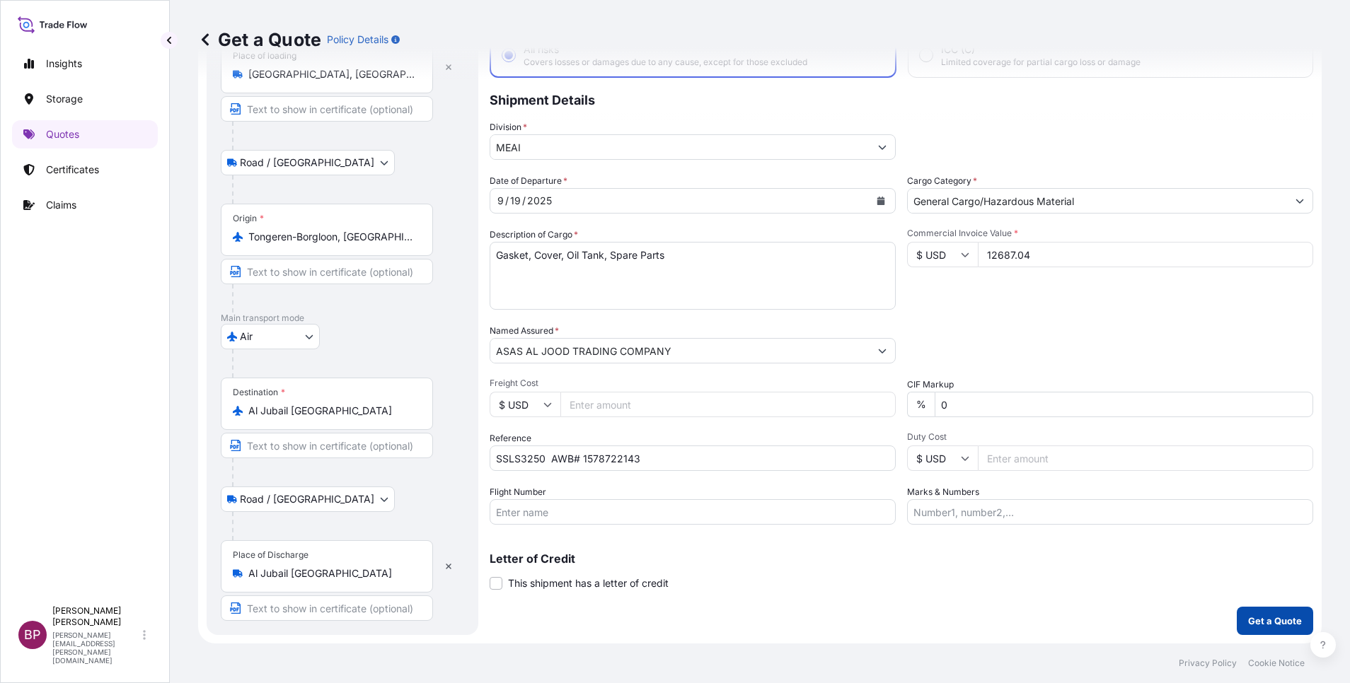
type input "12687.04"
click at [1251, 625] on p "Get a Quote" at bounding box center [1275, 621] width 54 height 14
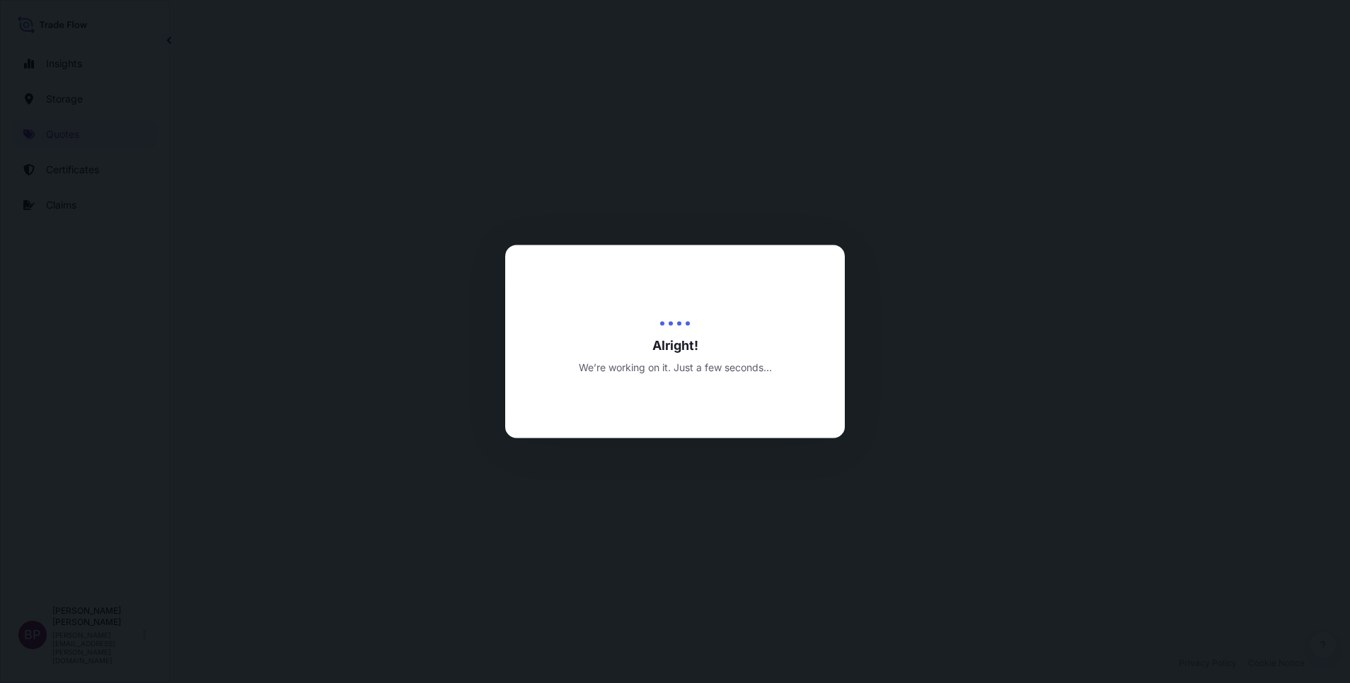
select select "Road / [GEOGRAPHIC_DATA]"
select select "Air"
select select "Road / [GEOGRAPHIC_DATA]"
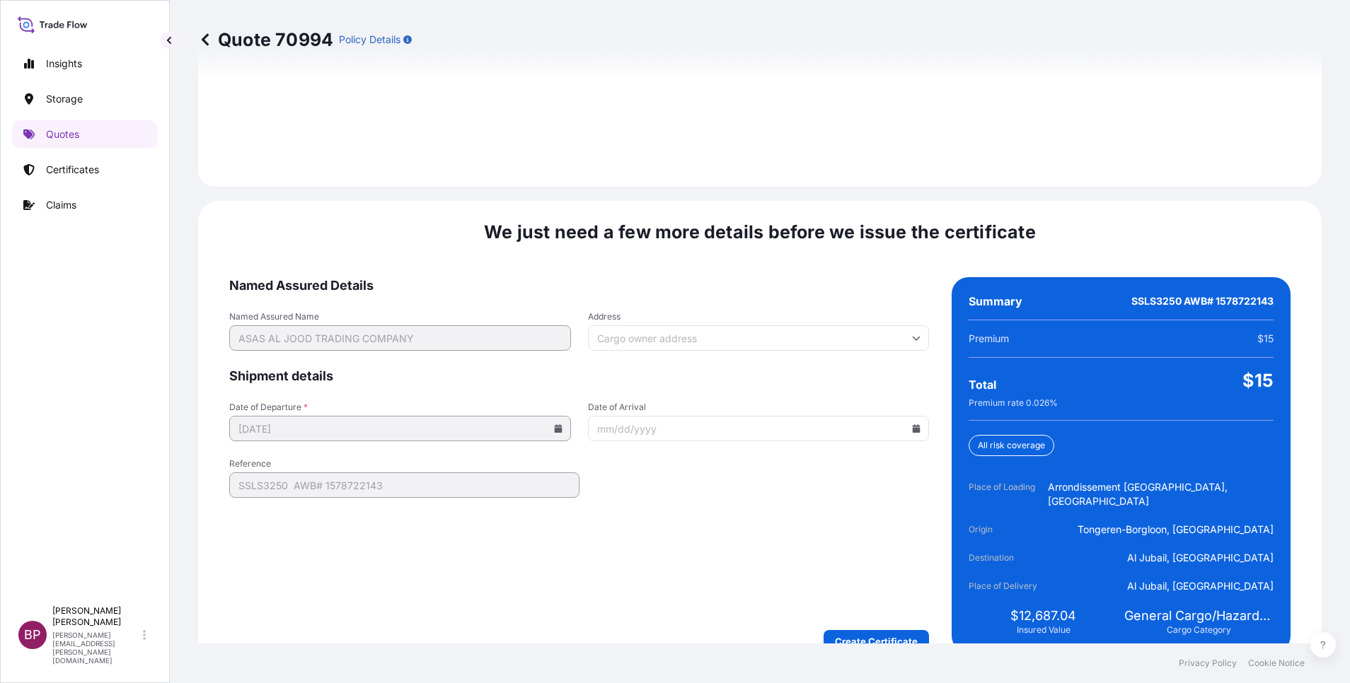
scroll to position [2097, 0]
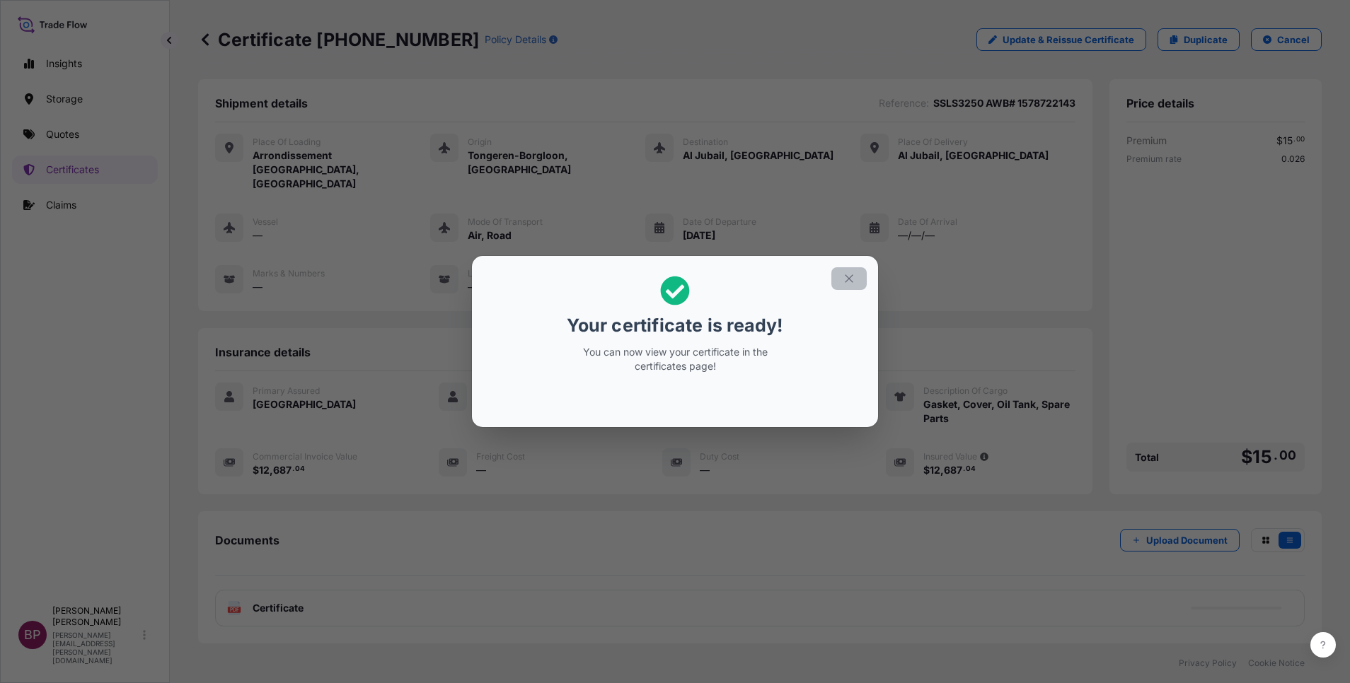
click at [850, 287] on button "button" at bounding box center [848, 278] width 35 height 23
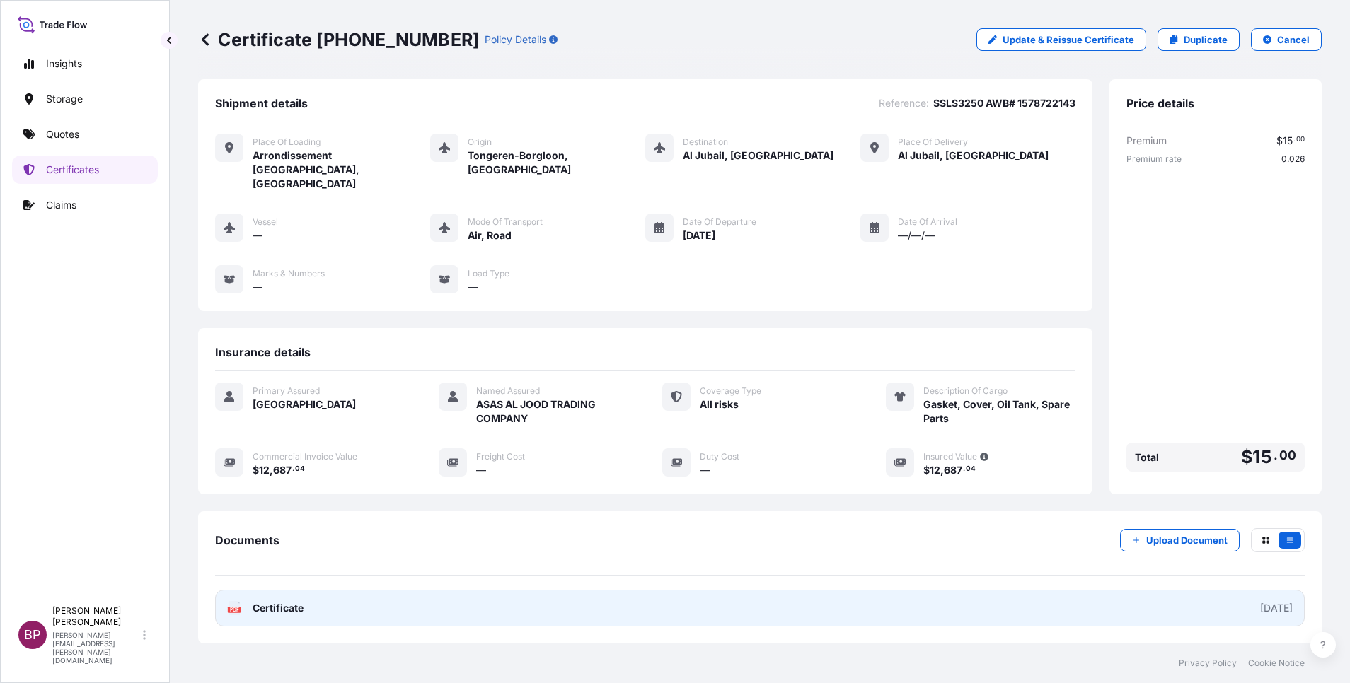
click at [300, 601] on span "Certificate" at bounding box center [278, 608] width 51 height 14
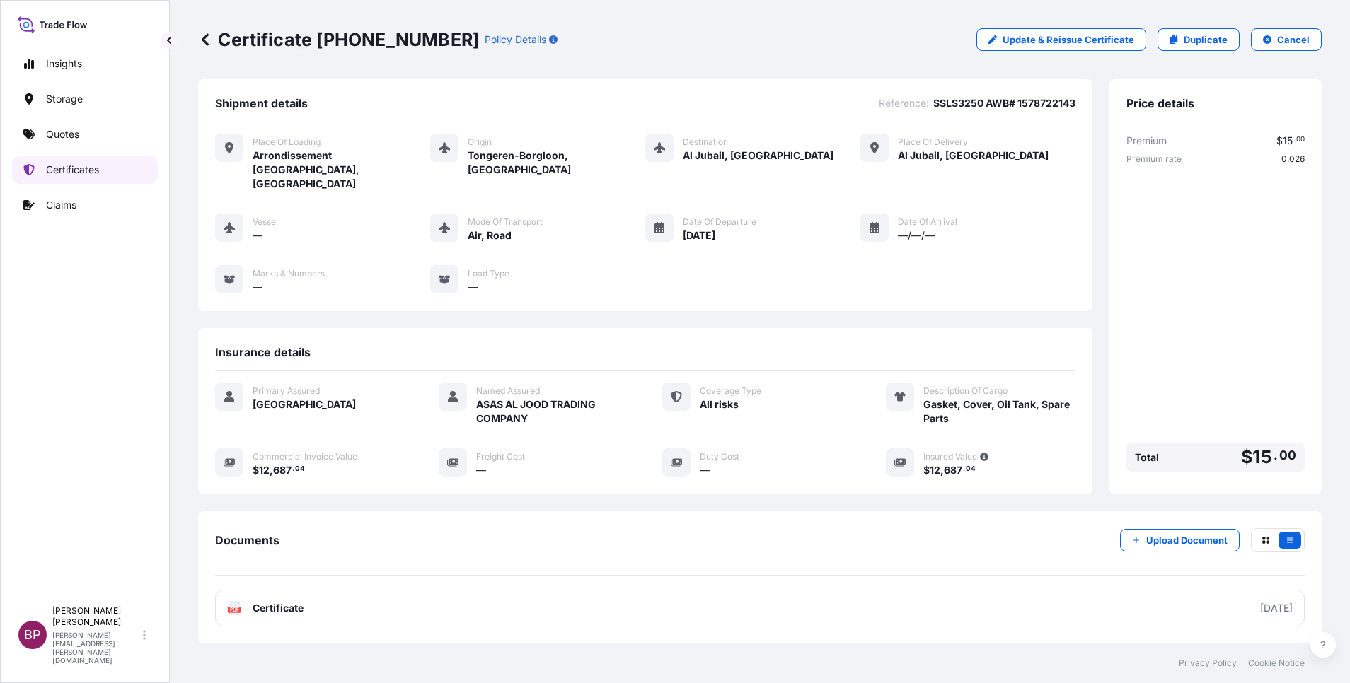
click at [94, 166] on p "Certificates" at bounding box center [72, 170] width 53 height 14
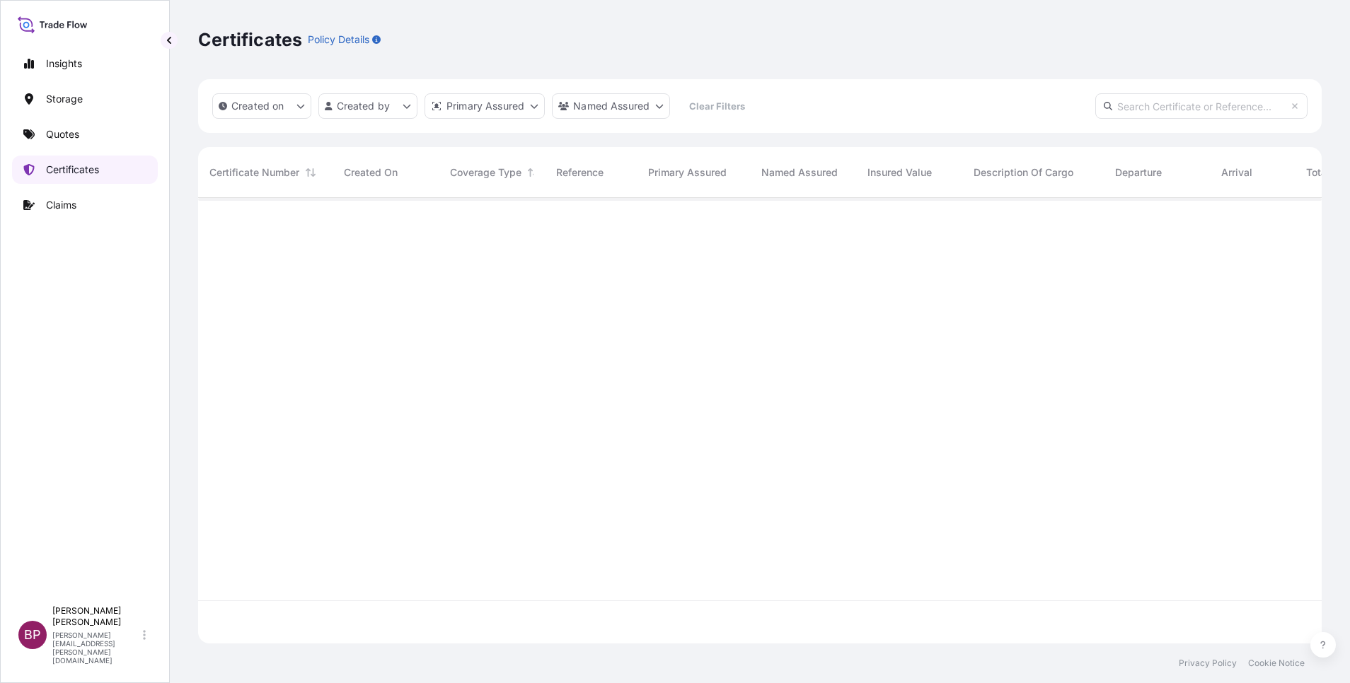
scroll to position [437, 1107]
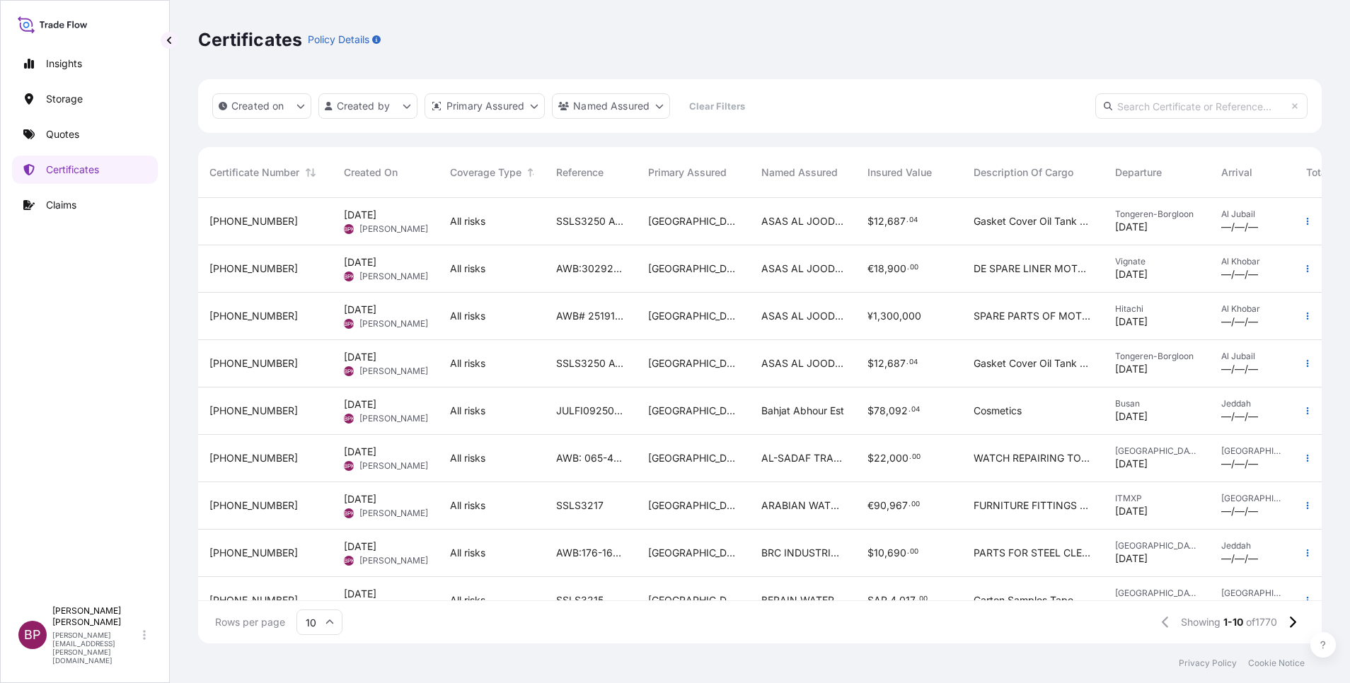
click at [606, 325] on div "AWB# 2519183612 SSLS3225" at bounding box center [591, 316] width 92 height 47
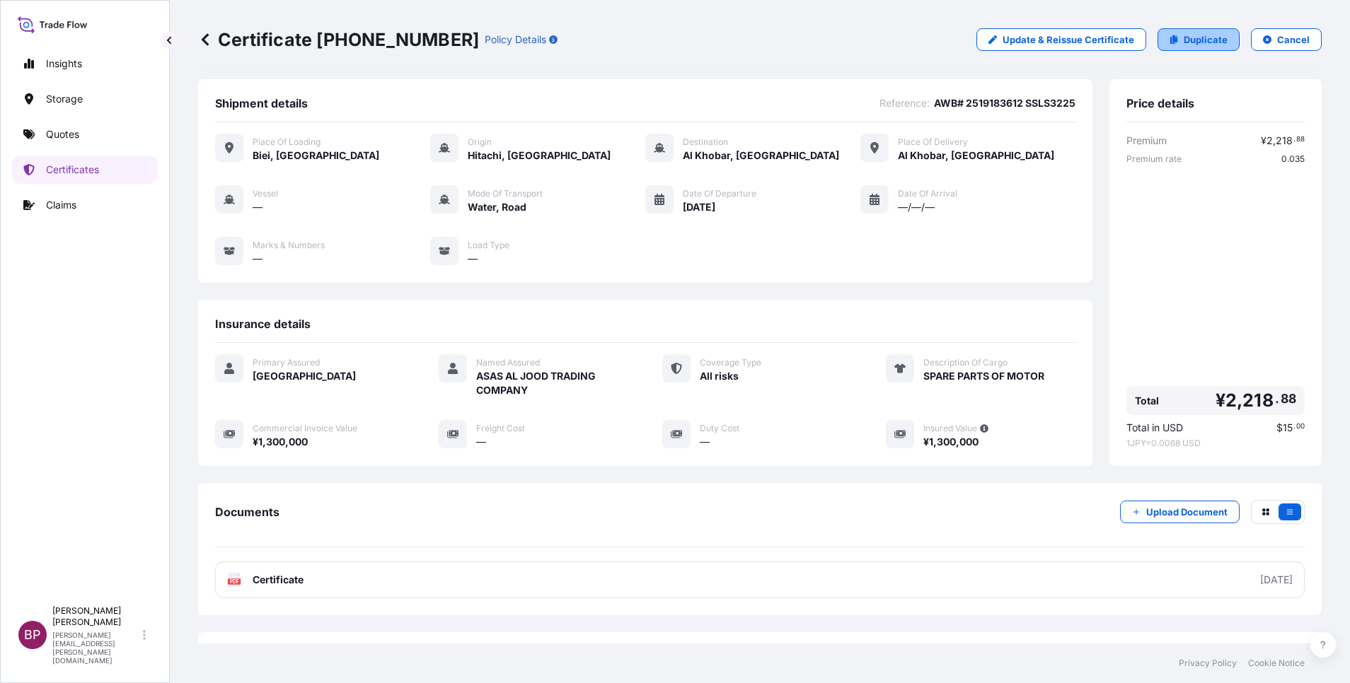
click at [1197, 40] on p "Duplicate" at bounding box center [1206, 40] width 44 height 14
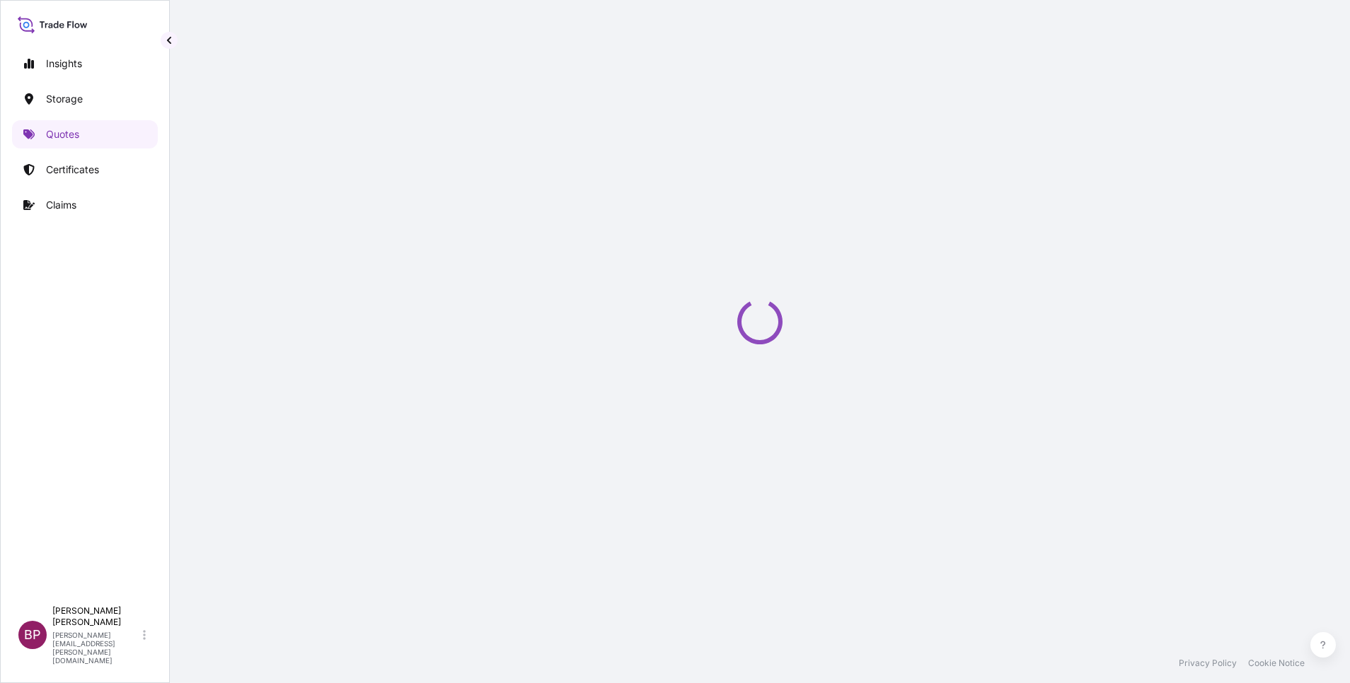
select select "Road / [GEOGRAPHIC_DATA]"
select select "Water"
select select "Road / [GEOGRAPHIC_DATA]"
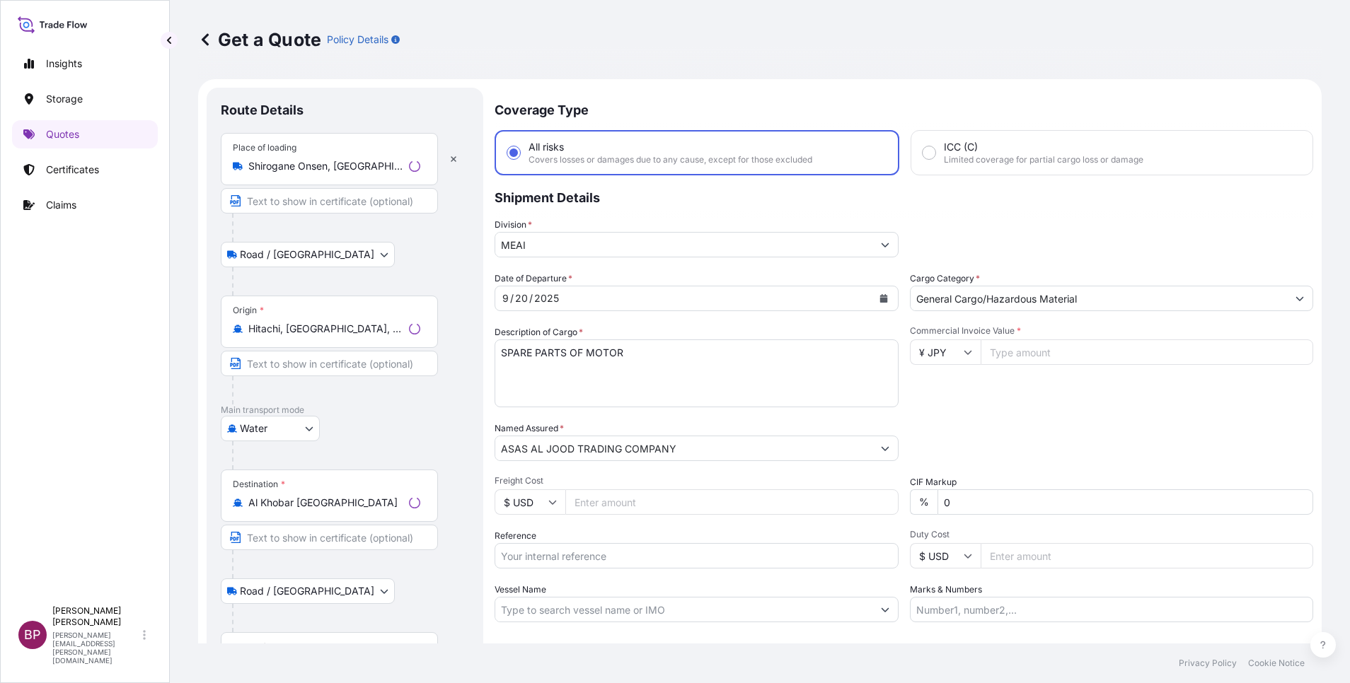
scroll to position [23, 0]
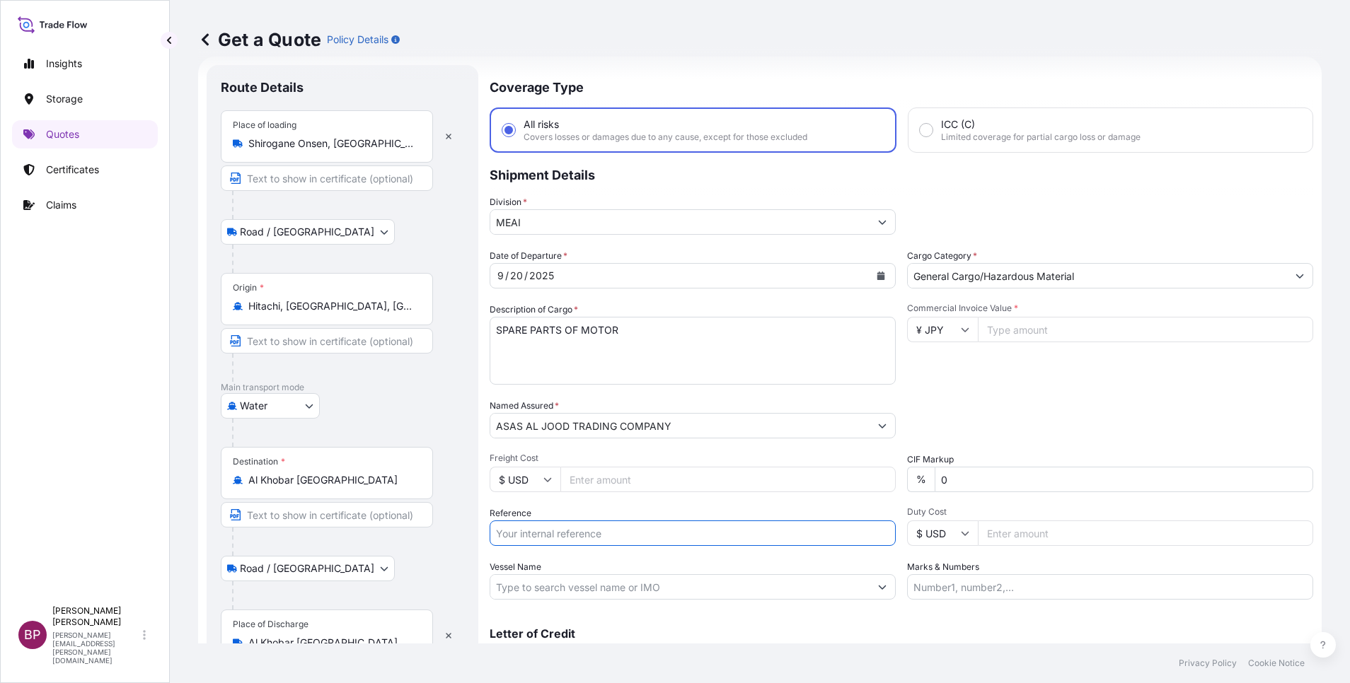
click at [602, 537] on input "Reference" at bounding box center [693, 533] width 406 height 25
paste input "AWB# 2519183612 SSLS3225"
type input "AWB# 2519183612 SSLS3225"
click at [301, 405] on body "Insights Storage Quotes Certificates Claims BP [PERSON_NAME] Kurian [EMAIL_ADDR…" at bounding box center [675, 341] width 1350 height 683
click at [267, 440] on div "Air" at bounding box center [270, 442] width 88 height 25
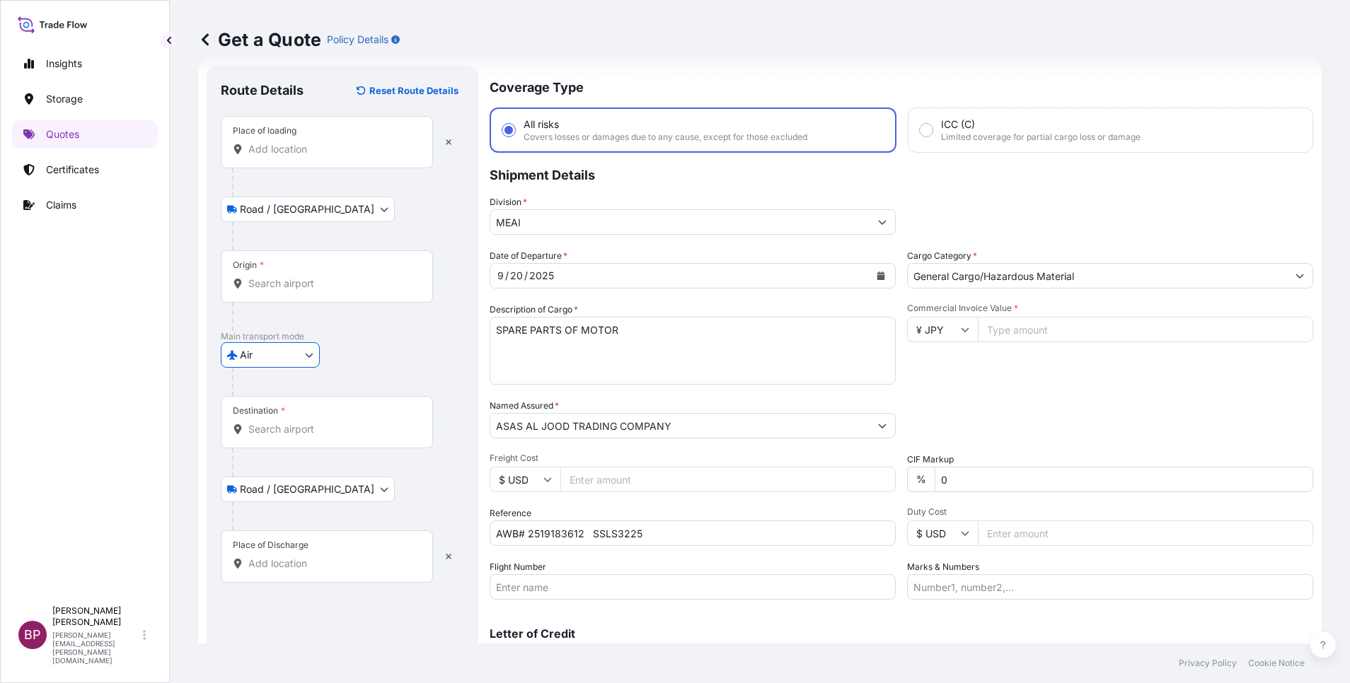
click at [877, 273] on icon "Calendar" at bounding box center [881, 276] width 8 height 8
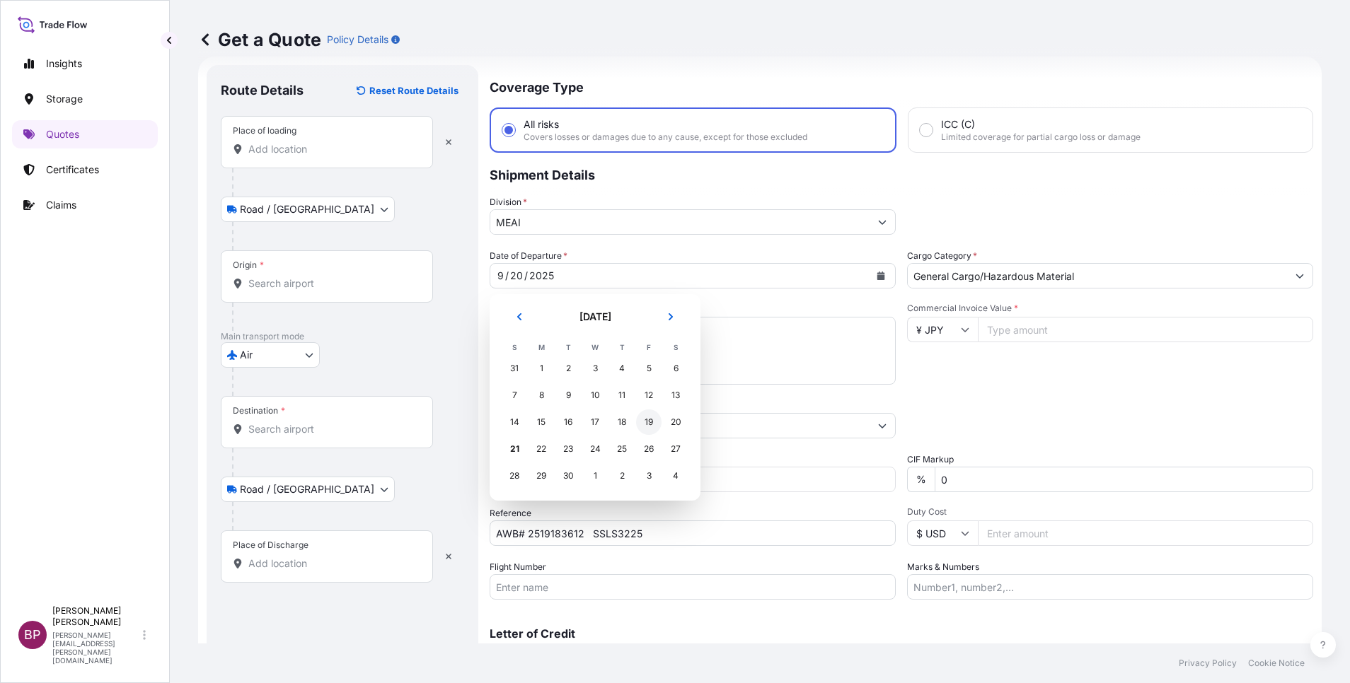
click at [648, 426] on div "19" at bounding box center [648, 422] width 25 height 25
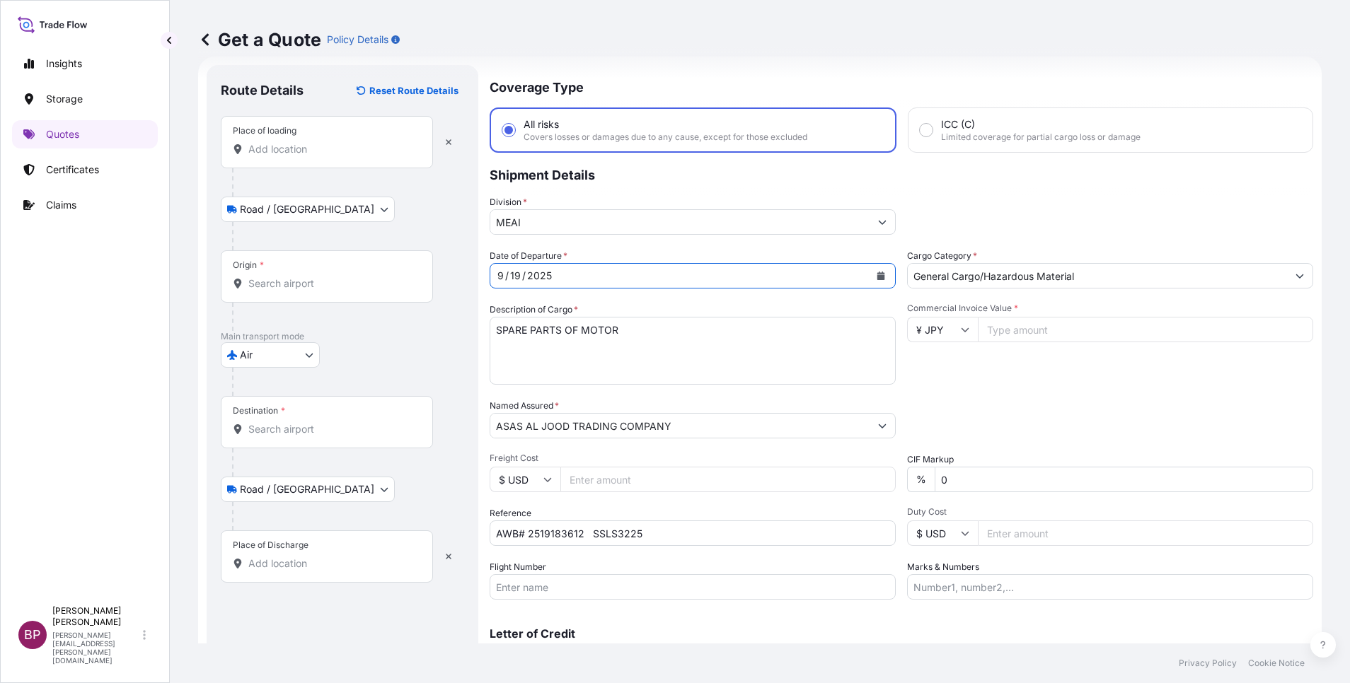
click at [325, 146] on input "Place of loading" at bounding box center [331, 149] width 167 height 14
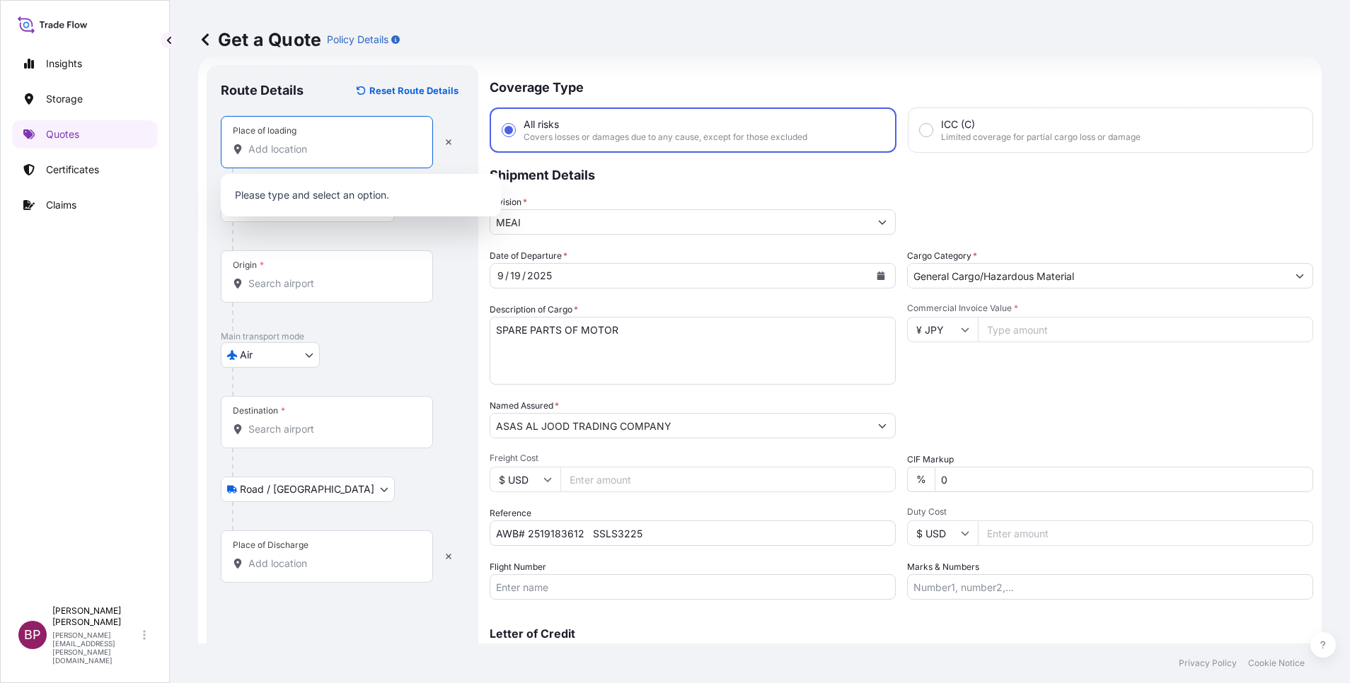
paste input "Shirogane"
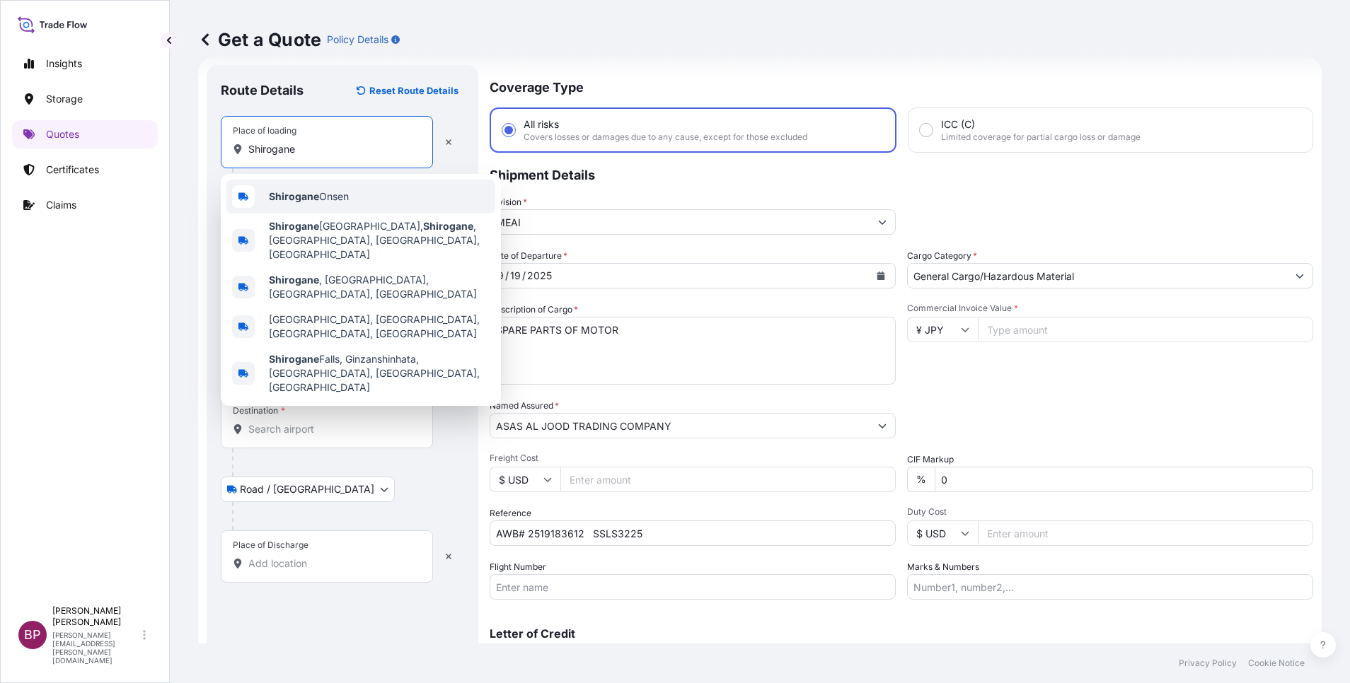
click at [360, 196] on div "Shirogane Onsen" at bounding box center [360, 197] width 269 height 34
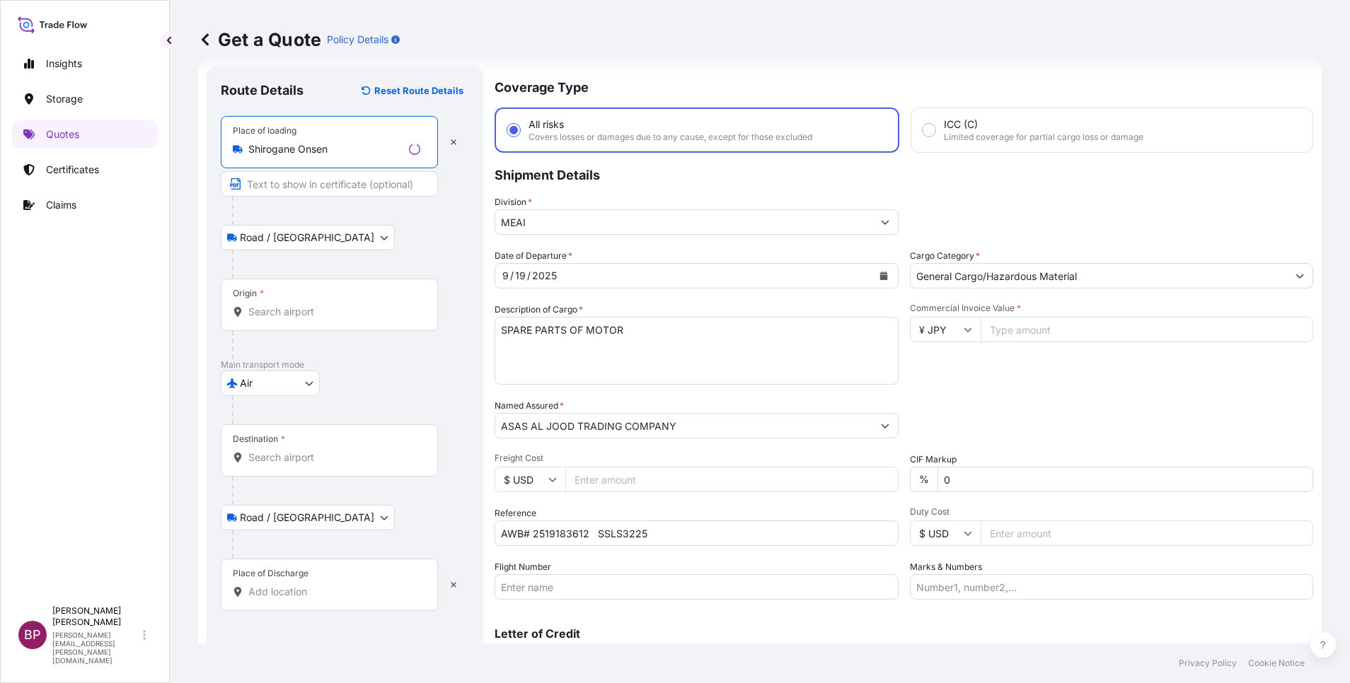
type input "Shirogane Onsen"
click at [318, 313] on input "Origin *" at bounding box center [334, 312] width 172 height 14
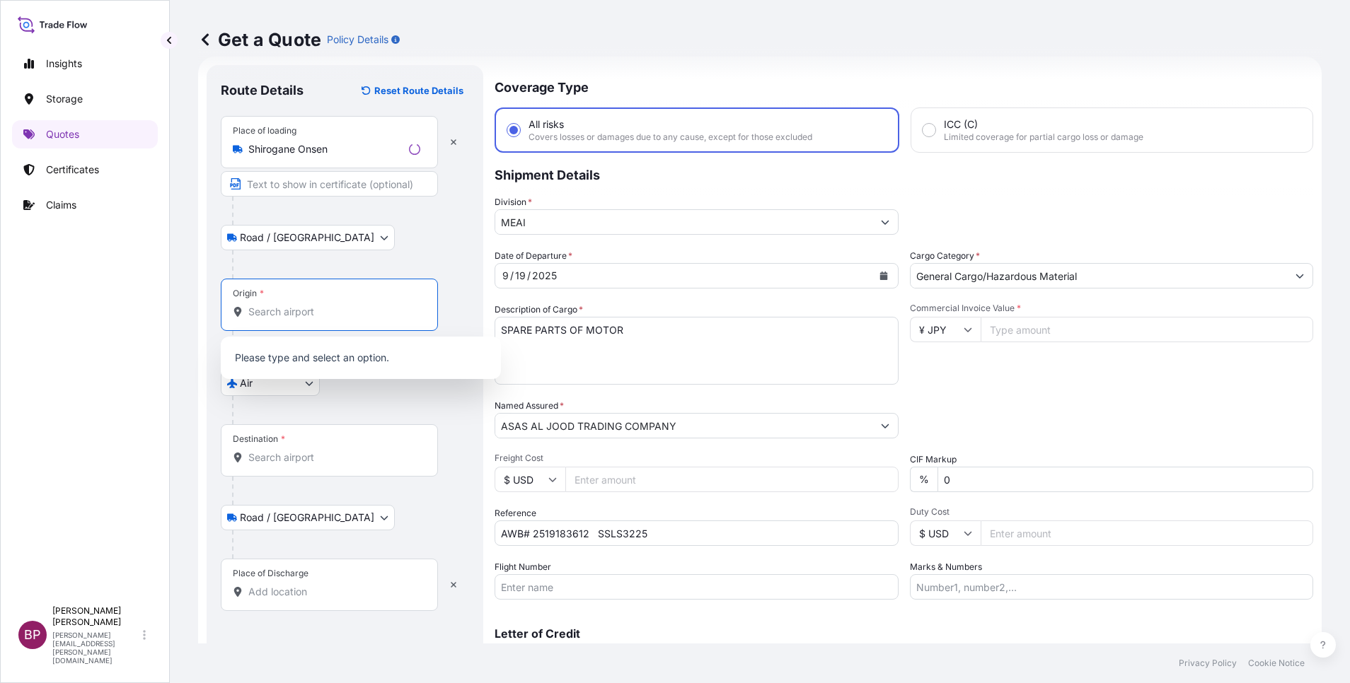
paste input "Shirogane"
drag, startPoint x: 317, startPoint y: 316, endPoint x: 0, endPoint y: 287, distance: 318.3
click at [22, 289] on div "Insights Storage Quotes Certificates Claims BP [PERSON_NAME] Kurian [EMAIL_ADDR…" at bounding box center [675, 341] width 1350 height 683
paste input "Hitachi-shi"
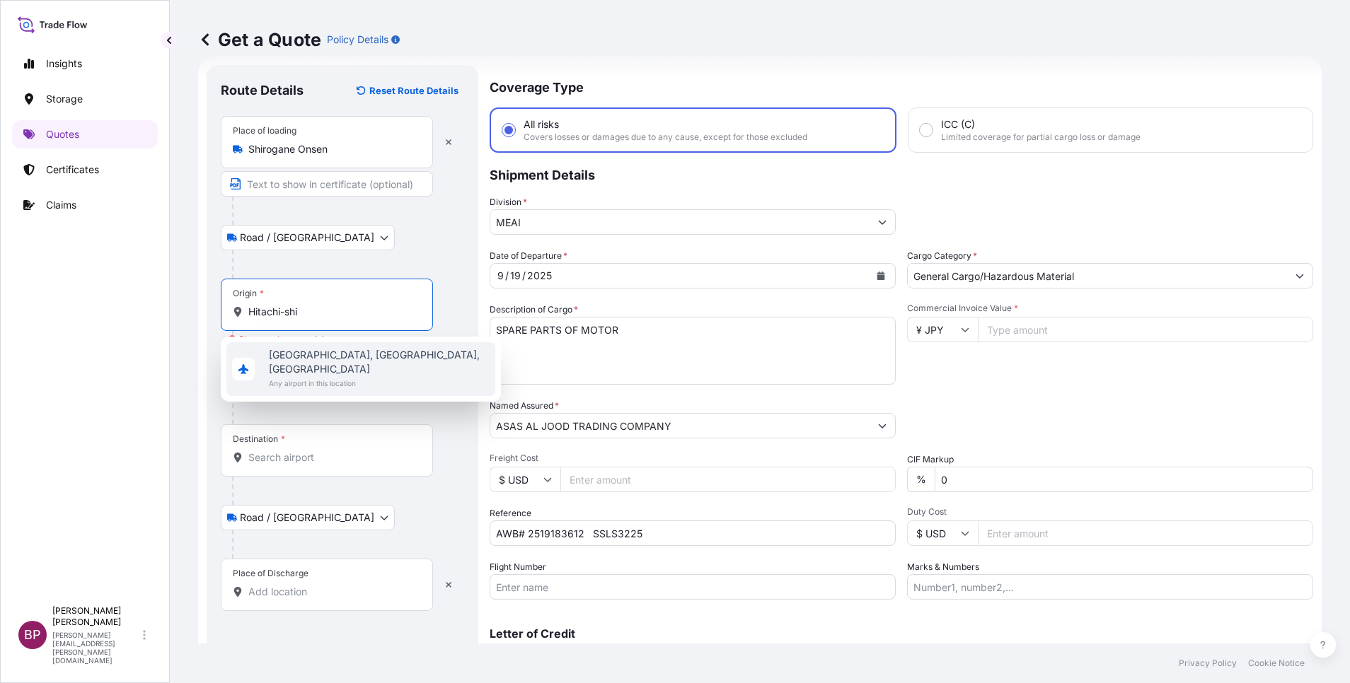
click at [365, 362] on span "[GEOGRAPHIC_DATA], [GEOGRAPHIC_DATA], [GEOGRAPHIC_DATA]" at bounding box center [379, 362] width 221 height 28
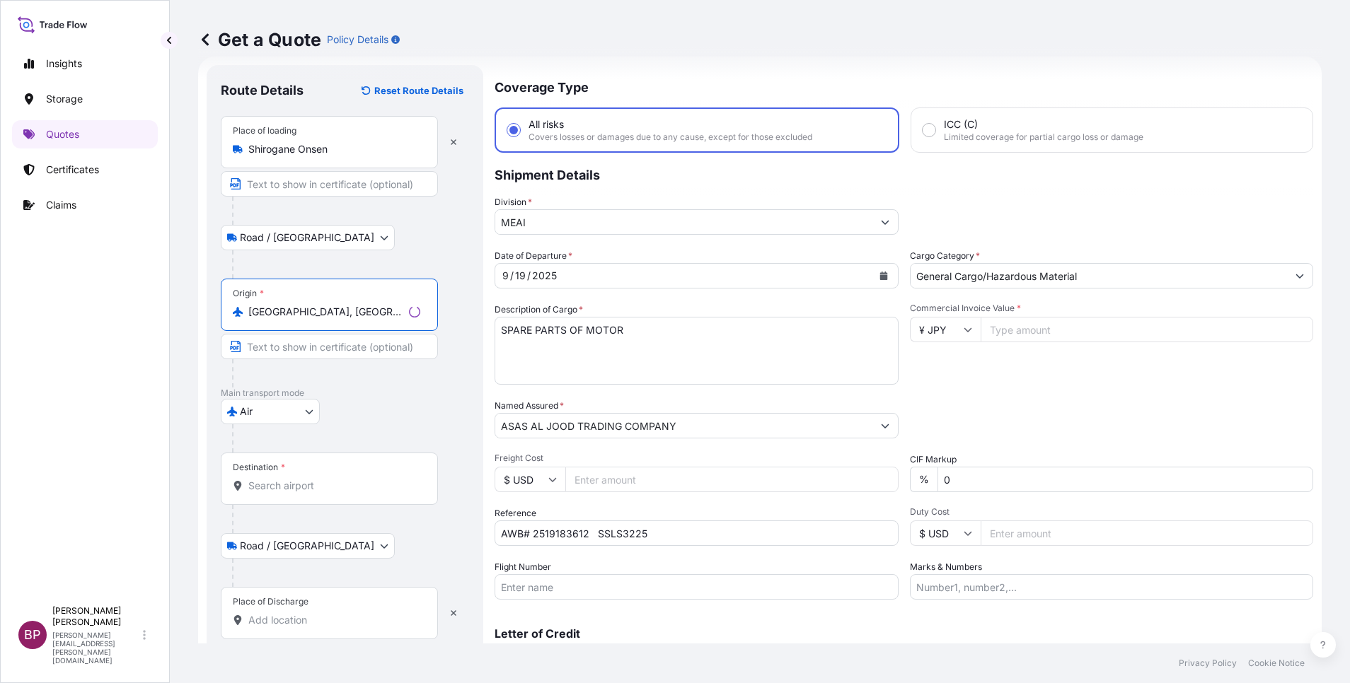
type input "[GEOGRAPHIC_DATA], [GEOGRAPHIC_DATA], [GEOGRAPHIC_DATA]"
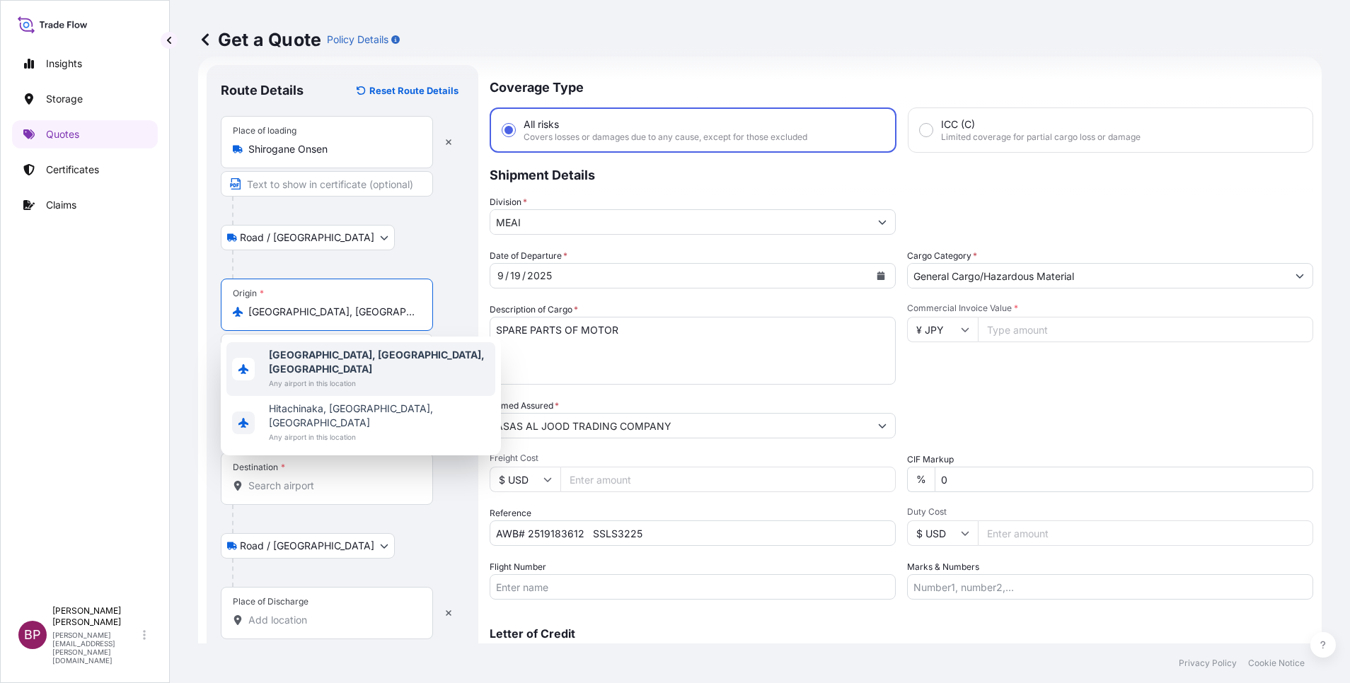
click at [391, 376] on span "Any airport in this location" at bounding box center [379, 383] width 221 height 14
click at [377, 357] on b "[GEOGRAPHIC_DATA], [GEOGRAPHIC_DATA], [GEOGRAPHIC_DATA]" at bounding box center [377, 362] width 216 height 26
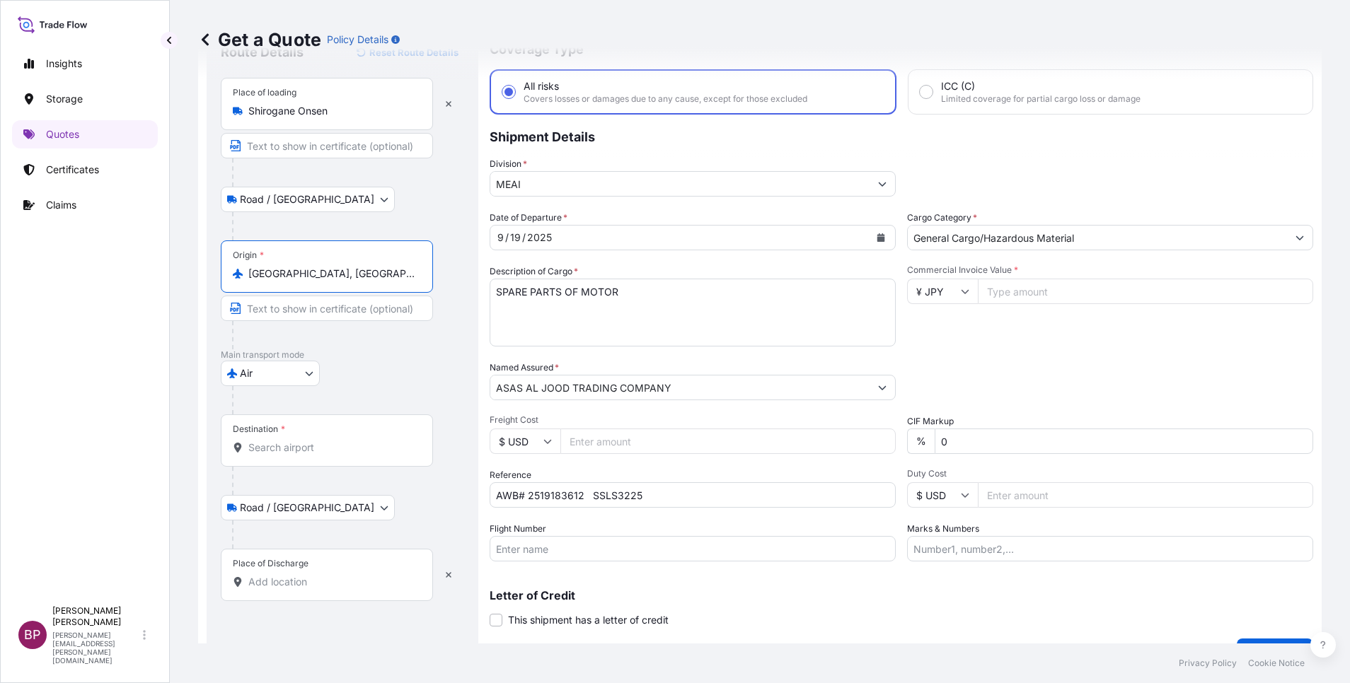
scroll to position [93, 0]
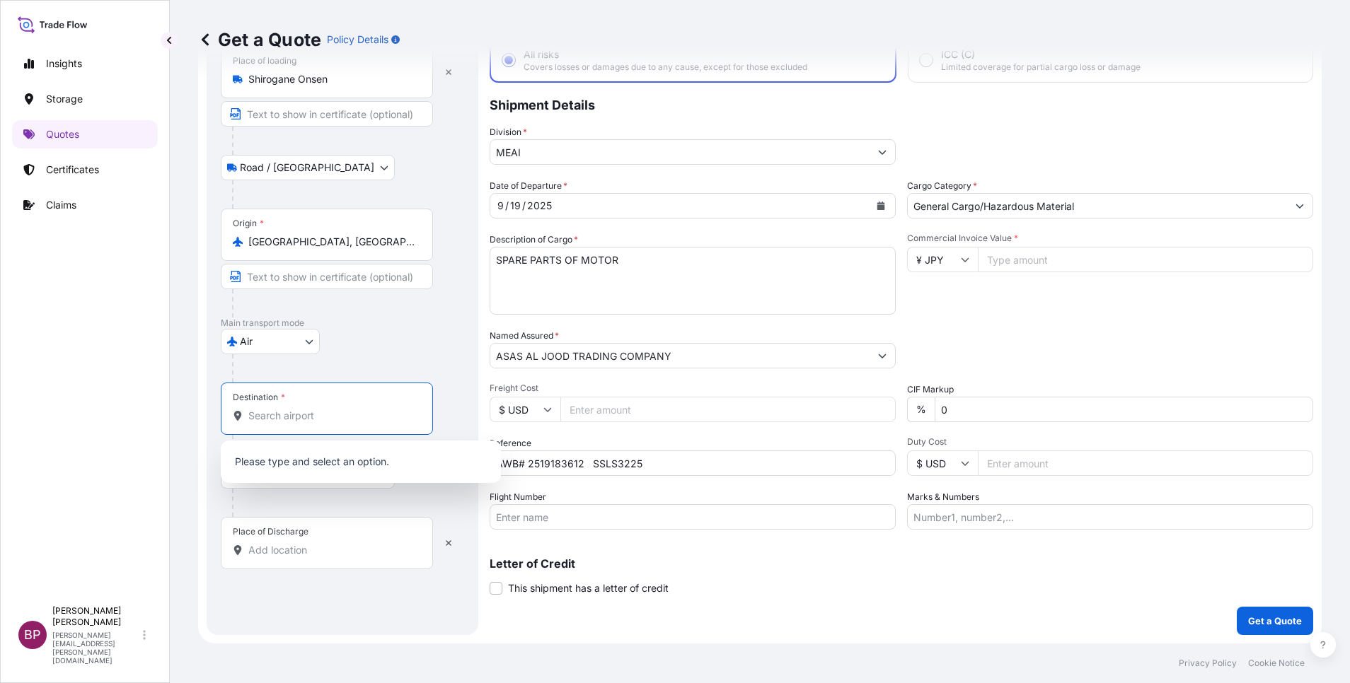
drag, startPoint x: 341, startPoint y: 414, endPoint x: 340, endPoint y: 421, distance: 7.1
click at [340, 413] on input "Destination *" at bounding box center [331, 416] width 167 height 14
paste input "AL-KHOBAR"
click at [364, 460] on span "Al Khobar [GEOGRAPHIC_DATA]" at bounding box center [343, 459] width 149 height 14
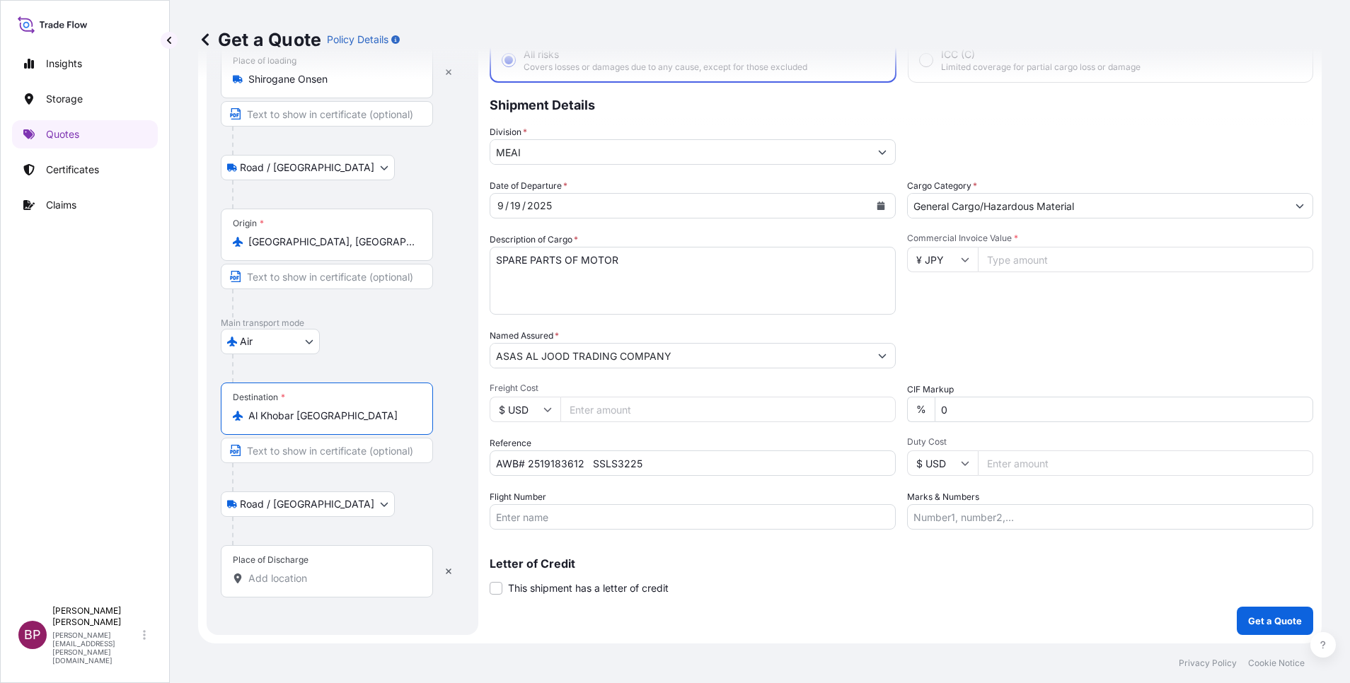
type input "Al Khobar [GEOGRAPHIC_DATA]"
click at [342, 580] on input "Place of Discharge" at bounding box center [331, 579] width 167 height 14
paste input "AL-KHOBAR"
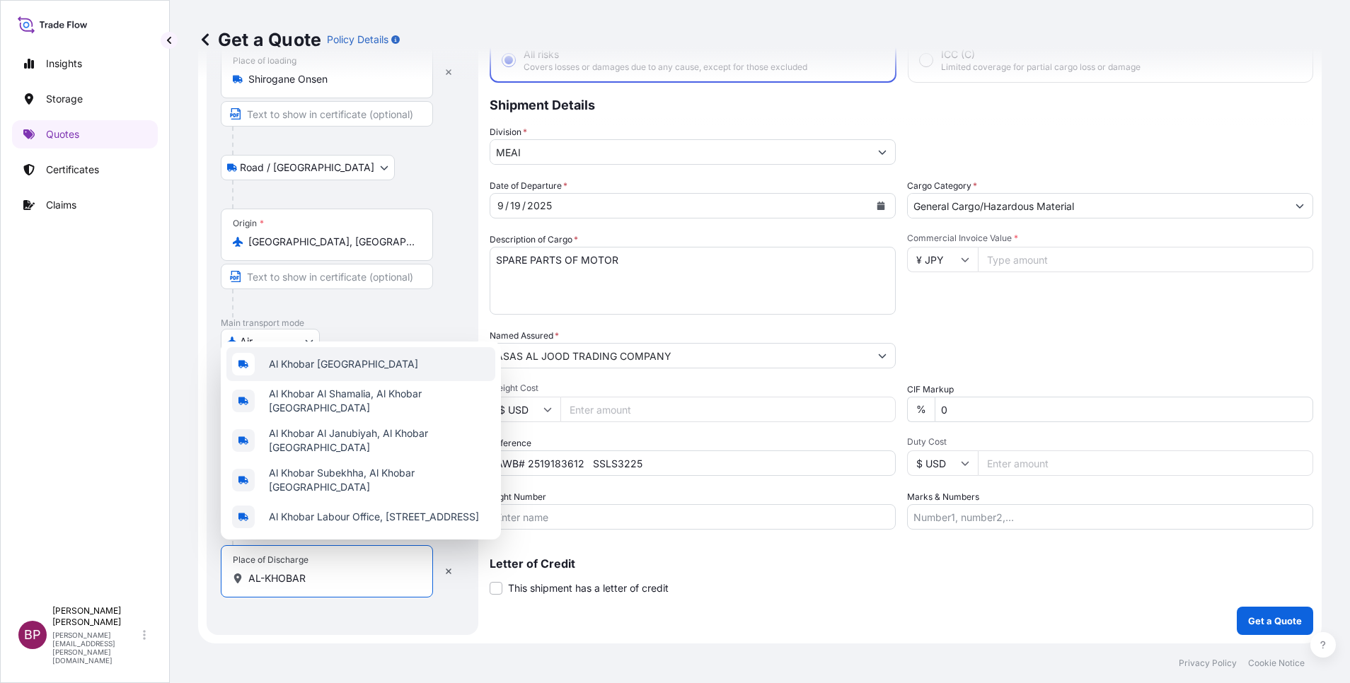
click at [368, 368] on span "Al Khobar [GEOGRAPHIC_DATA]" at bounding box center [343, 364] width 149 height 14
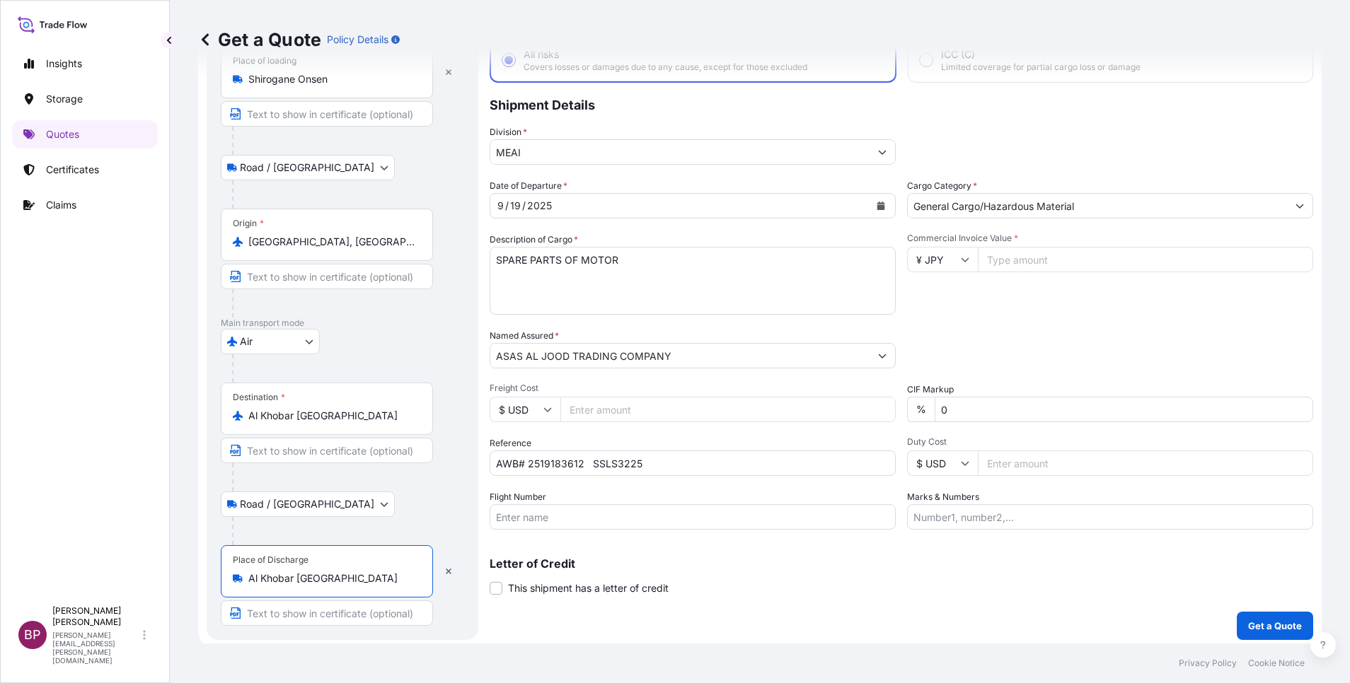
type input "Al Khobar [GEOGRAPHIC_DATA]"
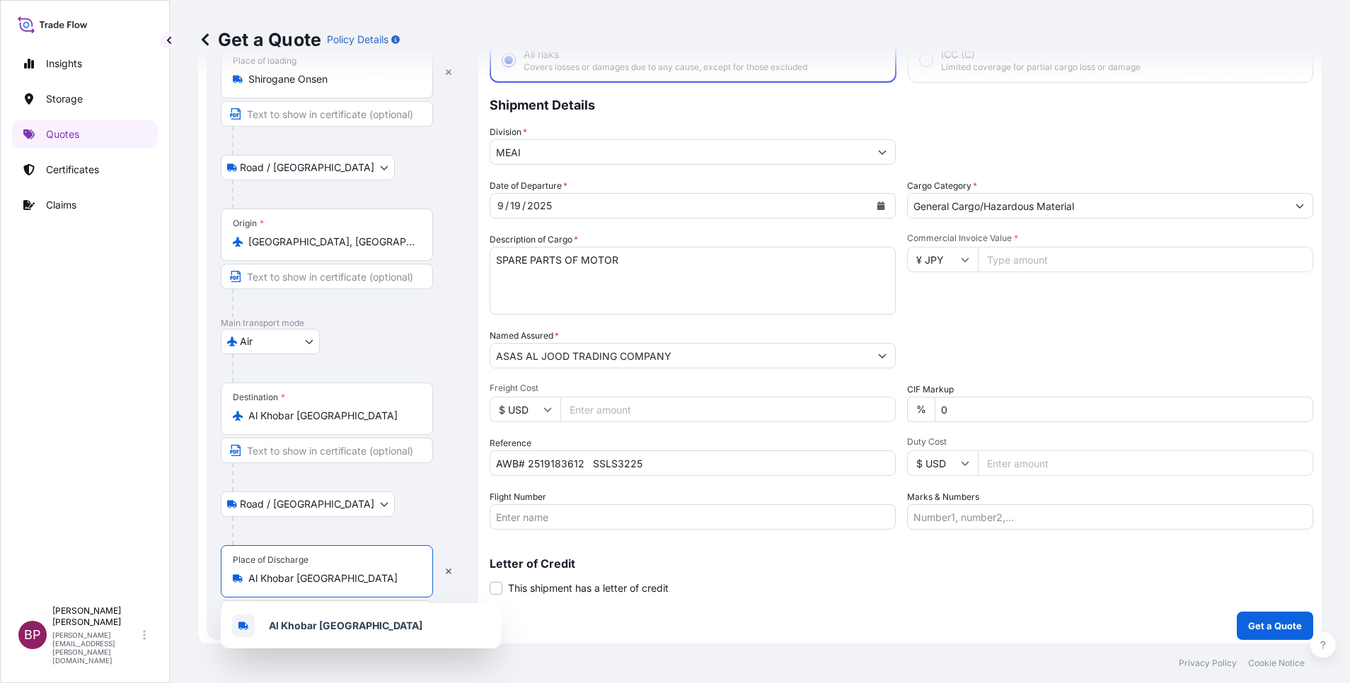
click at [1029, 265] on input "Commercial Invoice Value *" at bounding box center [1145, 259] width 335 height 25
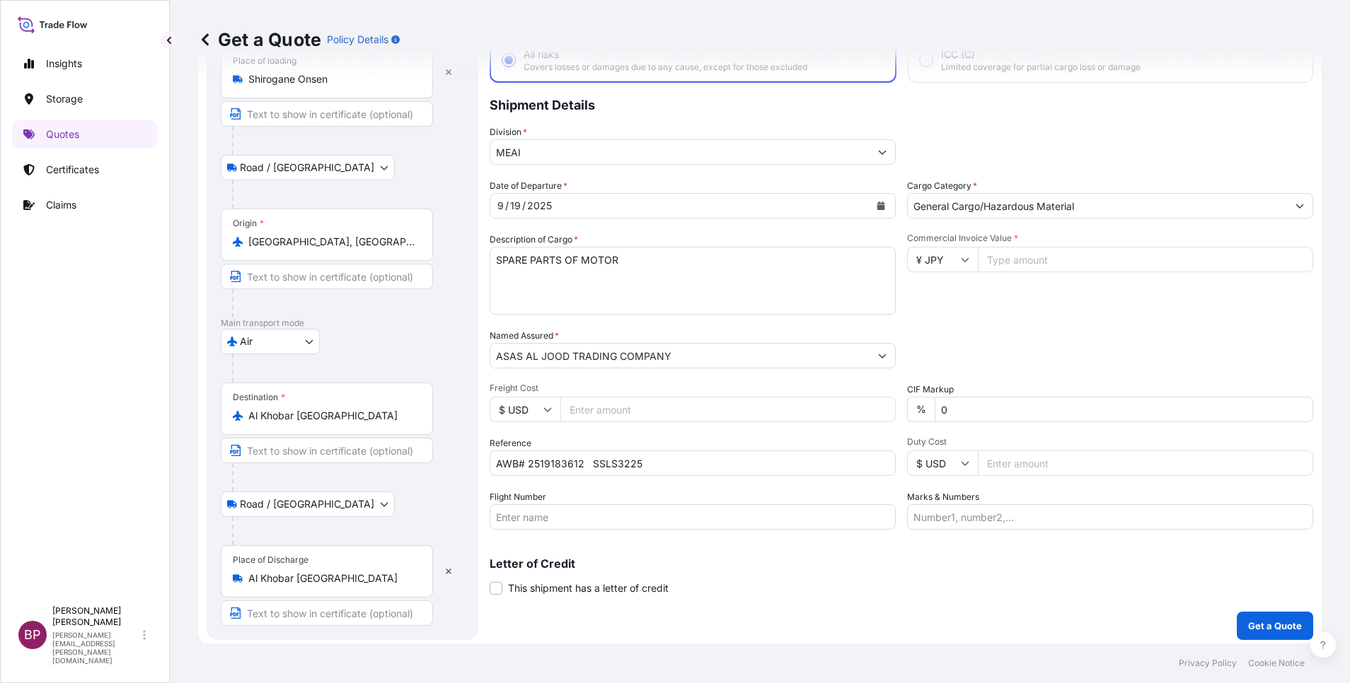
paste input "1300000.00"
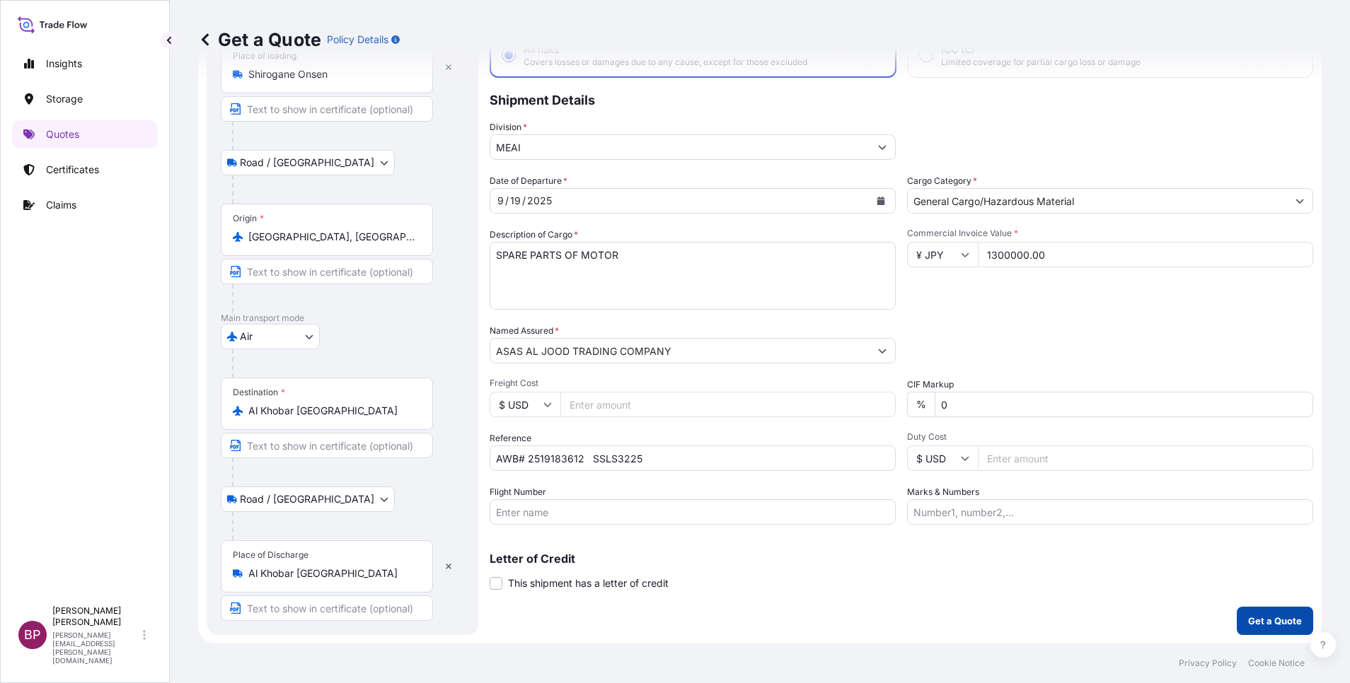
type input "1300000.00"
click at [1254, 624] on p "Get a Quote" at bounding box center [1275, 621] width 54 height 14
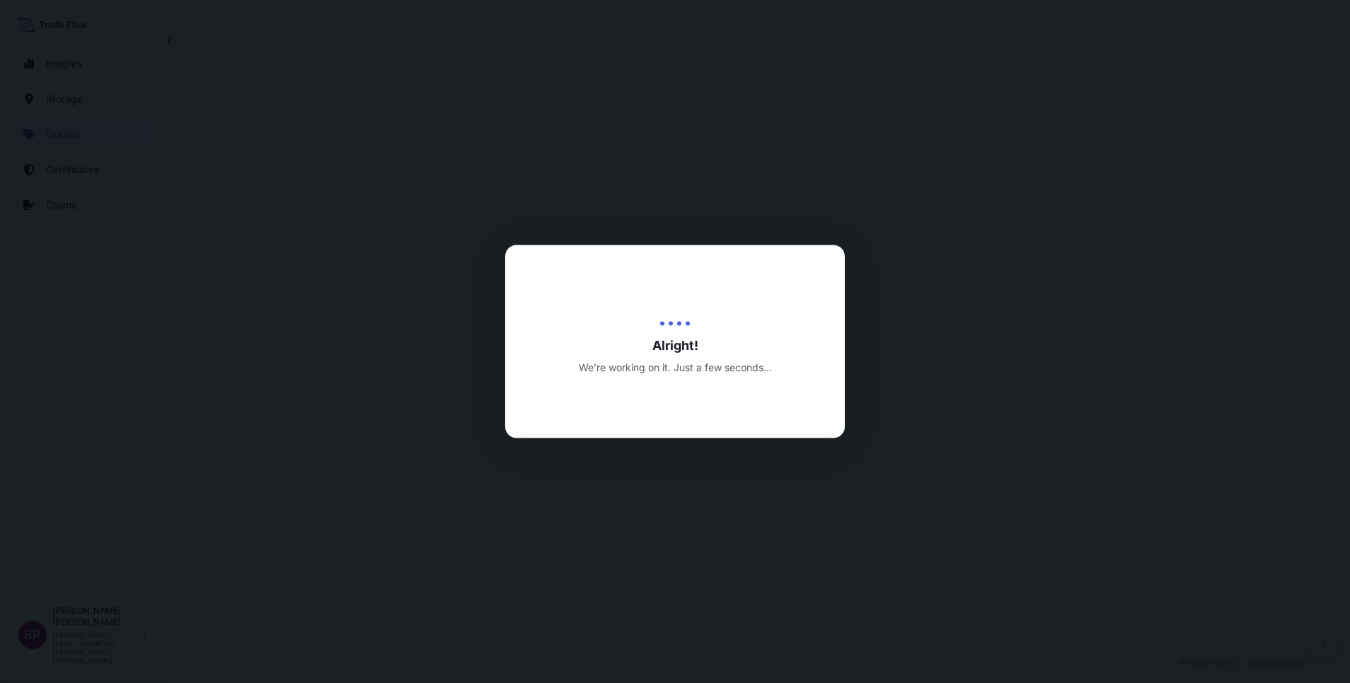
select select "Road / [GEOGRAPHIC_DATA]"
select select "Air"
select select "Road / [GEOGRAPHIC_DATA]"
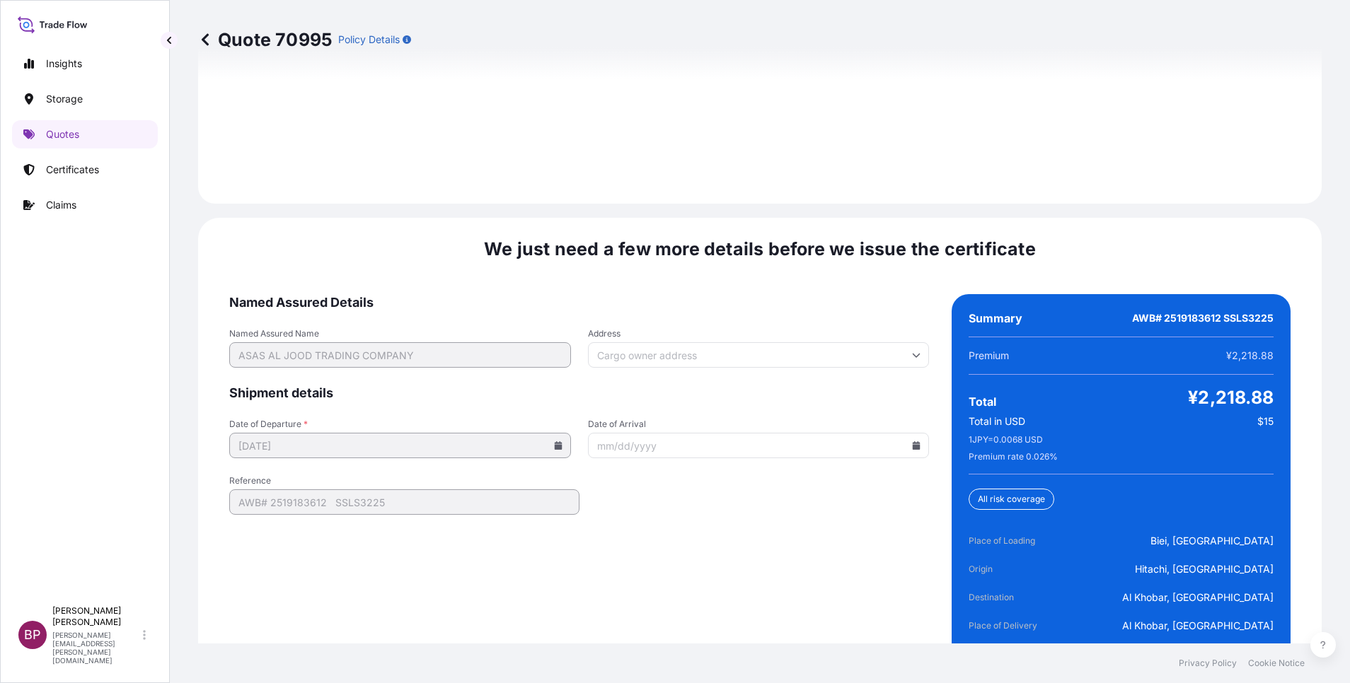
scroll to position [2170, 0]
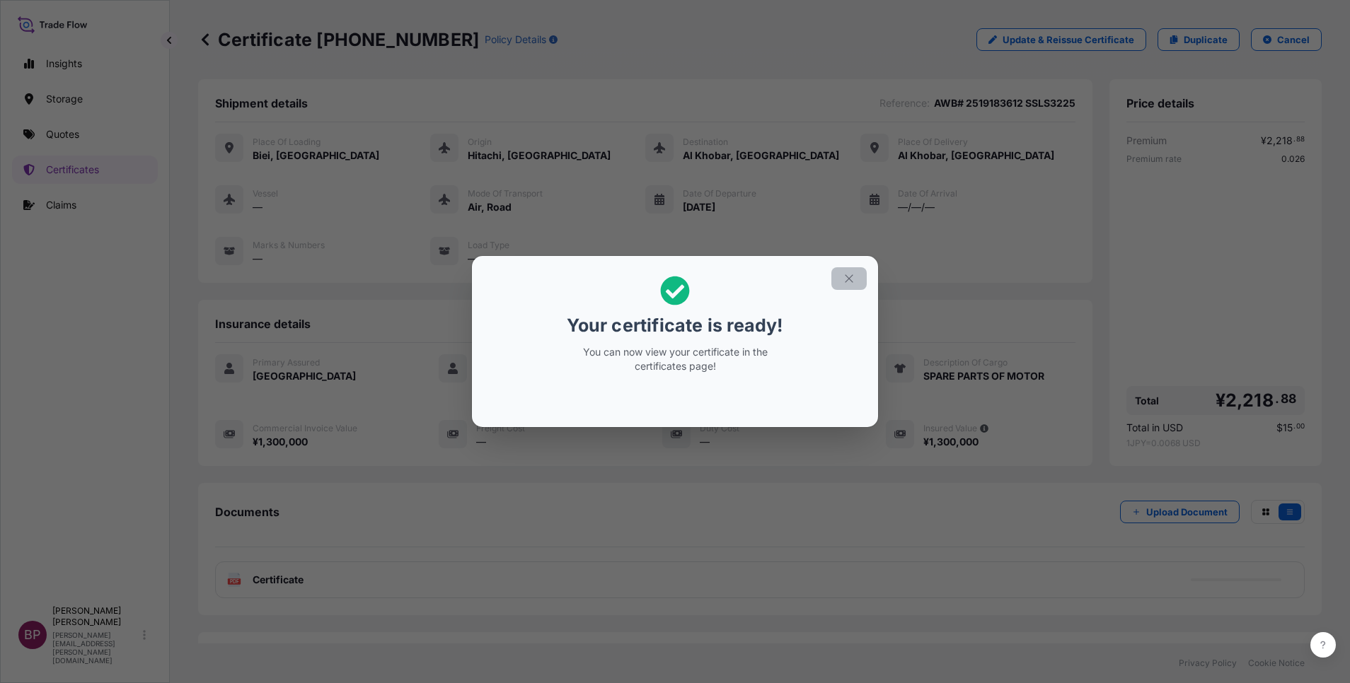
click at [852, 284] on icon "button" at bounding box center [849, 278] width 13 height 13
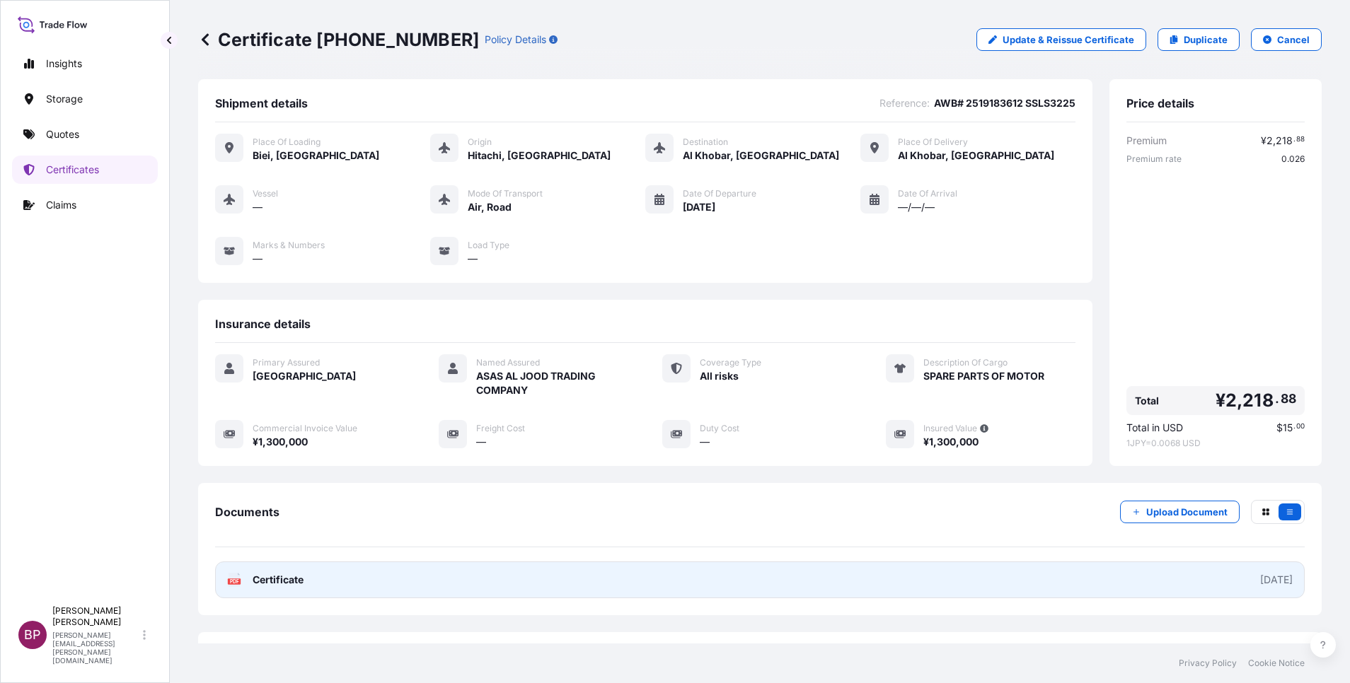
click at [285, 574] on span "Certificate" at bounding box center [278, 580] width 51 height 14
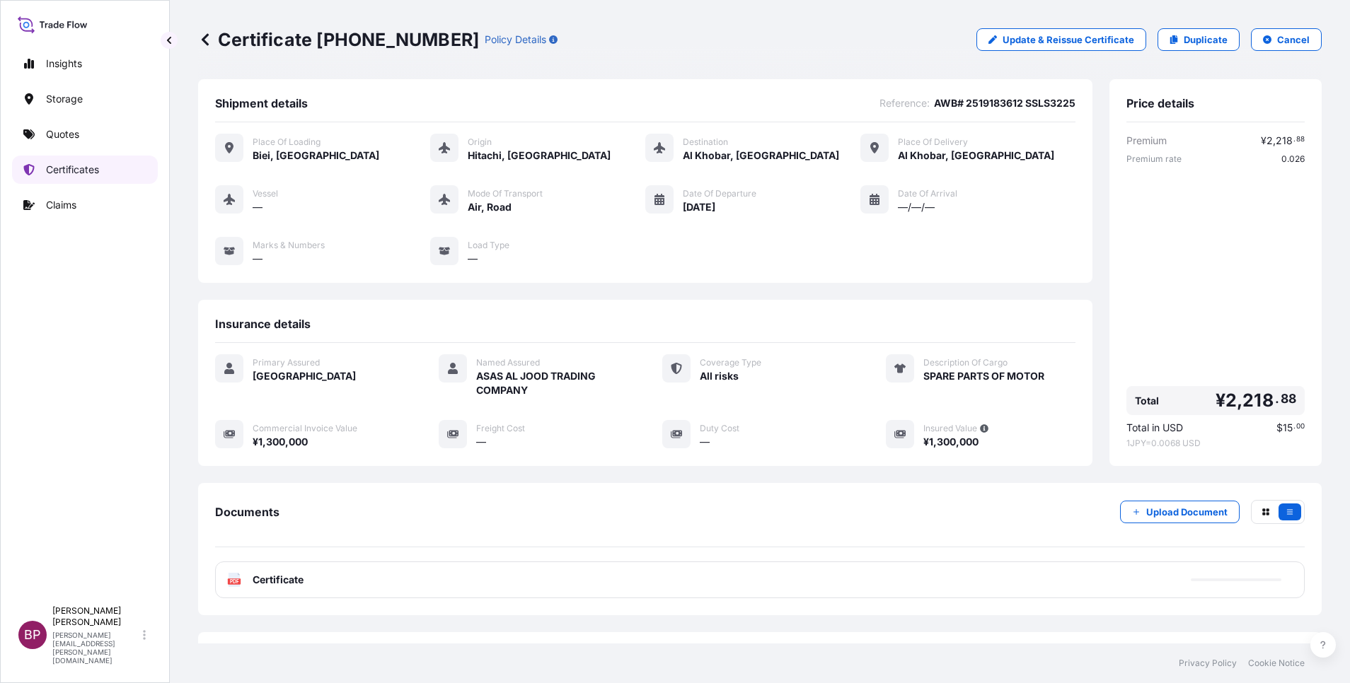
click at [71, 169] on p "Certificates" at bounding box center [72, 170] width 53 height 14
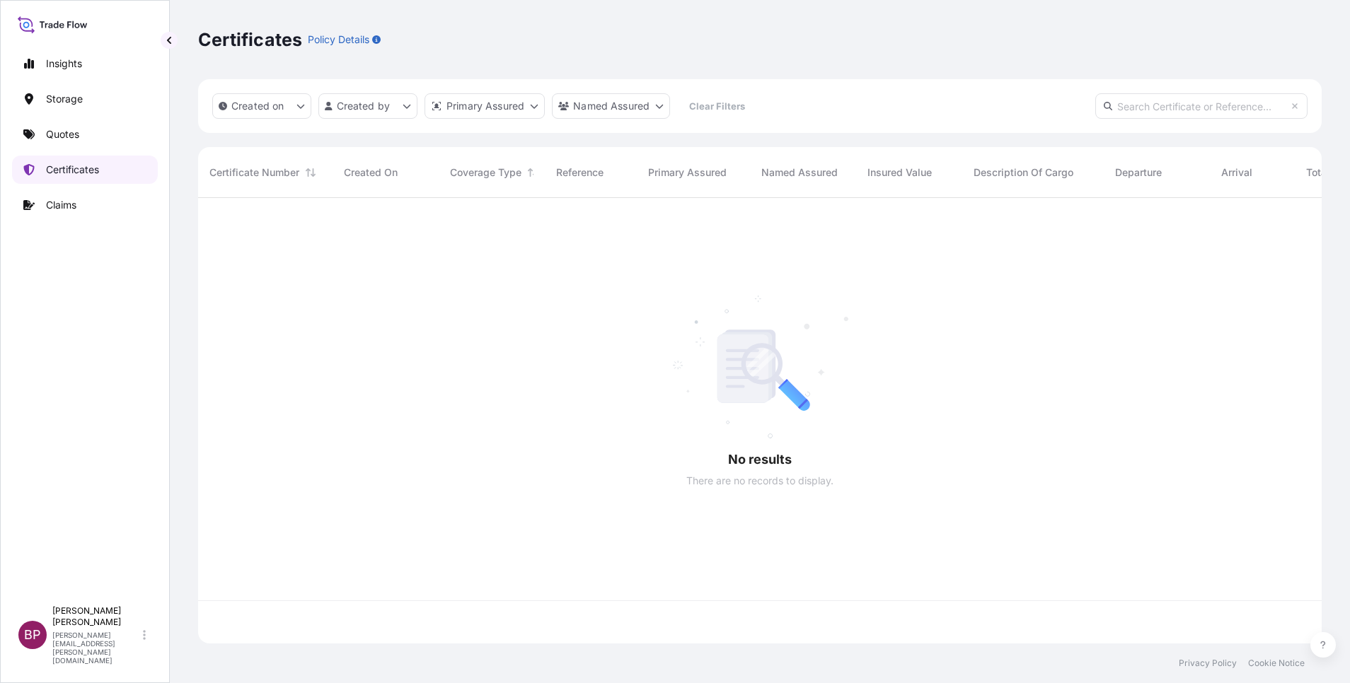
scroll to position [437, 1107]
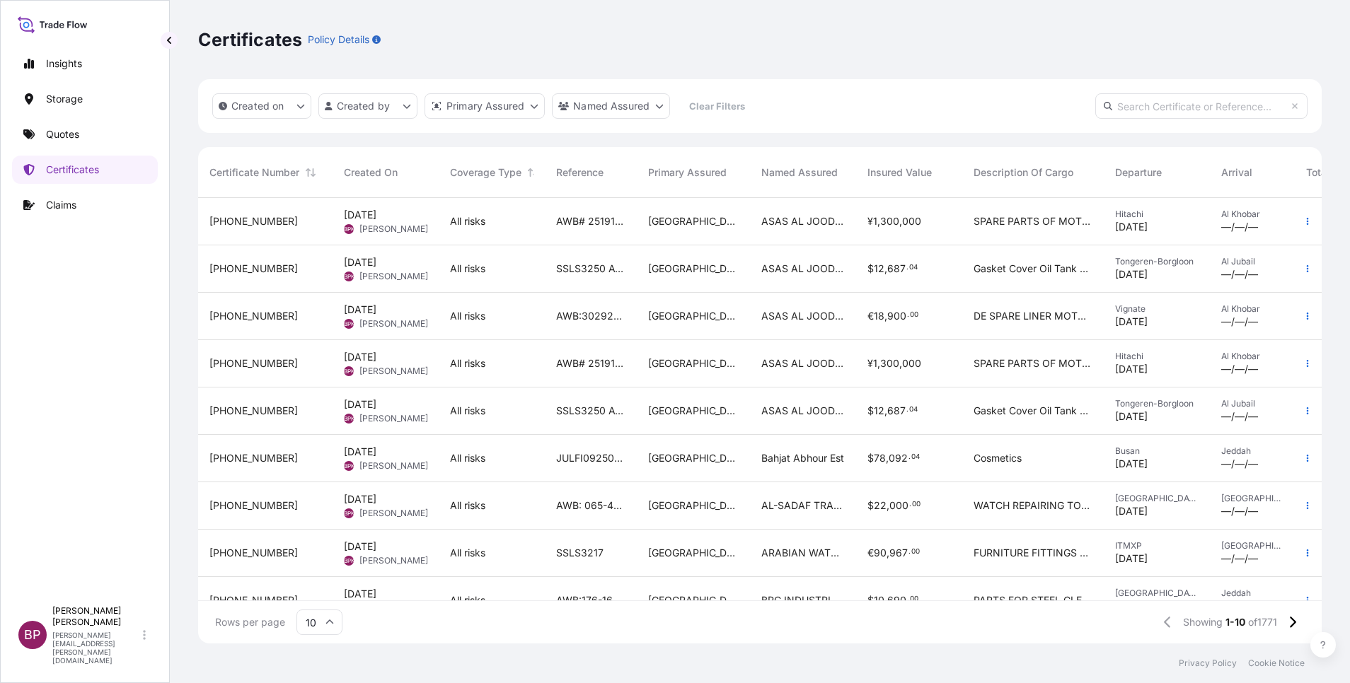
click at [554, 332] on div "AWB:3029224822 SSLS3220" at bounding box center [591, 316] width 92 height 47
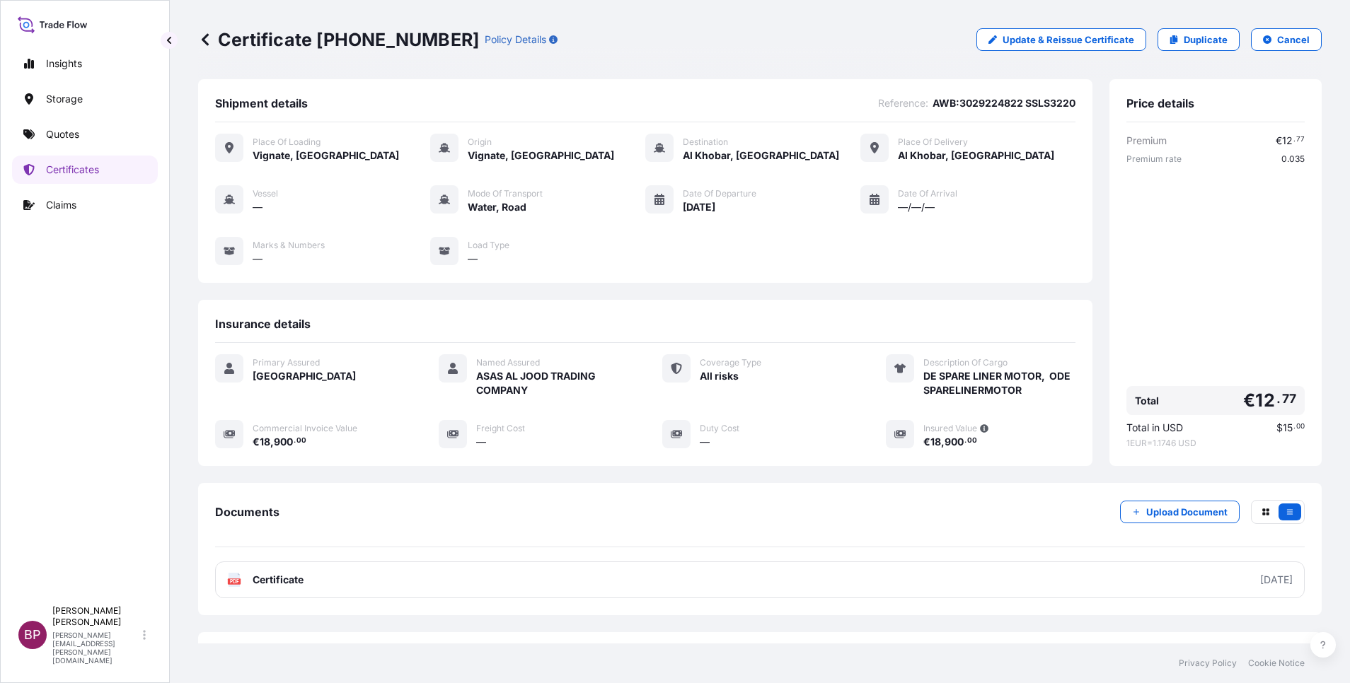
click at [1200, 37] on p "Duplicate" at bounding box center [1206, 40] width 44 height 14
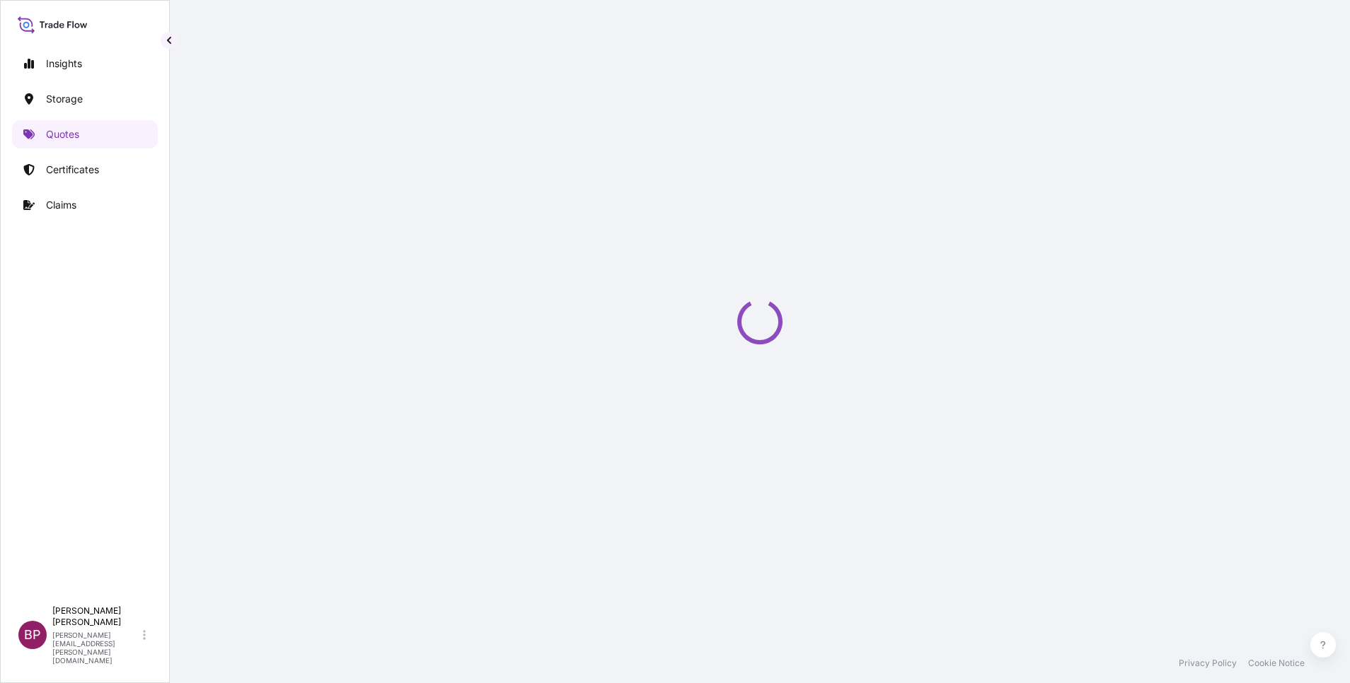
select select "Road / [GEOGRAPHIC_DATA]"
select select "Water"
select select "Road / [GEOGRAPHIC_DATA]"
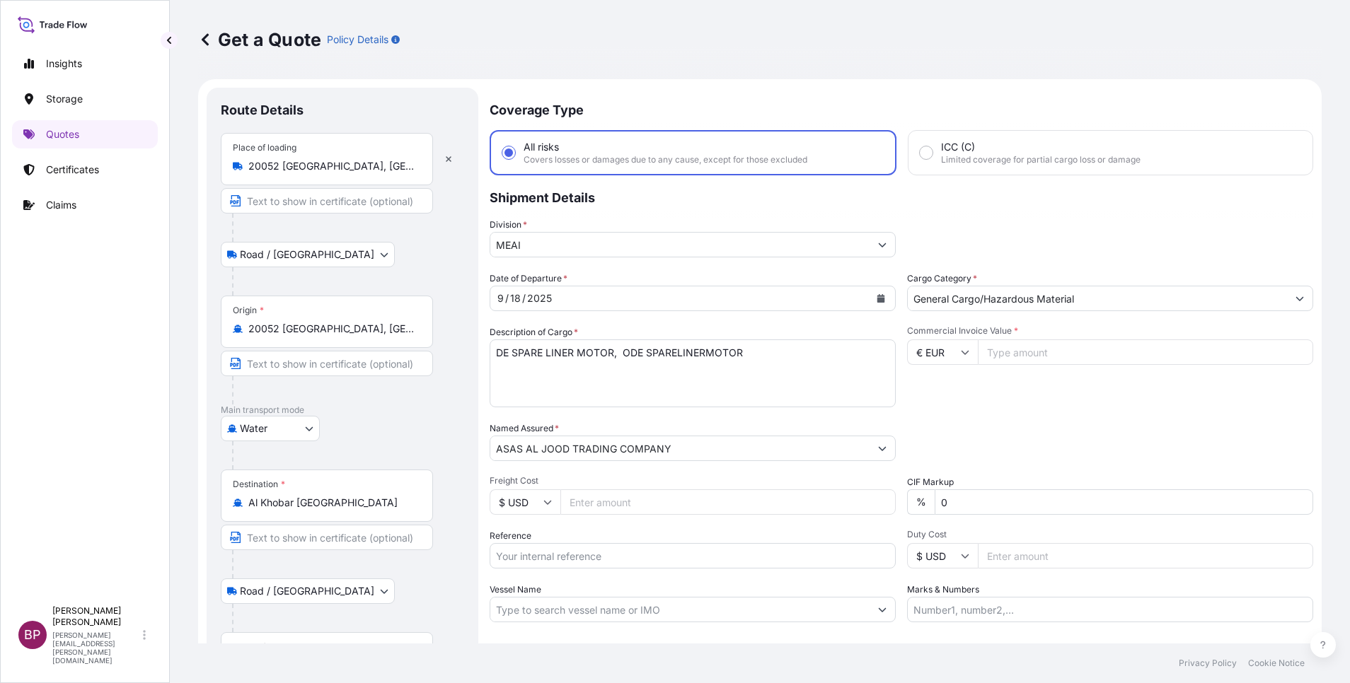
scroll to position [23, 0]
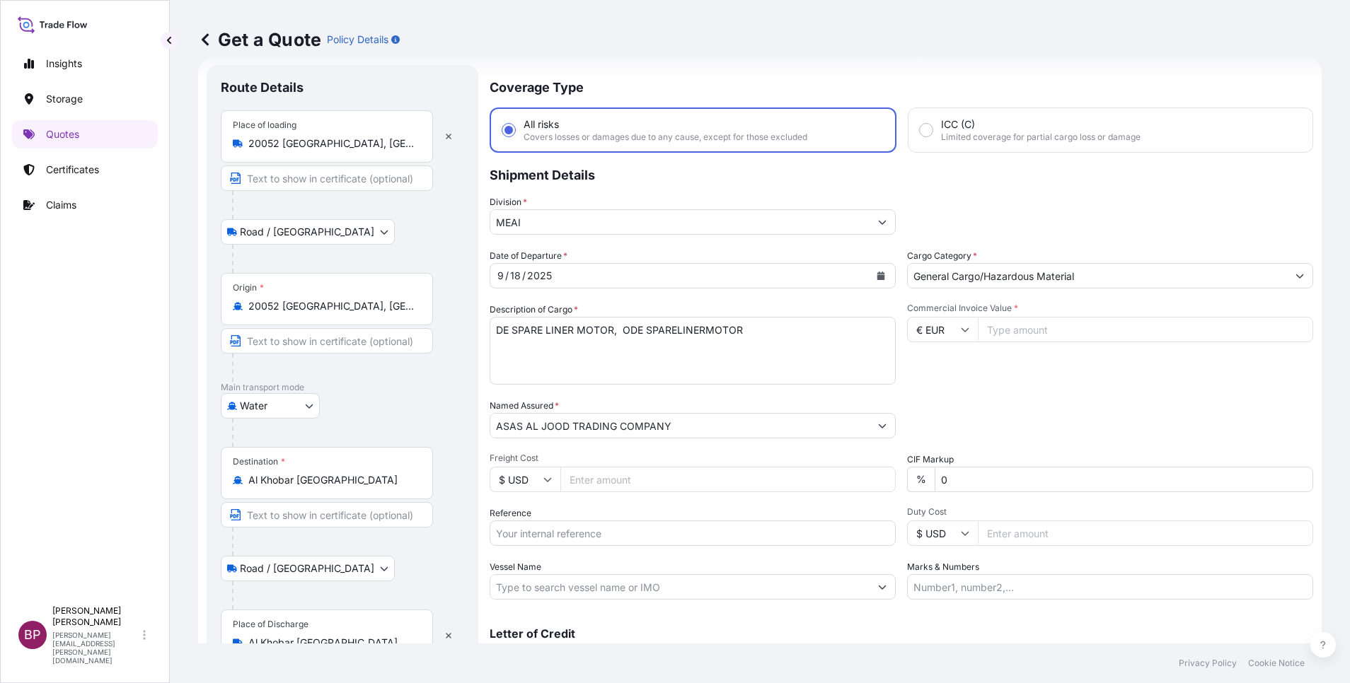
click at [612, 534] on input "Reference" at bounding box center [693, 533] width 406 height 25
paste input "AWB:3029224822 SSLS3220"
type input "AWB:3029224822 SSLS3220"
click at [1024, 334] on input "Commercial Invoice Value *" at bounding box center [1145, 329] width 335 height 25
paste input "18900"
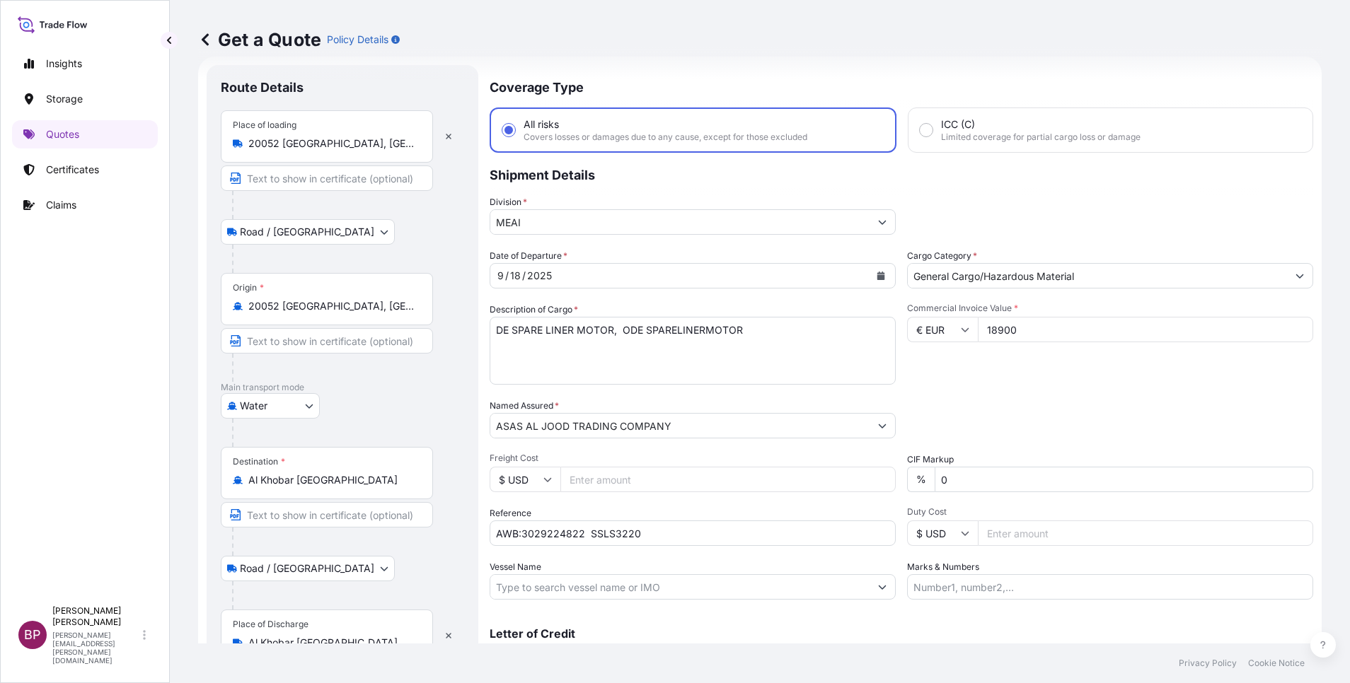
type input "18900"
click at [282, 404] on body "Insights Storage Quotes Certificates Claims BP [PERSON_NAME] Kurian [EMAIL_ADDR…" at bounding box center [675, 341] width 1350 height 683
click at [272, 441] on div "Air" at bounding box center [270, 442] width 88 height 25
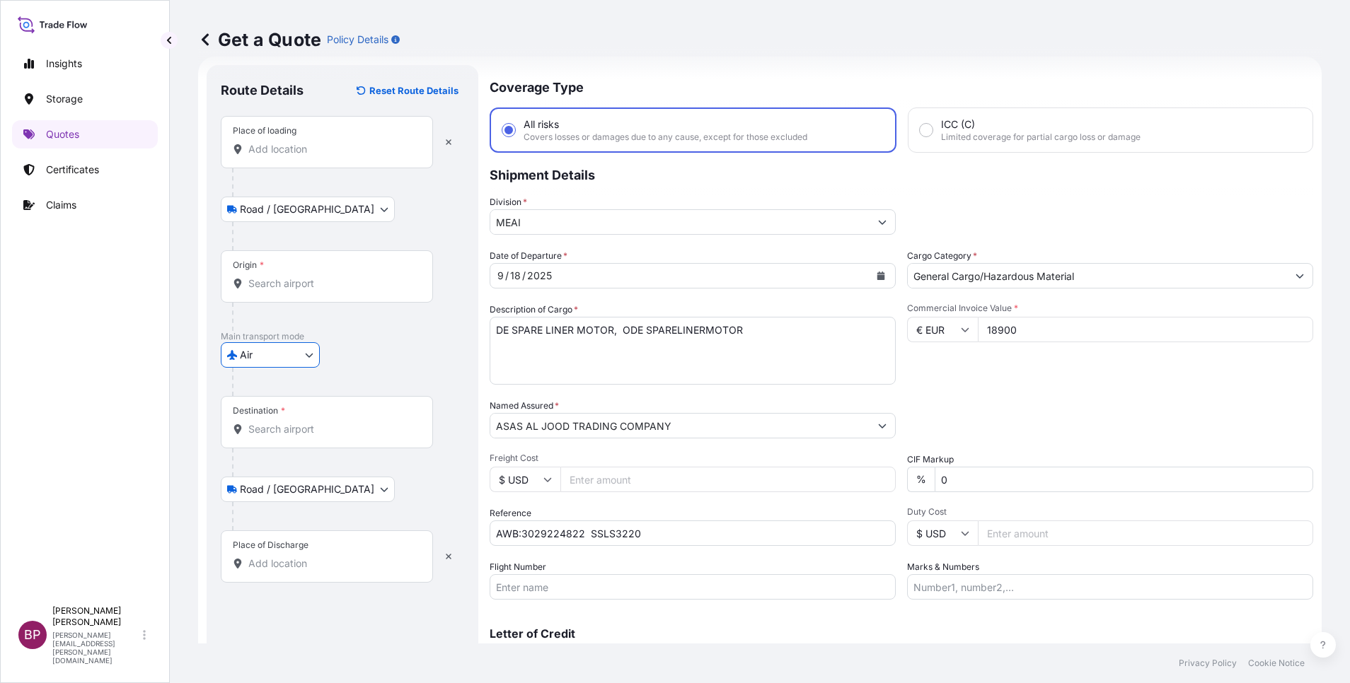
click at [877, 277] on icon "Calendar" at bounding box center [881, 276] width 8 height 8
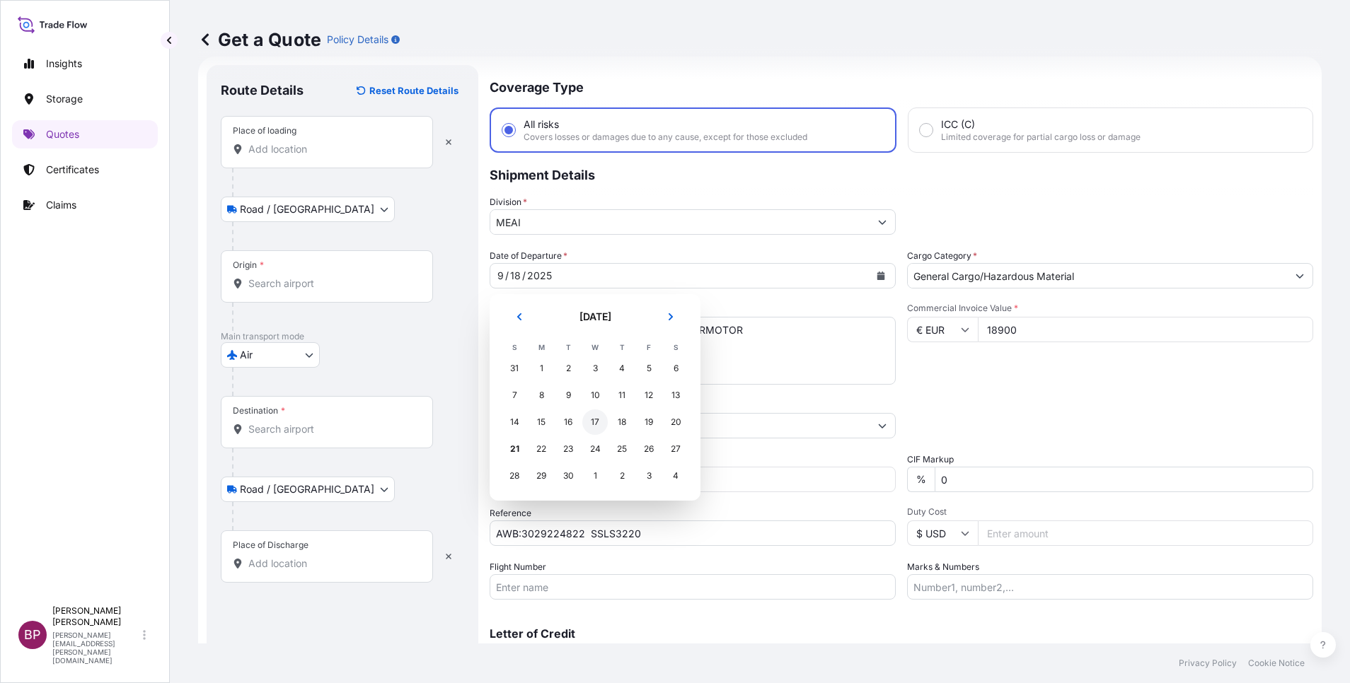
click at [594, 425] on div "17" at bounding box center [594, 422] width 25 height 25
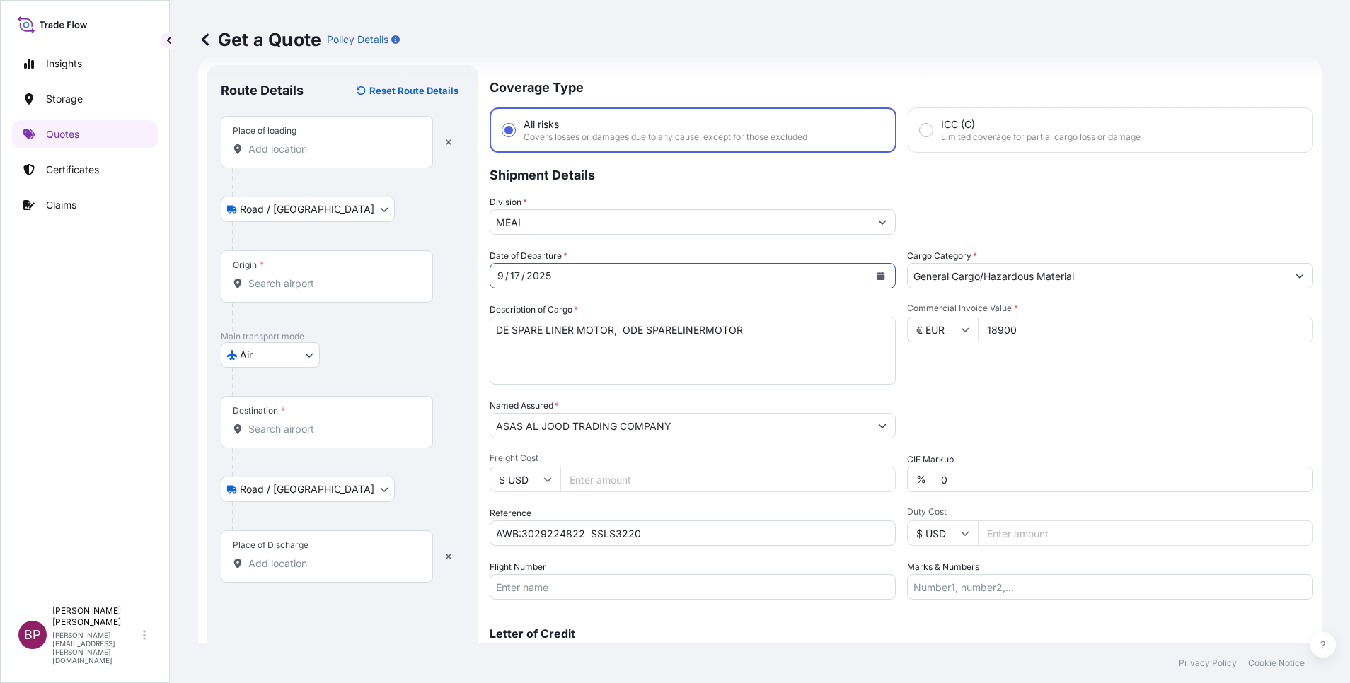
click at [310, 149] on input "Place of loading" at bounding box center [331, 149] width 167 height 14
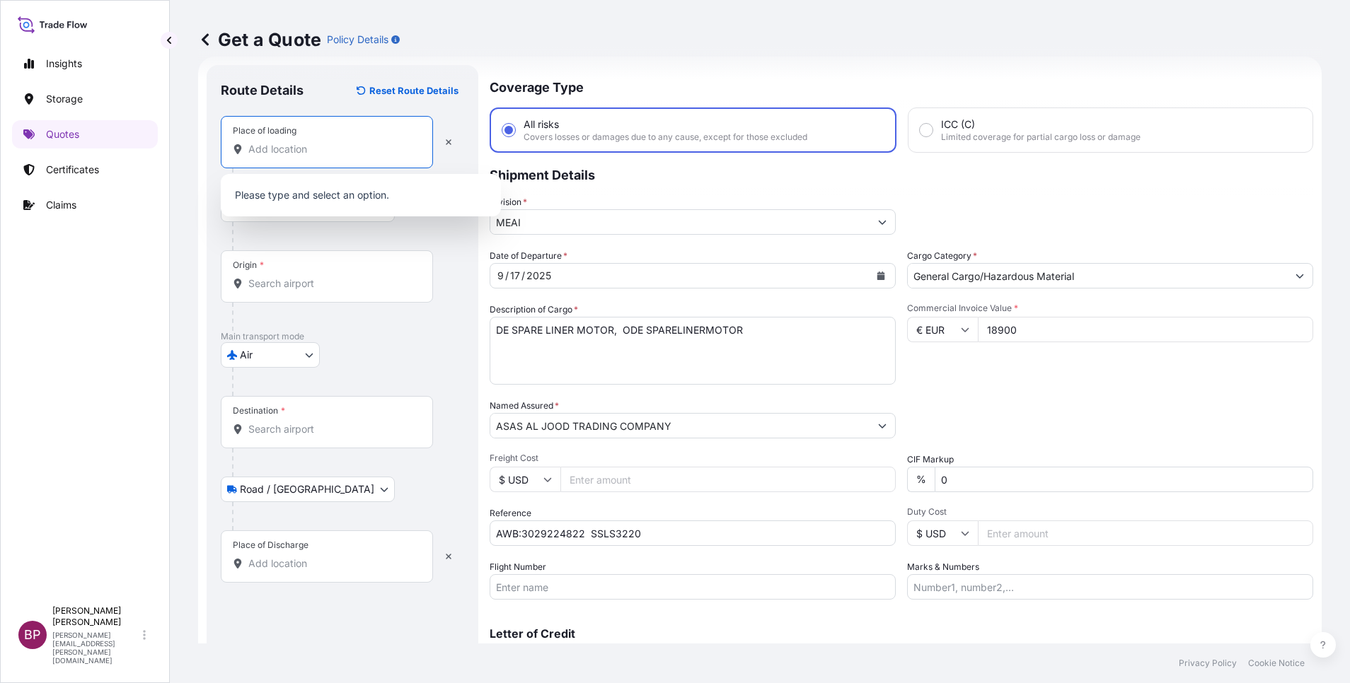
paste input "20052 Vignate"
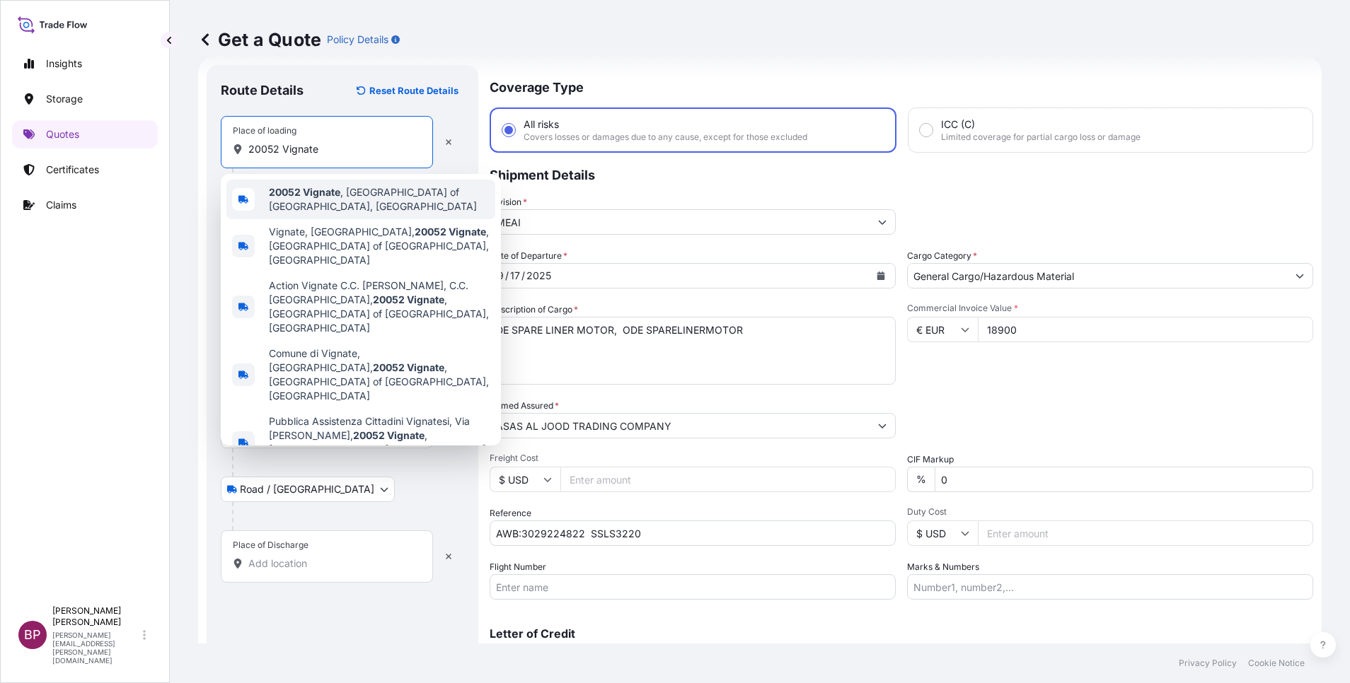
click at [417, 202] on span "20052 [GEOGRAPHIC_DATA] , [GEOGRAPHIC_DATA], [GEOGRAPHIC_DATA]" at bounding box center [379, 199] width 221 height 28
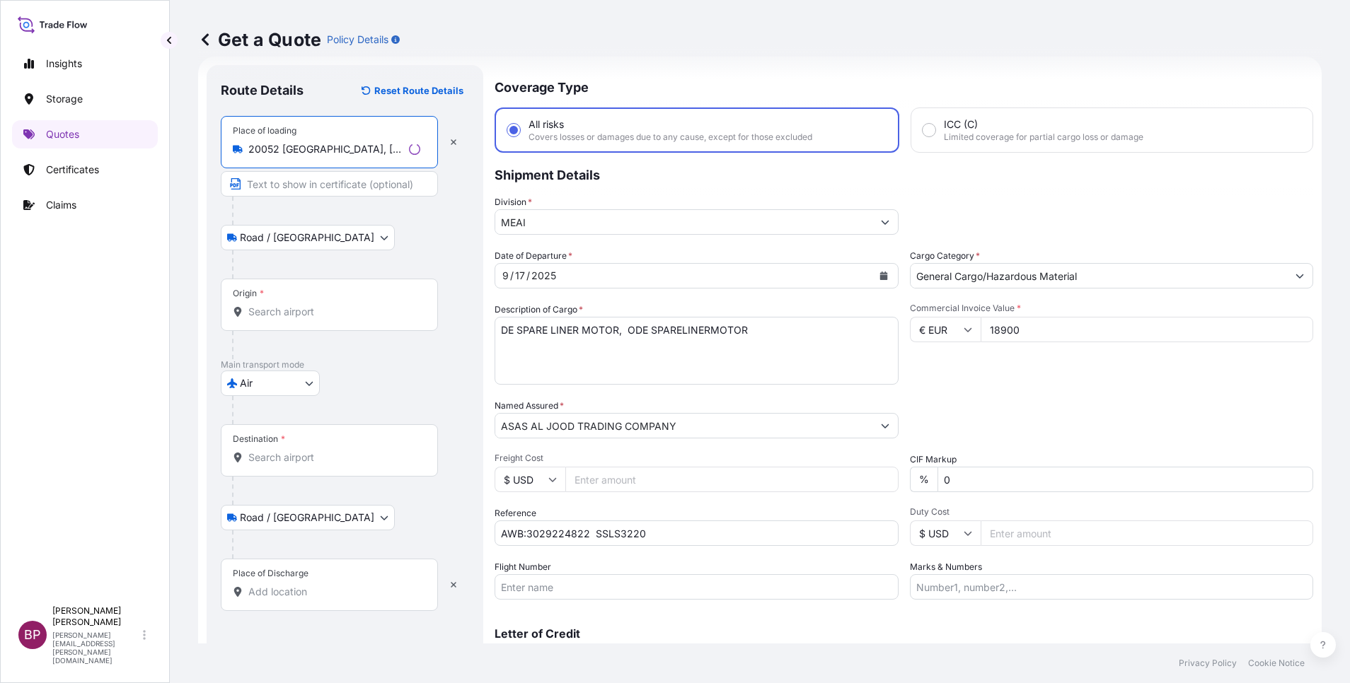
type input "20052 [GEOGRAPHIC_DATA], [GEOGRAPHIC_DATA], [GEOGRAPHIC_DATA]"
click at [334, 308] on input "Origin *" at bounding box center [334, 312] width 172 height 14
paste input "20052 Vignate"
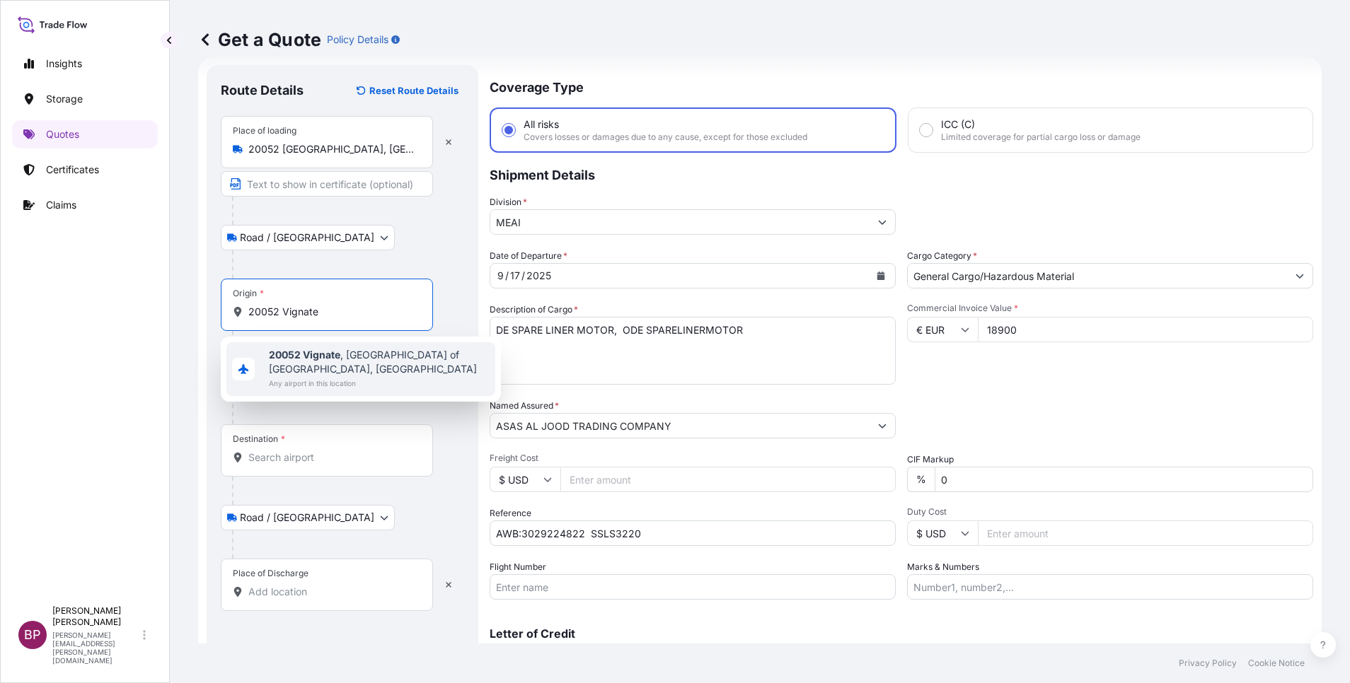
click at [378, 354] on span "20052 [GEOGRAPHIC_DATA] , [GEOGRAPHIC_DATA], [GEOGRAPHIC_DATA]" at bounding box center [379, 362] width 221 height 28
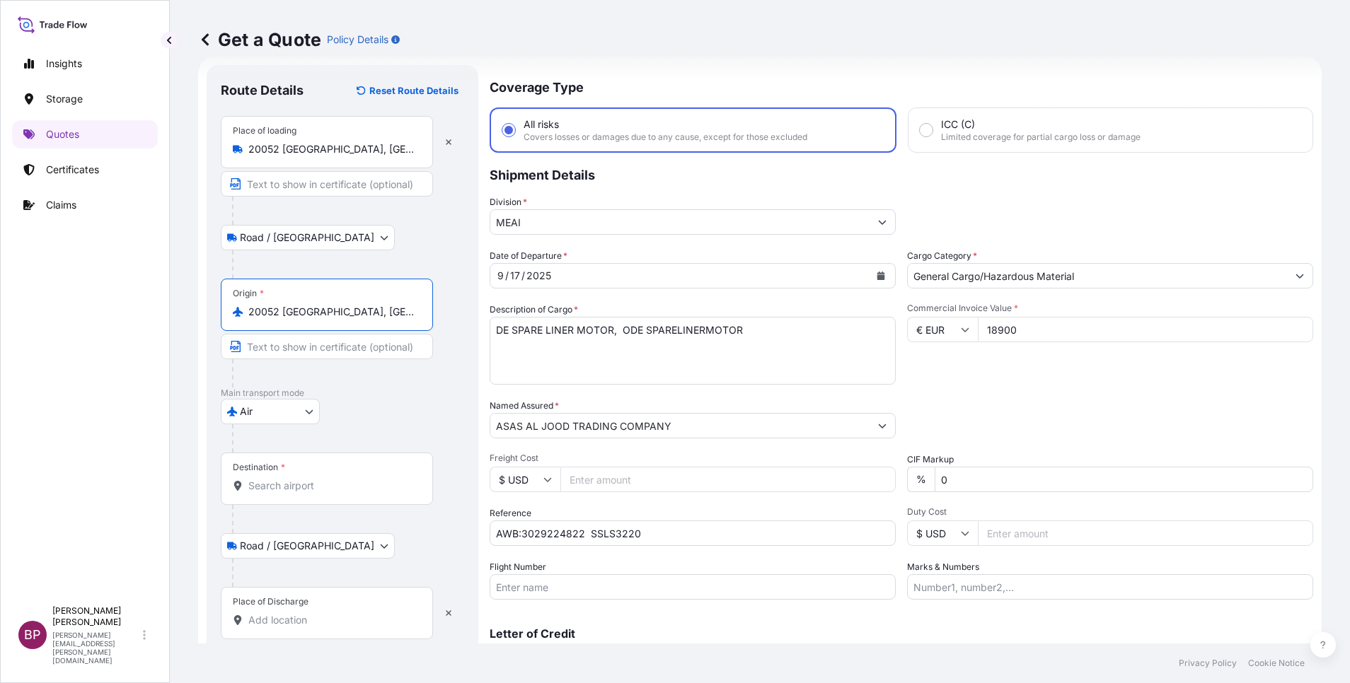
type input "20052 [GEOGRAPHIC_DATA], [GEOGRAPHIC_DATA], [GEOGRAPHIC_DATA]"
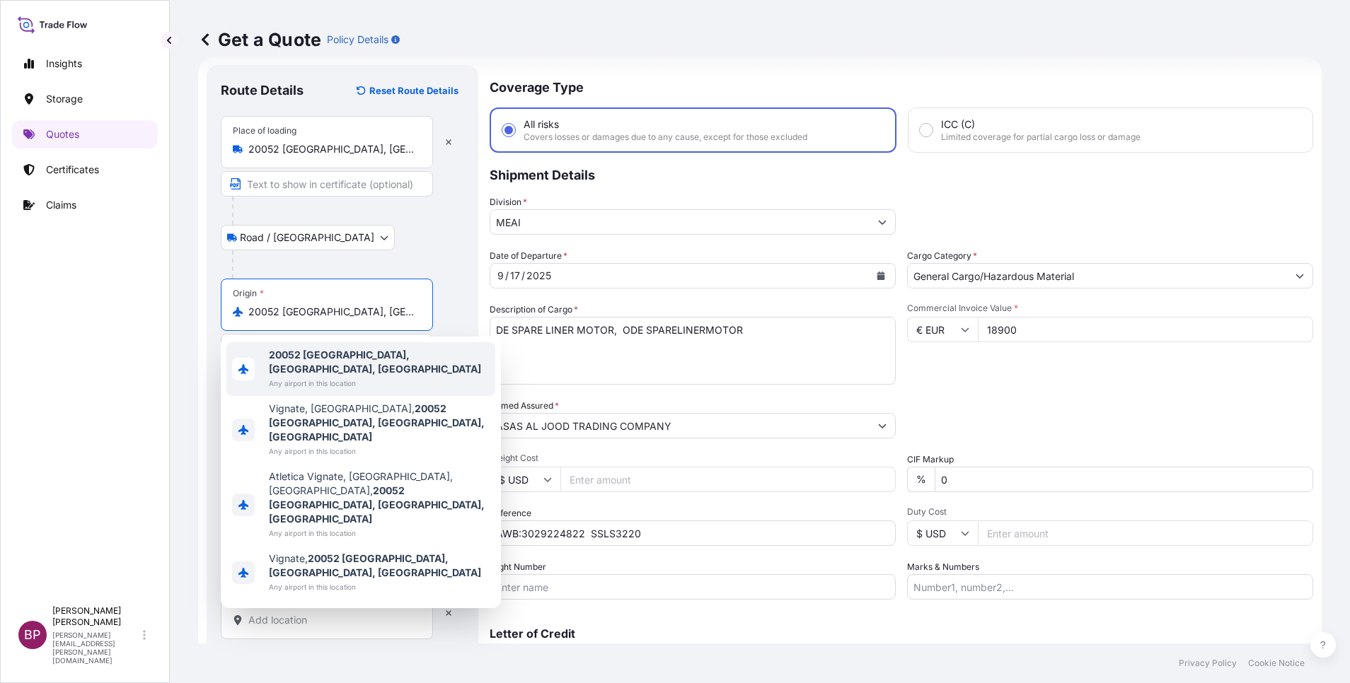
click at [419, 373] on span "20052 [GEOGRAPHIC_DATA], [GEOGRAPHIC_DATA], [GEOGRAPHIC_DATA]" at bounding box center [379, 362] width 221 height 28
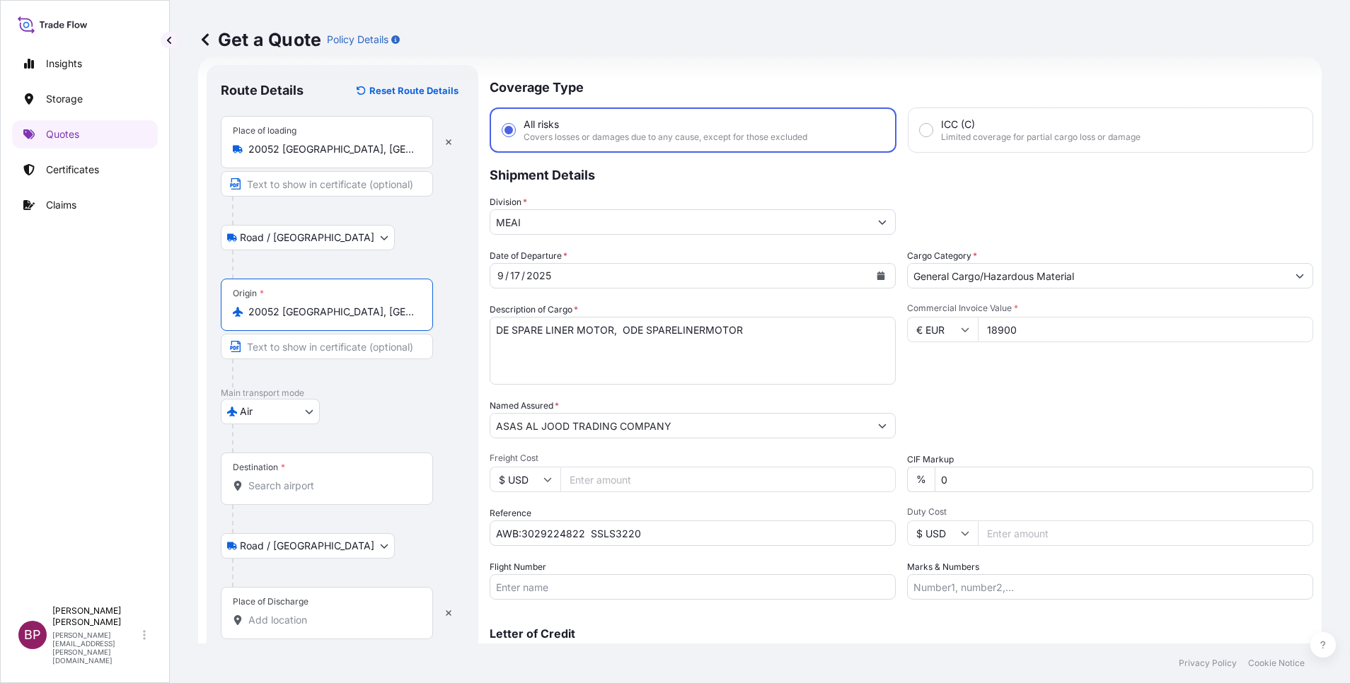
click at [359, 489] on input "Destination *" at bounding box center [331, 486] width 167 height 14
paste input "Al Khobar"
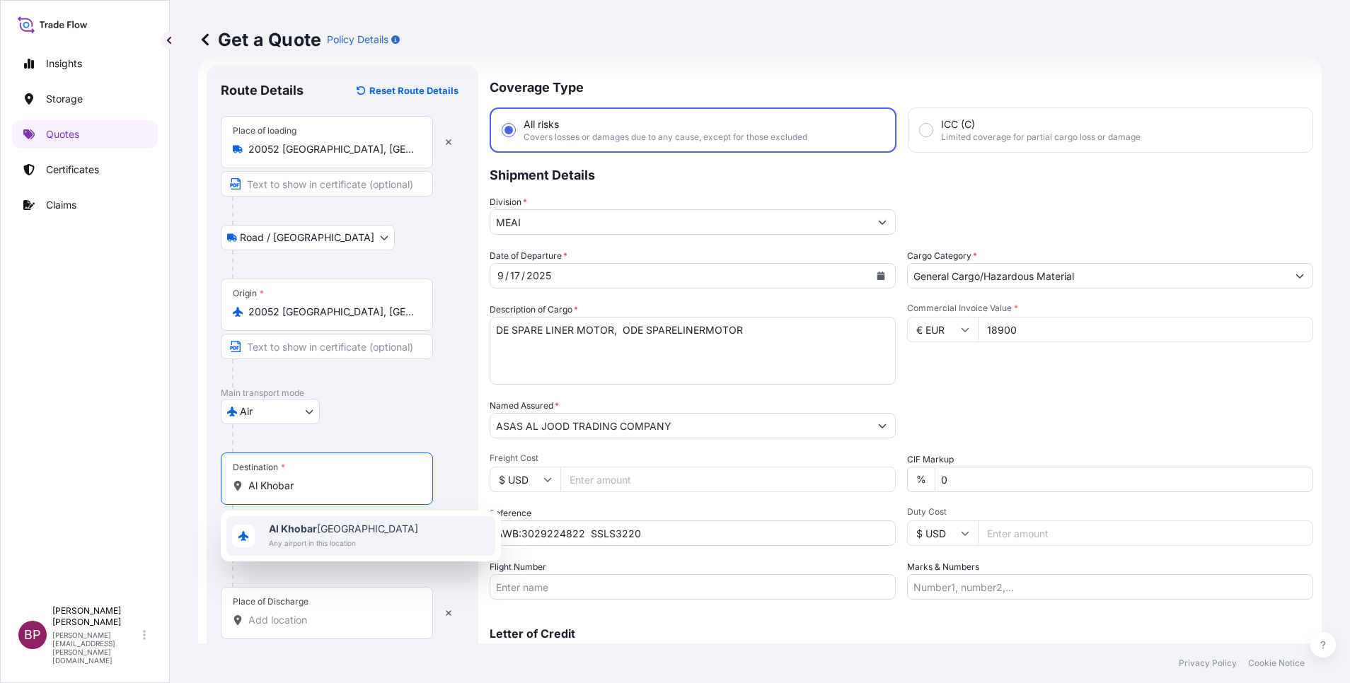
click at [367, 536] on span "Al Khobar [GEOGRAPHIC_DATA]" at bounding box center [343, 529] width 149 height 14
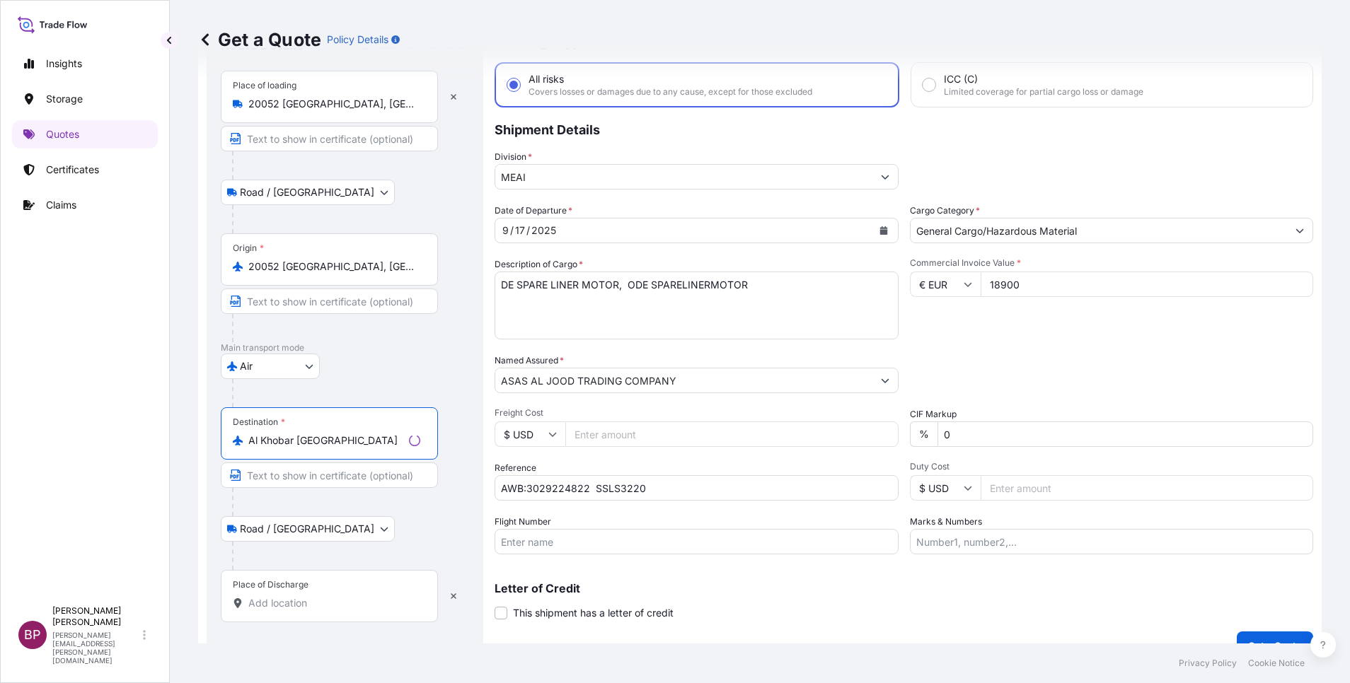
scroll to position [93, 0]
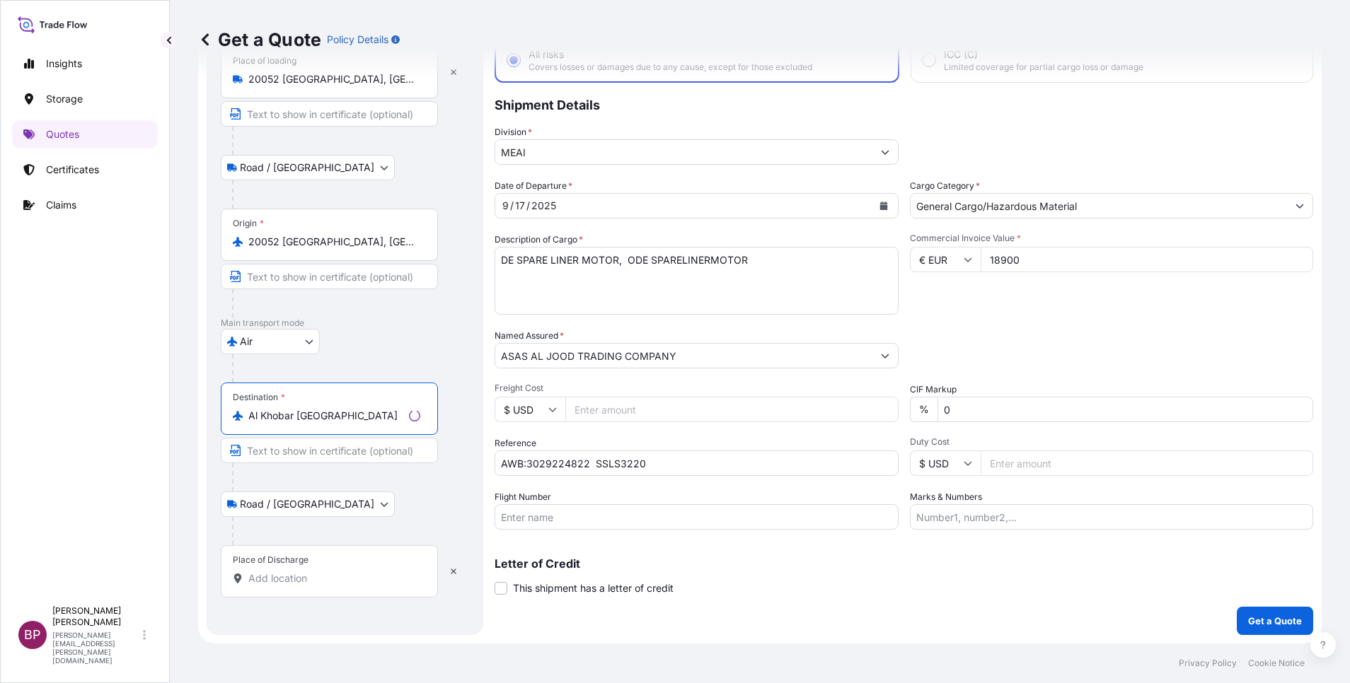
type input "Al Khobar [GEOGRAPHIC_DATA]"
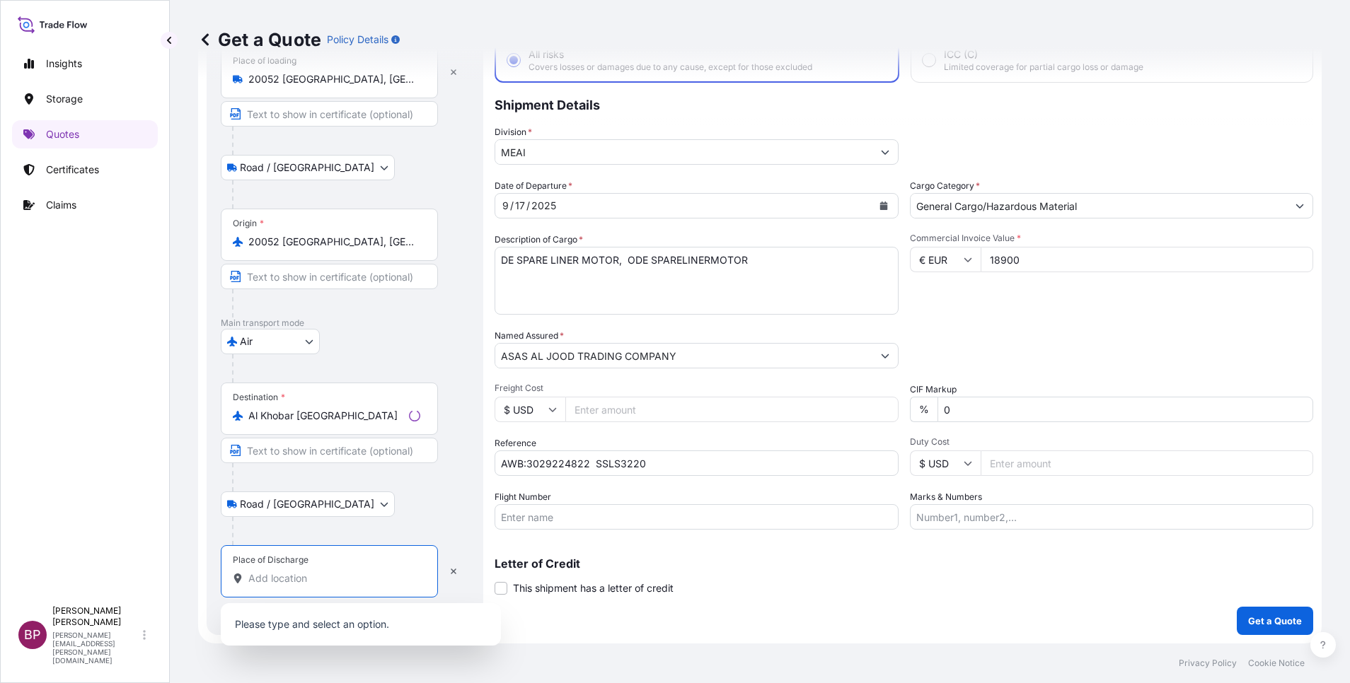
click at [343, 575] on input "Place of Discharge" at bounding box center [334, 579] width 172 height 14
paste input "Al Khobar"
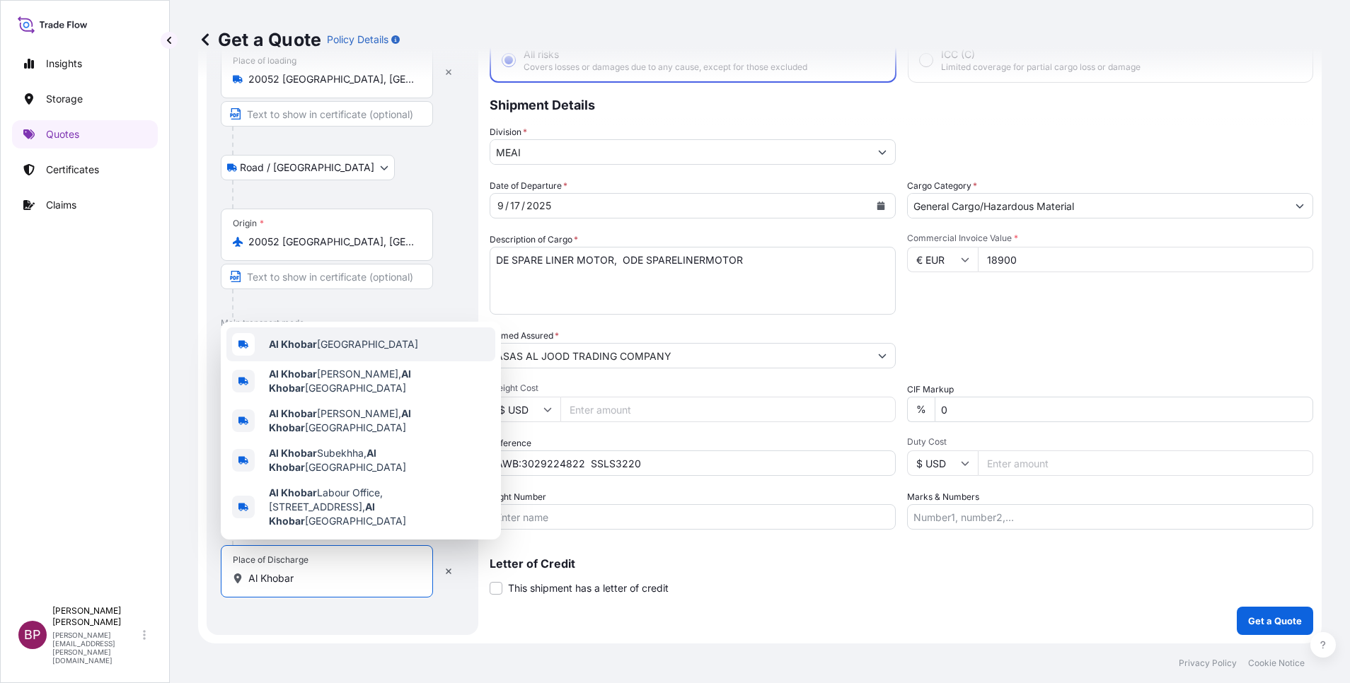
click at [371, 352] on span "Al Khobar [GEOGRAPHIC_DATA]" at bounding box center [343, 344] width 149 height 14
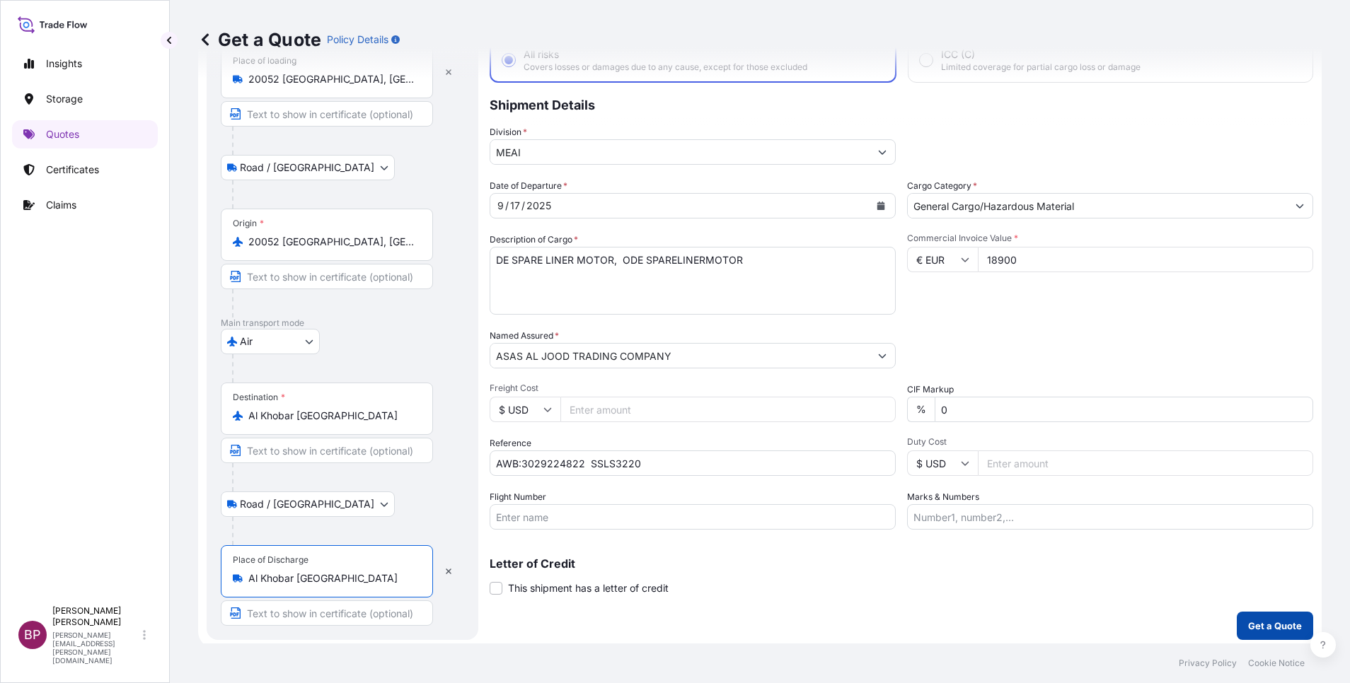
type input "Al Khobar [GEOGRAPHIC_DATA]"
click at [1249, 630] on p "Get a Quote" at bounding box center [1275, 626] width 54 height 14
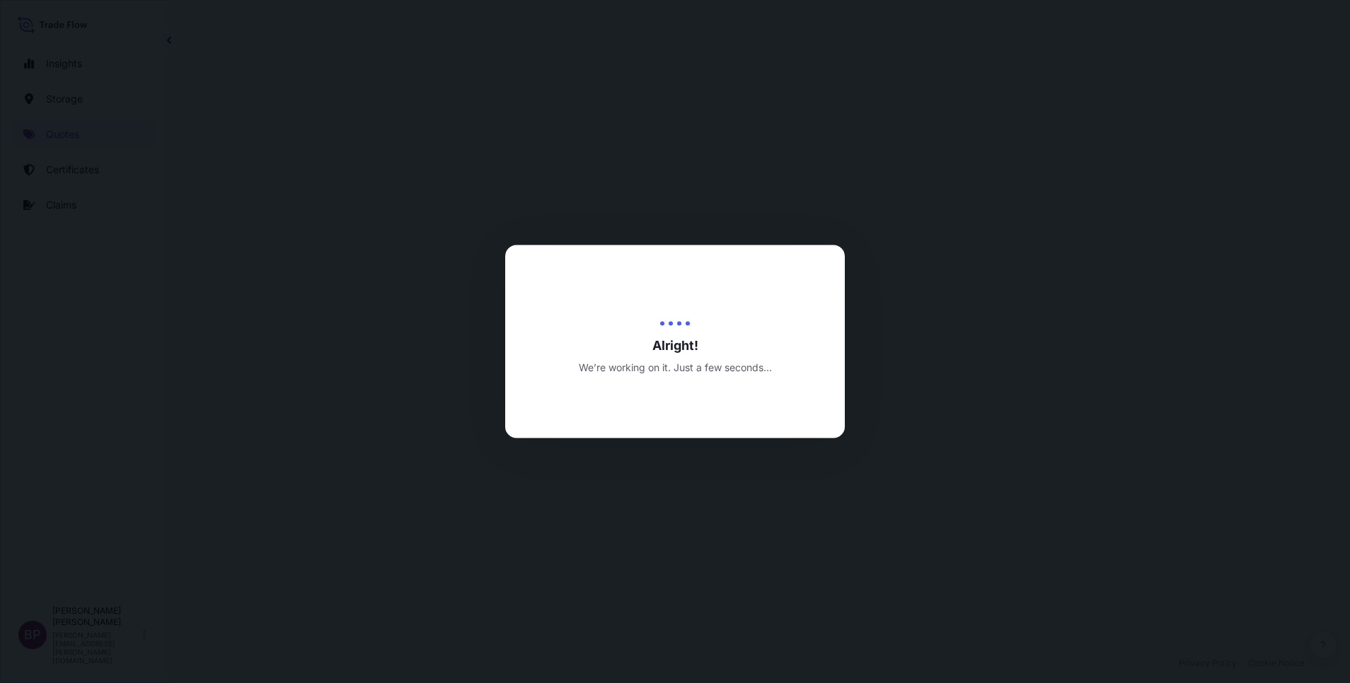
select select "Road / [GEOGRAPHIC_DATA]"
select select "Air"
select select "Road / [GEOGRAPHIC_DATA]"
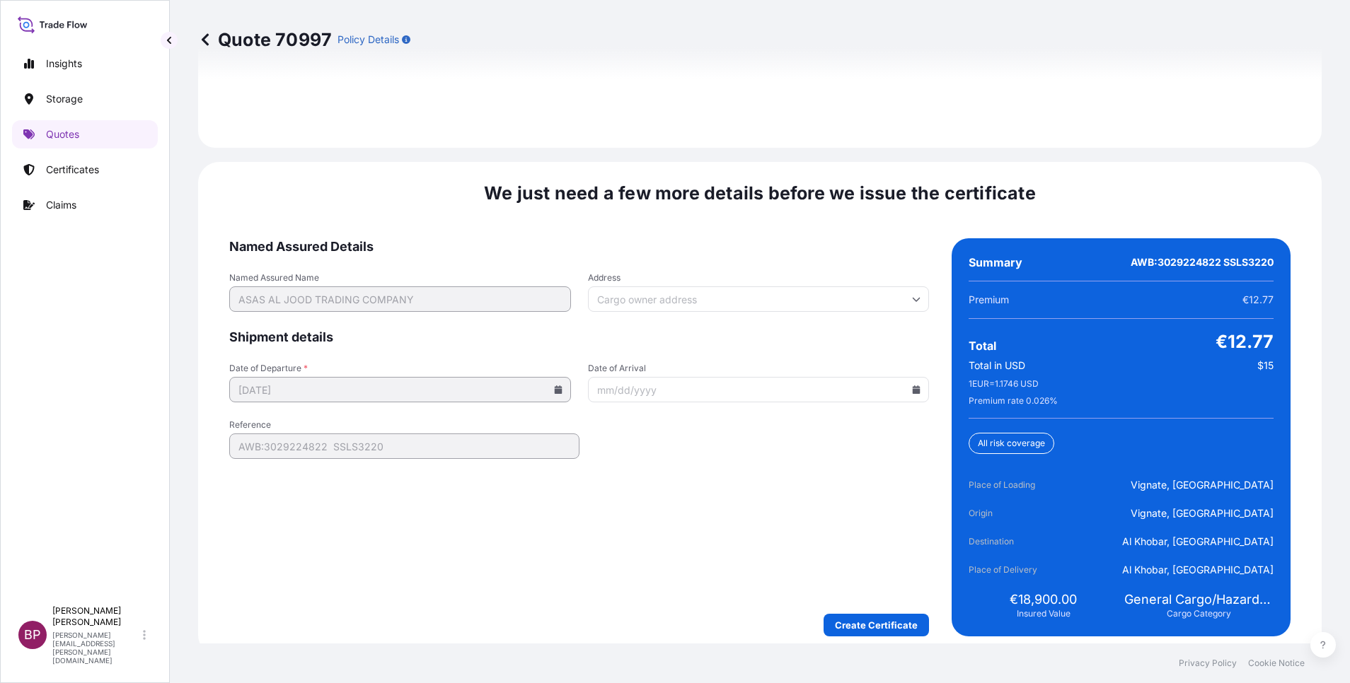
scroll to position [2170, 0]
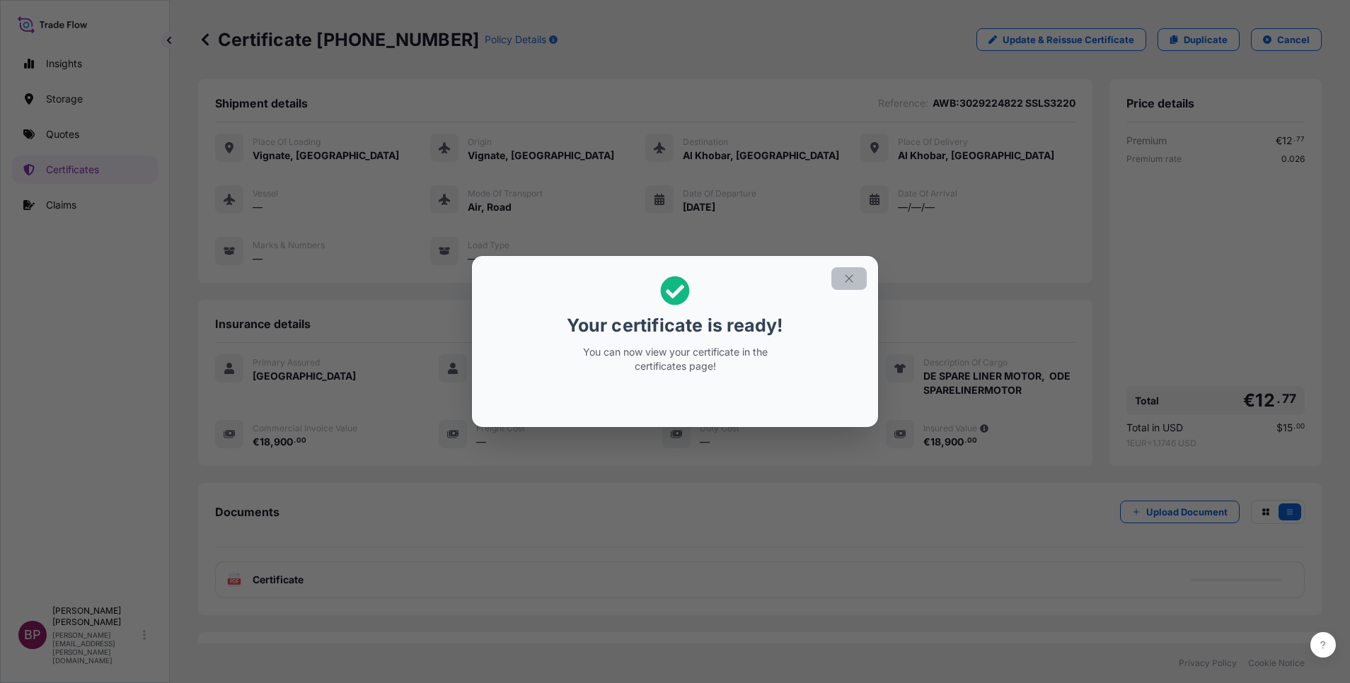
click at [848, 285] on button "button" at bounding box center [848, 278] width 35 height 23
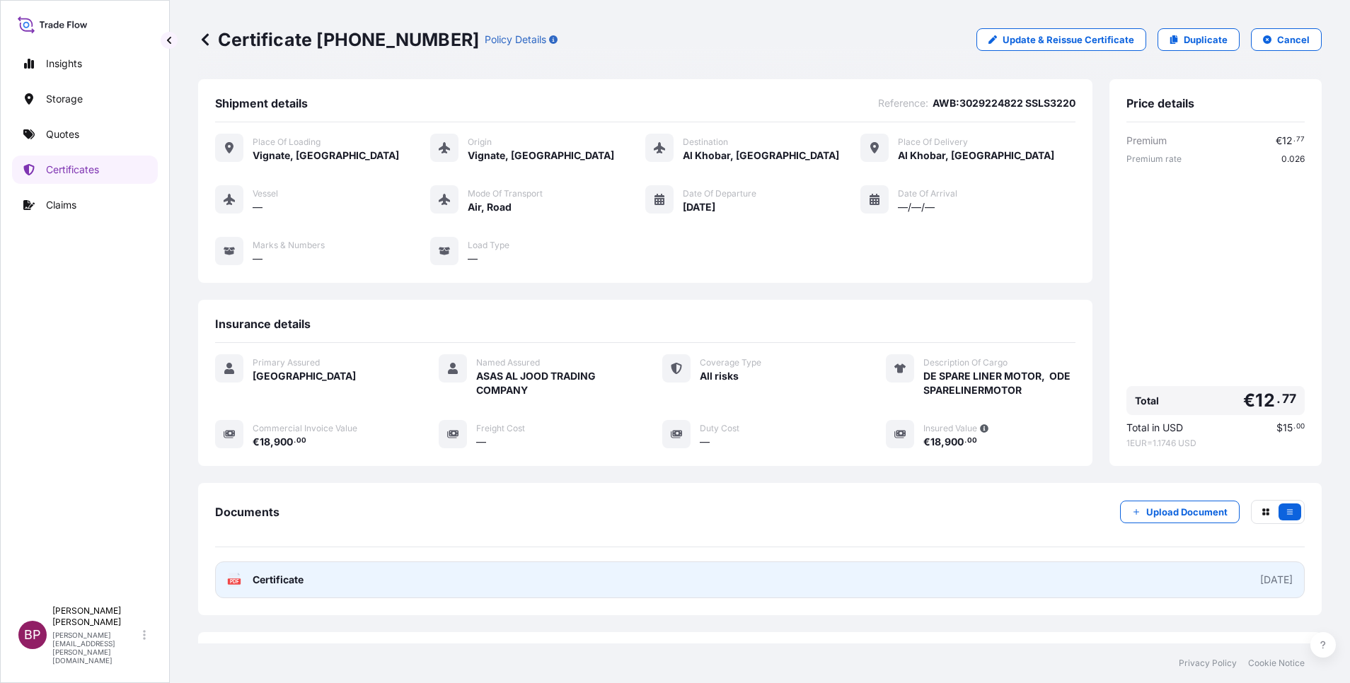
click at [284, 585] on span "Certificate" at bounding box center [278, 580] width 51 height 14
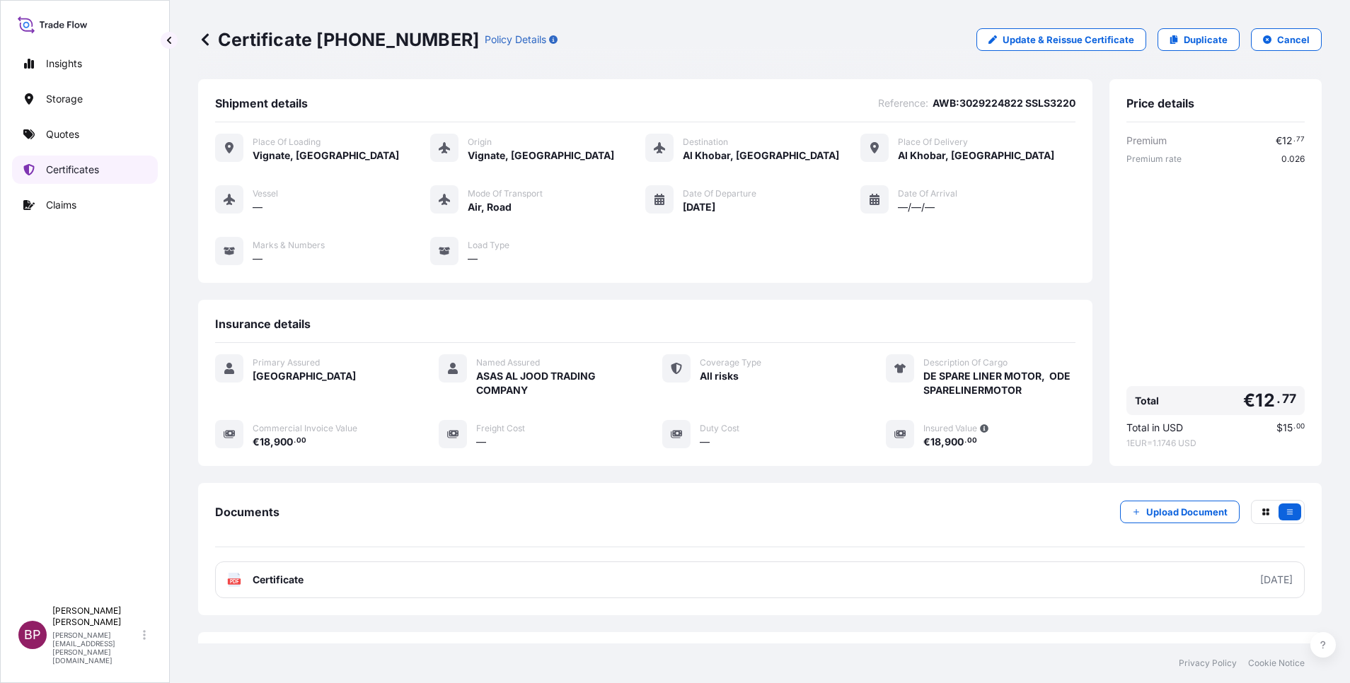
click at [97, 174] on p "Certificates" at bounding box center [72, 170] width 53 height 14
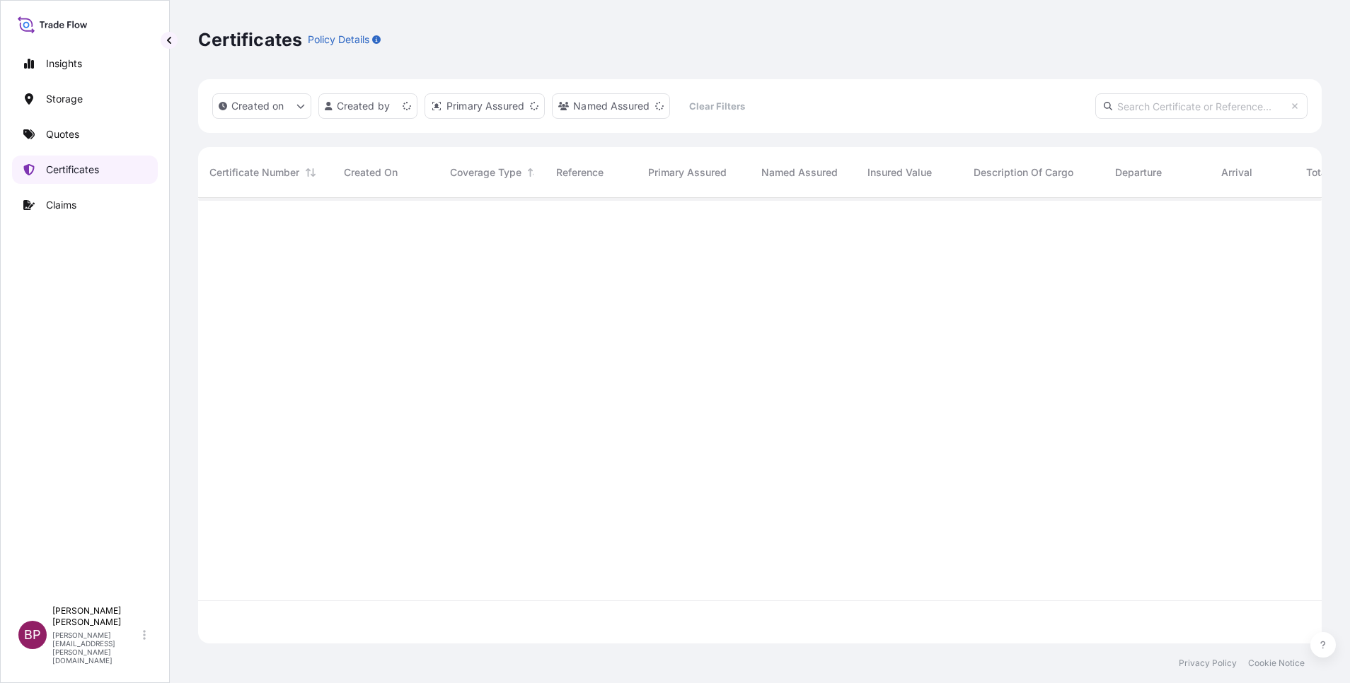
scroll to position [437, 1107]
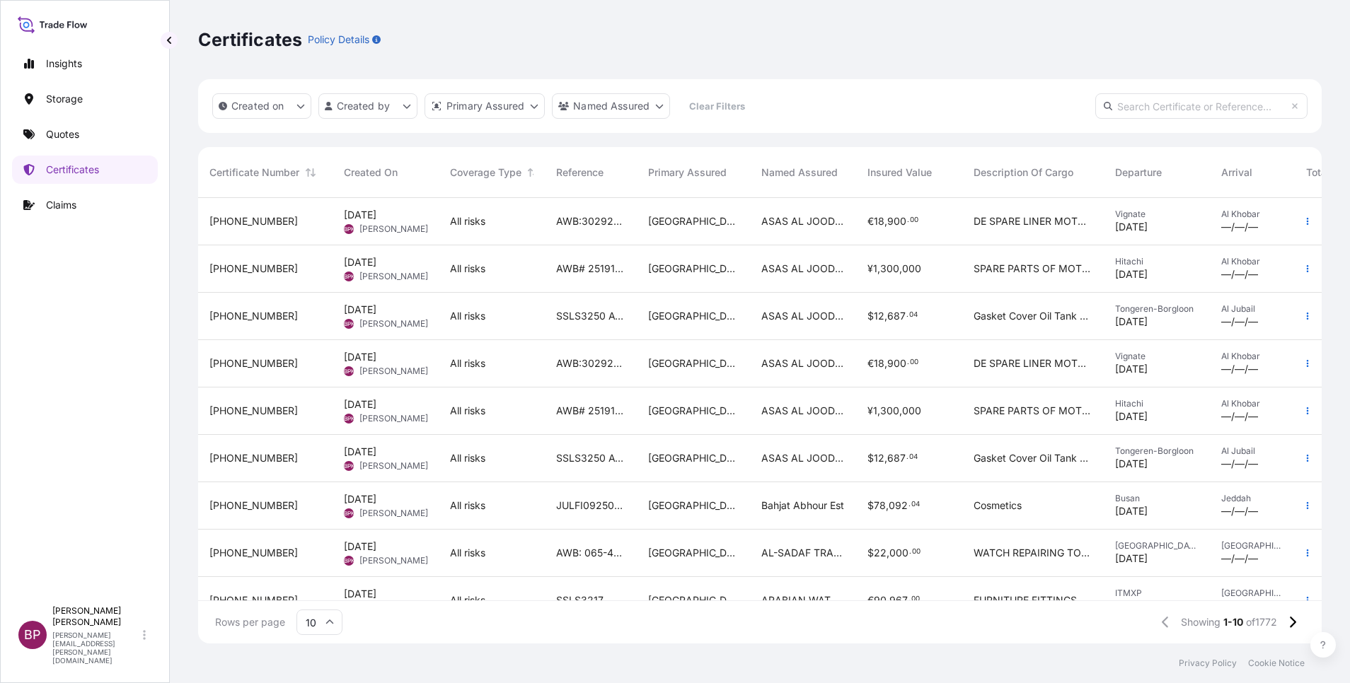
click at [598, 236] on div "AWB:3029224822 SSLS3220" at bounding box center [591, 221] width 92 height 47
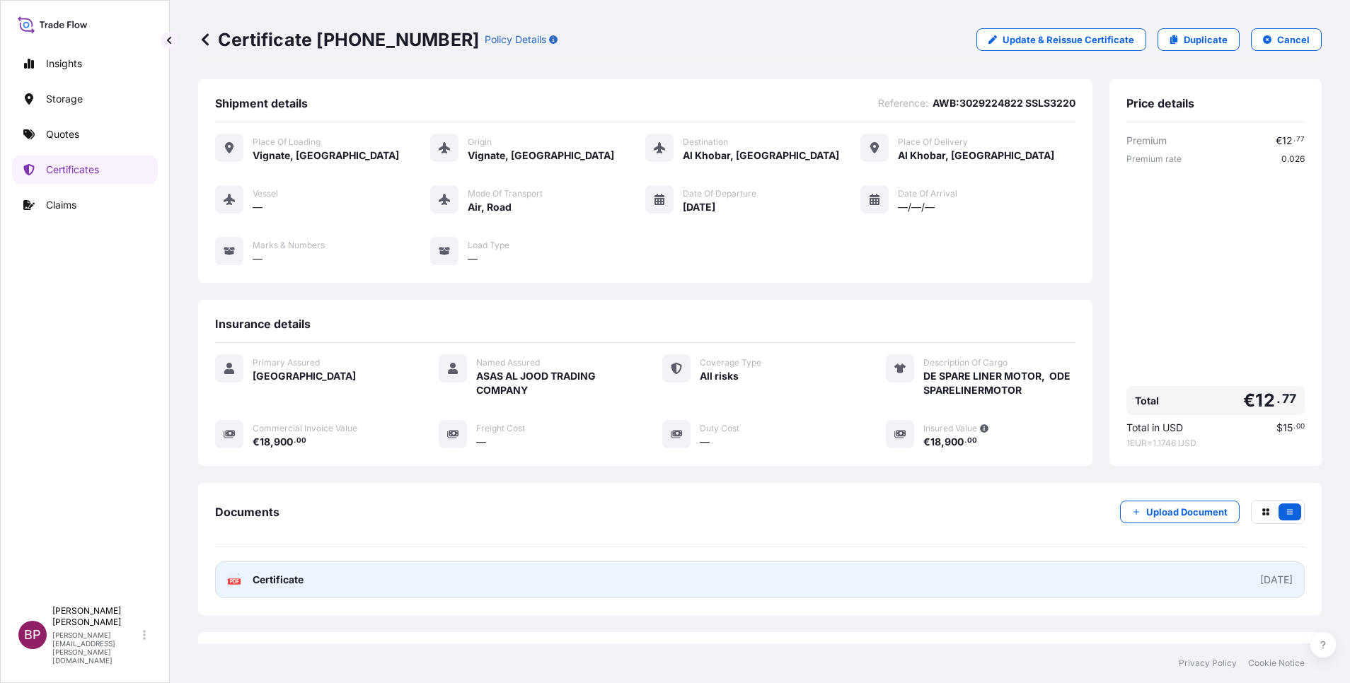
click at [287, 579] on span "Certificate" at bounding box center [278, 580] width 51 height 14
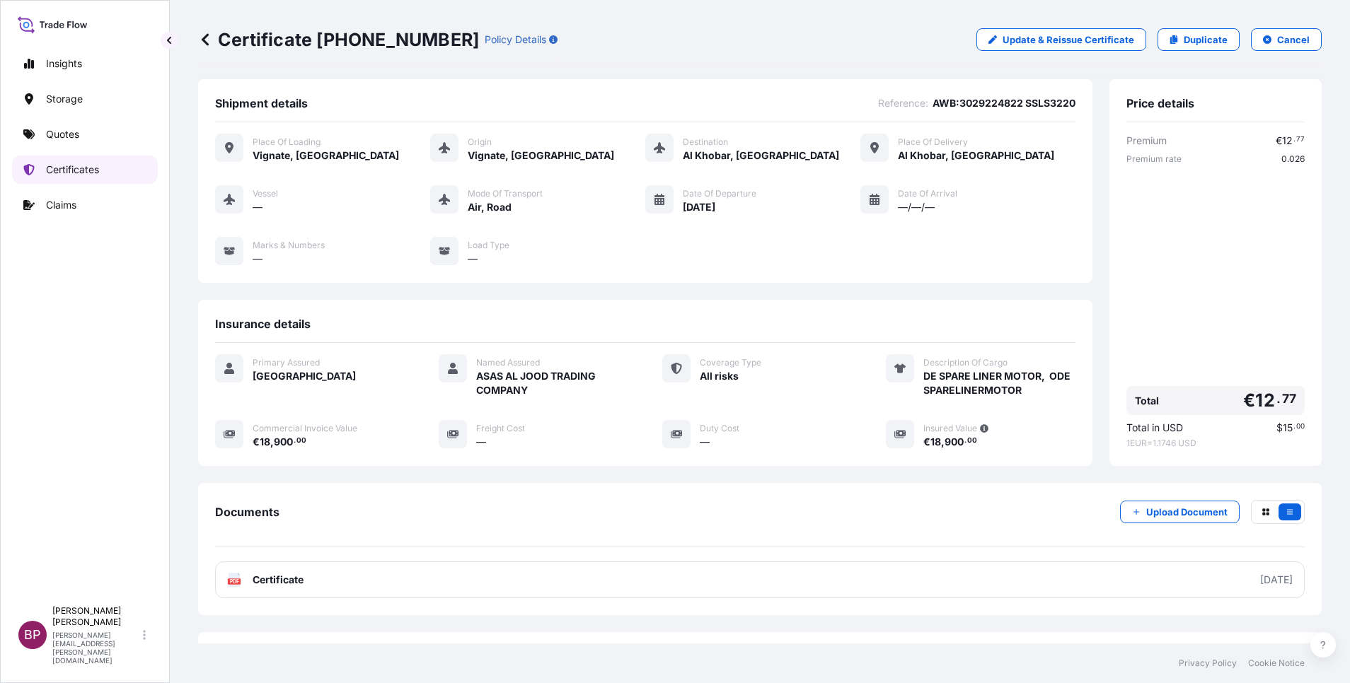
click at [85, 170] on p "Certificates" at bounding box center [72, 170] width 53 height 14
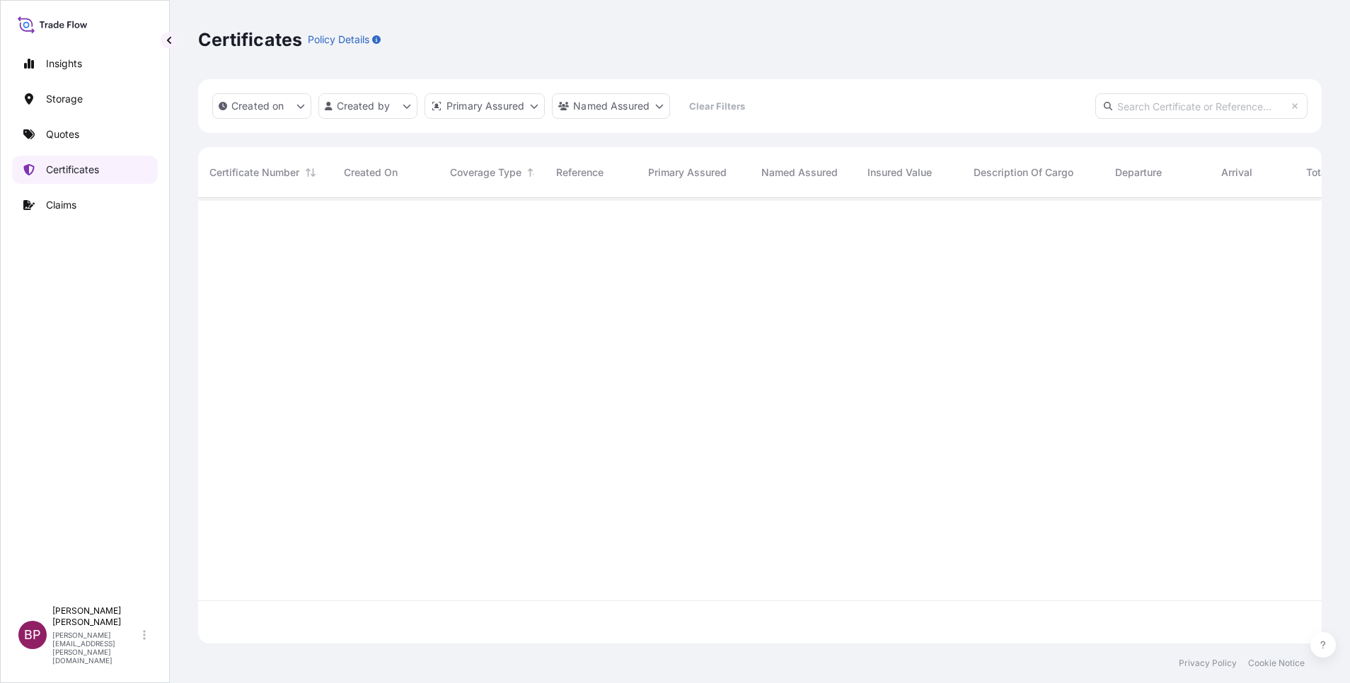
scroll to position [437, 1107]
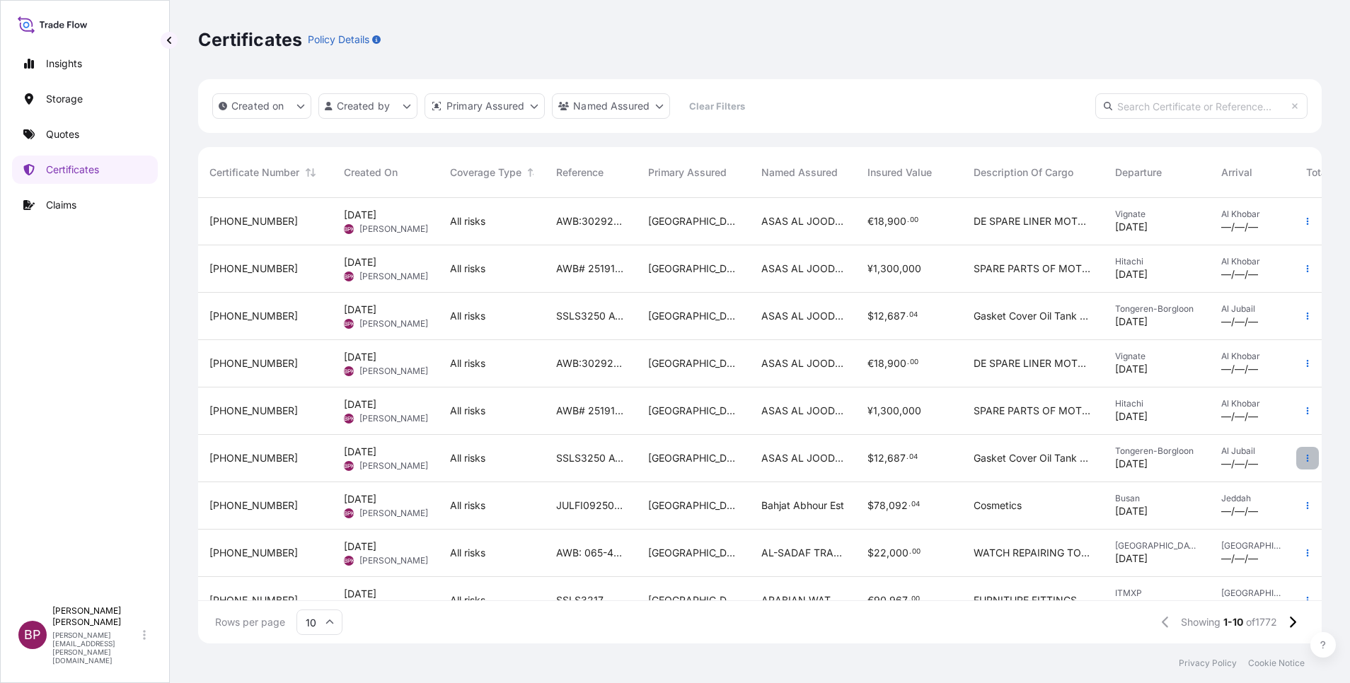
click at [1296, 463] on button "button" at bounding box center [1307, 458] width 23 height 23
click at [742, 460] on div "[GEOGRAPHIC_DATA]" at bounding box center [693, 458] width 113 height 47
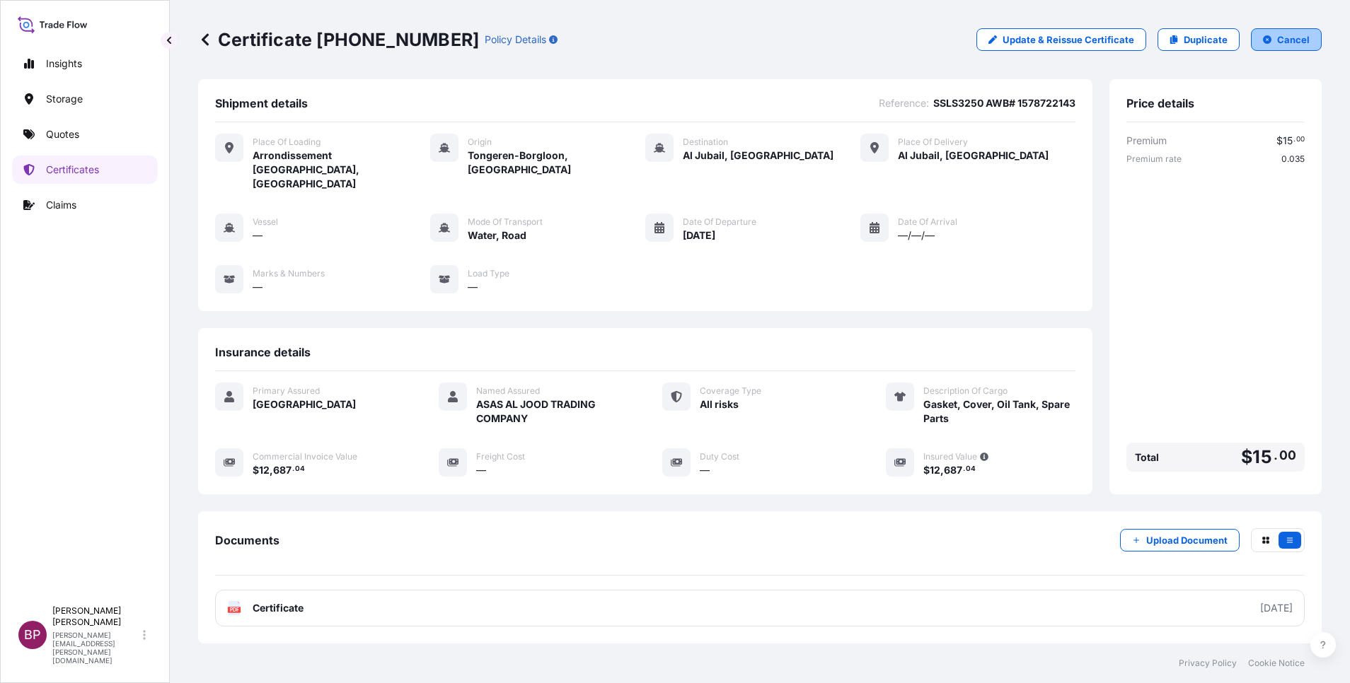
click at [1295, 38] on button "Cancel" at bounding box center [1286, 39] width 71 height 23
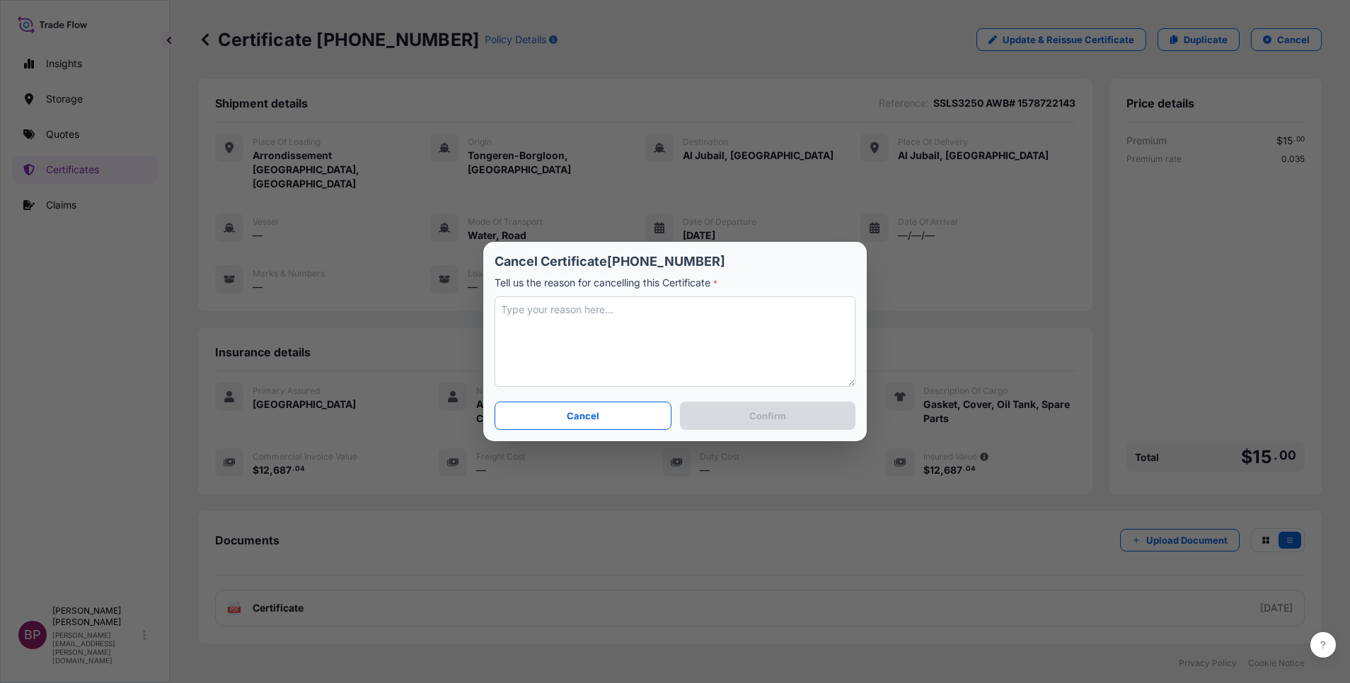
click at [683, 347] on textarea at bounding box center [675, 341] width 361 height 91
drag, startPoint x: 671, startPoint y: 309, endPoint x: 5, endPoint y: 206, distance: 674.4
click at [5, 206] on div "Cancel Certificate [PHONE_NUMBER] Tell us the reason for cancelling this Certif…" at bounding box center [675, 341] width 1350 height 683
type textarea "wrong details entered. revised."
click at [792, 419] on button "Confirm" at bounding box center [767, 416] width 175 height 28
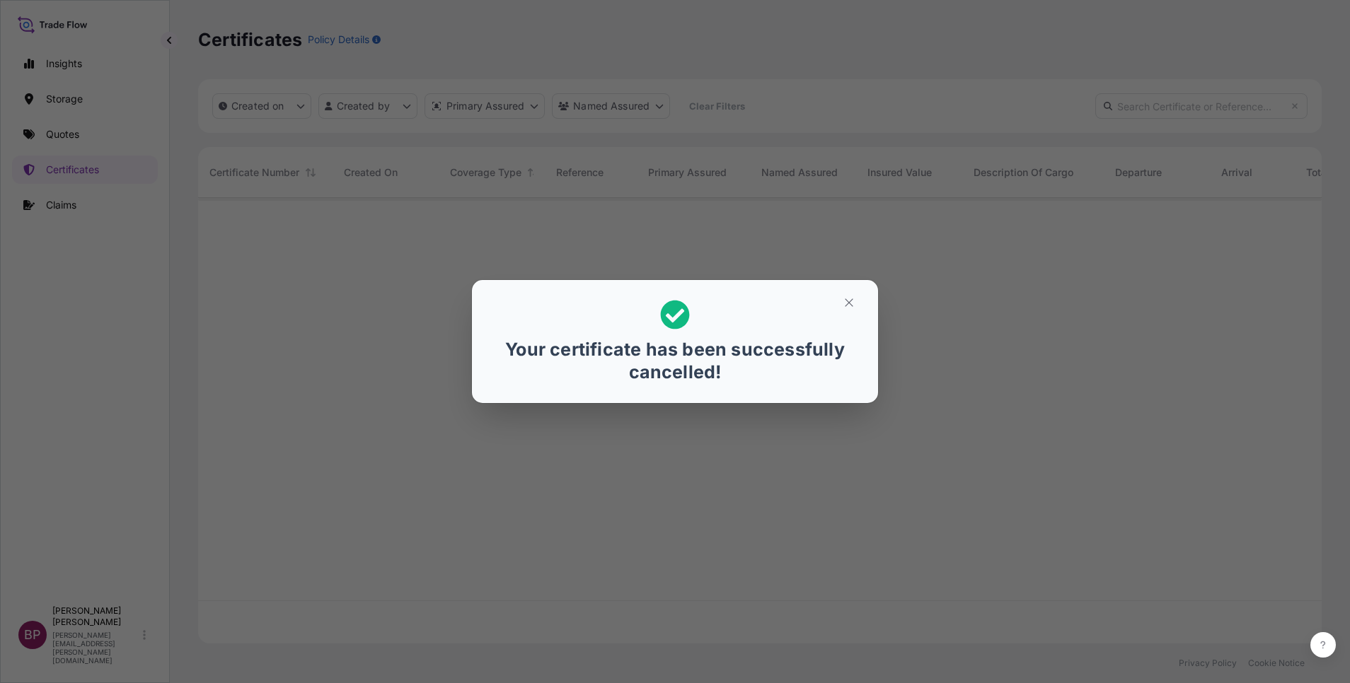
scroll to position [437, 1107]
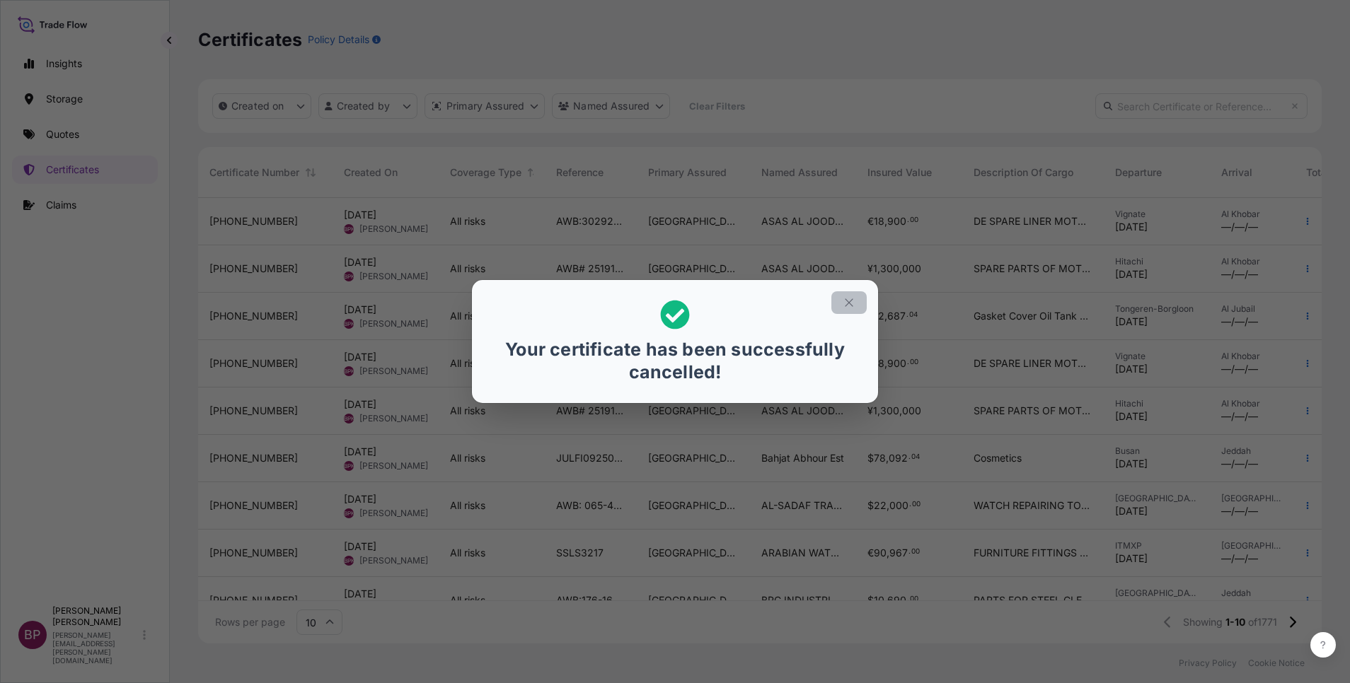
click at [855, 304] on button "button" at bounding box center [848, 302] width 35 height 23
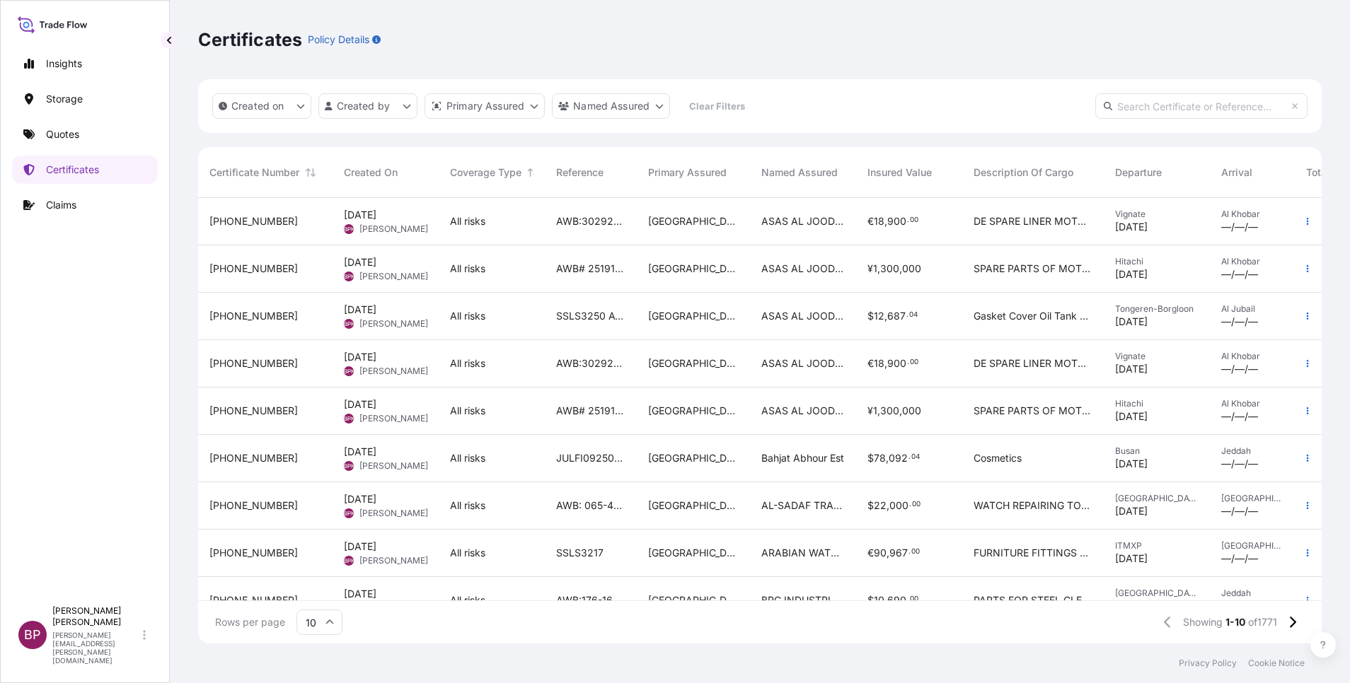
click at [567, 410] on span "AWB# 2519183612 SSLS3225" at bounding box center [590, 411] width 69 height 14
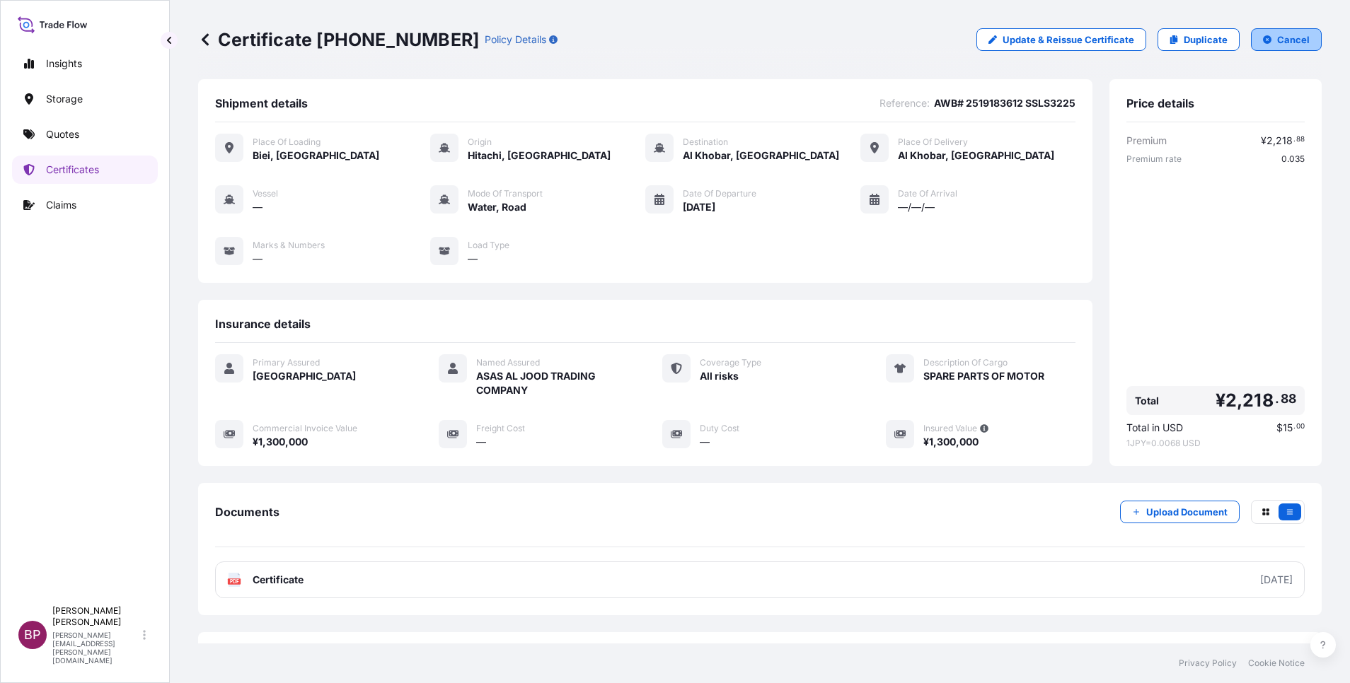
click at [1288, 33] on p "Cancel" at bounding box center [1293, 40] width 33 height 14
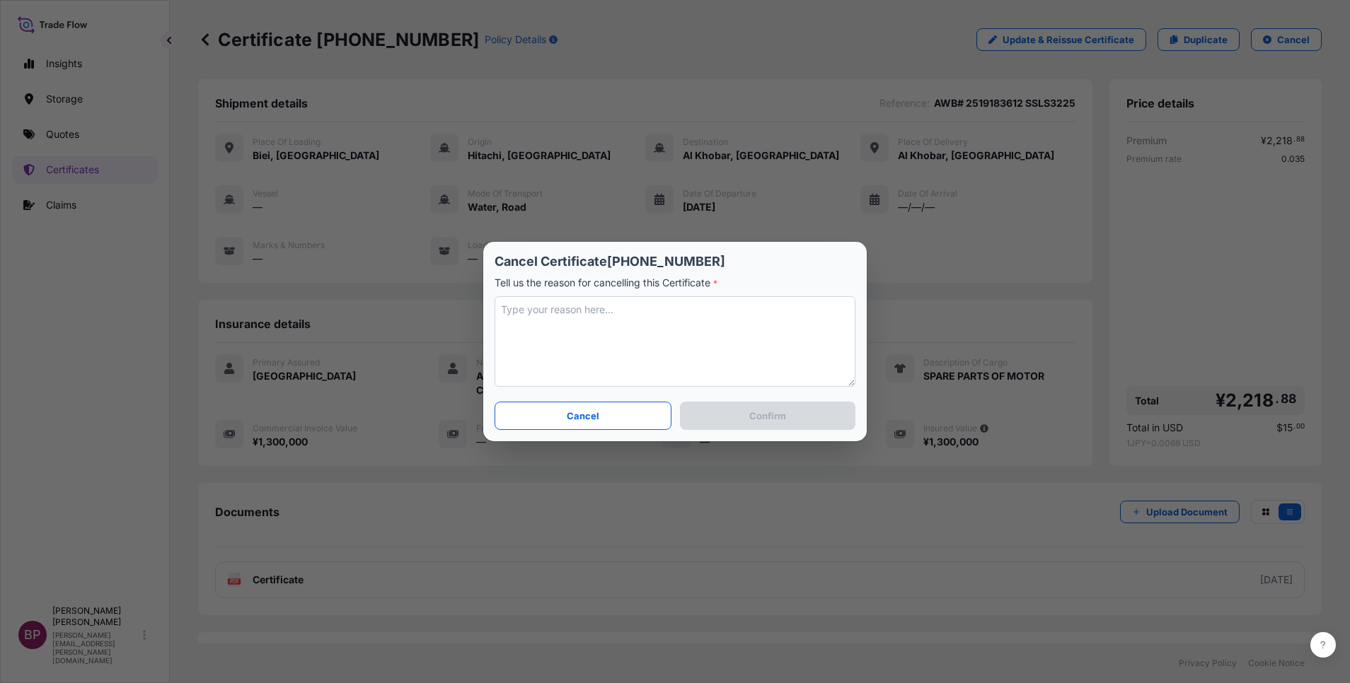
click at [691, 322] on textarea at bounding box center [675, 341] width 361 height 91
paste textarea "wrong details entered. revised."
type textarea "wrong details entered. revised."
click at [791, 425] on button "Confirm" at bounding box center [767, 416] width 175 height 28
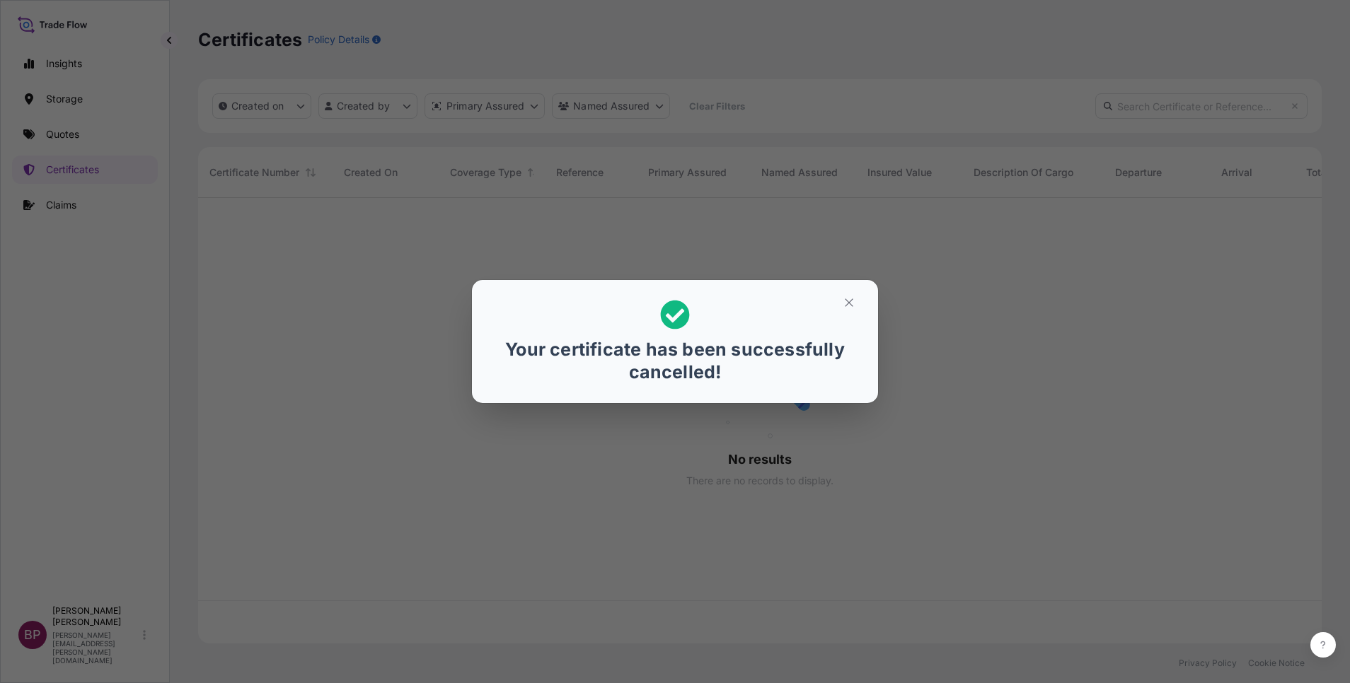
scroll to position [437, 1107]
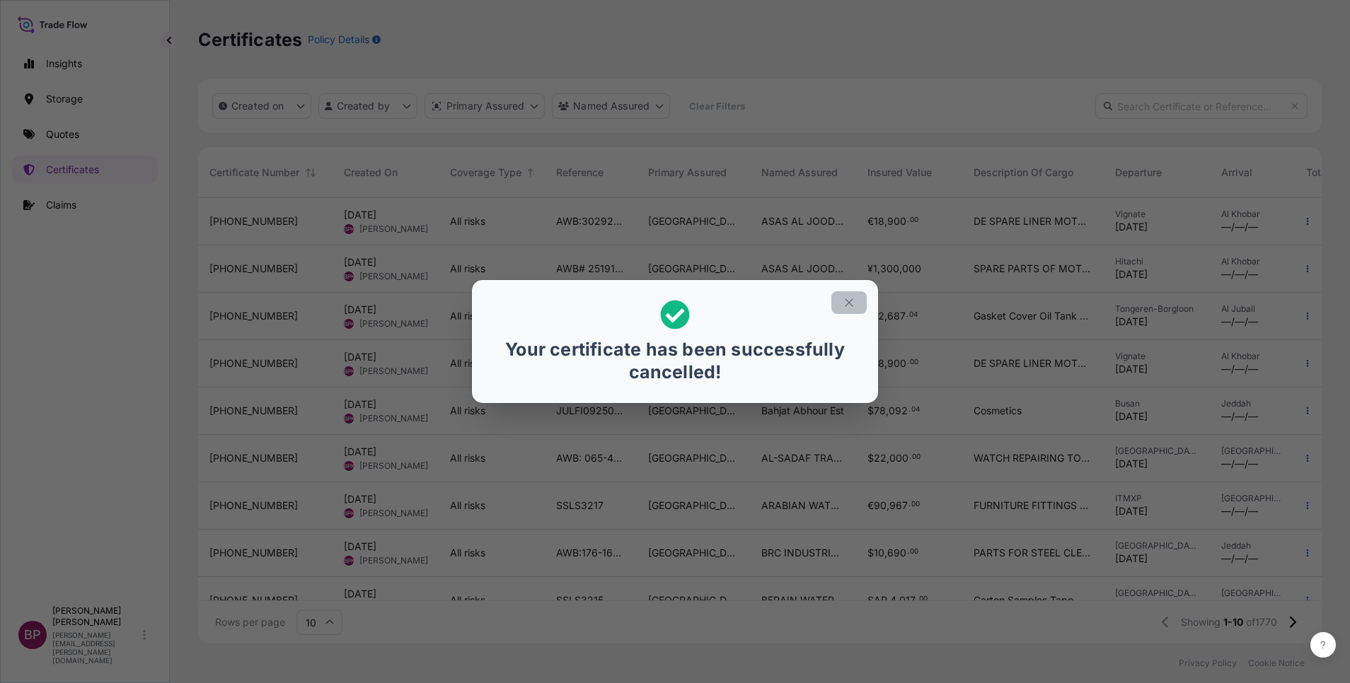
click at [844, 306] on icon "button" at bounding box center [849, 302] width 13 height 13
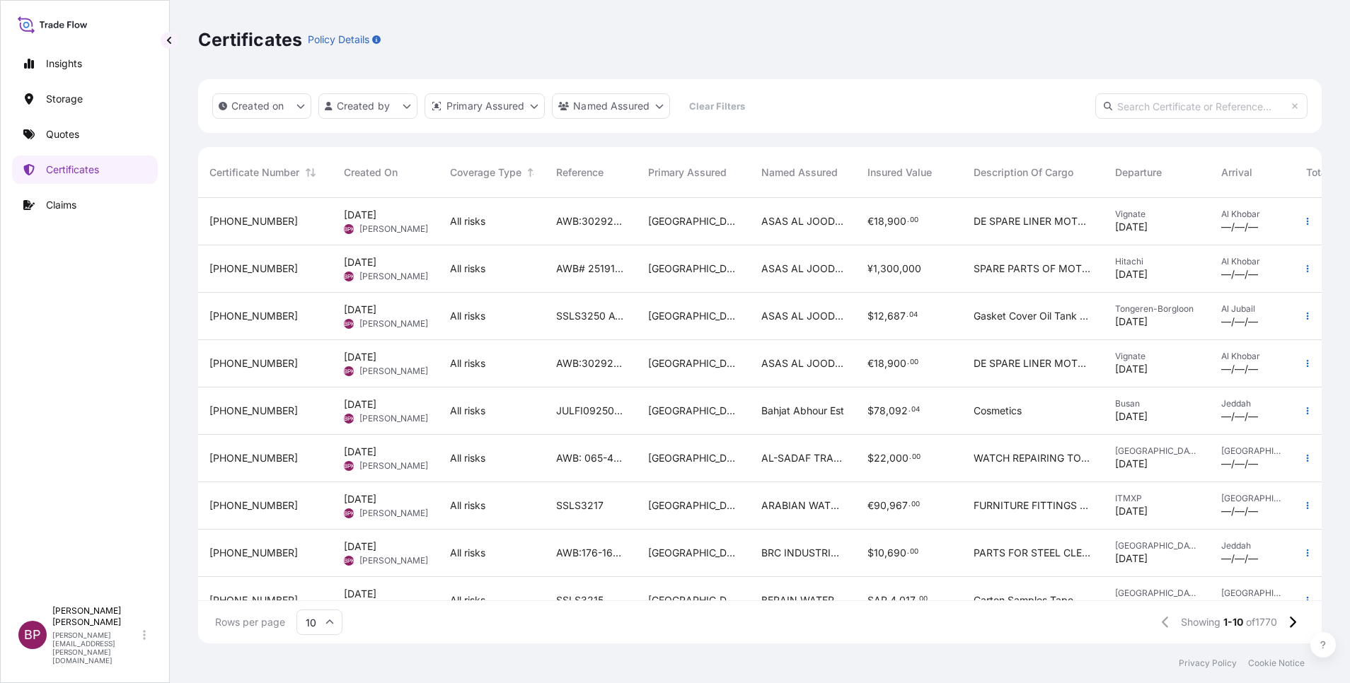
click at [490, 363] on div "All risks" at bounding box center [491, 364] width 83 height 14
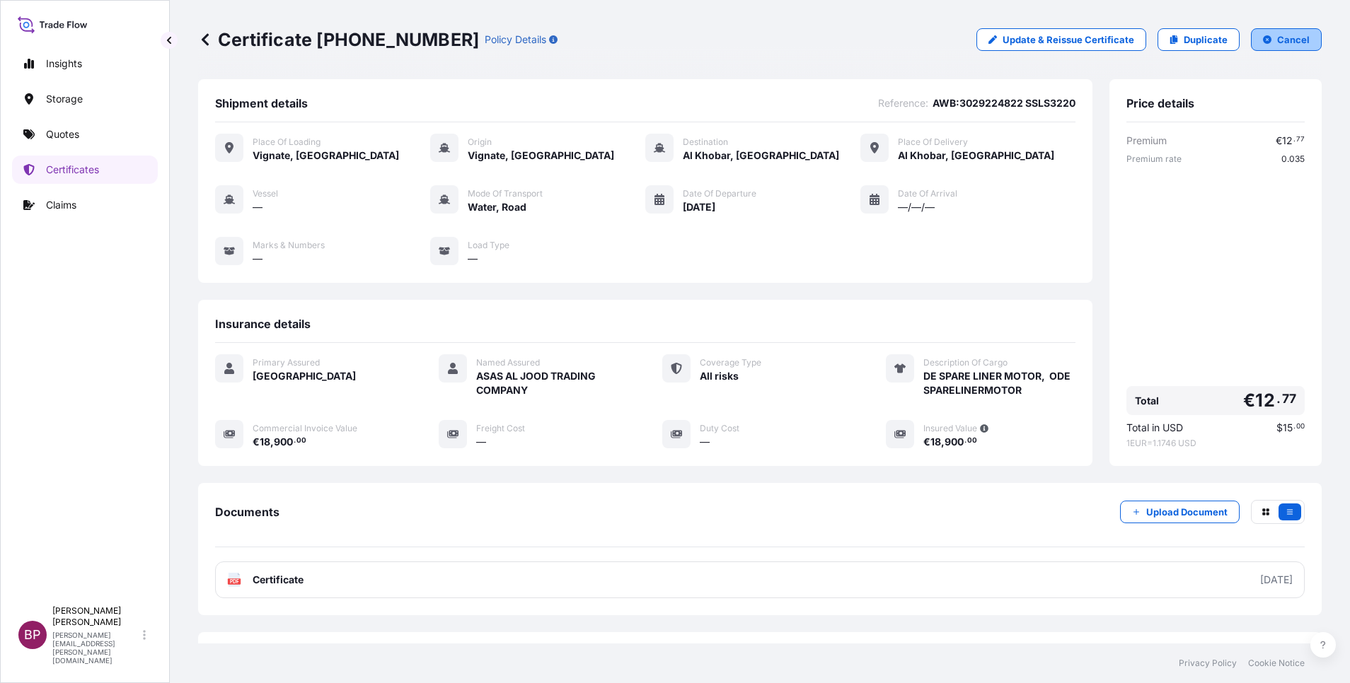
click at [1294, 40] on button "Cancel" at bounding box center [1286, 39] width 71 height 23
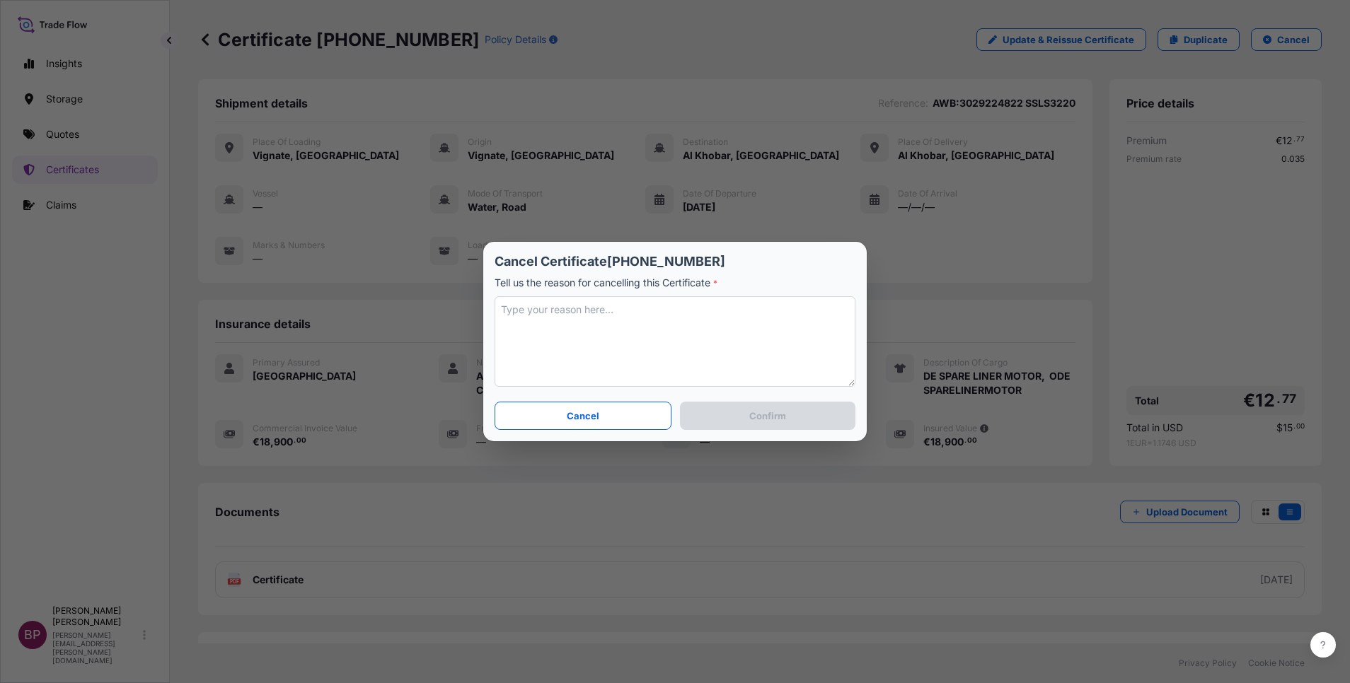
drag, startPoint x: 669, startPoint y: 366, endPoint x: 665, endPoint y: 359, distance: 8.3
click at [669, 362] on textarea at bounding box center [675, 341] width 361 height 91
paste textarea "wrong details entered. revised."
type textarea "wrong details entered. revised."
click at [787, 417] on button "Confirm" at bounding box center [767, 416] width 175 height 28
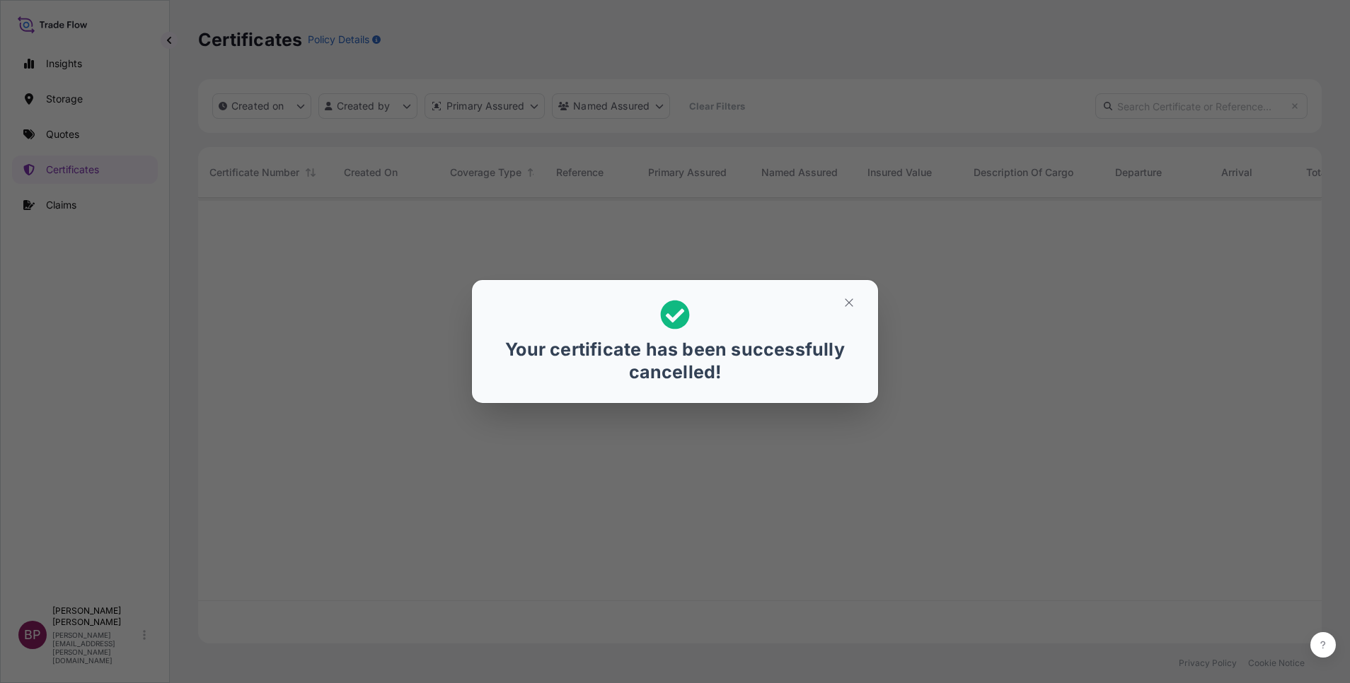
scroll to position [437, 1107]
